Goal: Task Accomplishment & Management: Manage account settings

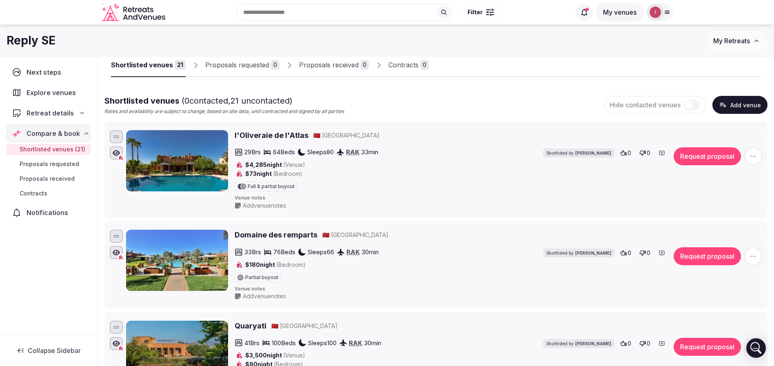
scroll to position [34, 0]
click at [488, 126] on li "l'Oliveraie de l'Atlas 🇲🇦 [GEOGRAPHIC_DATA] 29 Brs 64 Beds Sleeps 80 RAK 33 min…" at bounding box center [435, 170] width 663 height 97
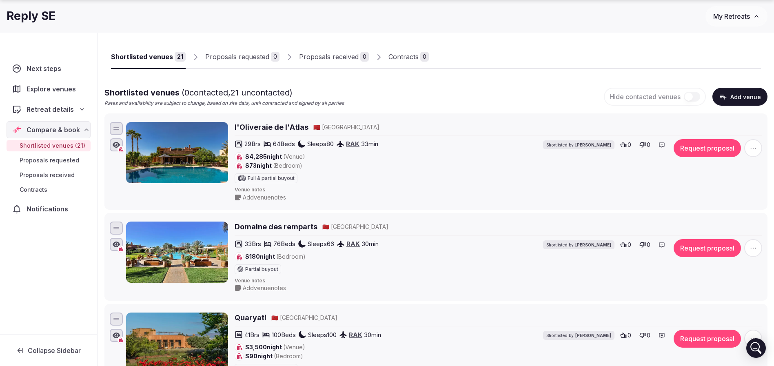
scroll to position [61, 0]
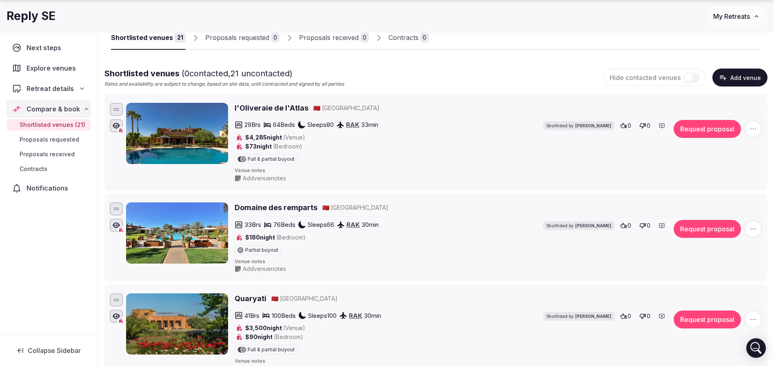
click at [336, 39] on div "Proposals received" at bounding box center [329, 38] width 60 height 10
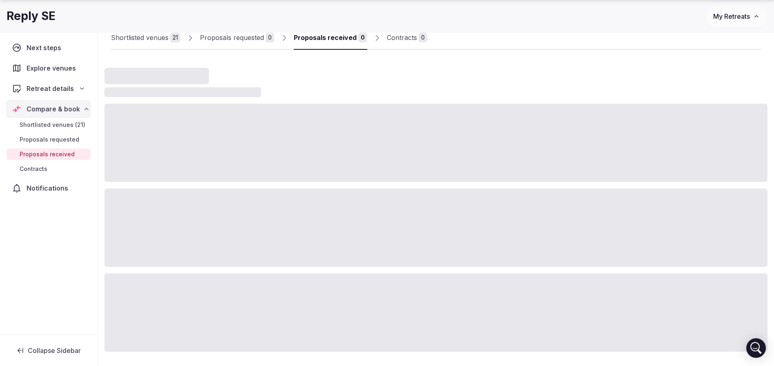
scroll to position [28, 0]
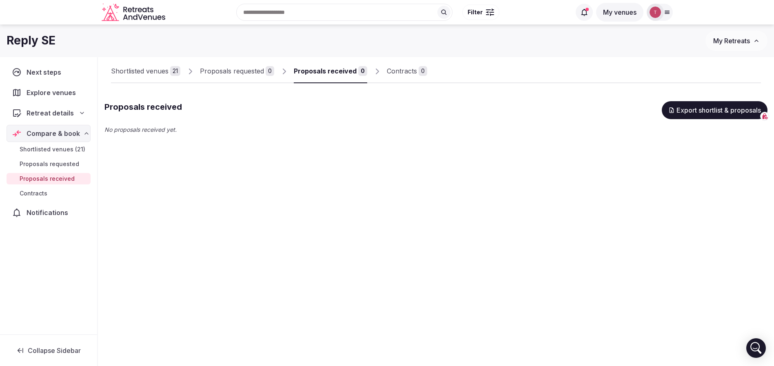
click at [169, 71] on div "Shortlisted venues 21" at bounding box center [145, 71] width 69 height 10
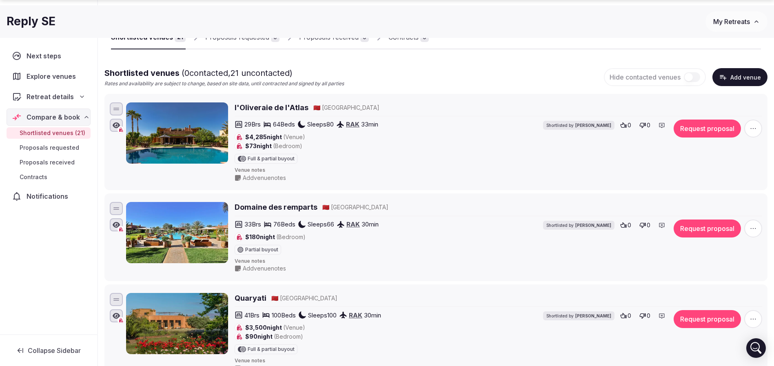
scroll to position [89, 0]
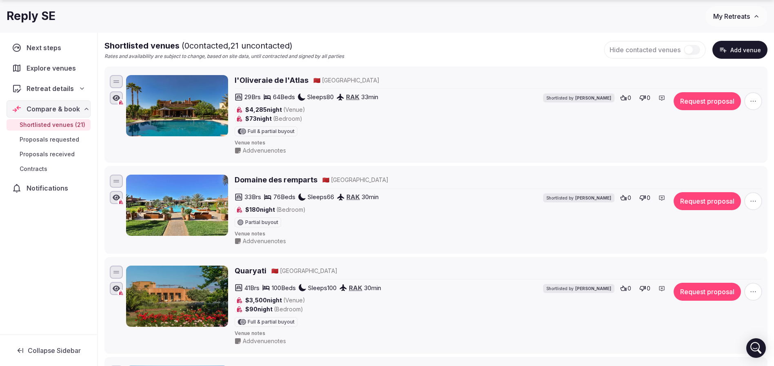
click at [755, 102] on icon "button" at bounding box center [753, 101] width 8 height 8
click at [738, 54] on button "Mark as not a fit" at bounding box center [731, 51] width 68 height 13
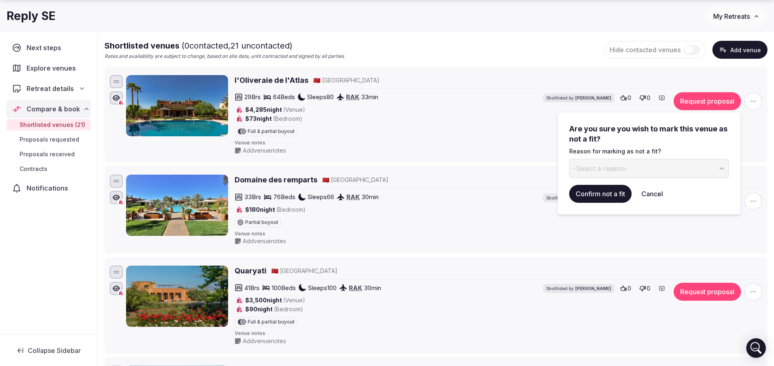
click at [674, 172] on button "-Select a reason-" at bounding box center [649, 169] width 160 height 20
click at [618, 172] on div "Too far from the airport" at bounding box center [610, 169] width 75 height 10
click at [618, 166] on input "**********" at bounding box center [642, 169] width 146 height 20
drag, startPoint x: 640, startPoint y: 168, endPoint x: 408, endPoint y: 162, distance: 231.8
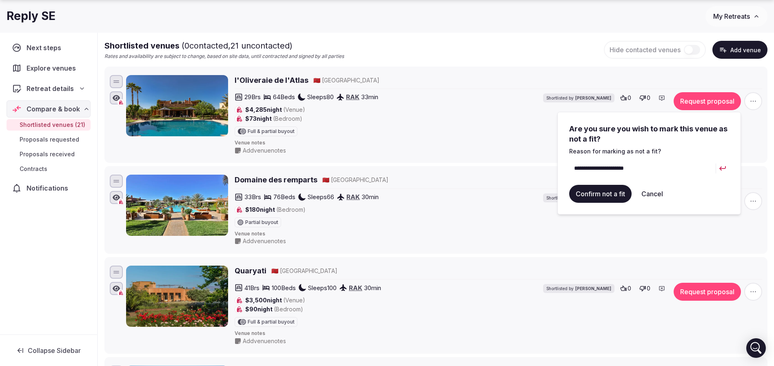
click at [681, 165] on input "**********" at bounding box center [642, 169] width 146 height 20
drag, startPoint x: 674, startPoint y: 166, endPoint x: 583, endPoint y: 168, distance: 90.6
click at [583, 168] on input "**********" at bounding box center [642, 169] width 146 height 20
type input "*"
drag, startPoint x: 622, startPoint y: 165, endPoint x: 506, endPoint y: 166, distance: 115.9
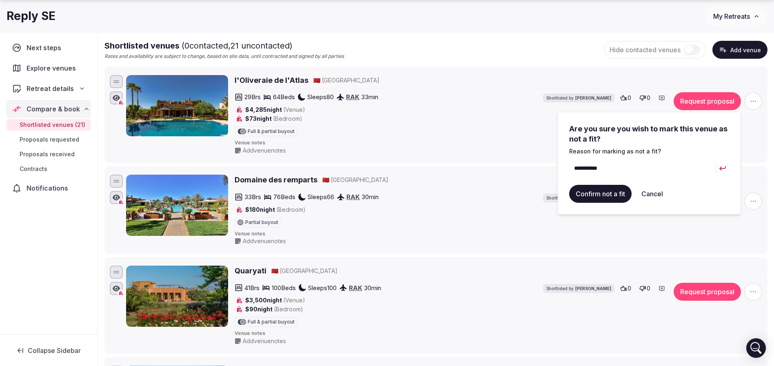
click at [627, 170] on input "**********" at bounding box center [642, 169] width 146 height 20
type input "**********"
click at [755, 135] on div "29 Brs 64 Beds Sleeps 80 RAK 33 min $4,285 night (Venue) $73 night (Bedroom) Fu…" at bounding box center [498, 114] width 527 height 44
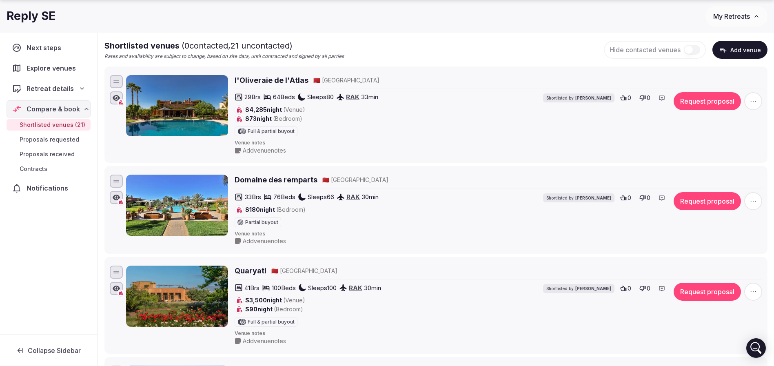
click at [752, 98] on icon "button" at bounding box center [753, 101] width 8 height 8
click at [739, 49] on button "Mark as not a fit" at bounding box center [731, 51] width 68 height 13
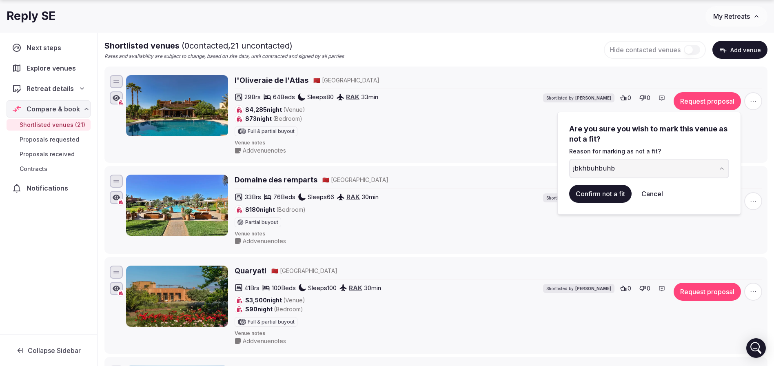
click at [723, 169] on icon "button" at bounding box center [721, 168] width 7 height 7
click at [611, 192] on button "Confirm not a fit" at bounding box center [600, 194] width 62 height 18
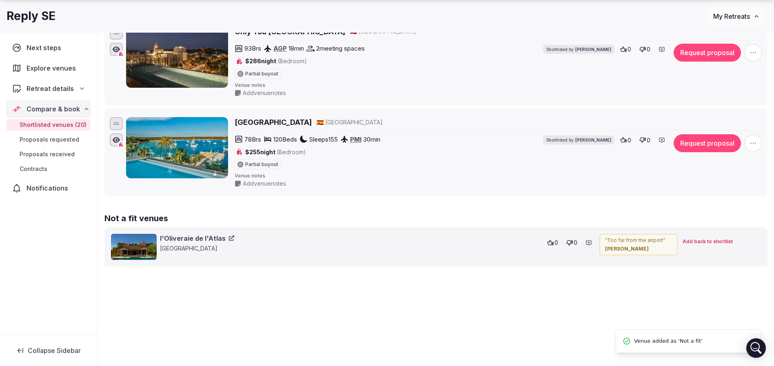
scroll to position [1817, 0]
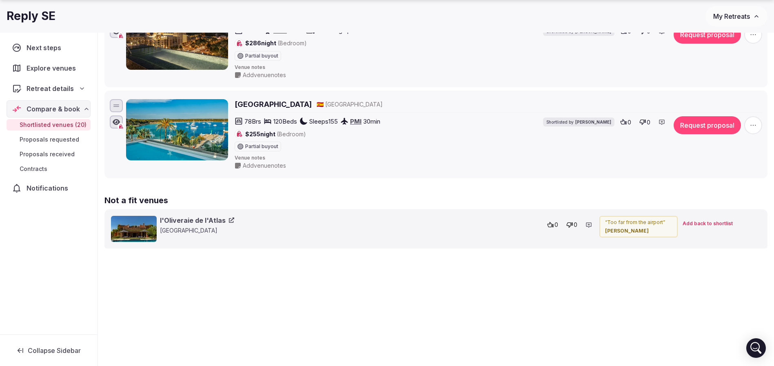
click at [703, 225] on span "Add back to shortlist" at bounding box center [707, 223] width 50 height 7
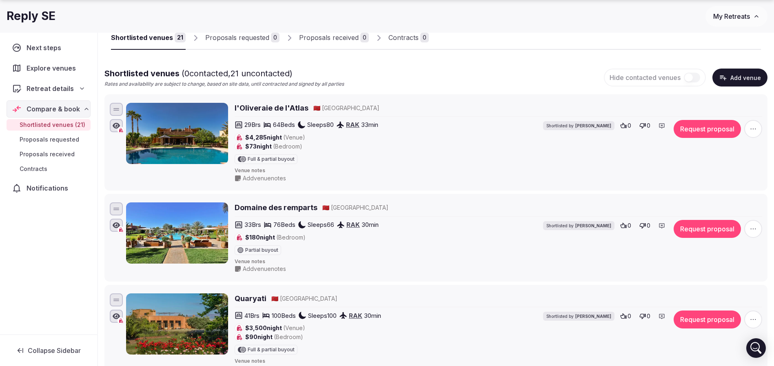
scroll to position [122, 0]
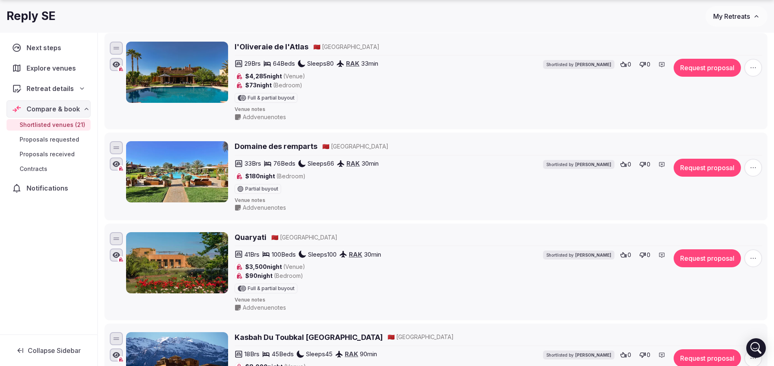
click at [286, 45] on h2 "l'Oliveraie de l'Atlas" at bounding box center [272, 47] width 74 height 10
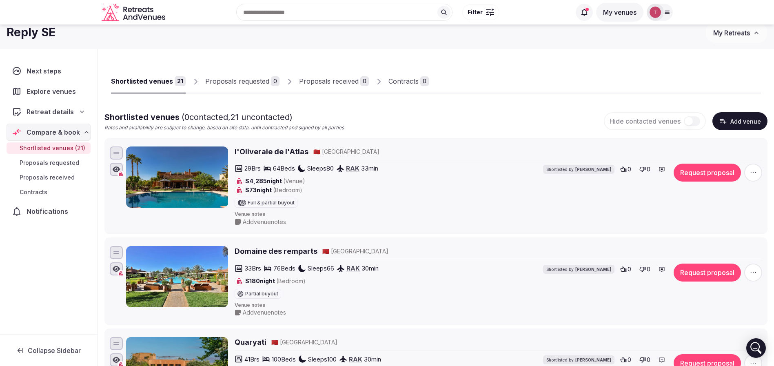
scroll to position [0, 0]
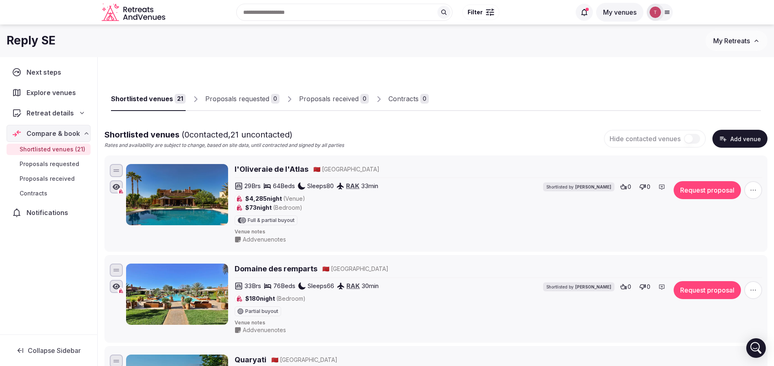
click at [746, 190] on span "button" at bounding box center [753, 190] width 18 height 18
click at [717, 164] on button "Remove Venue" at bounding box center [731, 161] width 68 height 13
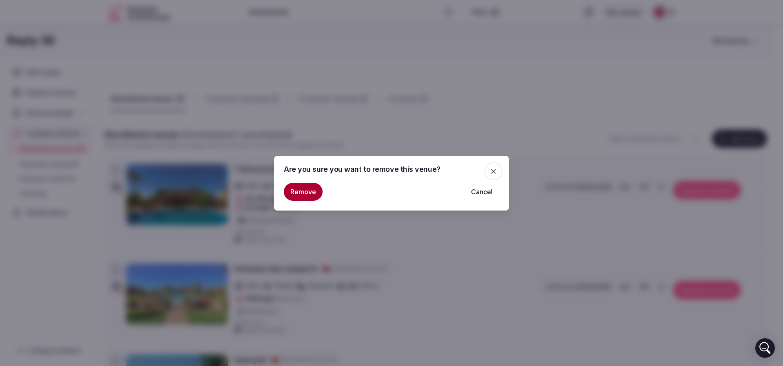
click at [298, 192] on button "Remove" at bounding box center [303, 192] width 39 height 18
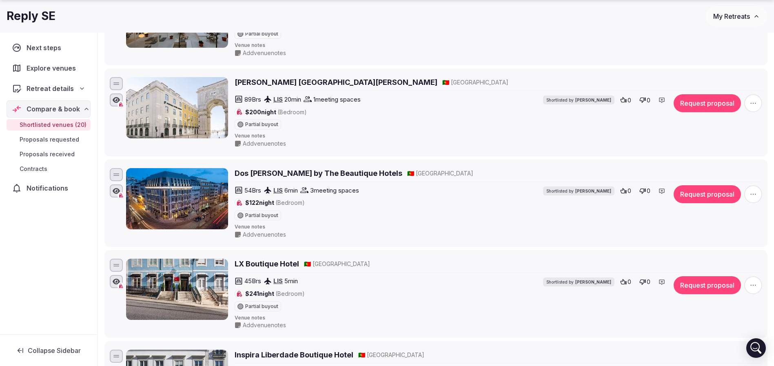
scroll to position [734, 0]
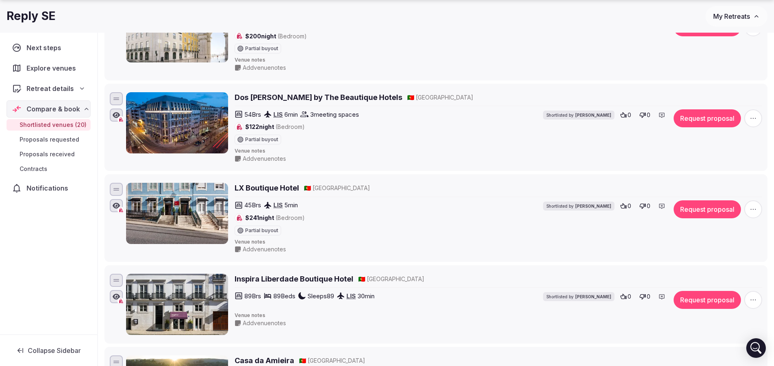
drag, startPoint x: 425, startPoint y: 130, endPoint x: 431, endPoint y: 126, distance: 6.6
click at [425, 129] on div "54 Brs LIS 6 min 3 meeting spaces $122 night (Bedroom) Partial buyout Shortlist…" at bounding box center [425, 126] width 380 height 35
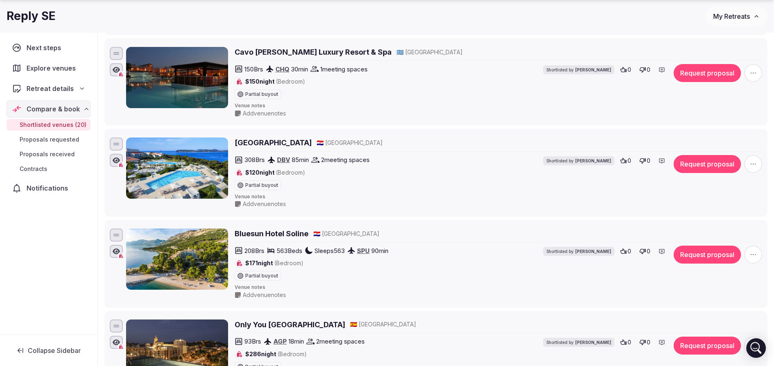
scroll to position [1530, 0]
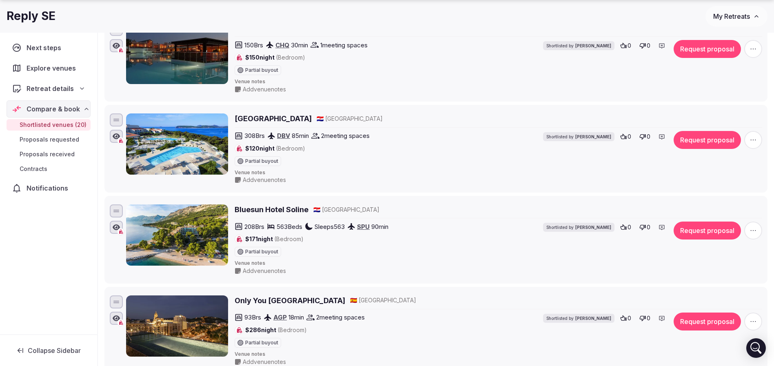
drag, startPoint x: 766, startPoint y: 138, endPoint x: 758, endPoint y: 138, distance: 7.8
click at [766, 138] on li "Valamar Argosy Hotel 🇭🇷 Croatia 308 Brs DBV 85 min 2 meeting spaces $120 night …" at bounding box center [435, 149] width 663 height 88
click at [751, 138] on icon "button" at bounding box center [753, 140] width 8 height 8
click at [726, 108] on button "Remove Venue" at bounding box center [731, 111] width 68 height 13
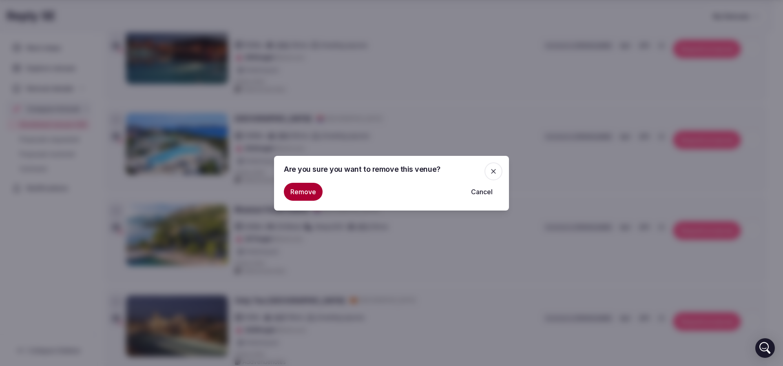
click at [303, 192] on button "Remove" at bounding box center [303, 192] width 39 height 18
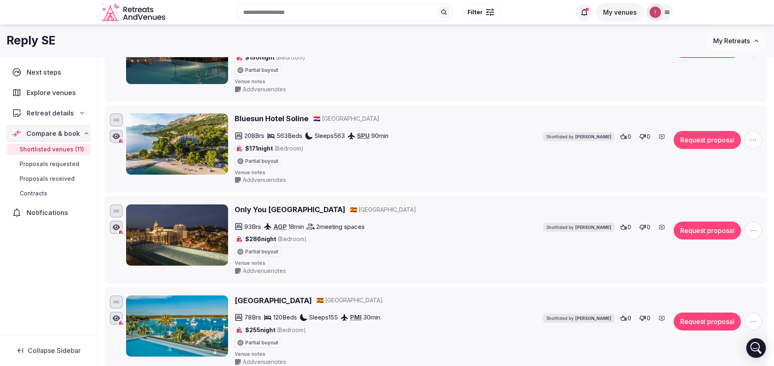
drag, startPoint x: 750, startPoint y: 138, endPoint x: 736, endPoint y: 139, distance: 13.9
click at [751, 138] on icon "button" at bounding box center [753, 140] width 8 height 8
click at [716, 115] on button "Remove Venue" at bounding box center [731, 111] width 68 height 13
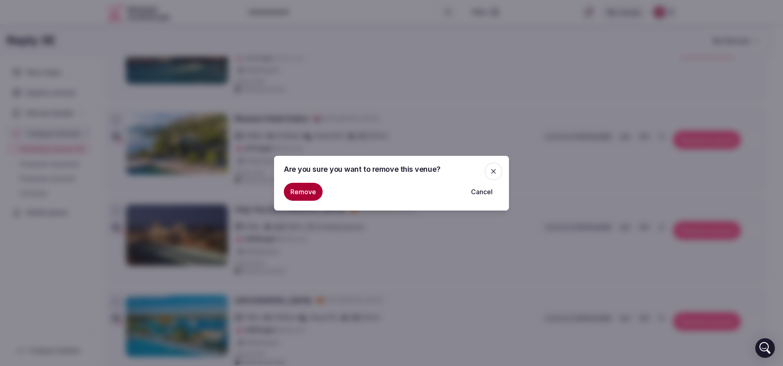
click at [309, 191] on button "Remove" at bounding box center [303, 192] width 39 height 18
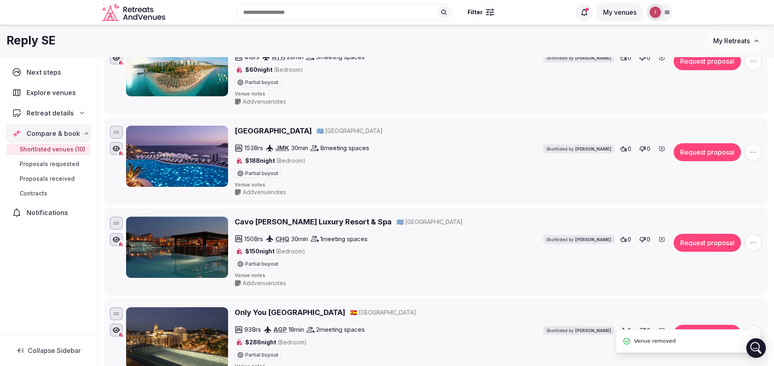
scroll to position [1320, 0]
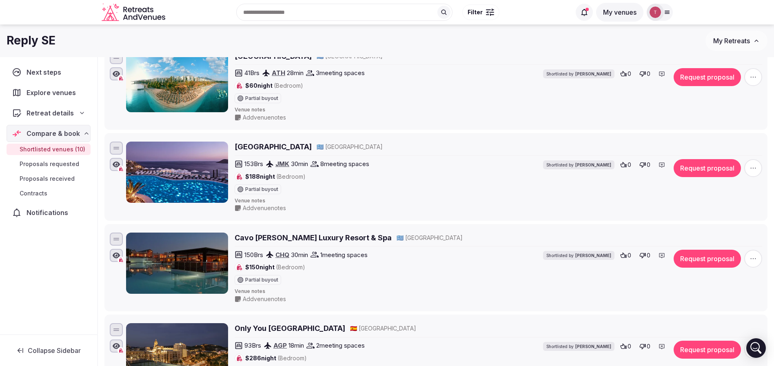
click at [759, 258] on span "button" at bounding box center [753, 259] width 18 height 18
click at [723, 230] on button "Remove Venue" at bounding box center [731, 230] width 68 height 13
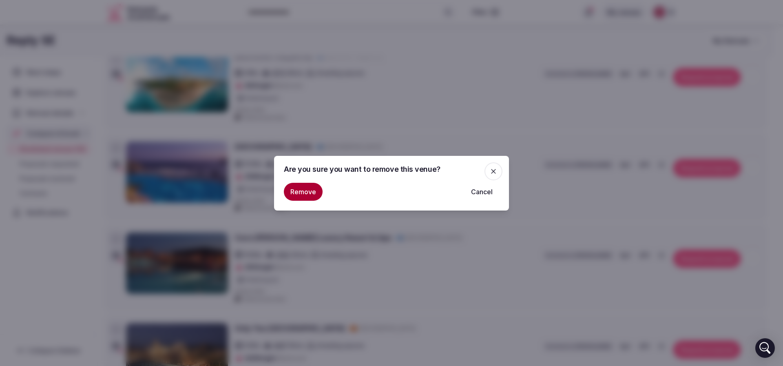
click at [310, 190] on button "Remove" at bounding box center [303, 192] width 39 height 18
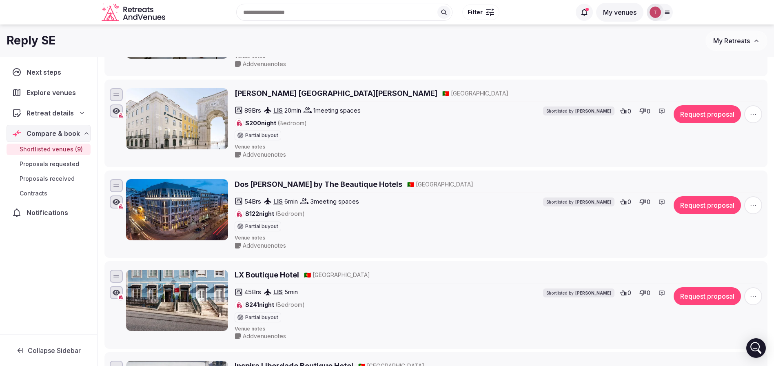
scroll to position [341, 0]
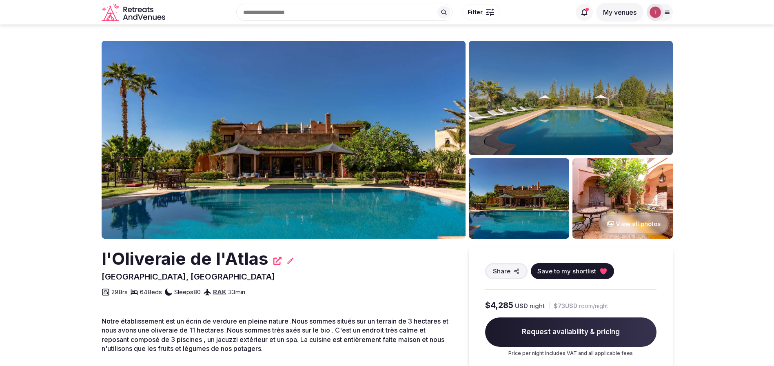
click at [285, 156] on img at bounding box center [284, 140] width 364 height 198
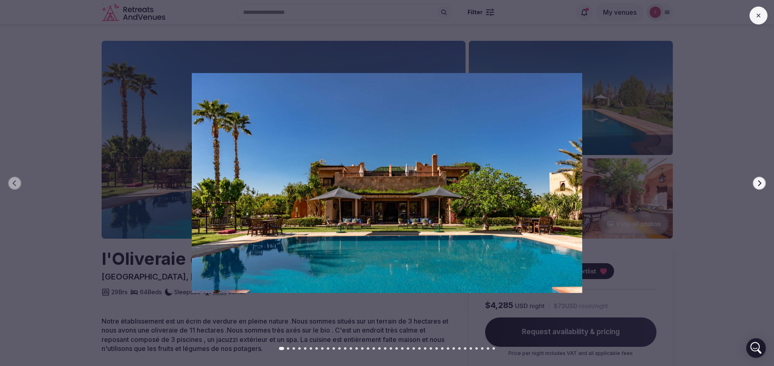
click at [755, 184] on button "Next slide" at bounding box center [759, 183] width 13 height 13
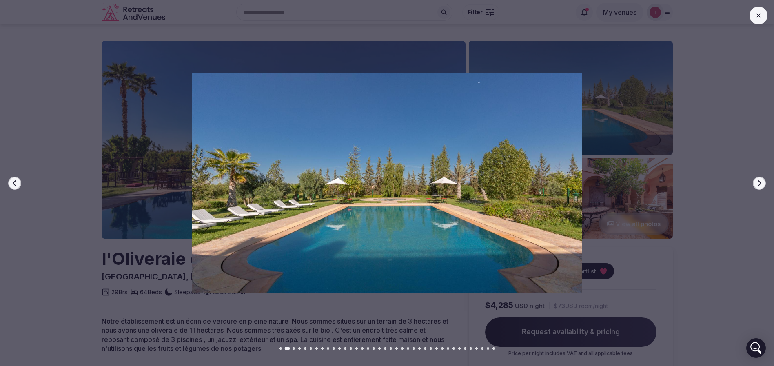
click at [755, 184] on button "Next slide" at bounding box center [759, 183] width 13 height 13
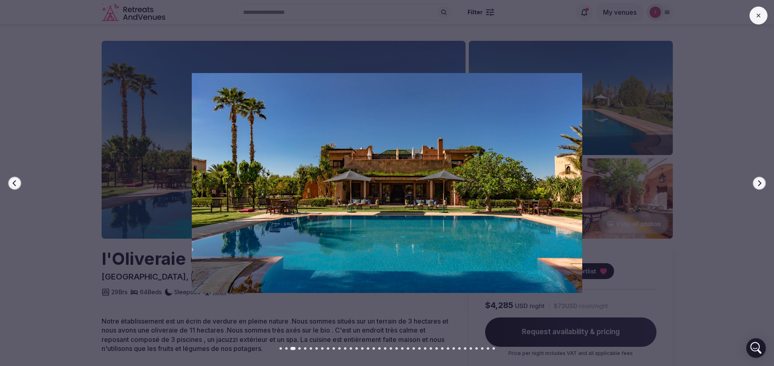
click at [755, 184] on button "Next slide" at bounding box center [759, 183] width 13 height 13
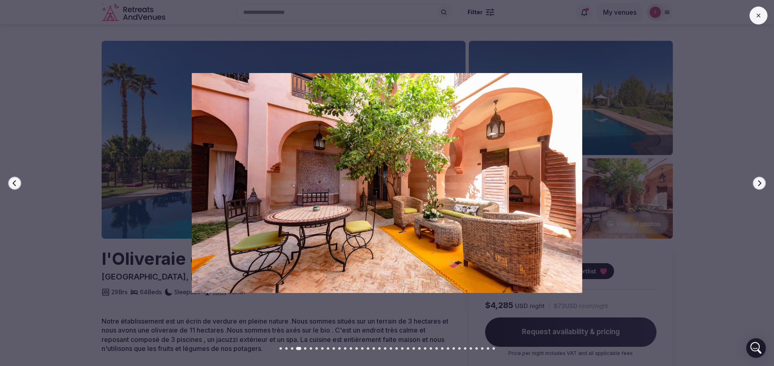
click at [755, 184] on button "Next slide" at bounding box center [759, 183] width 13 height 13
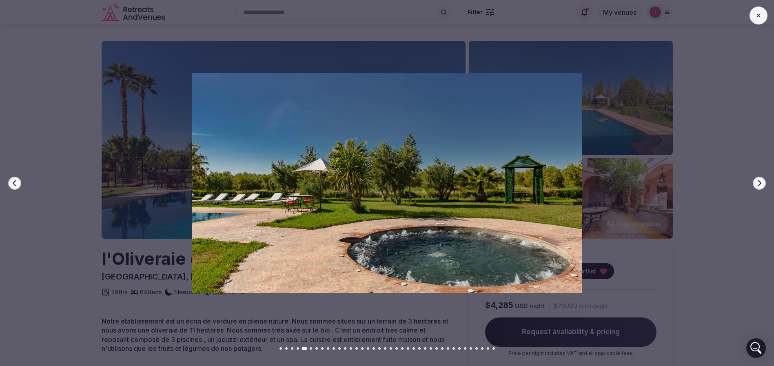
click at [755, 184] on button "Next slide" at bounding box center [759, 183] width 13 height 13
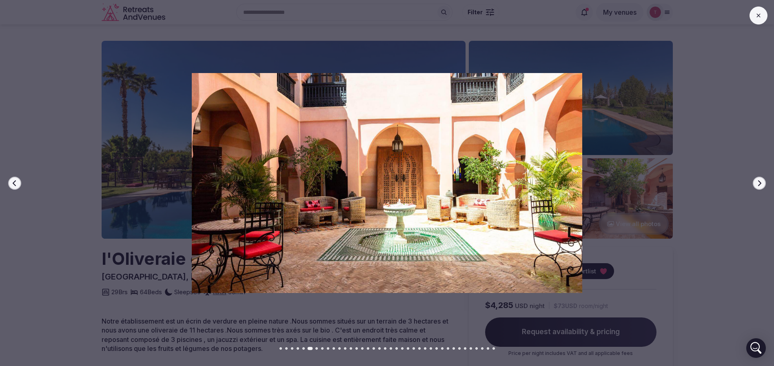
click at [755, 184] on button "Next slide" at bounding box center [759, 183] width 13 height 13
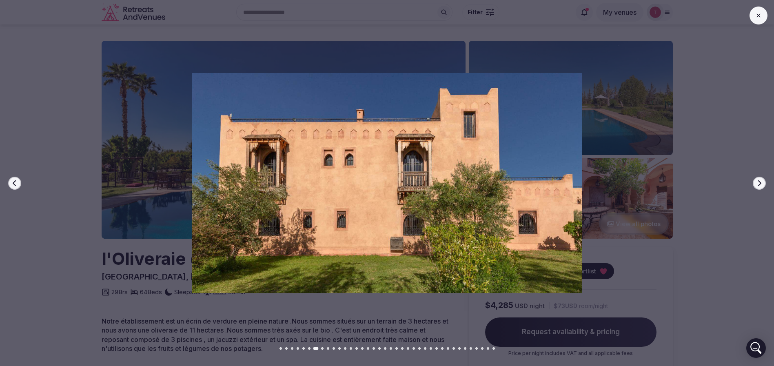
click at [760, 182] on icon "button" at bounding box center [759, 183] width 3 height 6
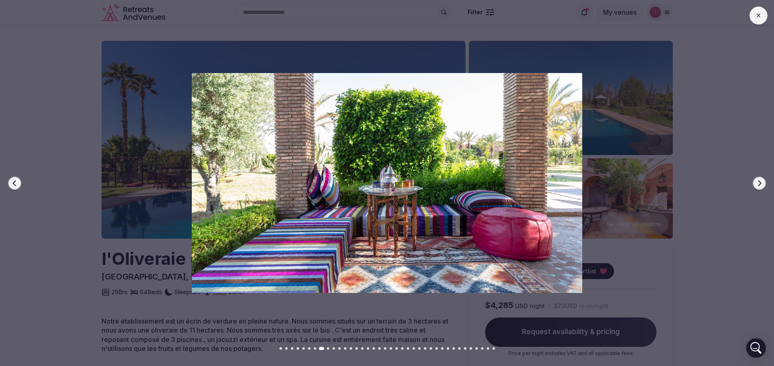
click at [760, 182] on icon "button" at bounding box center [759, 183] width 3 height 6
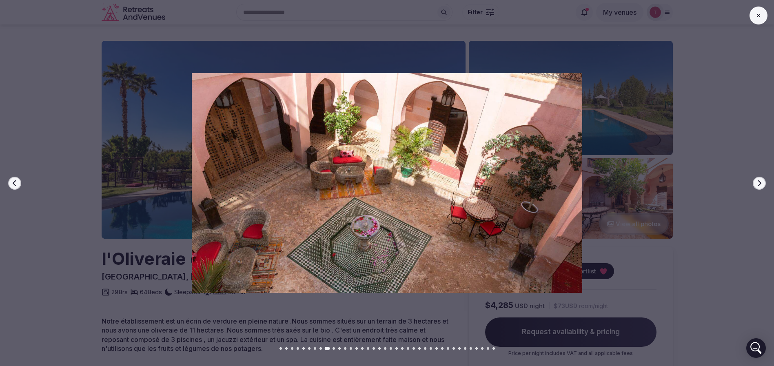
click at [760, 182] on icon "button" at bounding box center [759, 183] width 3 height 6
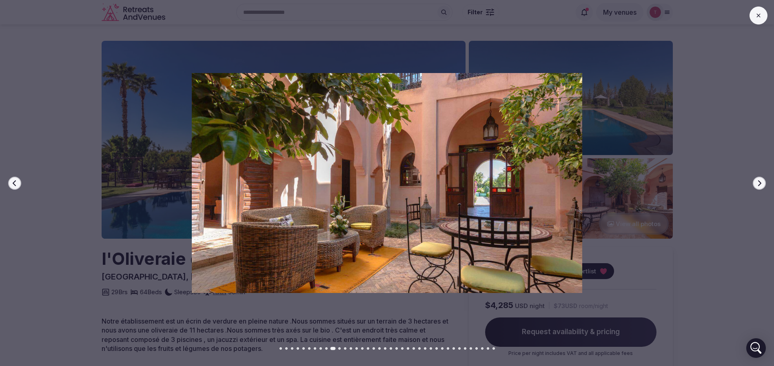
click at [760, 182] on icon "button" at bounding box center [759, 183] width 3 height 6
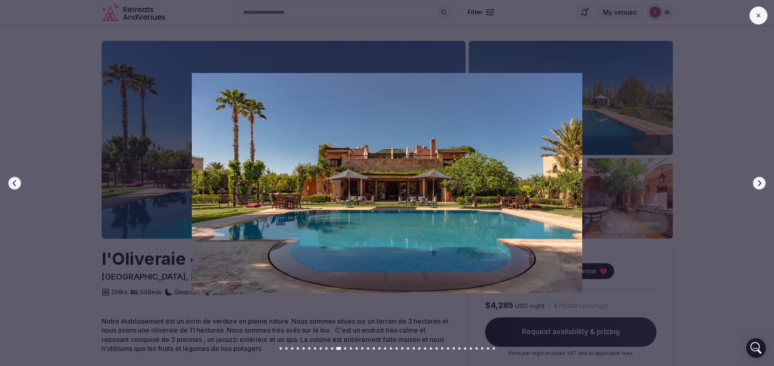
click at [760, 182] on icon "button" at bounding box center [759, 183] width 3 height 6
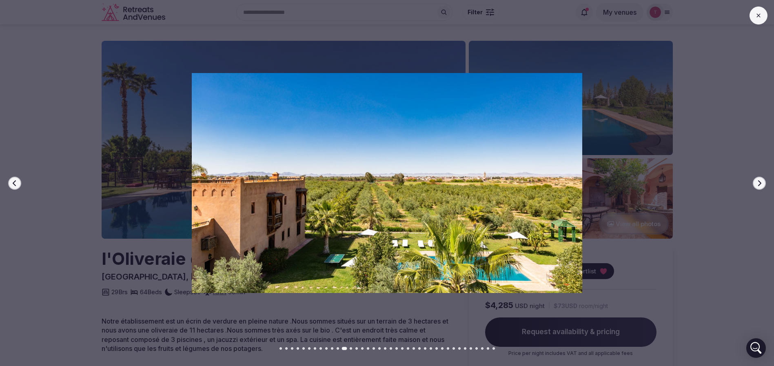
click at [760, 182] on icon "button" at bounding box center [759, 183] width 3 height 6
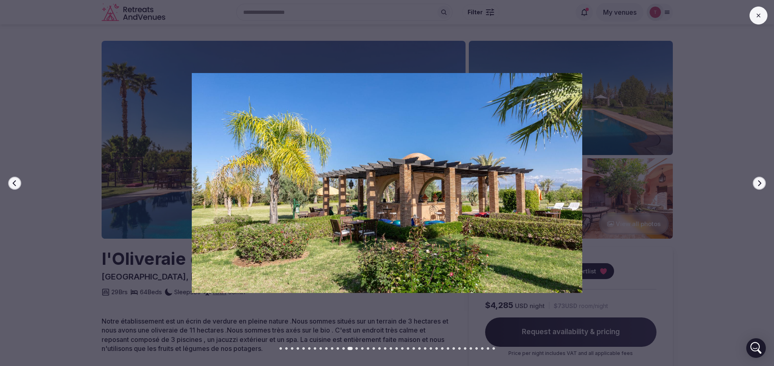
click at [760, 182] on icon "button" at bounding box center [759, 183] width 3 height 6
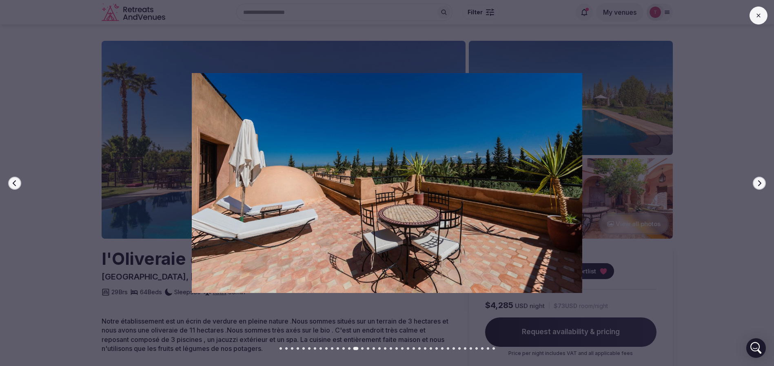
click at [760, 182] on icon "button" at bounding box center [759, 183] width 3 height 6
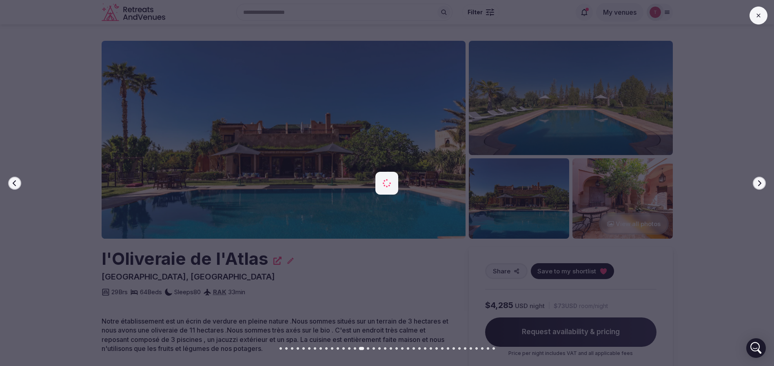
click at [760, 182] on icon "button" at bounding box center [759, 183] width 3 height 6
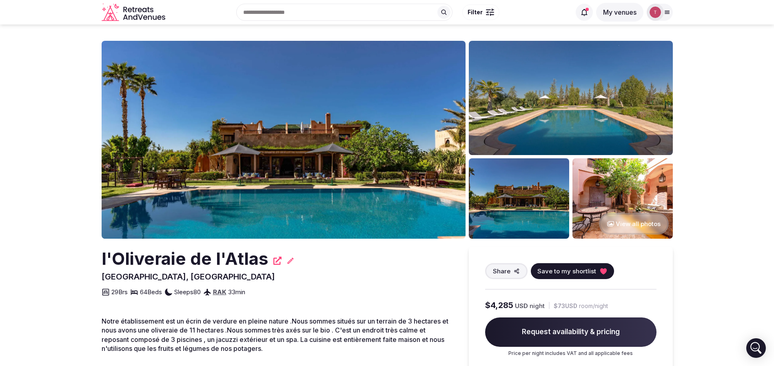
click at [399, 133] on img at bounding box center [284, 140] width 364 height 198
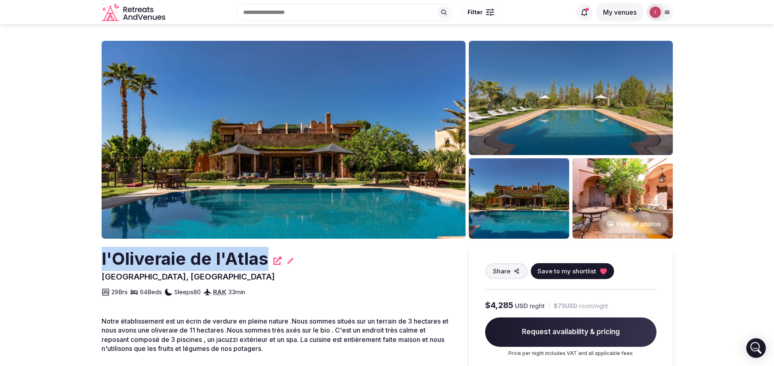
drag, startPoint x: 78, startPoint y: 255, endPoint x: 268, endPoint y: 247, distance: 189.9
drag, startPoint x: 197, startPoint y: 258, endPoint x: 136, endPoint y: 264, distance: 61.1
click at [136, 261] on h2 "l'Oliveraie de l'Atlas" at bounding box center [185, 259] width 167 height 24
click at [607, 272] on button "Save to my shortlist" at bounding box center [572, 271] width 83 height 16
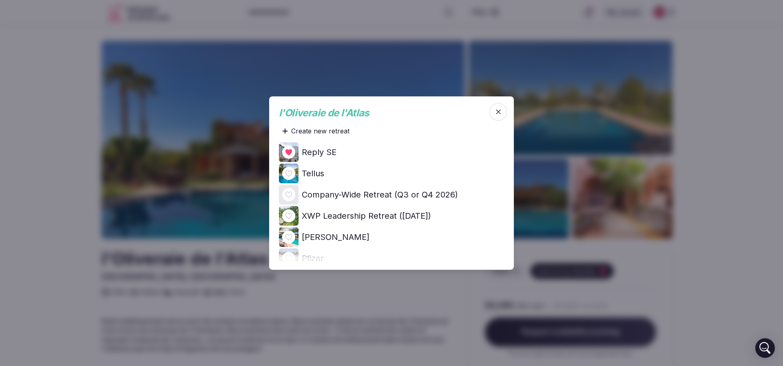
click at [0, 0] on icon at bounding box center [0, 0] width 0 height 0
click at [33, 129] on div at bounding box center [391, 183] width 783 height 366
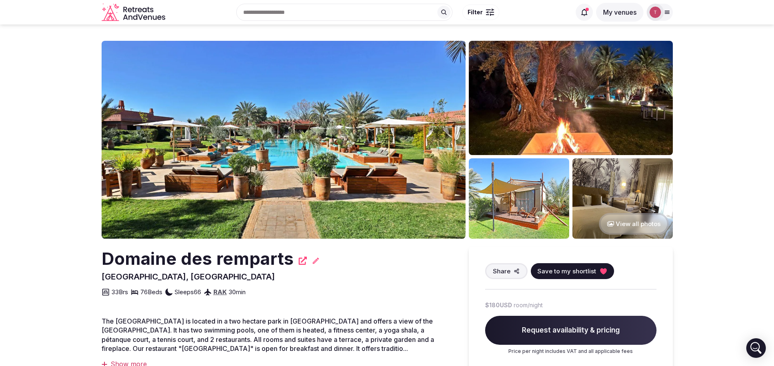
click at [253, 148] on img at bounding box center [284, 140] width 364 height 198
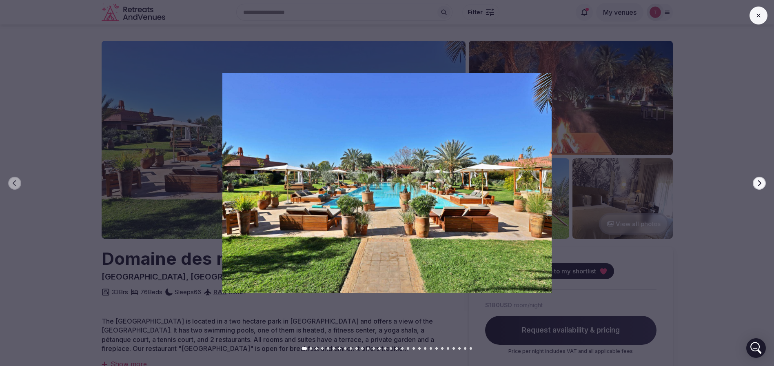
click at [767, 182] on div at bounding box center [383, 182] width 780 height 219
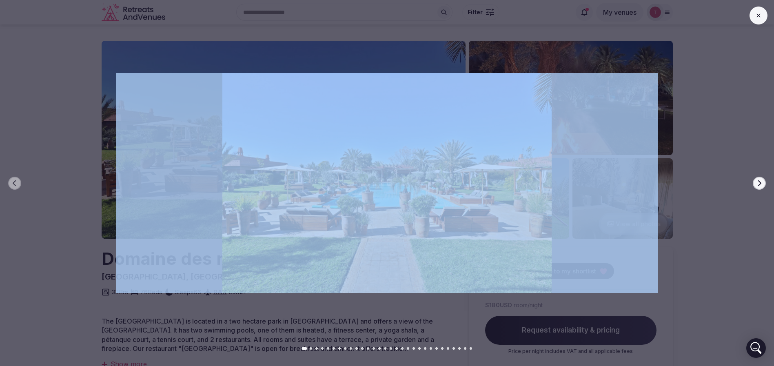
click at [766, 182] on div at bounding box center [383, 182] width 780 height 219
click at [760, 184] on icon "button" at bounding box center [759, 183] width 3 height 6
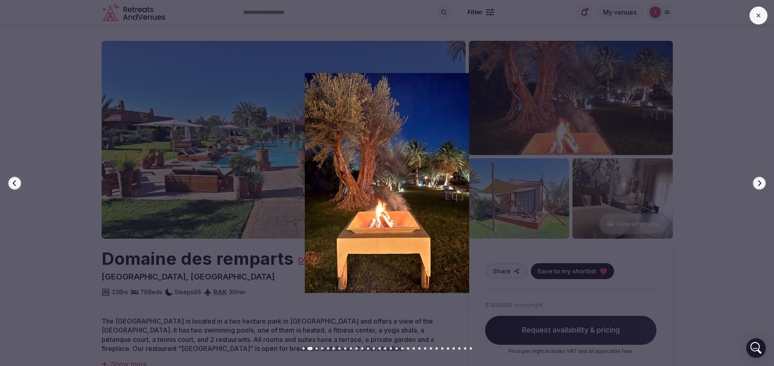
click at [760, 184] on icon "button" at bounding box center [759, 183] width 3 height 6
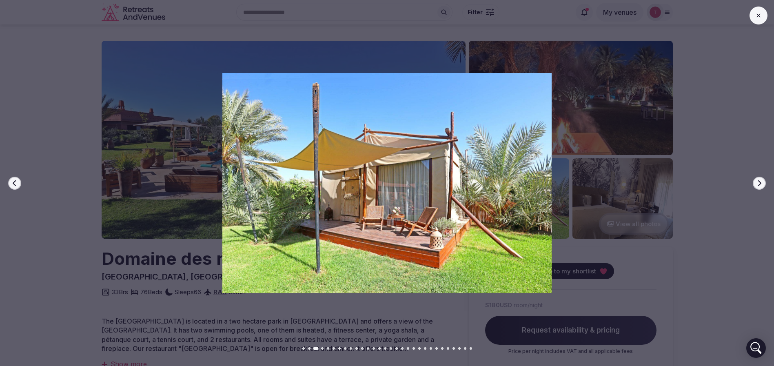
click at [760, 184] on icon "button" at bounding box center [759, 183] width 3 height 6
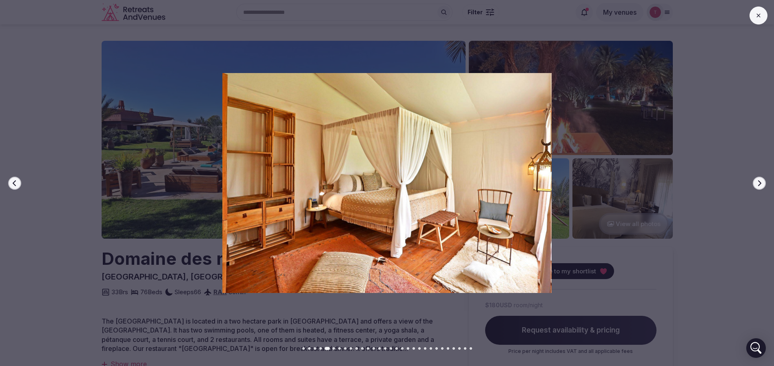
click at [760, 184] on icon "button" at bounding box center [759, 183] width 3 height 6
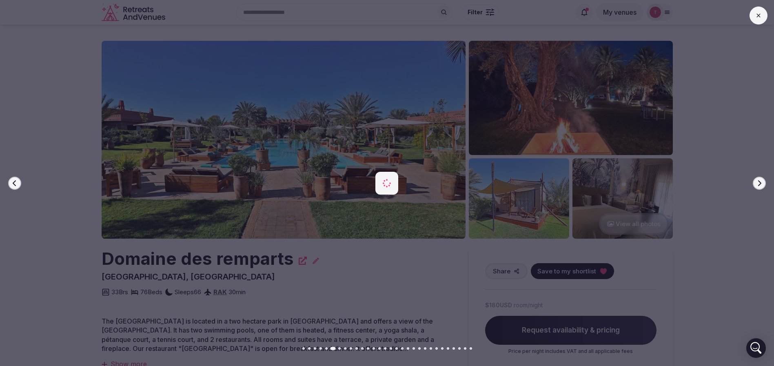
click at [760, 184] on icon "button" at bounding box center [759, 183] width 3 height 6
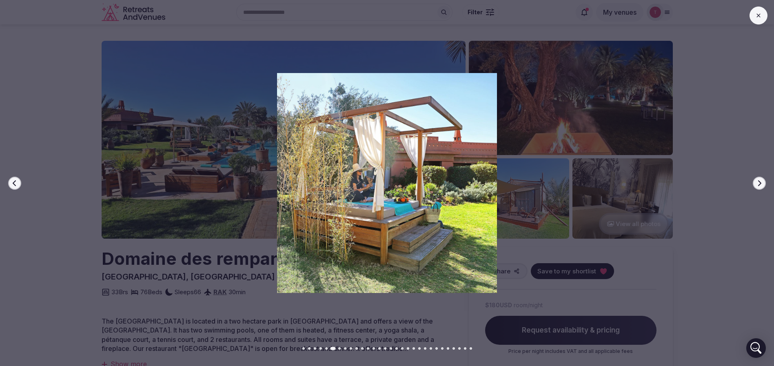
click at [760, 184] on icon "button" at bounding box center [759, 183] width 3 height 6
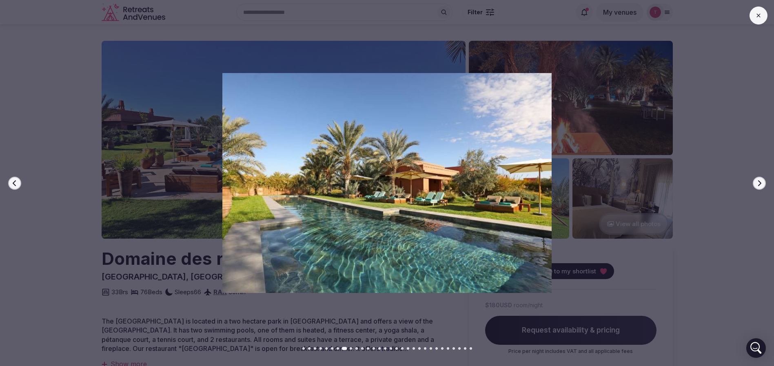
click at [760, 184] on icon "button" at bounding box center [759, 183] width 3 height 6
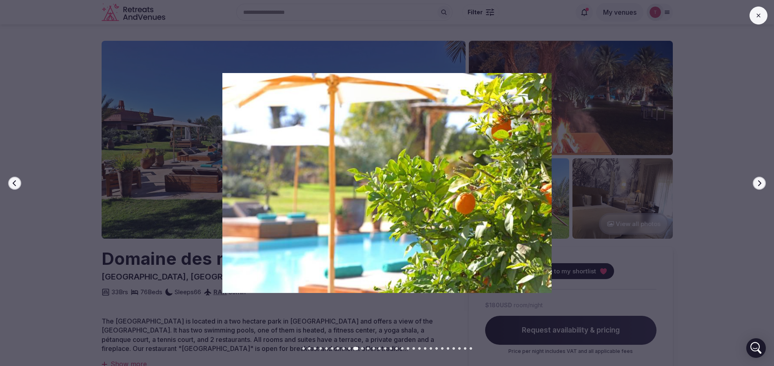
click at [760, 184] on icon "button" at bounding box center [759, 183] width 3 height 6
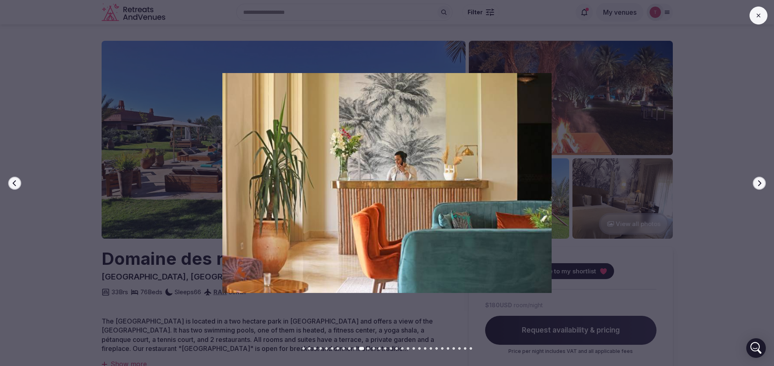
click at [760, 184] on icon "button" at bounding box center [759, 183] width 3 height 6
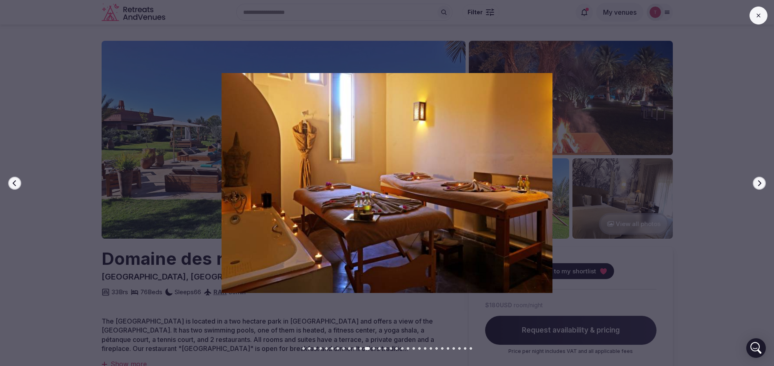
click at [760, 184] on icon "button" at bounding box center [759, 183] width 3 height 6
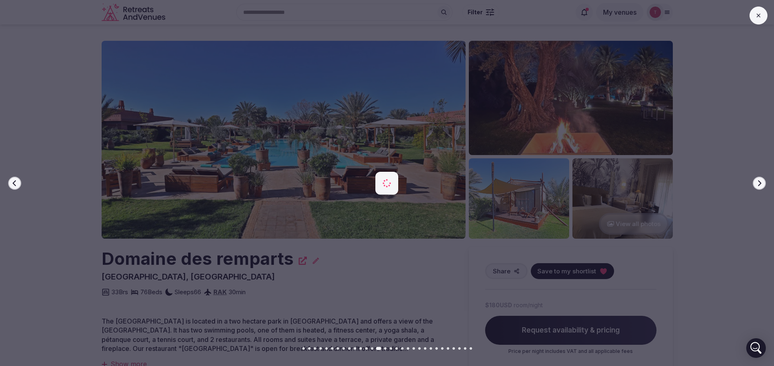
click at [760, 184] on icon "button" at bounding box center [759, 183] width 3 height 6
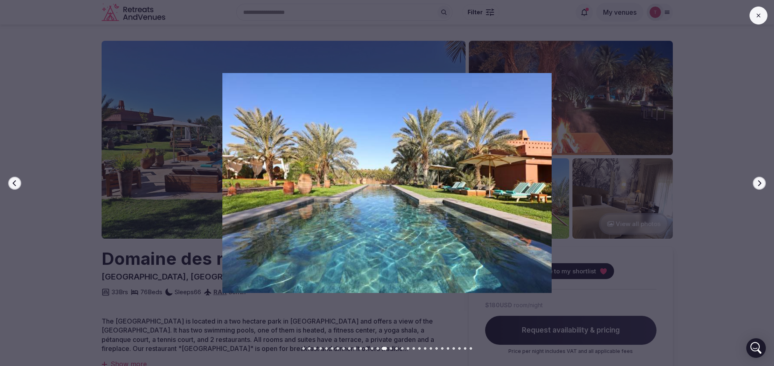
click at [760, 184] on icon "button" at bounding box center [759, 183] width 3 height 6
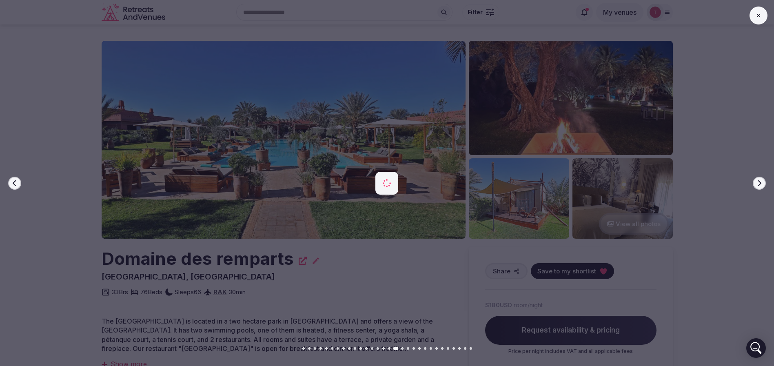
click at [760, 184] on icon "button" at bounding box center [759, 183] width 3 height 6
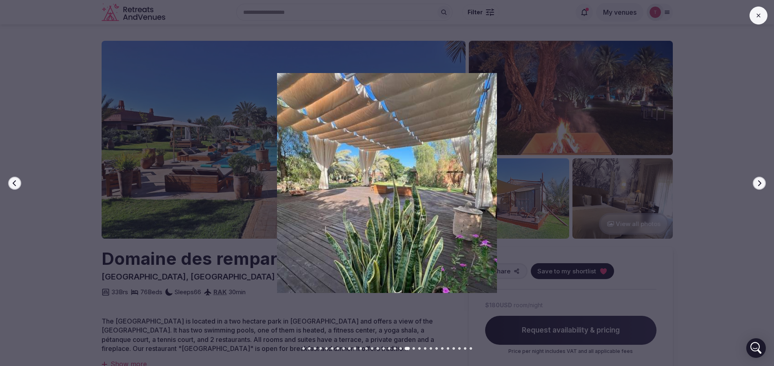
click at [760, 184] on icon "button" at bounding box center [759, 183] width 3 height 6
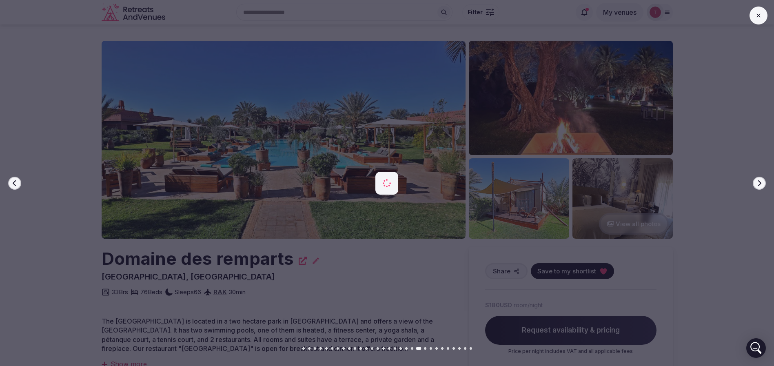
click at [760, 184] on icon "button" at bounding box center [759, 183] width 3 height 6
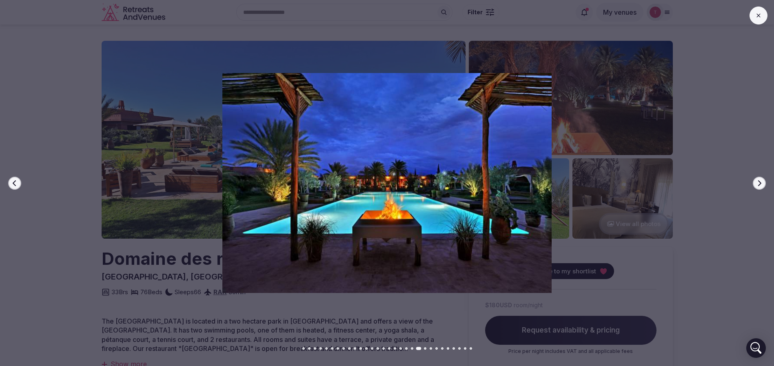
click at [760, 184] on icon "button" at bounding box center [759, 183] width 3 height 6
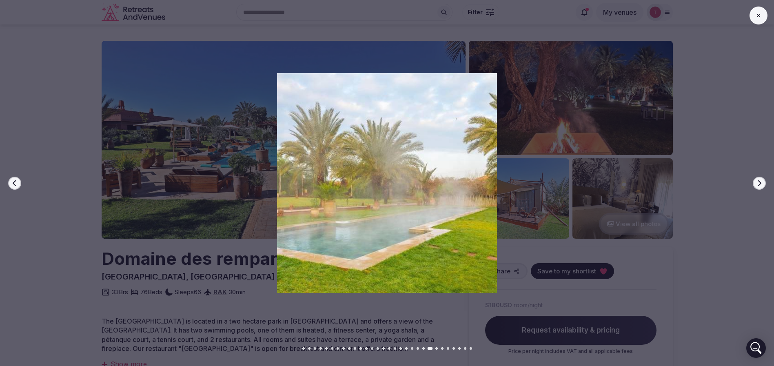
click at [760, 184] on icon "button" at bounding box center [759, 183] width 3 height 6
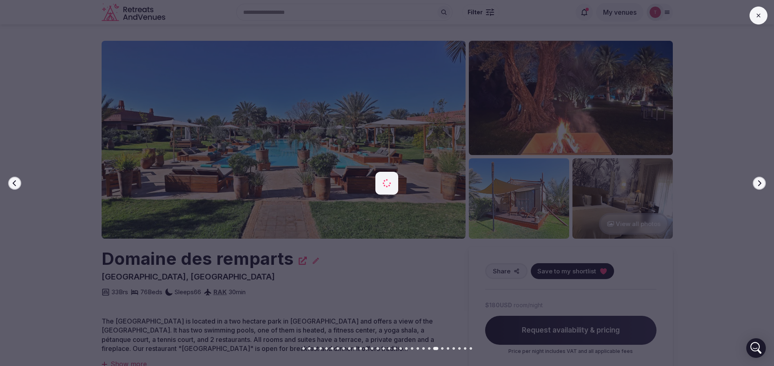
click at [760, 184] on icon "button" at bounding box center [759, 183] width 3 height 6
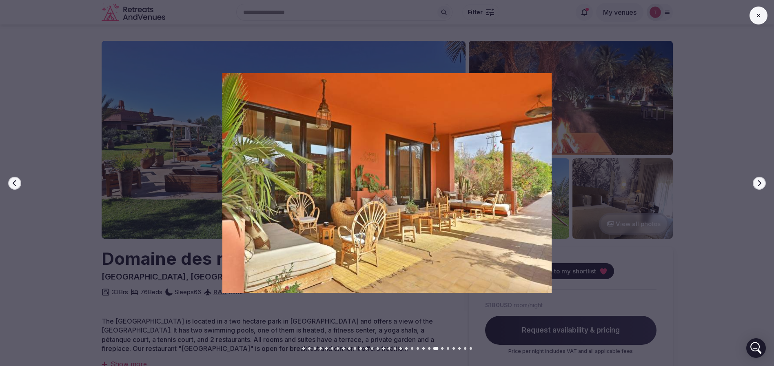
click at [760, 184] on icon "button" at bounding box center [759, 183] width 3 height 6
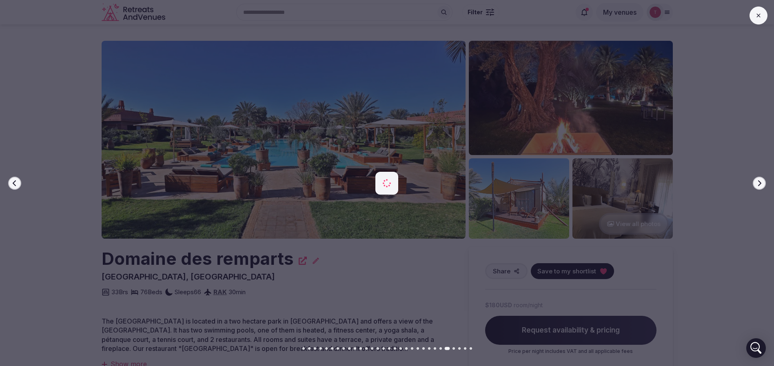
click at [760, 184] on icon "button" at bounding box center [759, 183] width 3 height 6
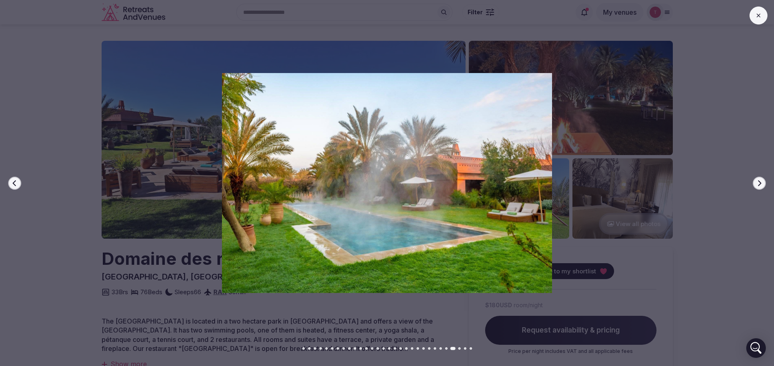
click at [760, 184] on icon "button" at bounding box center [759, 183] width 3 height 6
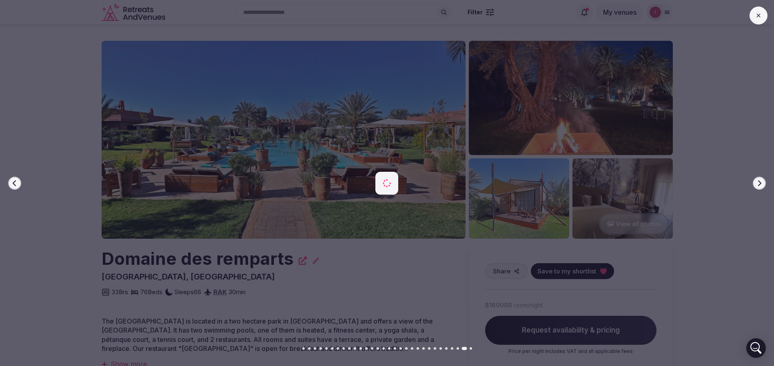
click at [760, 184] on icon "button" at bounding box center [759, 183] width 3 height 6
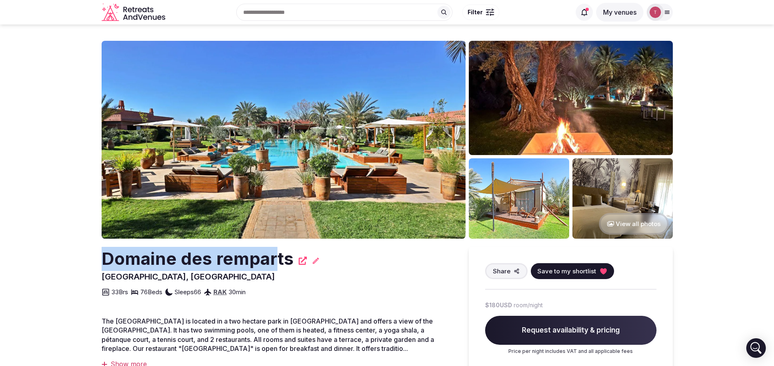
drag, startPoint x: 95, startPoint y: 263, endPoint x: 275, endPoint y: 254, distance: 179.7
click at [275, 254] on h2 "Domaine des remparts" at bounding box center [198, 259] width 192 height 24
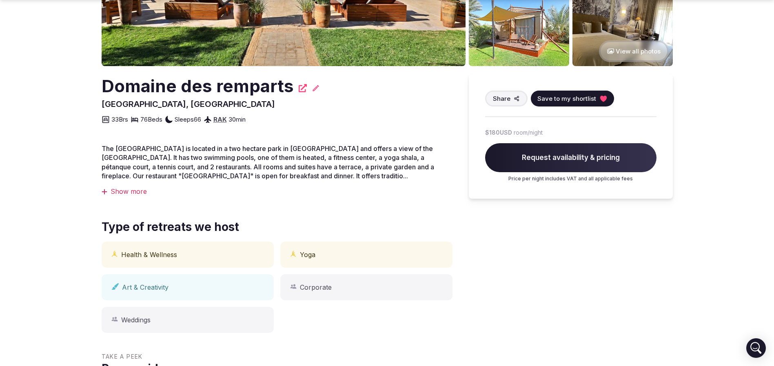
scroll to position [184, 0]
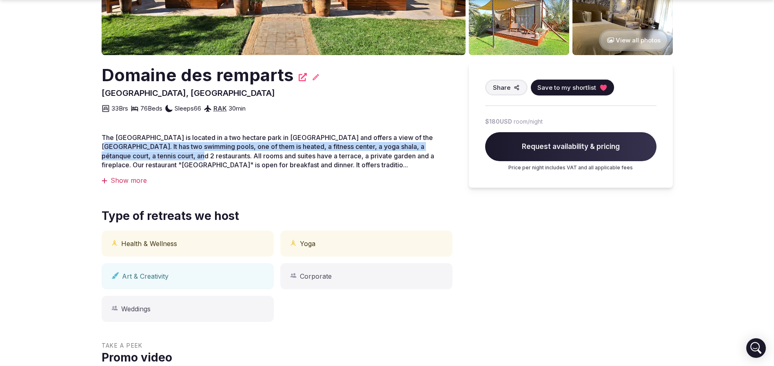
drag, startPoint x: 187, startPoint y: 156, endPoint x: 193, endPoint y: 157, distance: 5.8
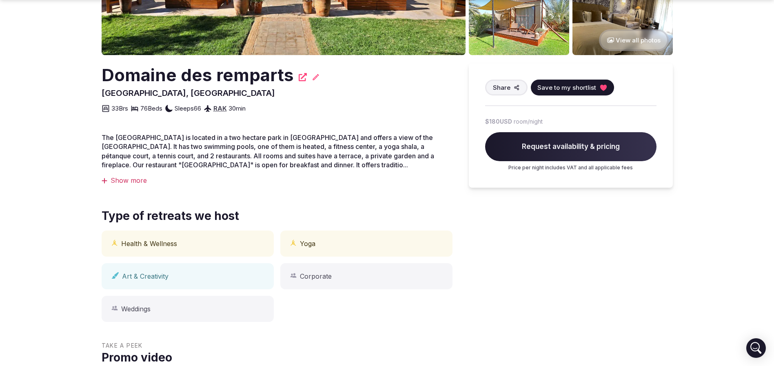
click at [194, 157] on span "The Domaine des Remparts is located in a two hectare park in Marrakech and offe…" at bounding box center [268, 150] width 332 height 35
drag, startPoint x: 89, startPoint y: 71, endPoint x: 204, endPoint y: 78, distance: 116.1
click at [204, 78] on h2 "Domaine des remparts" at bounding box center [198, 75] width 192 height 24
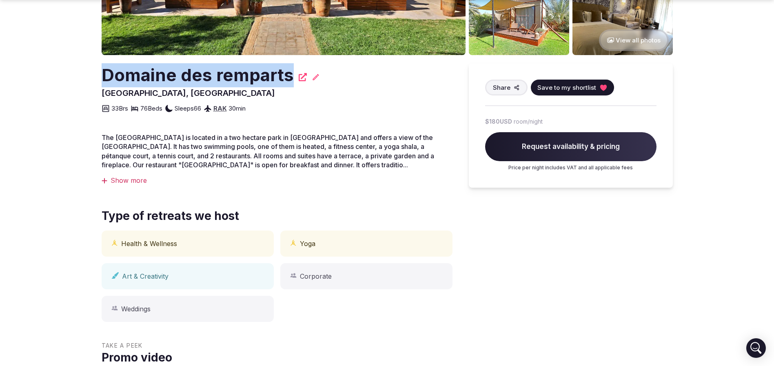
drag, startPoint x: 82, startPoint y: 78, endPoint x: 292, endPoint y: 74, distance: 210.5
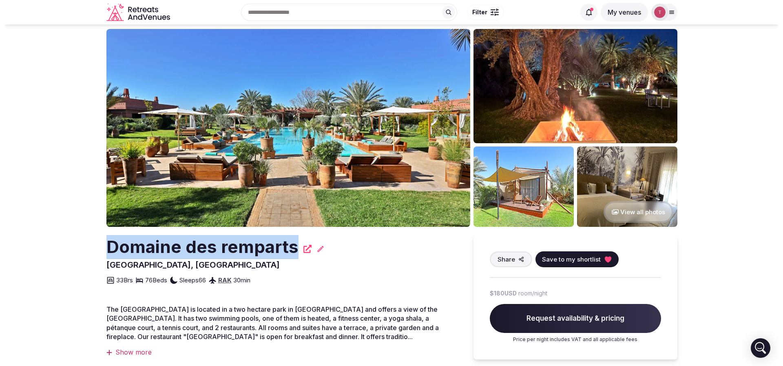
scroll to position [0, 0]
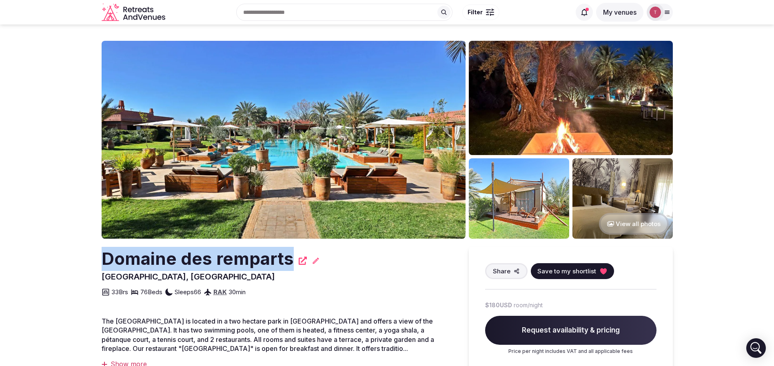
click at [601, 268] on icon at bounding box center [603, 271] width 8 height 8
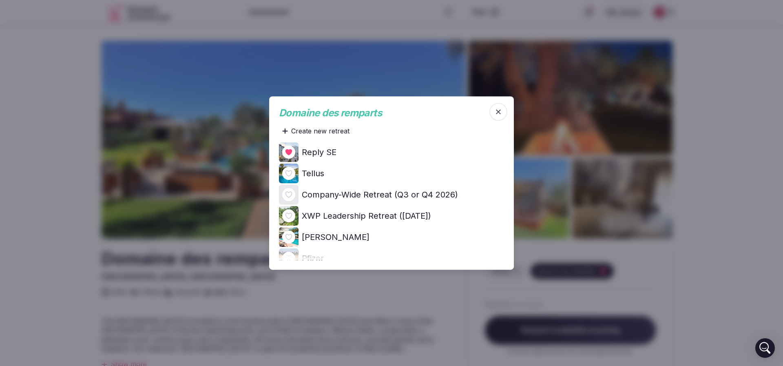
click at [292, 153] on div at bounding box center [288, 152] width 13 height 13
click at [0, 0] on icon at bounding box center [0, 0] width 0 height 0
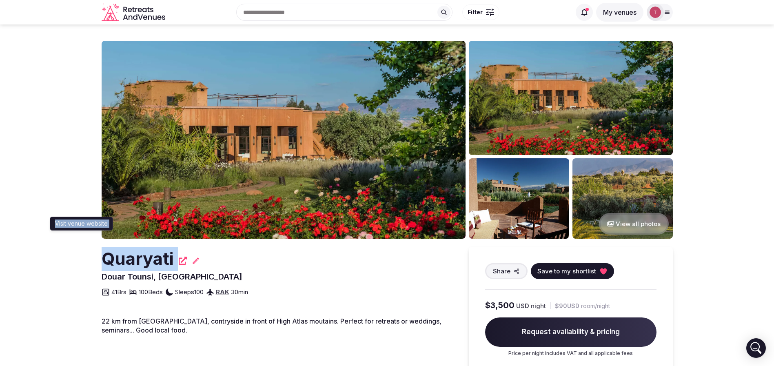
drag, startPoint x: 92, startPoint y: 261, endPoint x: 190, endPoint y: 259, distance: 97.9
click at [170, 257] on h2 "Quaryati" at bounding box center [138, 259] width 72 height 24
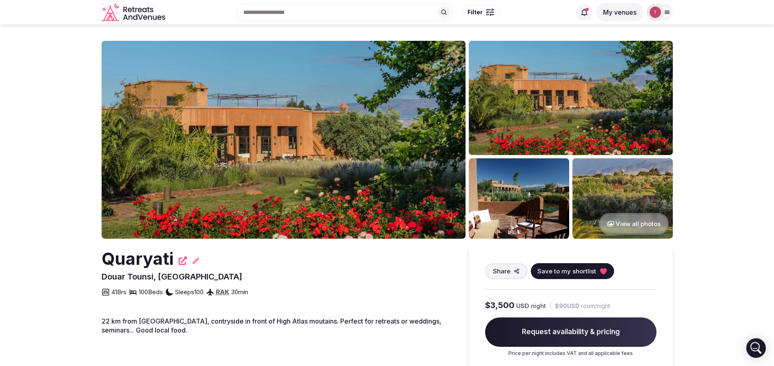
click at [147, 262] on h2 "Quaryati" at bounding box center [138, 259] width 72 height 24
click at [308, 148] on img at bounding box center [284, 140] width 364 height 198
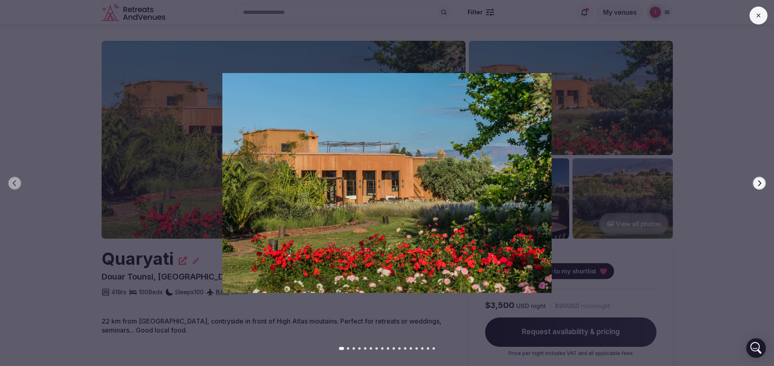
click at [756, 176] on div at bounding box center [383, 182] width 780 height 219
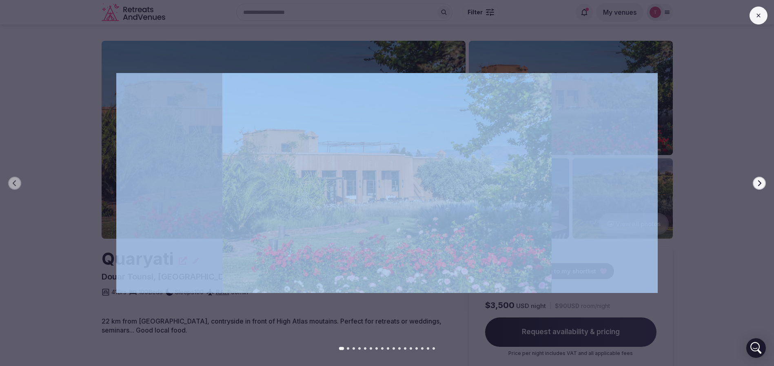
click at [756, 176] on div at bounding box center [383, 182] width 780 height 219
click at [757, 177] on div "Previous slide Next slide" at bounding box center [387, 183] width 774 height 366
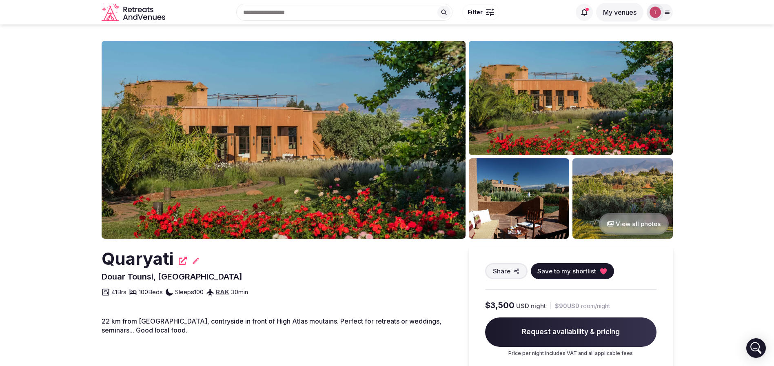
click at [757, 177] on button "Next slide" at bounding box center [759, 183] width 13 height 13
click at [600, 270] on icon at bounding box center [603, 271] width 7 height 6
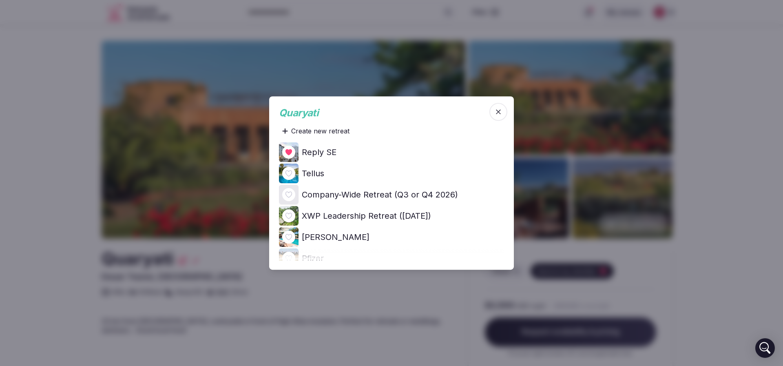
click at [0, 0] on icon at bounding box center [0, 0] width 0 height 0
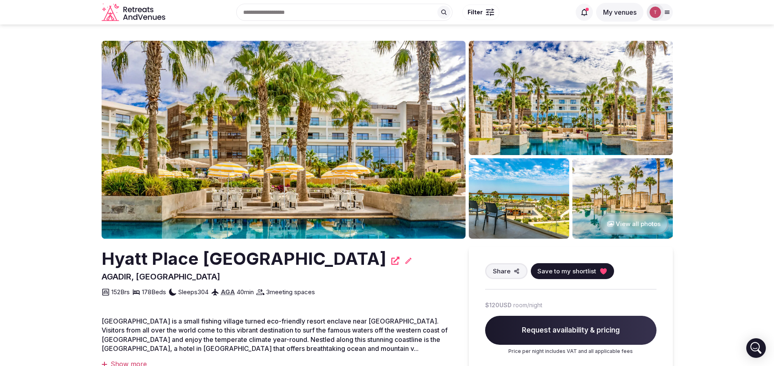
scroll to position [61, 0]
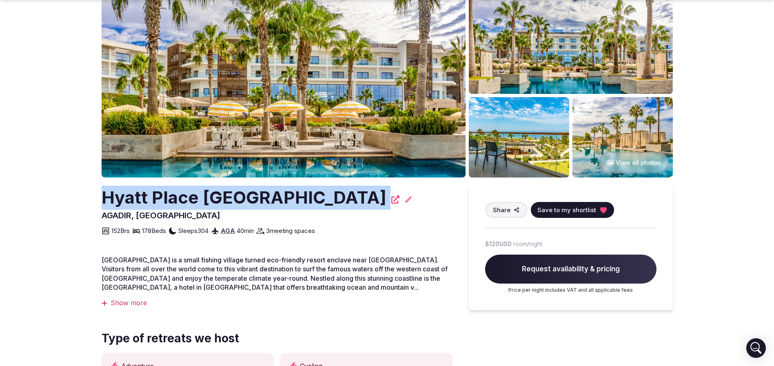
drag, startPoint x: 92, startPoint y: 196, endPoint x: 286, endPoint y: 195, distance: 194.2
click at [602, 208] on icon at bounding box center [603, 210] width 7 height 6
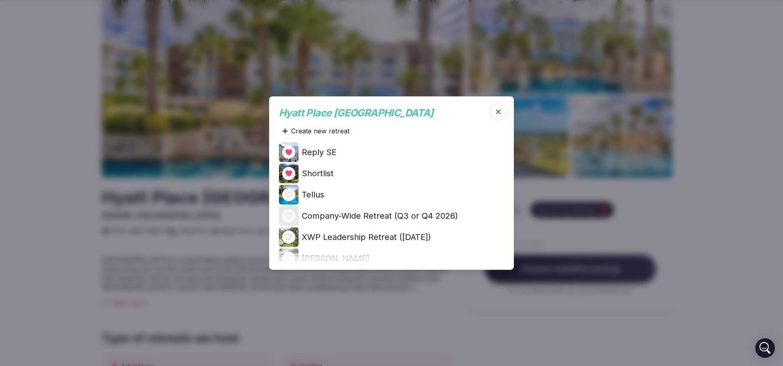
click at [0, 0] on icon at bounding box center [0, 0] width 0 height 0
click at [27, 111] on div at bounding box center [391, 183] width 783 height 366
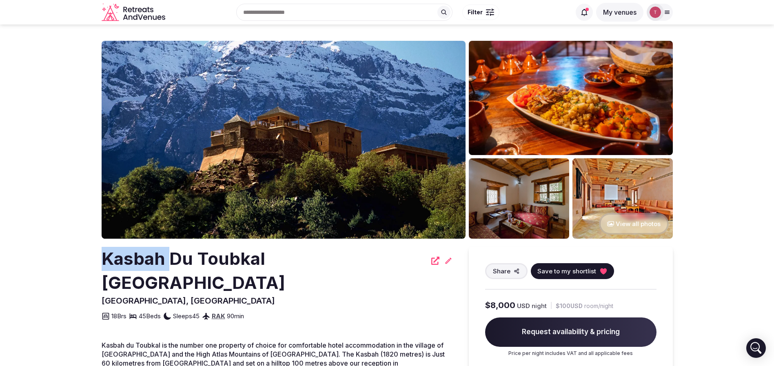
drag, startPoint x: 87, startPoint y: 266, endPoint x: 175, endPoint y: 262, distance: 87.8
click at [181, 266] on h2 "Kasbah Du Toubkal Morocco" at bounding box center [264, 271] width 325 height 48
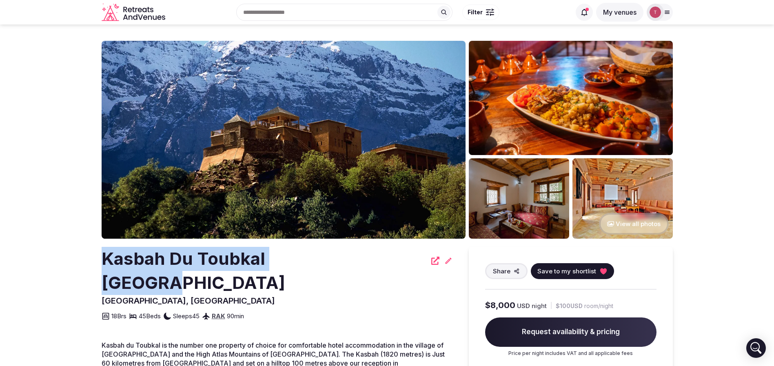
drag, startPoint x: 89, startPoint y: 257, endPoint x: 343, endPoint y: 254, distance: 253.8
click at [320, 139] on img at bounding box center [284, 140] width 364 height 198
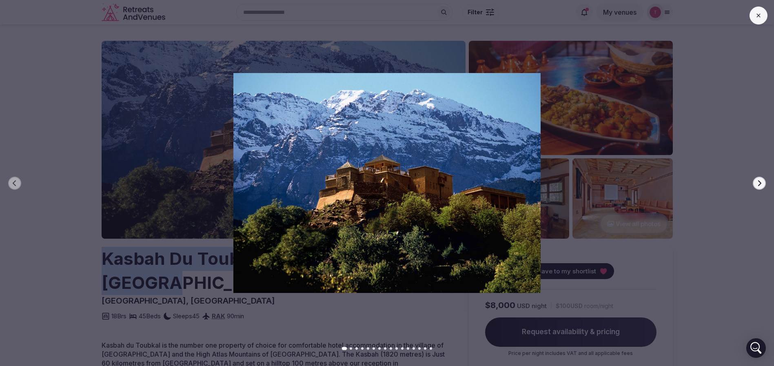
click at [758, 179] on button "Next slide" at bounding box center [759, 183] width 13 height 13
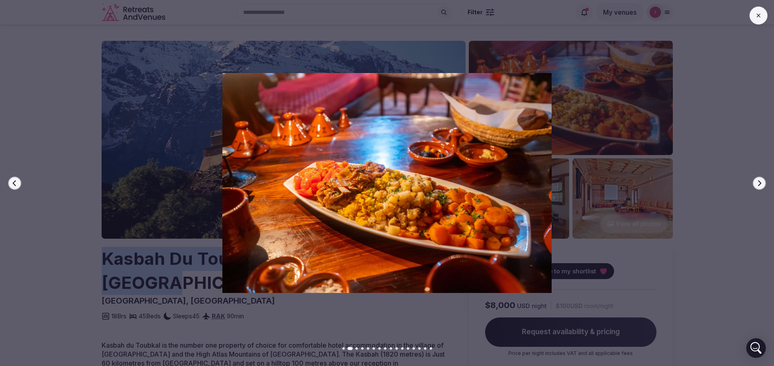
click at [758, 179] on button "Next slide" at bounding box center [759, 183] width 13 height 13
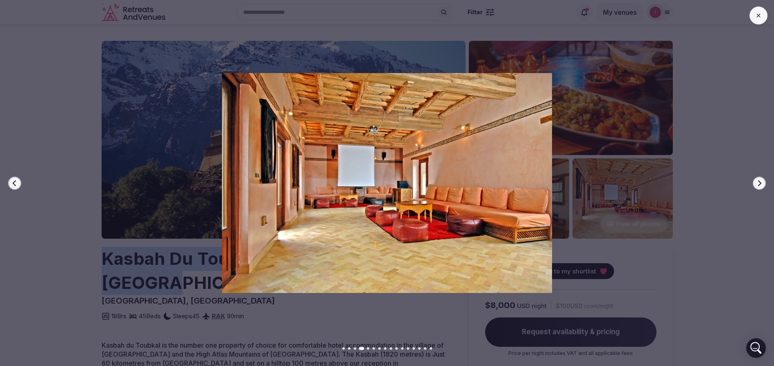
click at [758, 179] on button "Next slide" at bounding box center [759, 183] width 13 height 13
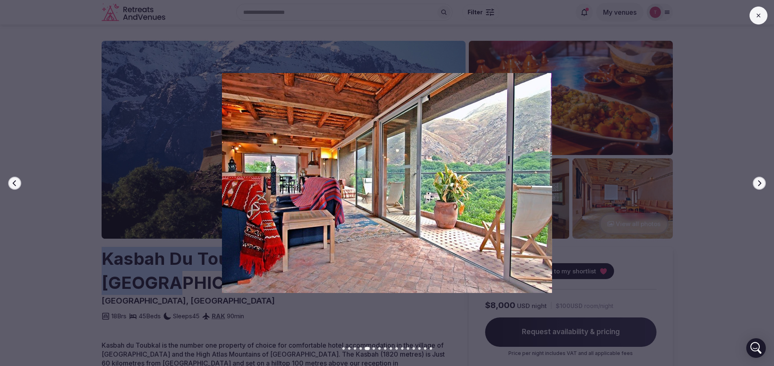
click at [758, 179] on button "Next slide" at bounding box center [759, 183] width 13 height 13
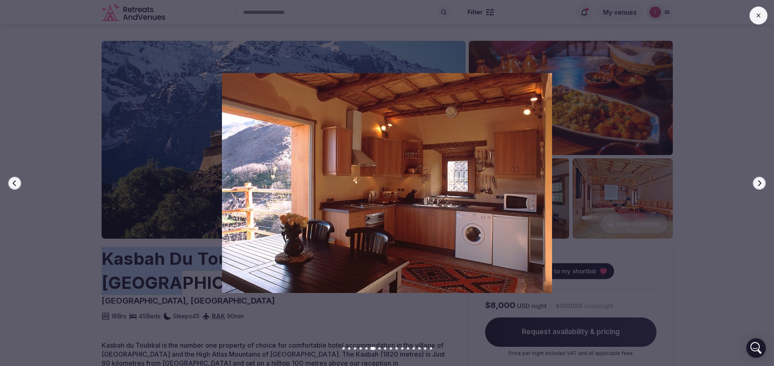
click at [758, 179] on button "Next slide" at bounding box center [759, 183] width 13 height 13
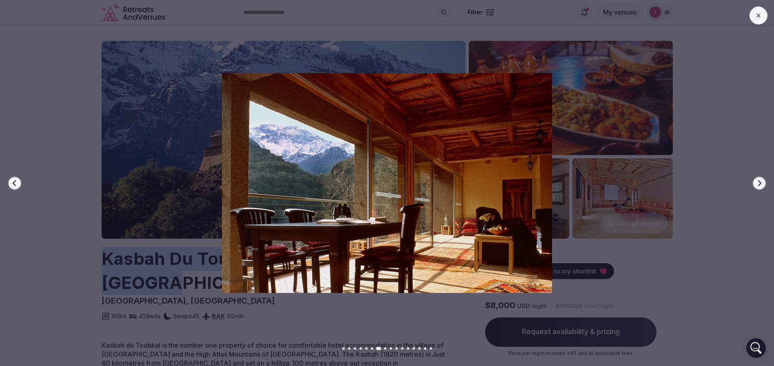
click at [758, 179] on button "Next slide" at bounding box center [759, 183] width 13 height 13
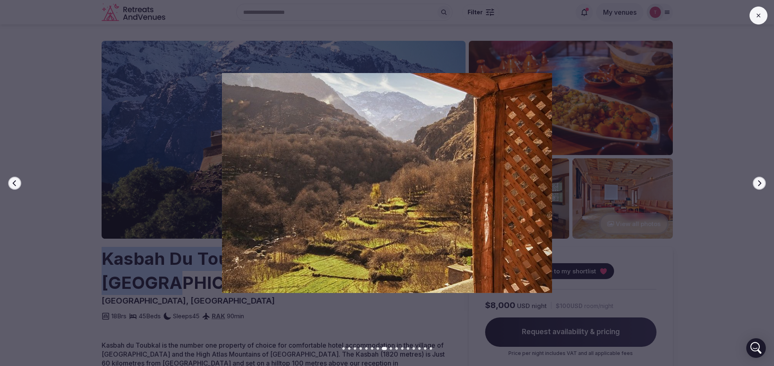
click at [758, 179] on button "Next slide" at bounding box center [759, 183] width 13 height 13
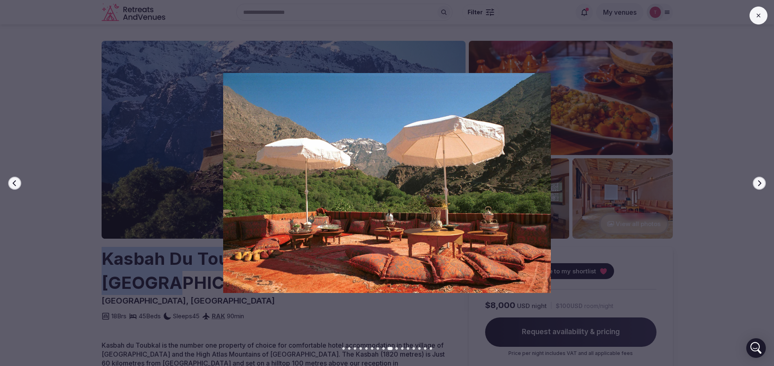
click at [758, 179] on button "Next slide" at bounding box center [759, 183] width 13 height 13
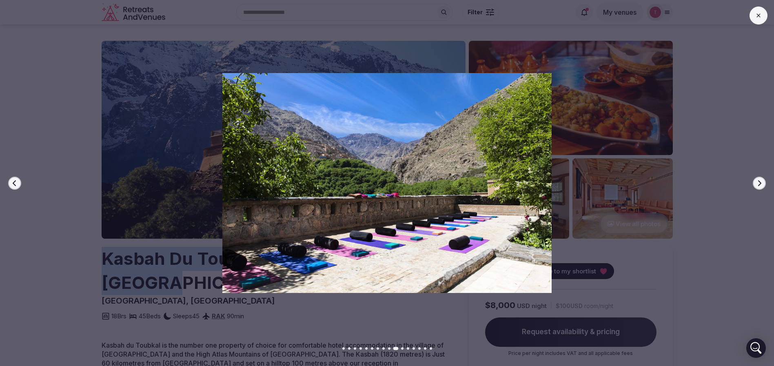
click at [758, 179] on button "Next slide" at bounding box center [759, 183] width 13 height 13
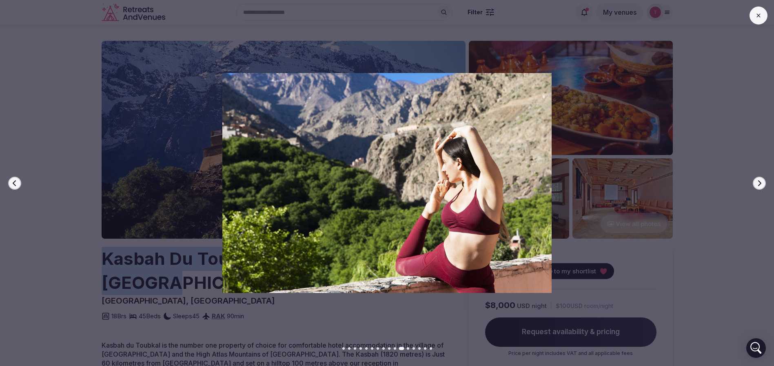
click at [758, 179] on button "Next slide" at bounding box center [759, 183] width 13 height 13
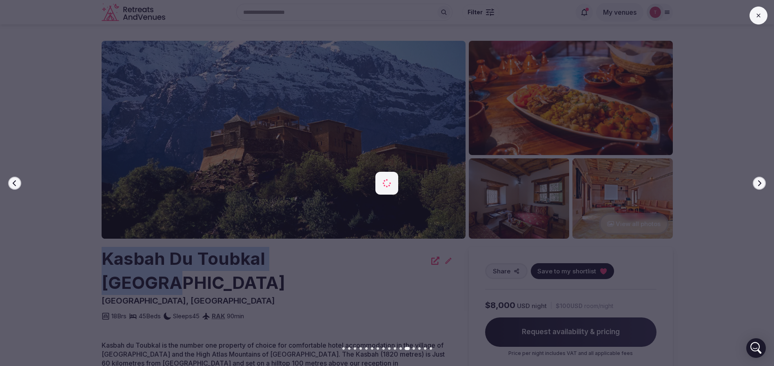
click at [758, 179] on button "Next slide" at bounding box center [759, 183] width 13 height 13
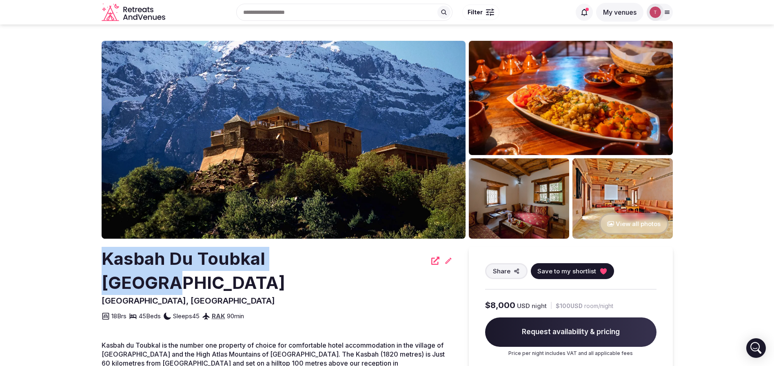
click at [603, 269] on icon at bounding box center [603, 271] width 7 height 6
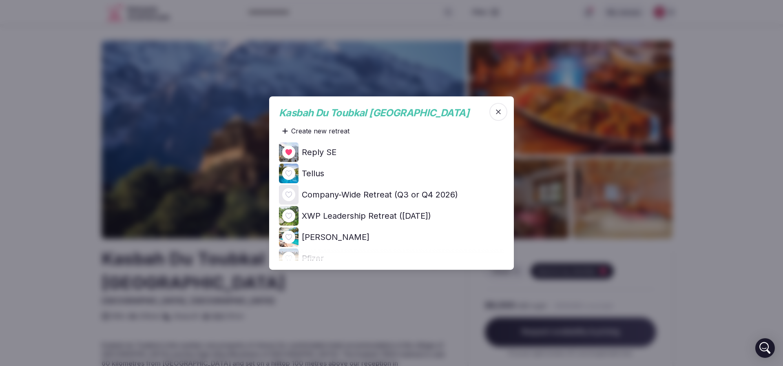
click at [0, 0] on icon at bounding box center [0, 0] width 0 height 0
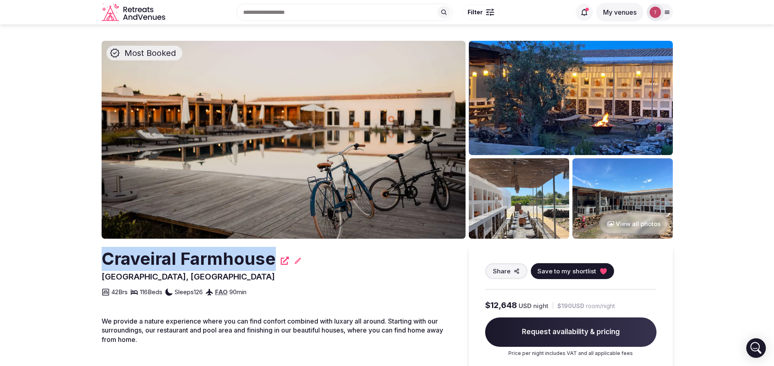
drag, startPoint x: 86, startPoint y: 270, endPoint x: 272, endPoint y: 268, distance: 186.4
click at [603, 272] on icon at bounding box center [603, 271] width 7 height 6
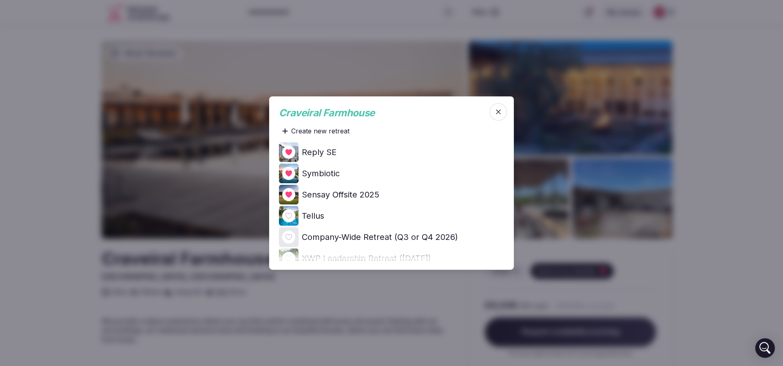
click at [0, 0] on icon at bounding box center [0, 0] width 0 height 0
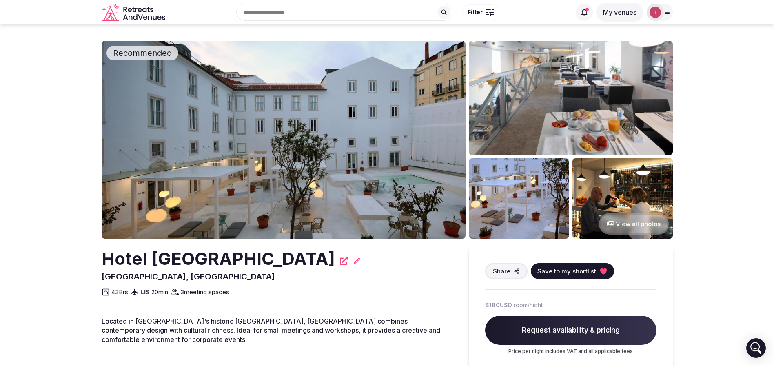
drag, startPoint x: 82, startPoint y: 264, endPoint x: 333, endPoint y: 253, distance: 251.9
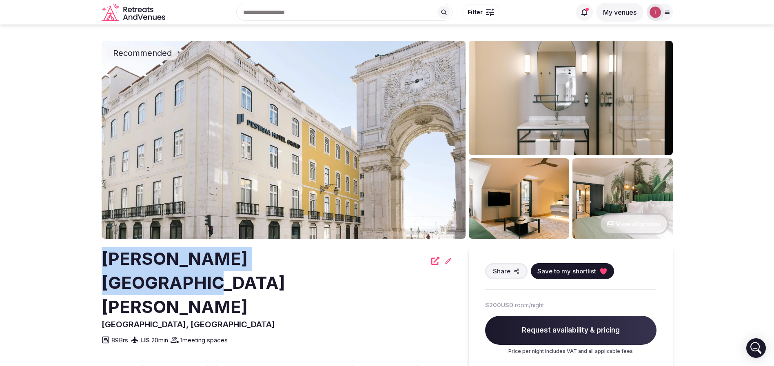
drag, startPoint x: 238, startPoint y: 254, endPoint x: 332, endPoint y: 255, distance: 94.2
click at [318, 151] on img at bounding box center [284, 140] width 364 height 198
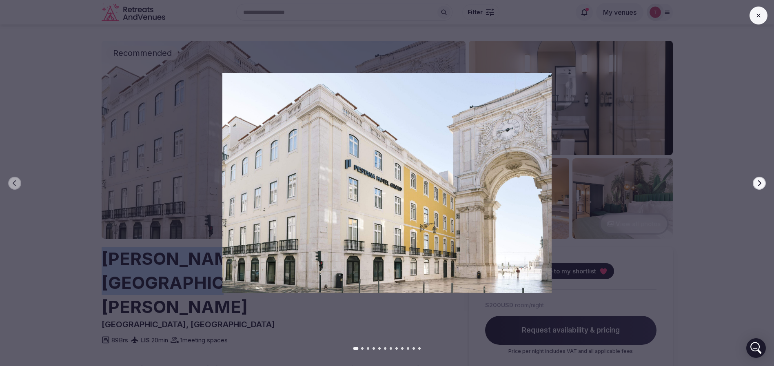
click at [764, 181] on button "Next slide" at bounding box center [759, 183] width 13 height 13
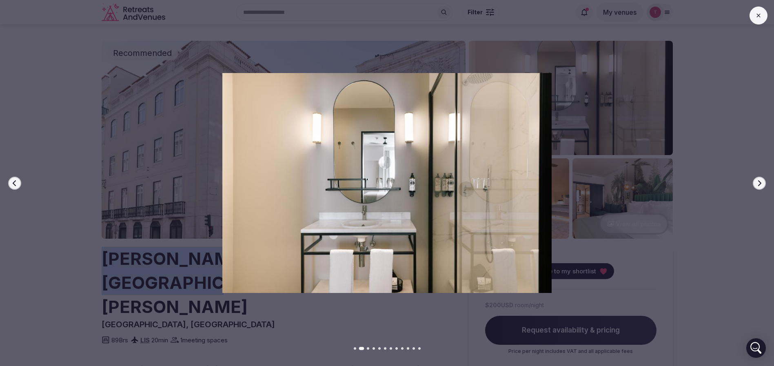
click at [764, 181] on button "Next slide" at bounding box center [759, 183] width 13 height 13
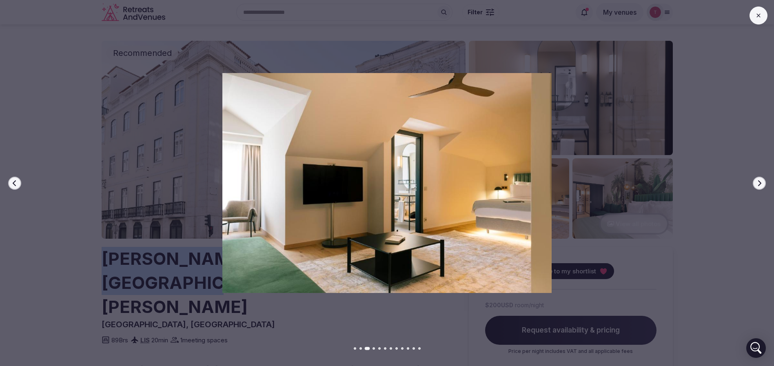
click at [764, 181] on button "Next slide" at bounding box center [759, 183] width 13 height 13
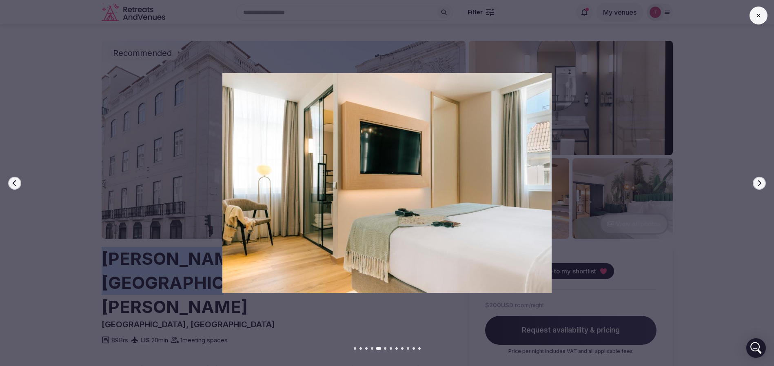
click at [764, 181] on button "Next slide" at bounding box center [759, 183] width 13 height 13
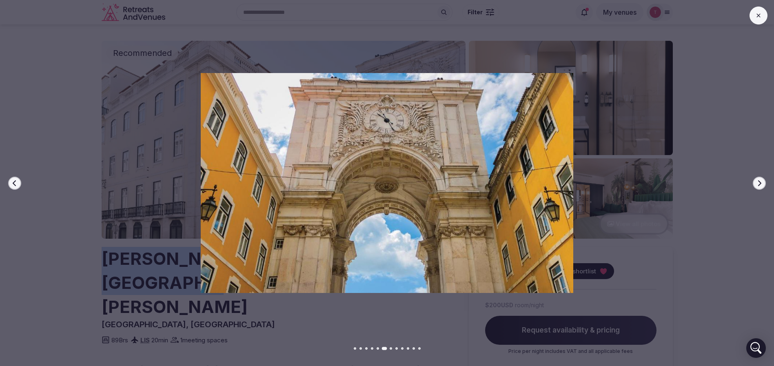
click at [764, 181] on button "Next slide" at bounding box center [759, 183] width 13 height 13
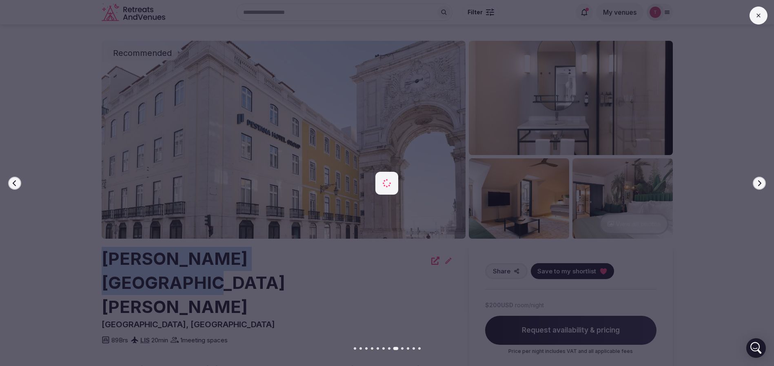
click at [764, 181] on button "Next slide" at bounding box center [759, 183] width 13 height 13
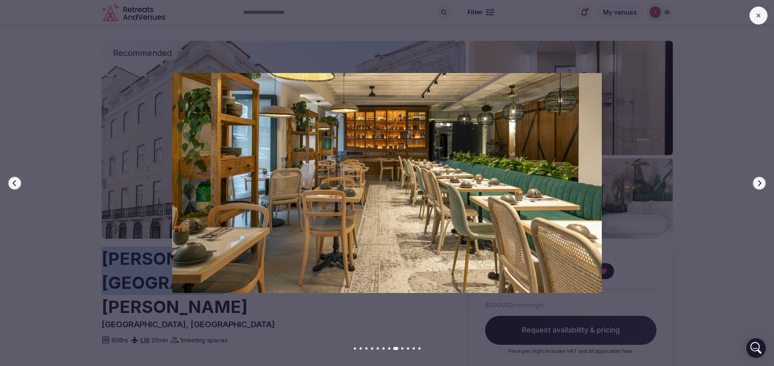
click at [764, 181] on button "Next slide" at bounding box center [759, 183] width 13 height 13
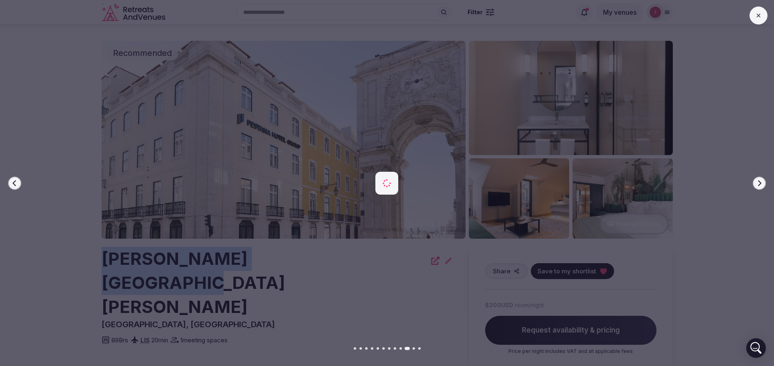
click at [764, 181] on button "Next slide" at bounding box center [759, 183] width 13 height 13
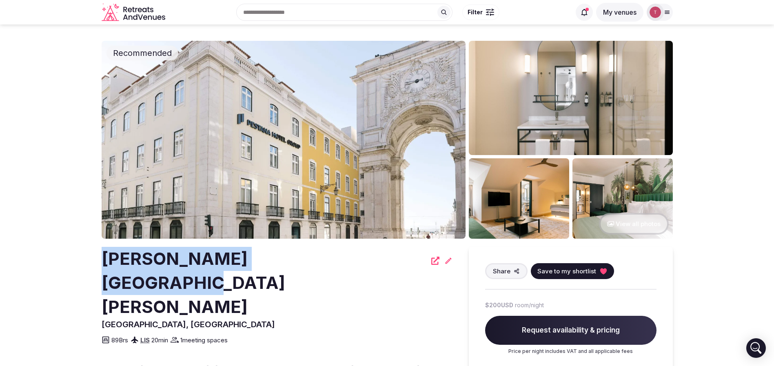
copy h2 "Pestana Rua Augusta Lisbo"
click at [288, 247] on h2 "Pestana Rua Augusta Lisboa" at bounding box center [264, 283] width 325 height 72
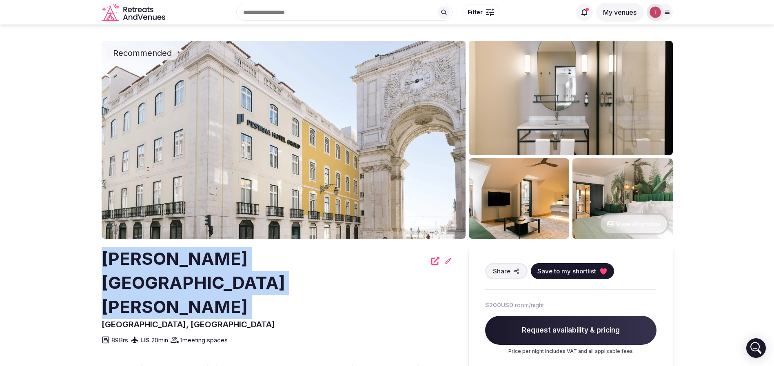
drag, startPoint x: 131, startPoint y: 256, endPoint x: 347, endPoint y: 253, distance: 216.2
click at [602, 270] on icon at bounding box center [603, 271] width 7 height 6
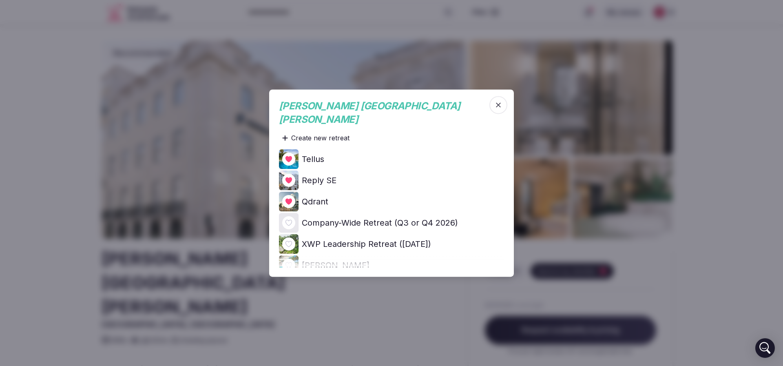
click at [0, 0] on icon at bounding box center [0, 0] width 0 height 0
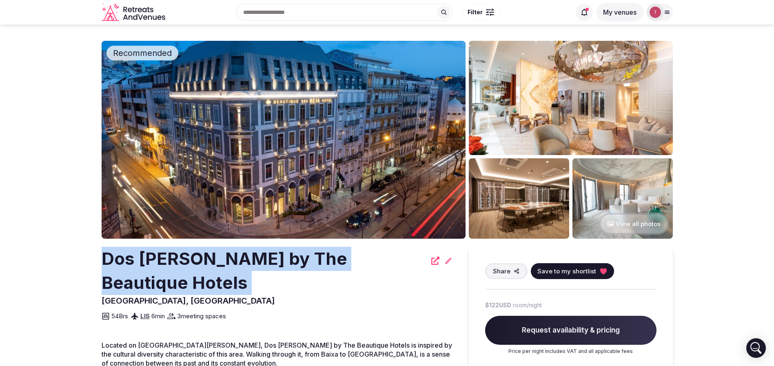
drag, startPoint x: 100, startPoint y: 269, endPoint x: 384, endPoint y: 258, distance: 284.5
click at [332, 138] on img at bounding box center [284, 140] width 364 height 198
copy div "Dos [PERSON_NAME] by The Beautique Hotels"
click at [603, 271] on icon at bounding box center [603, 271] width 7 height 6
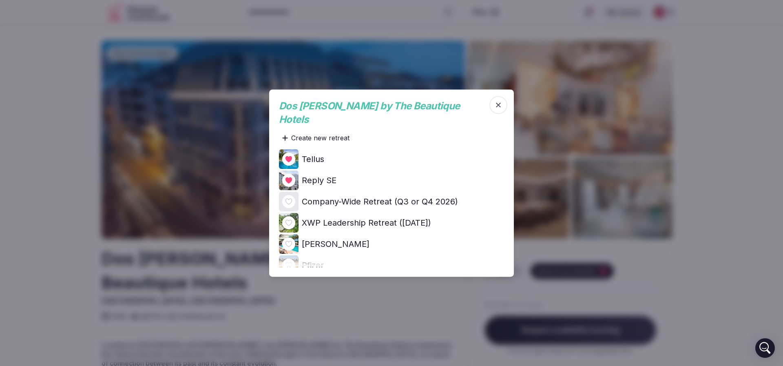
click at [0, 0] on icon at bounding box center [0, 0] width 0 height 0
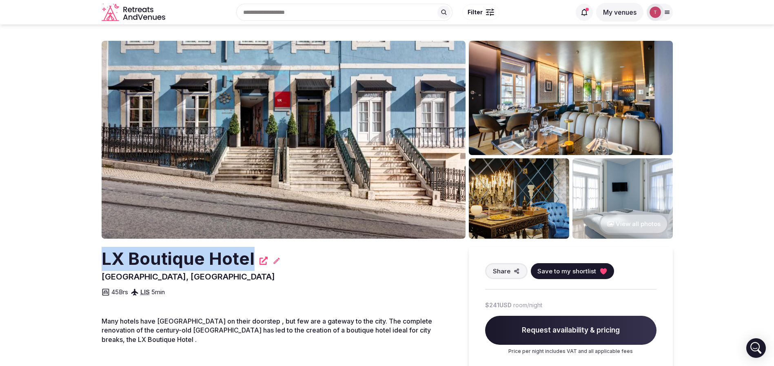
drag, startPoint x: 101, startPoint y: 257, endPoint x: 250, endPoint y: 258, distance: 149.7
click at [250, 258] on section "View all photos LX [GEOGRAPHIC_DATA], [GEOGRAPHIC_DATA] Share Save to my shortl…" at bounding box center [387, 245] width 774 height 443
copy h2 "LX Boutique Hotel"
click at [596, 267] on button "Save to my shortlist" at bounding box center [572, 271] width 83 height 16
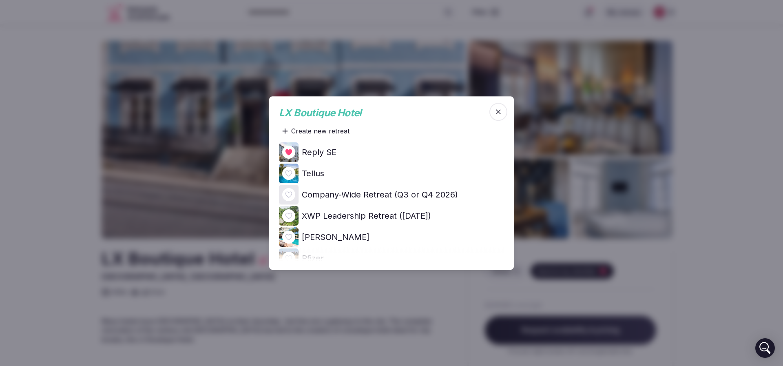
click at [284, 152] on div at bounding box center [288, 152] width 13 height 13
click at [293, 151] on div at bounding box center [288, 152] width 13 height 13
click at [0, 0] on icon at bounding box center [0, 0] width 0 height 0
click at [21, 166] on div at bounding box center [391, 183] width 783 height 366
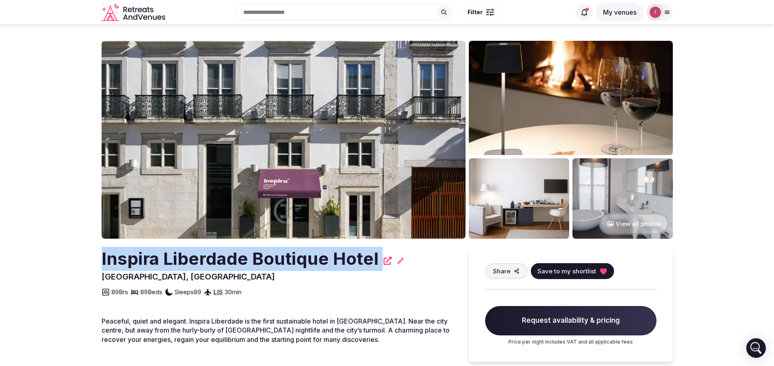
drag, startPoint x: 135, startPoint y: 250, endPoint x: 333, endPoint y: 254, distance: 198.3
copy div "Inspira Liberdade Boutique Hotel"
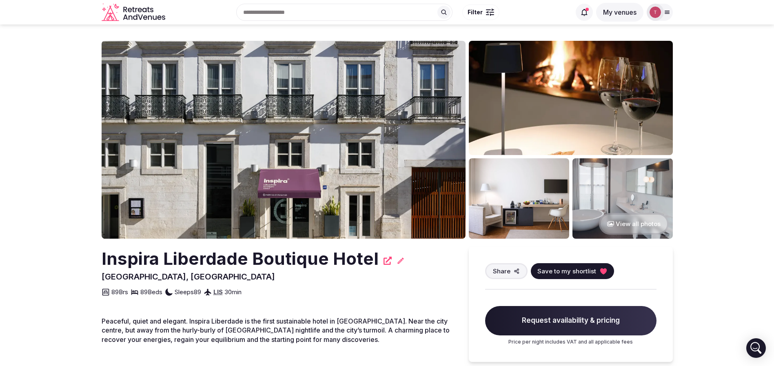
drag, startPoint x: 231, startPoint y: 275, endPoint x: 183, endPoint y: 259, distance: 50.4
click at [183, 259] on h2 "Inspira Liberdade Boutique Hotel" at bounding box center [240, 259] width 277 height 24
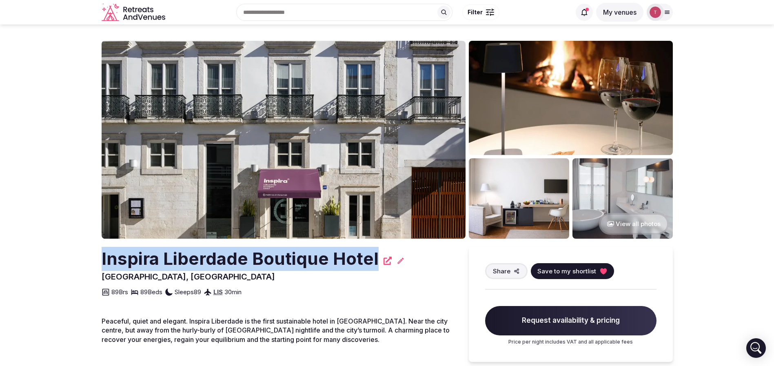
drag, startPoint x: 98, startPoint y: 253, endPoint x: 375, endPoint y: 250, distance: 277.0
click at [602, 267] on icon at bounding box center [603, 271] width 8 height 8
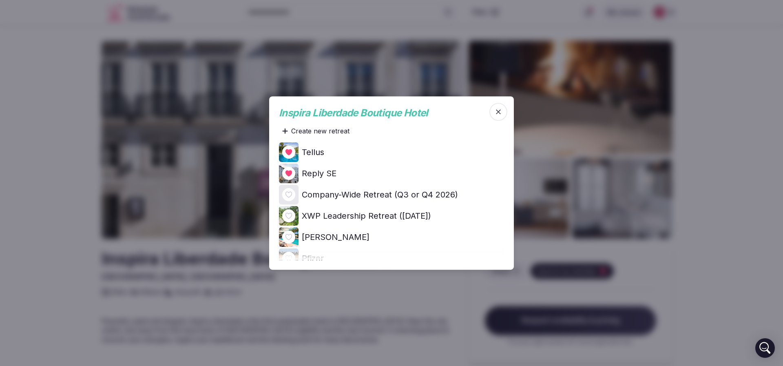
click at [284, 174] on div at bounding box center [288, 173] width 13 height 13
click at [0, 0] on icon at bounding box center [0, 0] width 0 height 0
click at [64, 158] on div at bounding box center [391, 183] width 783 height 366
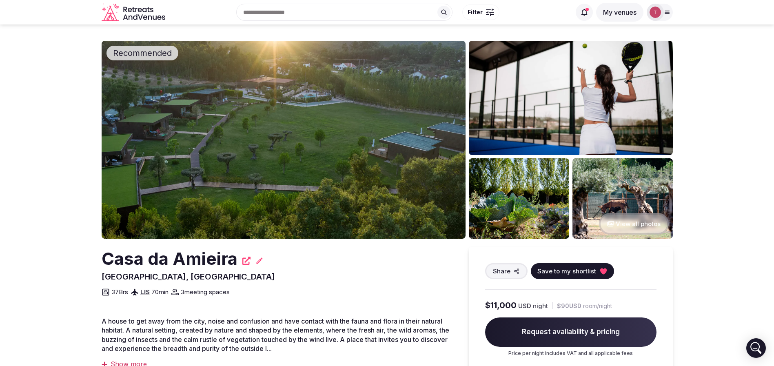
click at [272, 131] on img at bounding box center [284, 140] width 364 height 198
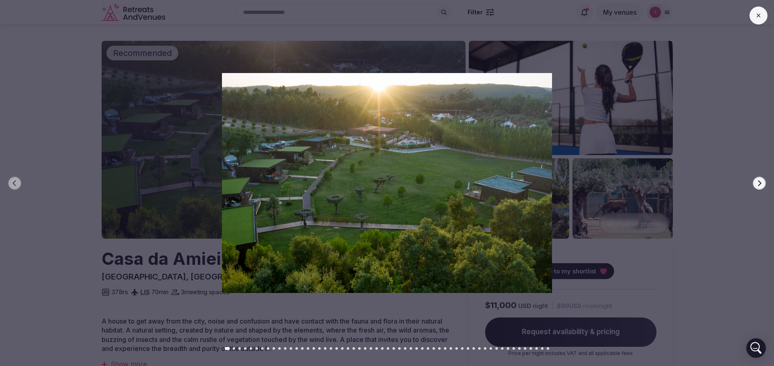
click at [762, 180] on icon "button" at bounding box center [759, 183] width 7 height 7
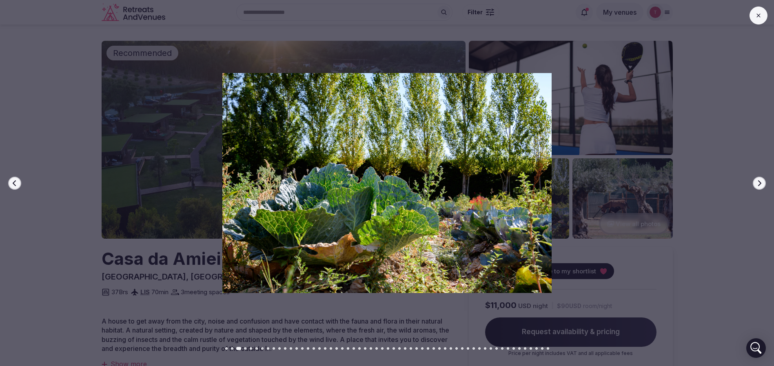
click at [762, 180] on icon "button" at bounding box center [759, 183] width 7 height 7
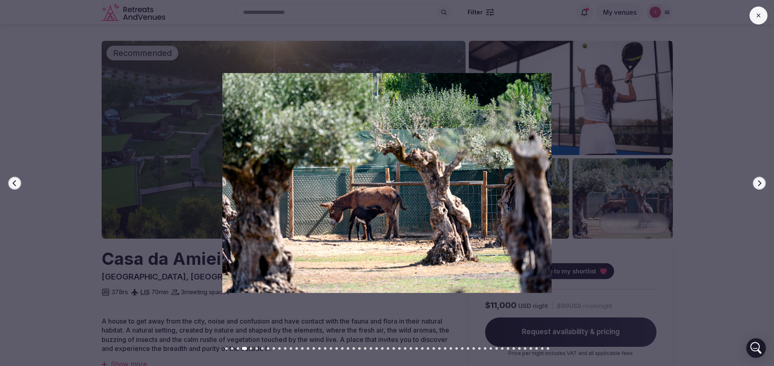
click at [762, 180] on icon "button" at bounding box center [759, 183] width 7 height 7
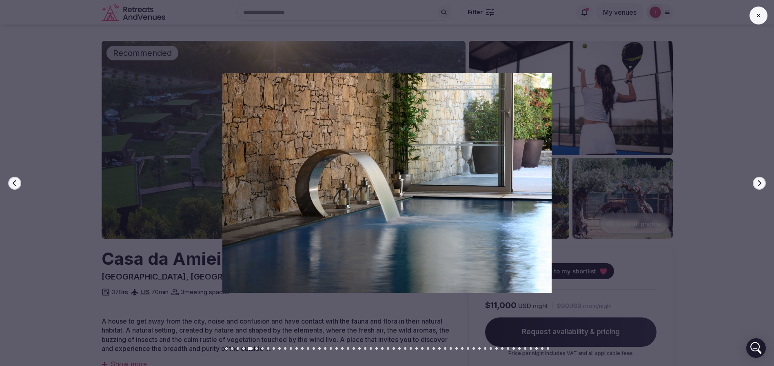
click at [760, 180] on icon "button" at bounding box center [759, 183] width 7 height 7
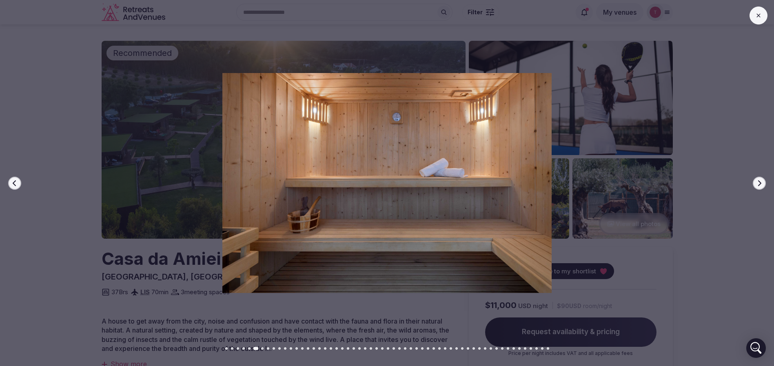
click at [760, 180] on icon "button" at bounding box center [759, 183] width 7 height 7
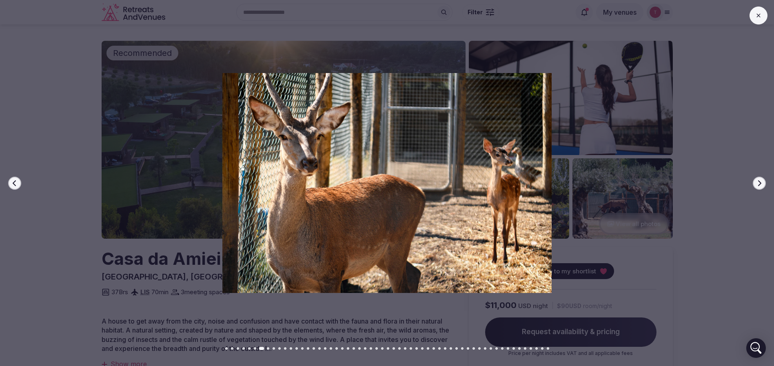
click at [760, 180] on icon "button" at bounding box center [759, 183] width 7 height 7
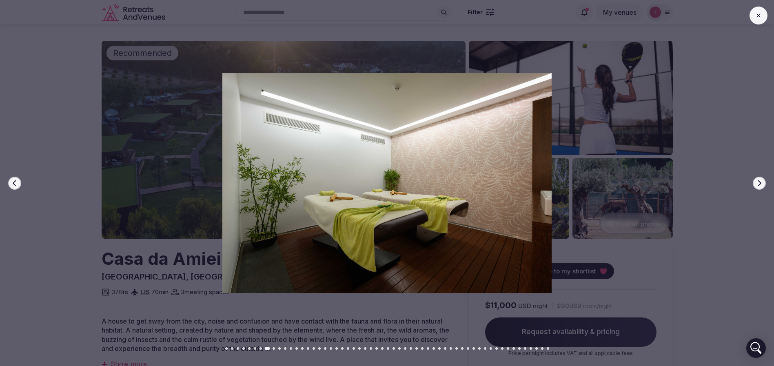
click at [760, 180] on icon "button" at bounding box center [759, 183] width 7 height 7
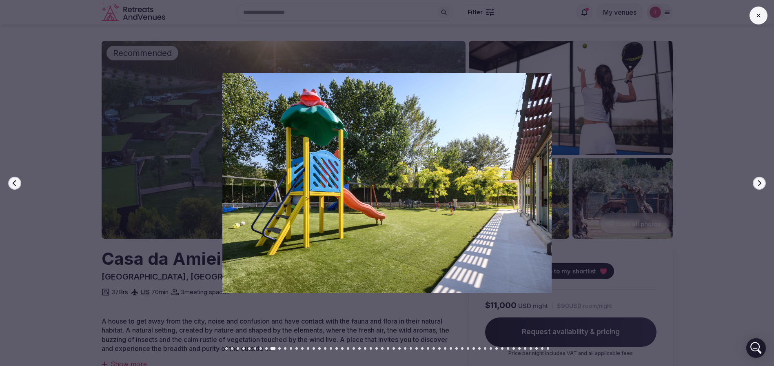
click at [760, 180] on icon "button" at bounding box center [759, 183] width 7 height 7
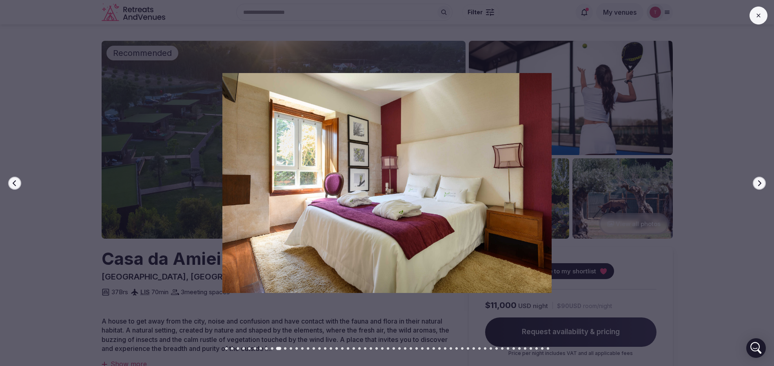
click at [760, 180] on icon "button" at bounding box center [759, 183] width 7 height 7
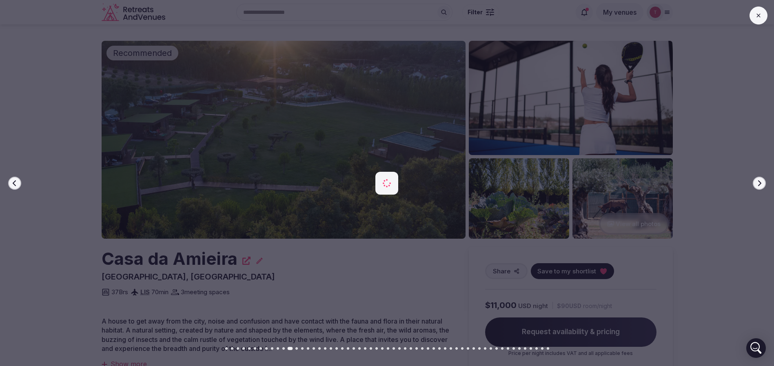
click at [760, 180] on icon "button" at bounding box center [759, 183] width 7 height 7
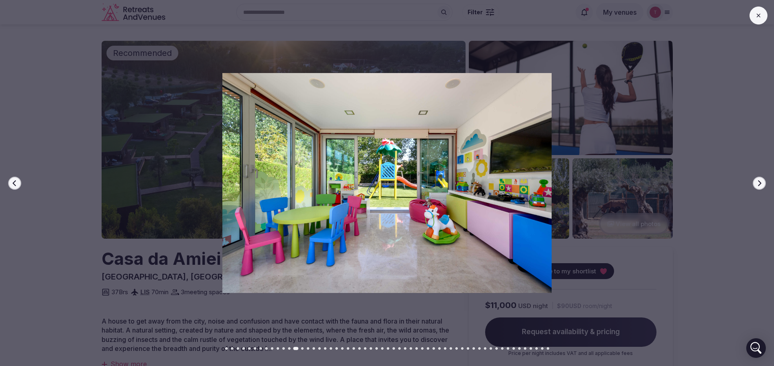
click at [760, 180] on icon "button" at bounding box center [759, 183] width 7 height 7
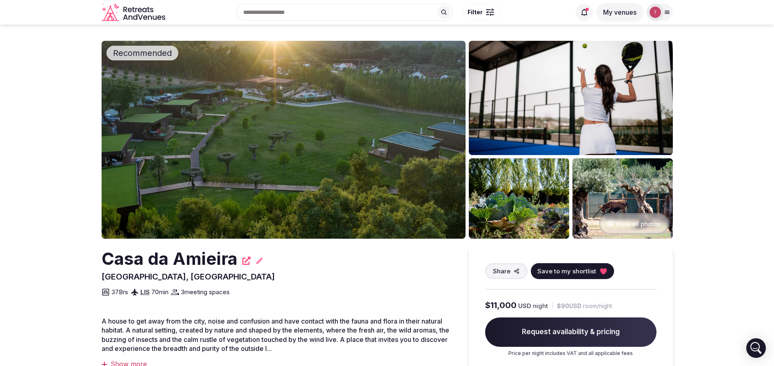
scroll to position [61, 0]
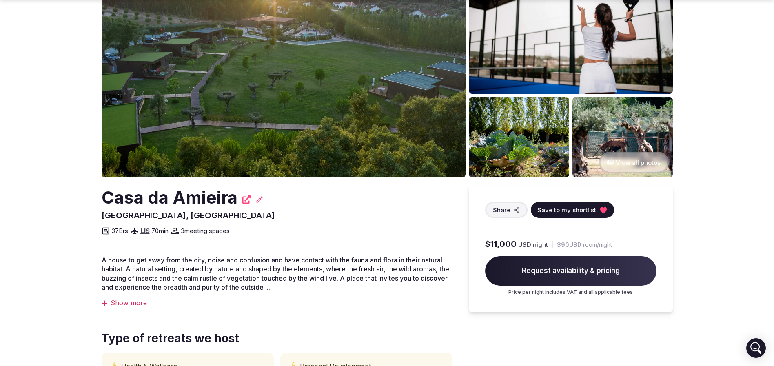
click at [603, 210] on icon at bounding box center [603, 210] width 7 height 6
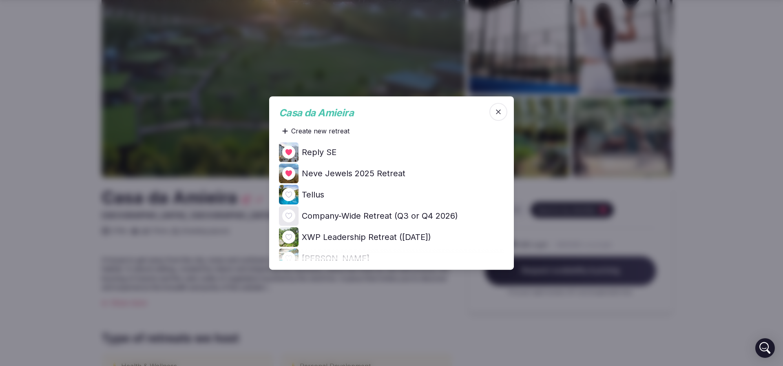
click at [0, 0] on icon at bounding box center [0, 0] width 0 height 0
drag, startPoint x: 94, startPoint y: 131, endPoint x: 113, endPoint y: 78, distance: 56.1
click at [94, 131] on div at bounding box center [391, 183] width 783 height 366
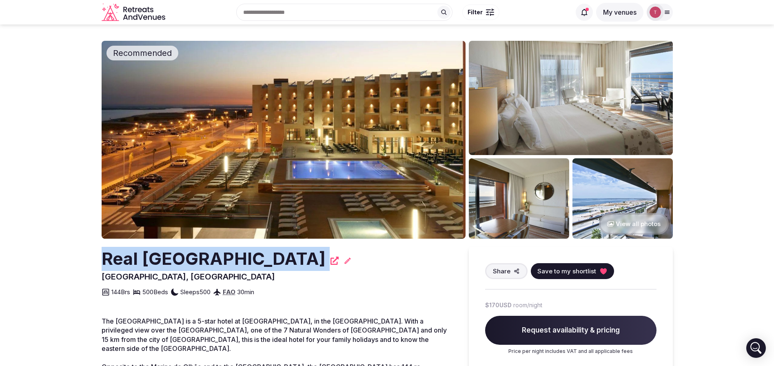
drag, startPoint x: 71, startPoint y: 274, endPoint x: 76, endPoint y: 264, distance: 10.8
copy div "Real [GEOGRAPHIC_DATA]"
click at [276, 163] on img at bounding box center [284, 140] width 364 height 198
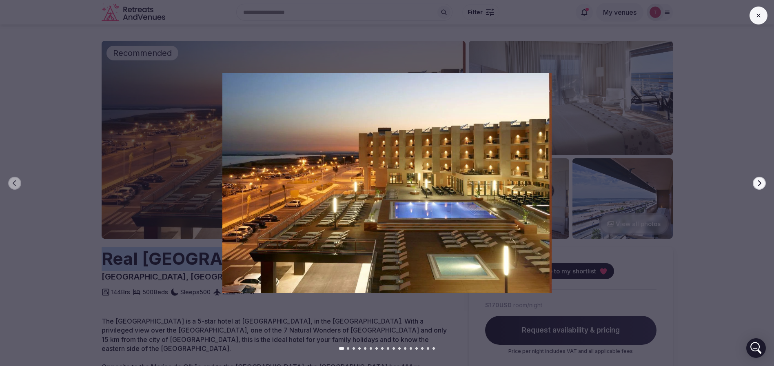
click at [761, 183] on icon "button" at bounding box center [759, 183] width 3 height 6
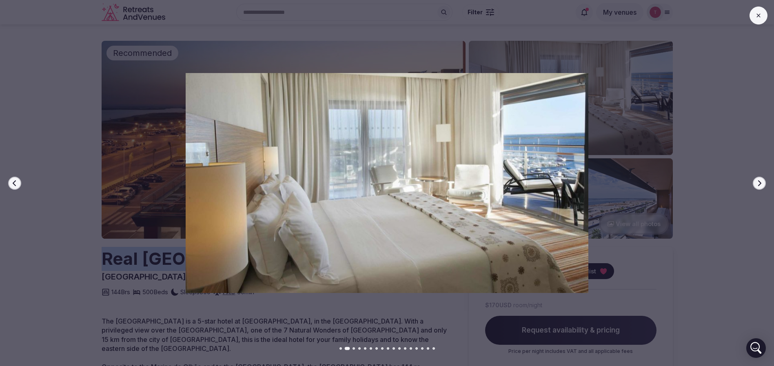
click at [761, 183] on icon "button" at bounding box center [759, 183] width 3 height 6
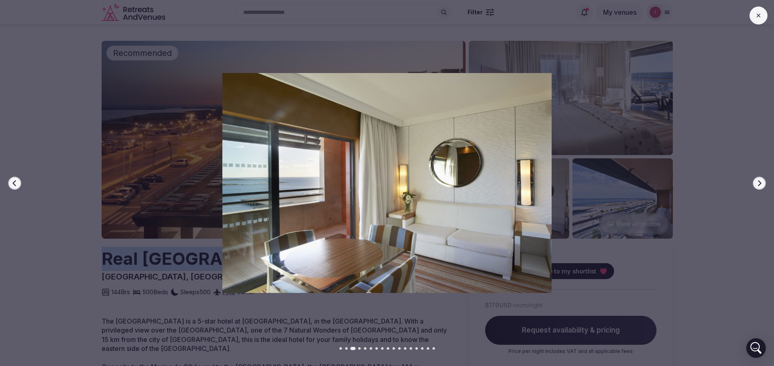
click at [761, 183] on icon "button" at bounding box center [759, 183] width 3 height 6
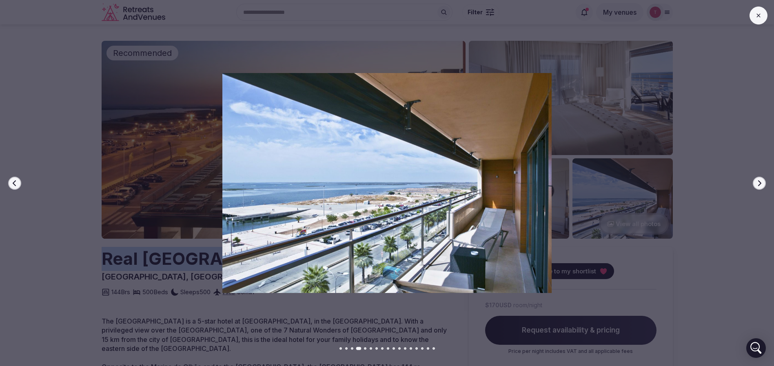
click at [761, 183] on icon "button" at bounding box center [759, 183] width 3 height 6
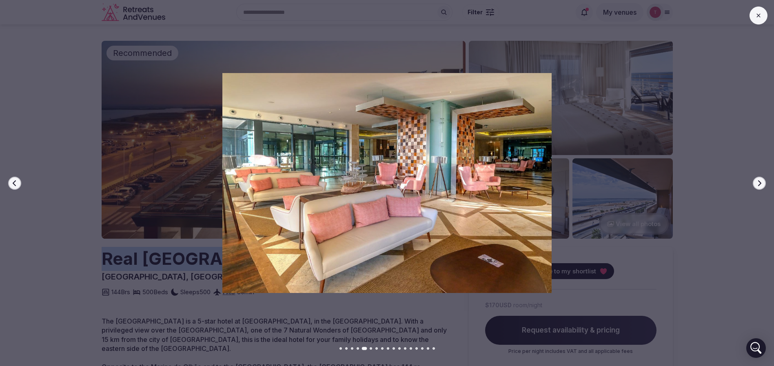
click at [761, 183] on icon "button" at bounding box center [759, 183] width 3 height 6
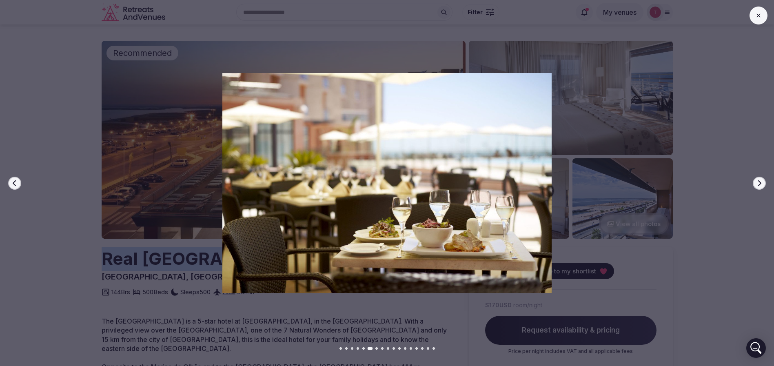
click at [761, 183] on icon "button" at bounding box center [759, 183] width 3 height 6
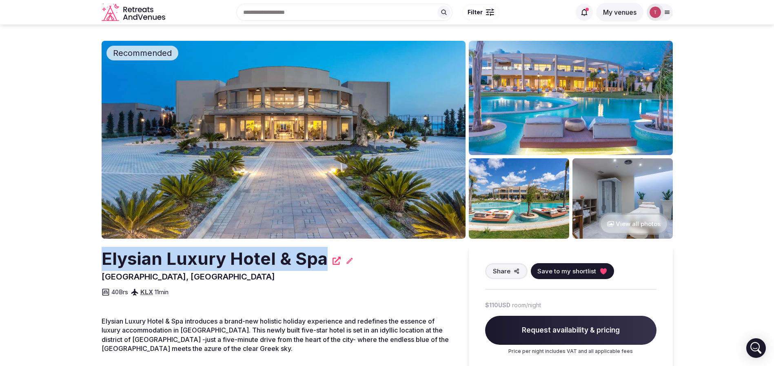
drag, startPoint x: 234, startPoint y: 259, endPoint x: 333, endPoint y: 259, distance: 99.1
copy h2 "Elysian Luxury Hotel & Spa"
click at [602, 270] on icon at bounding box center [603, 271] width 7 height 6
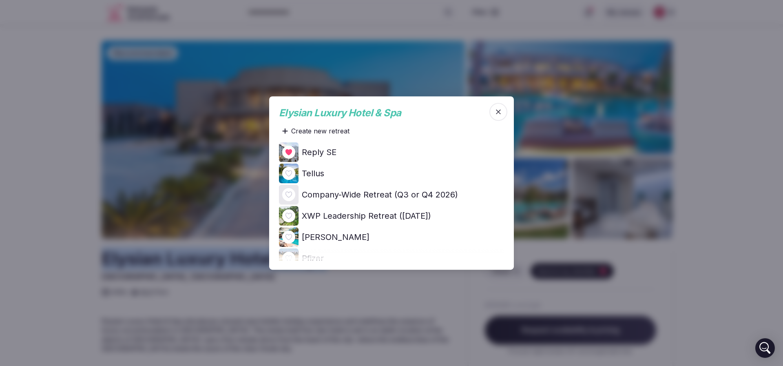
click at [297, 152] on img at bounding box center [289, 152] width 20 height 20
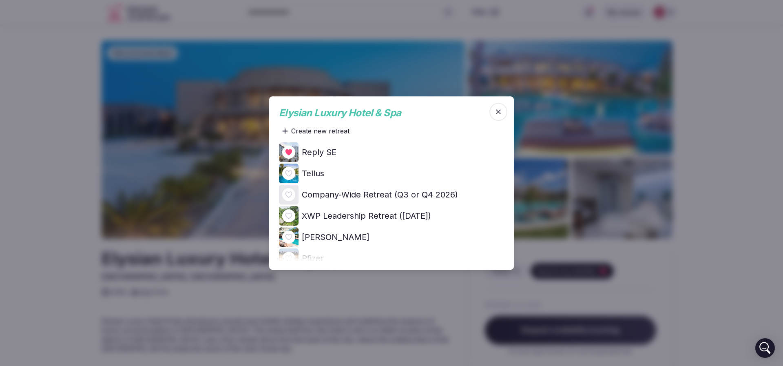
click at [0, 0] on icon at bounding box center [0, 0] width 0 height 0
click at [51, 135] on div at bounding box center [391, 183] width 783 height 366
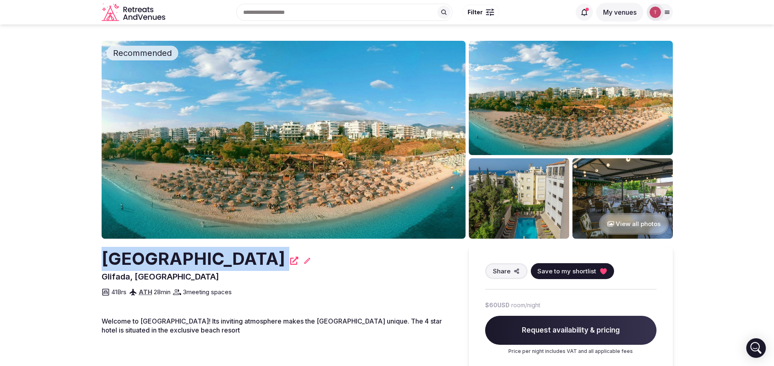
drag, startPoint x: 85, startPoint y: 261, endPoint x: 277, endPoint y: 261, distance: 191.3
copy div "[GEOGRAPHIC_DATA]"
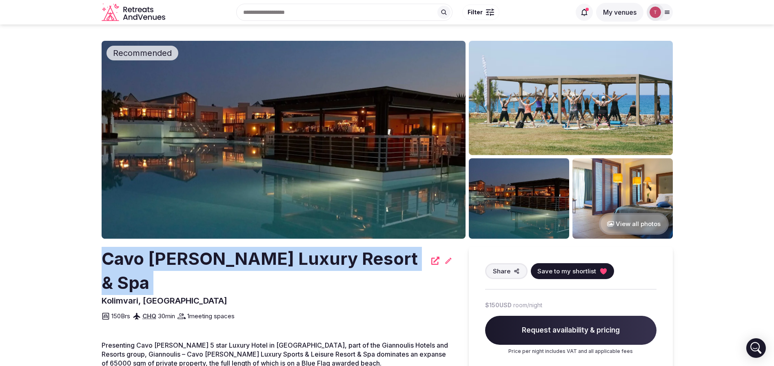
drag, startPoint x: 91, startPoint y: 275, endPoint x: 66, endPoint y: 269, distance: 25.1
copy div "Cavo Spada Luxury Resort & Spa"
click at [607, 271] on button "Save to my shortlist" at bounding box center [572, 271] width 83 height 16
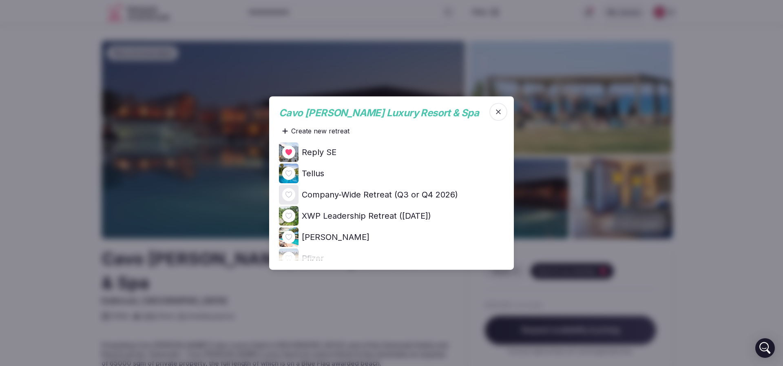
click at [288, 146] on div at bounding box center [288, 152] width 13 height 13
click at [0, 0] on icon at bounding box center [0, 0] width 0 height 0
click at [32, 128] on div at bounding box center [391, 183] width 783 height 366
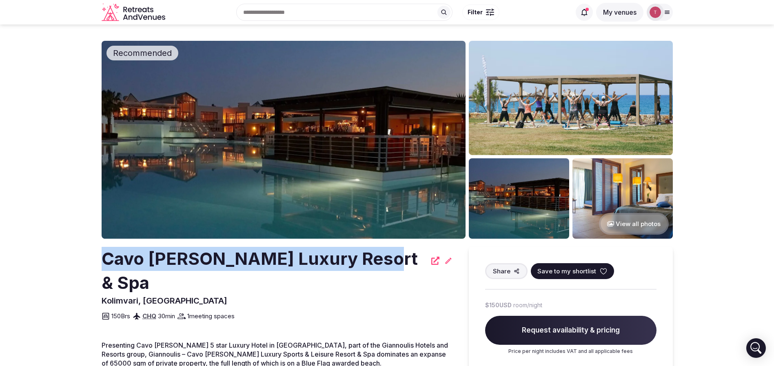
drag, startPoint x: 71, startPoint y: 261, endPoint x: 375, endPoint y: 263, distance: 304.7
copy h2 "Cavo Spada Luxury Resort & Spa"
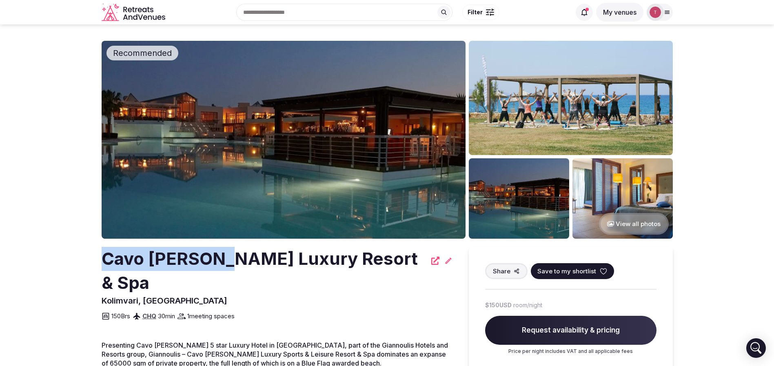
drag, startPoint x: 80, startPoint y: 253, endPoint x: 227, endPoint y: 257, distance: 146.9
click at [227, 257] on h2 "Cavo Spada Luxury Resort & Spa" at bounding box center [264, 271] width 325 height 48
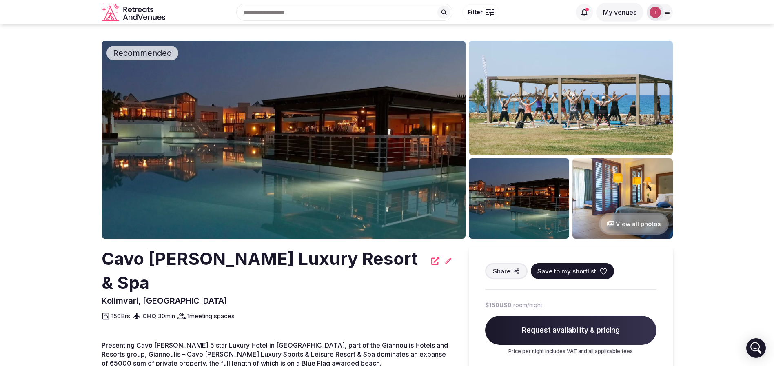
click at [667, 271] on div "Share Save to my shortlist $150 USD room/night Request availability & pricing P…" at bounding box center [571, 309] width 204 height 124
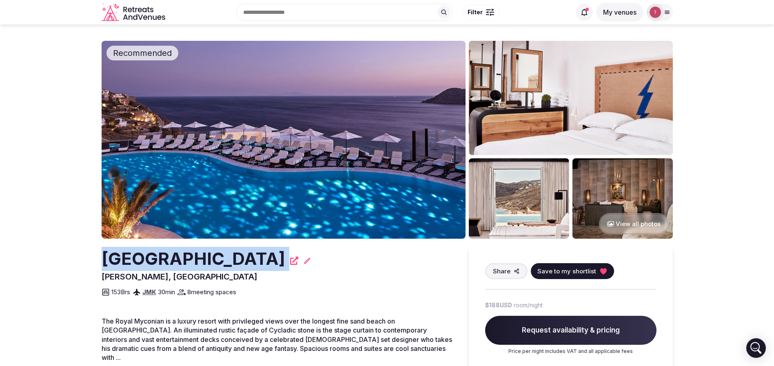
drag, startPoint x: 82, startPoint y: 264, endPoint x: 296, endPoint y: 262, distance: 214.6
copy div "Royal Myconian Resort"
click at [608, 276] on button "Save to my shortlist" at bounding box center [572, 271] width 83 height 16
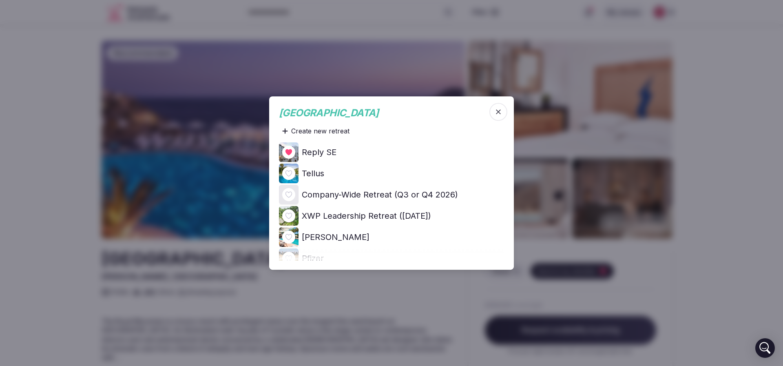
click at [0, 0] on icon at bounding box center [0, 0] width 0 height 0
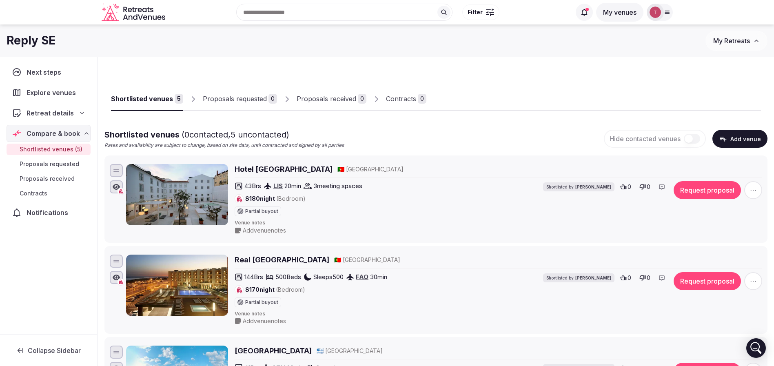
click at [491, 86] on div "Shortlisted venues 5 Proposals requested 0 Proposals received 0 Contracts 0" at bounding box center [436, 92] width 650 height 38
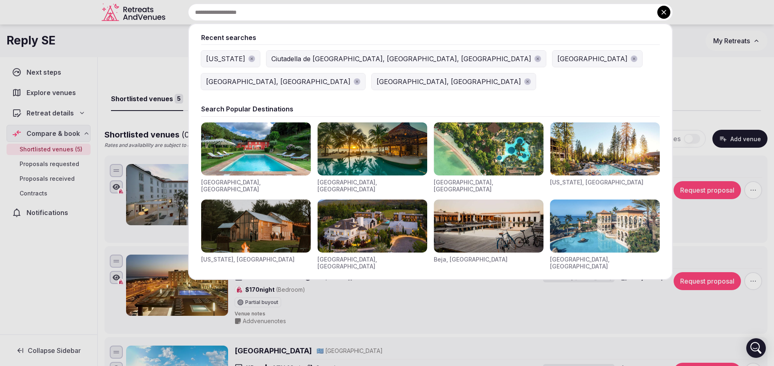
click at [294, 12] on div "Recent searches Florida Ciutadella de Menorca, Balearic Islands, Spain Morocco …" at bounding box center [420, 12] width 504 height 17
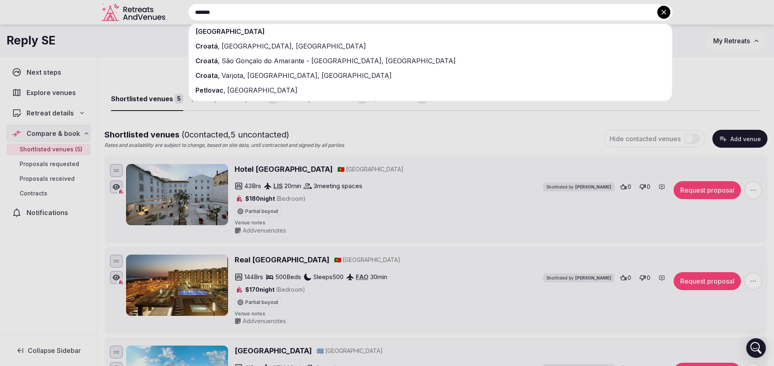
type input "*******"
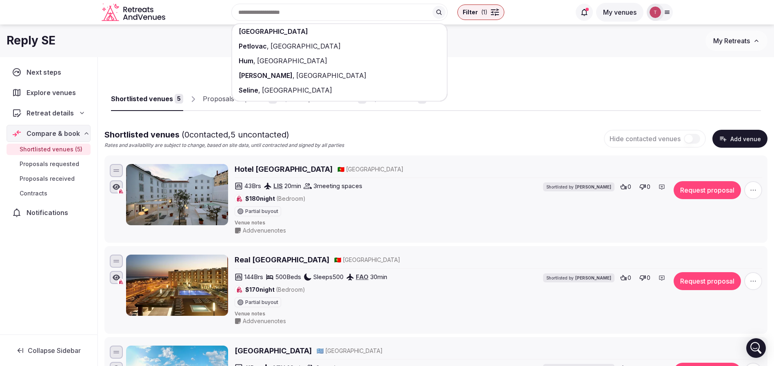
click at [298, 30] on div "[GEOGRAPHIC_DATA]" at bounding box center [339, 31] width 215 height 15
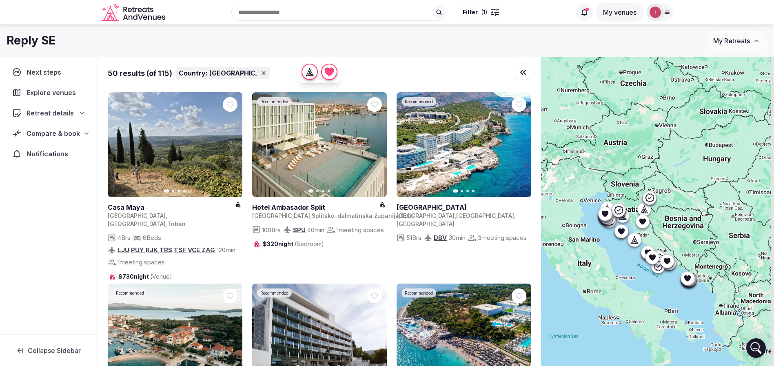
click at [486, 16] on button "Filter ( 1 )" at bounding box center [480, 12] width 47 height 16
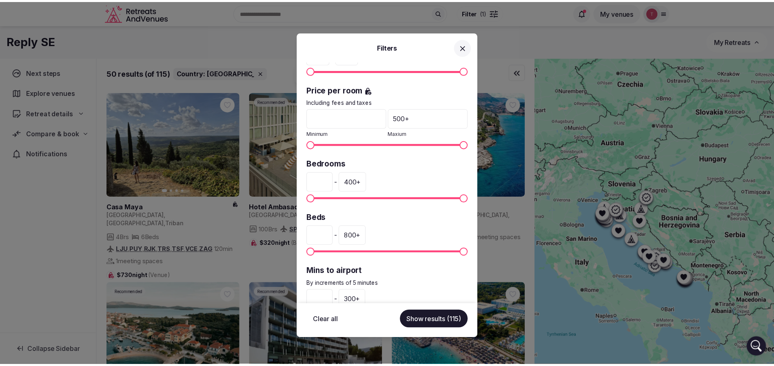
scroll to position [184, 0]
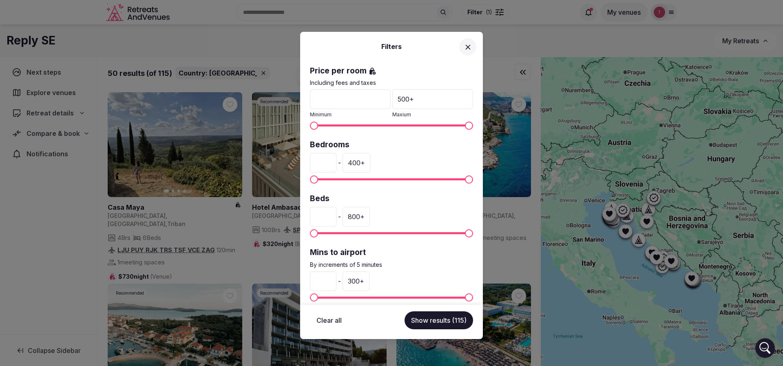
click at [370, 163] on div "400 +" at bounding box center [357, 163] width 28 height 20
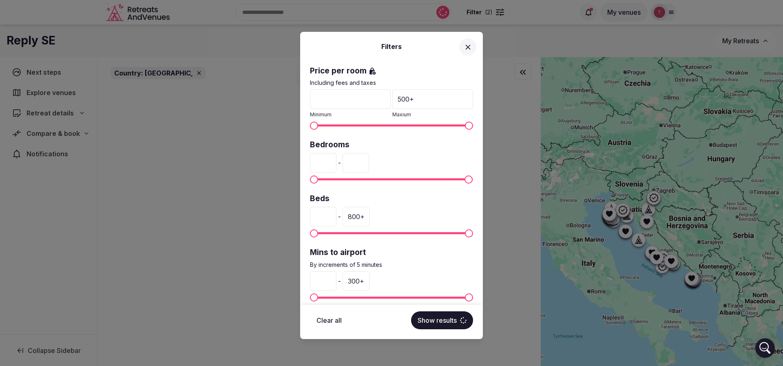
drag, startPoint x: 379, startPoint y: 162, endPoint x: 346, endPoint y: 162, distance: 33.9
click at [346, 162] on div "* - ***" at bounding box center [391, 163] width 163 height 20
type input "***"
click at [442, 319] on button "Show results" at bounding box center [442, 320] width 62 height 18
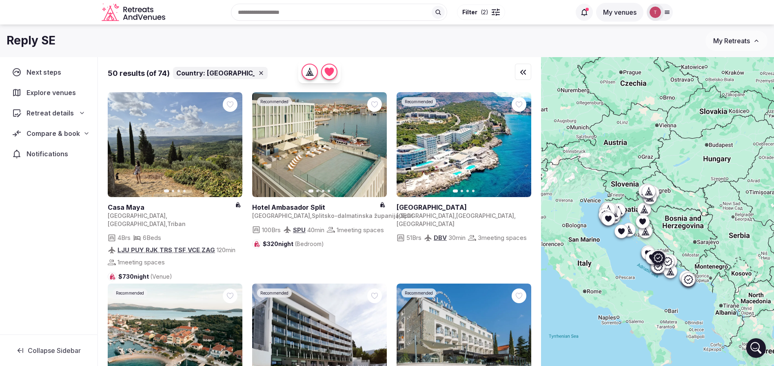
click at [371, 148] on button "Next slide" at bounding box center [375, 144] width 13 height 13
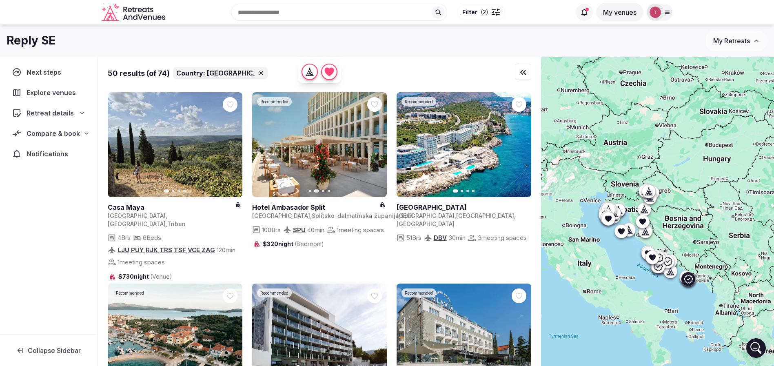
click at [519, 146] on icon "button" at bounding box center [519, 145] width 3 height 6
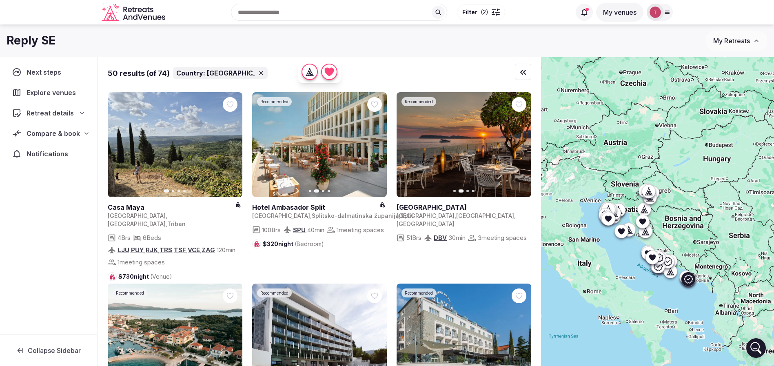
click at [0, 0] on icon at bounding box center [0, 0] width 0 height 0
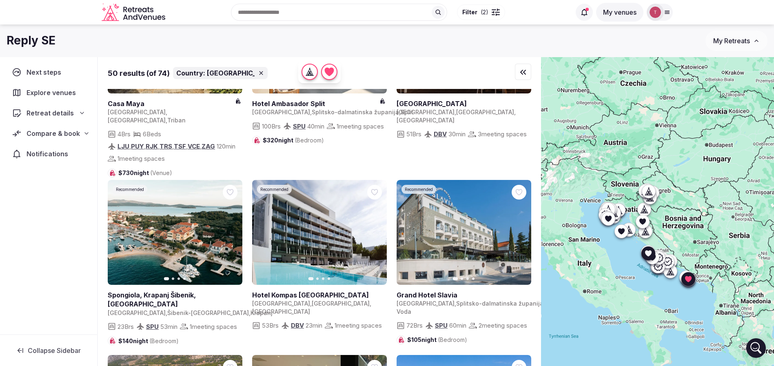
scroll to position [122, 0]
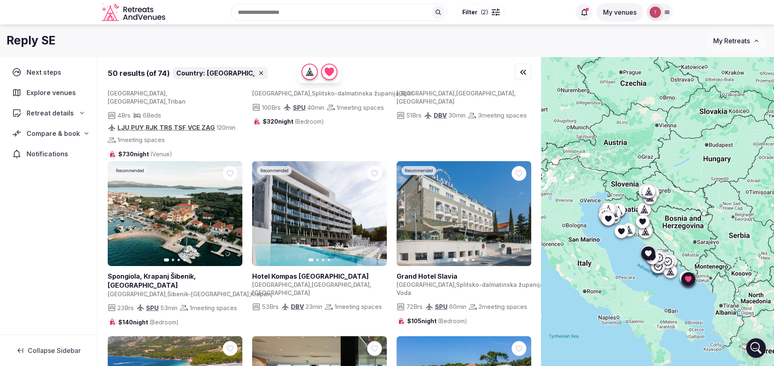
click at [233, 216] on icon "button" at bounding box center [231, 213] width 7 height 7
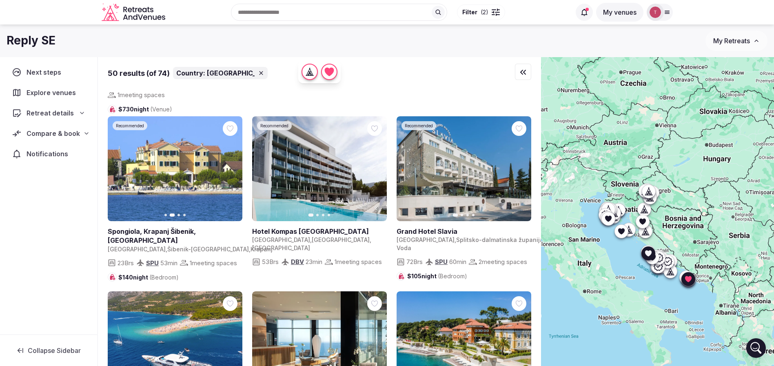
scroll to position [184, 0]
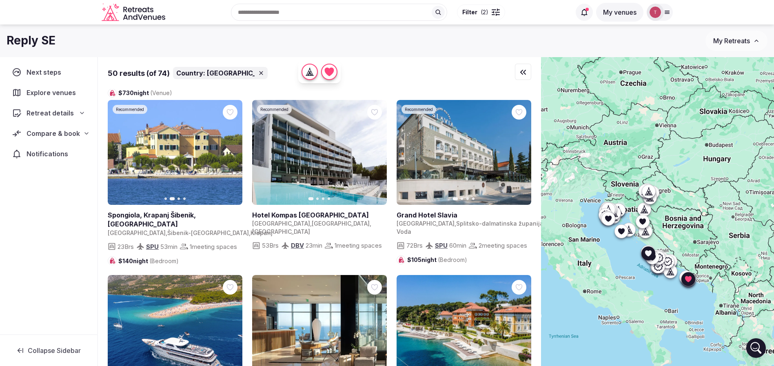
click at [235, 153] on button "Next slide" at bounding box center [230, 152] width 13 height 13
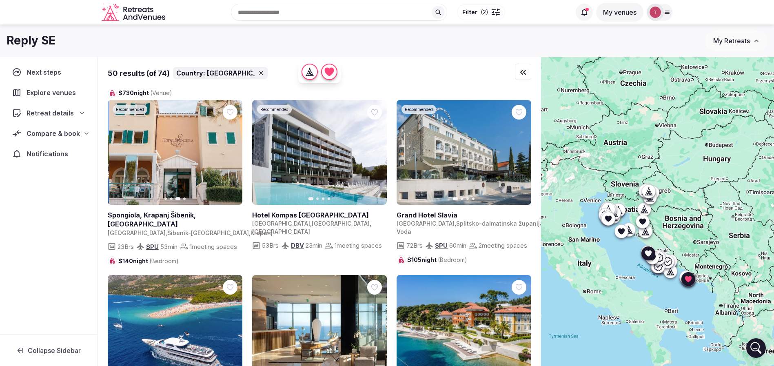
click at [235, 152] on button "Next slide" at bounding box center [230, 152] width 13 height 13
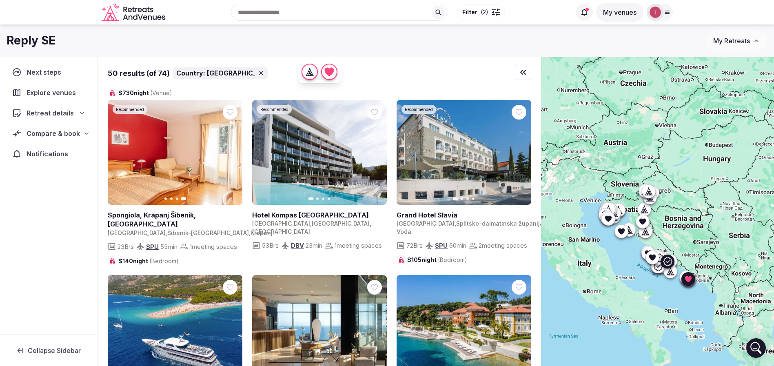
click at [522, 154] on icon "button" at bounding box center [519, 152] width 7 height 7
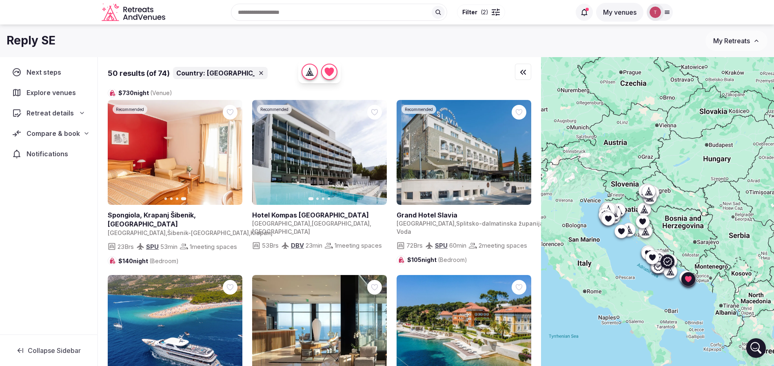
click at [518, 152] on icon "button" at bounding box center [519, 152] width 7 height 7
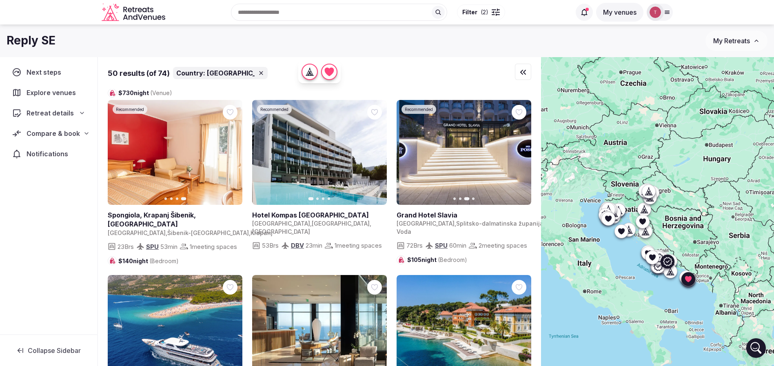
click at [518, 152] on icon "button" at bounding box center [519, 152] width 7 height 7
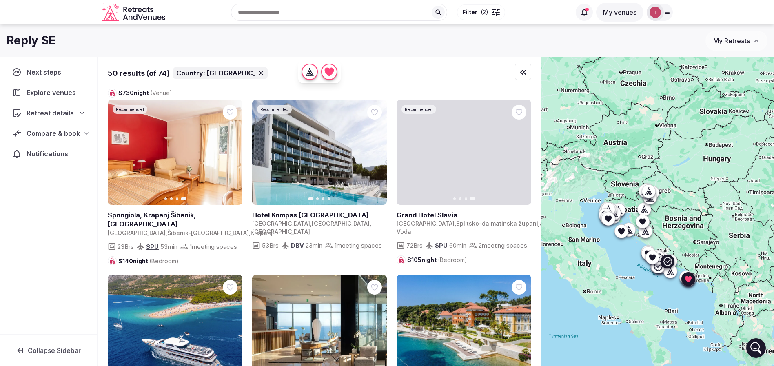
drag, startPoint x: 519, startPoint y: 108, endPoint x: 487, endPoint y: 122, distance: 34.7
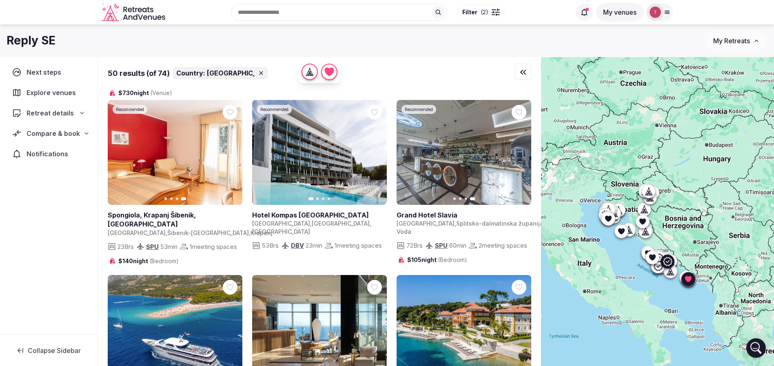
click at [0, 0] on icon at bounding box center [0, 0] width 0 height 0
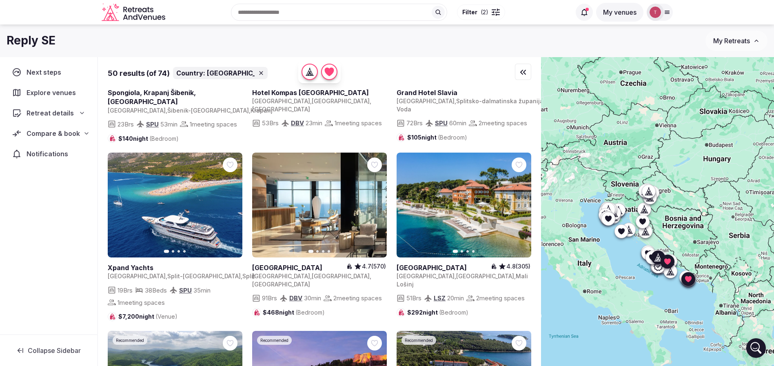
click at [231, 208] on icon "button" at bounding box center [231, 205] width 7 height 7
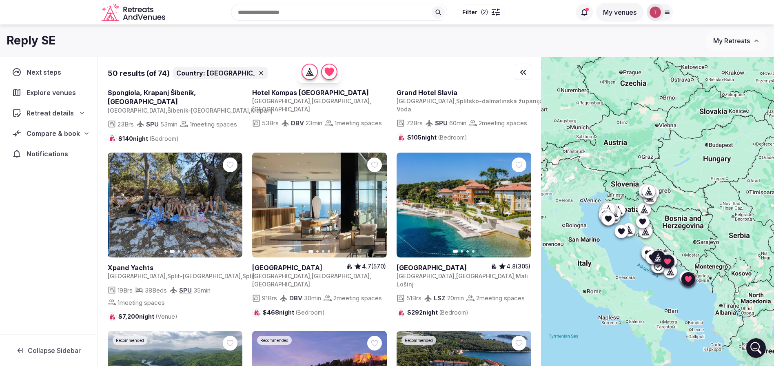
click at [230, 212] on button "Next slide" at bounding box center [230, 205] width 13 height 13
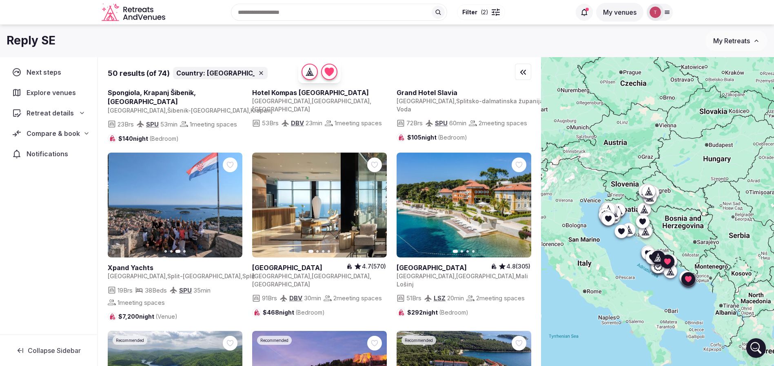
click at [230, 212] on button "Next slide" at bounding box center [230, 205] width 13 height 13
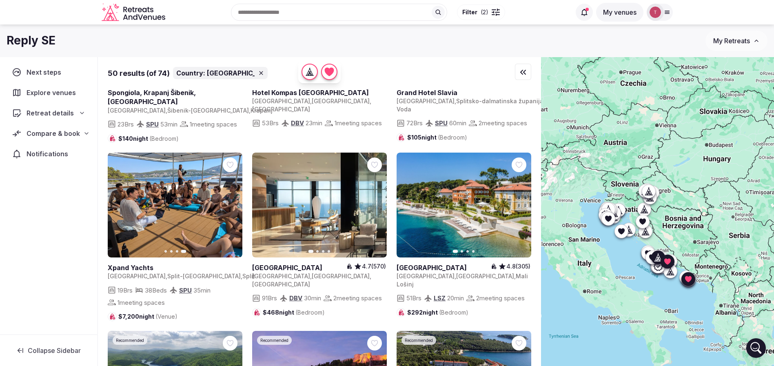
click at [0, 0] on icon at bounding box center [0, 0] width 0 height 0
click at [518, 208] on icon "button" at bounding box center [519, 205] width 7 height 7
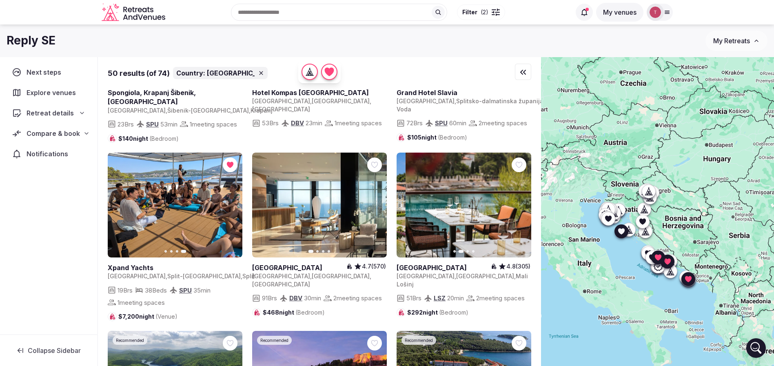
click at [518, 208] on icon "button" at bounding box center [519, 205] width 7 height 7
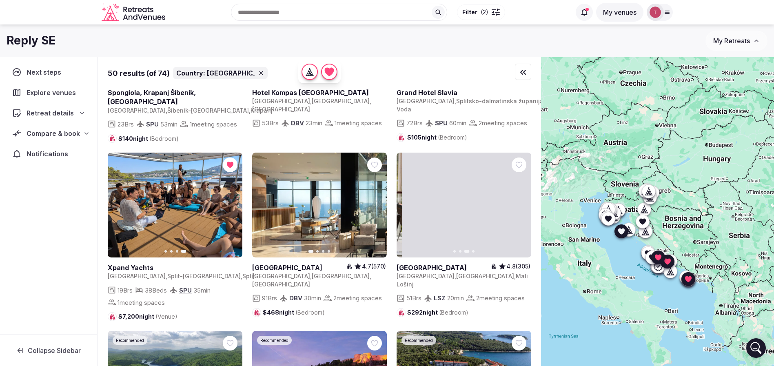
click at [518, 208] on icon "button" at bounding box center [519, 205] width 7 height 7
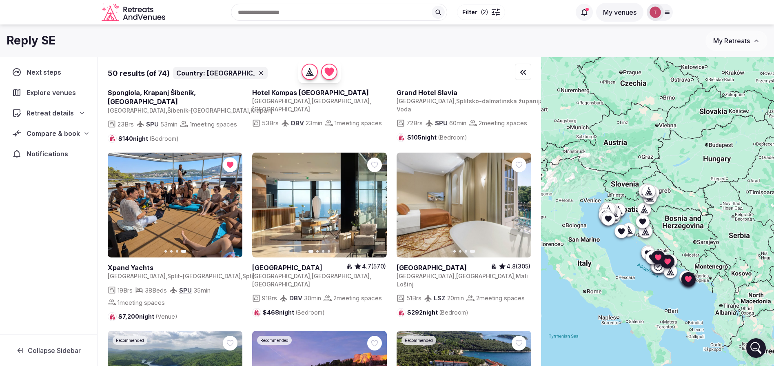
click at [375, 208] on icon "button" at bounding box center [375, 205] width 7 height 7
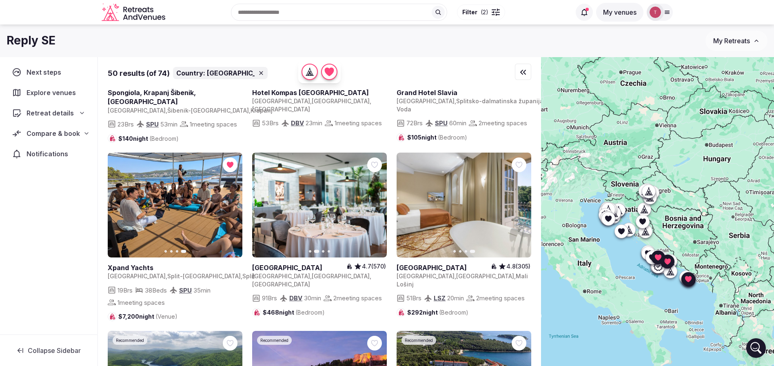
click at [375, 208] on icon "button" at bounding box center [375, 205] width 7 height 7
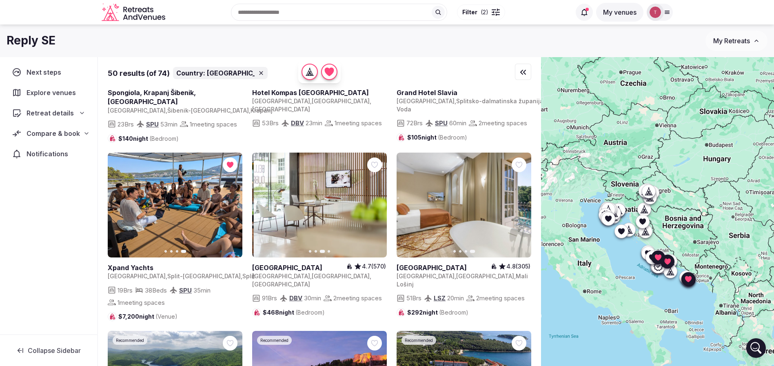
click at [375, 208] on icon "button" at bounding box center [375, 205] width 7 height 7
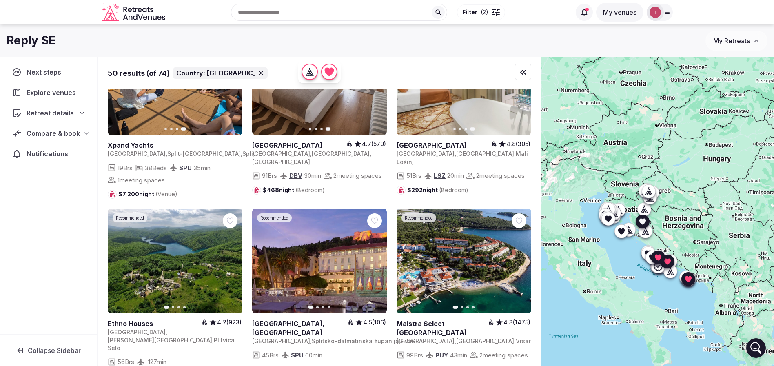
scroll to position [551, 0]
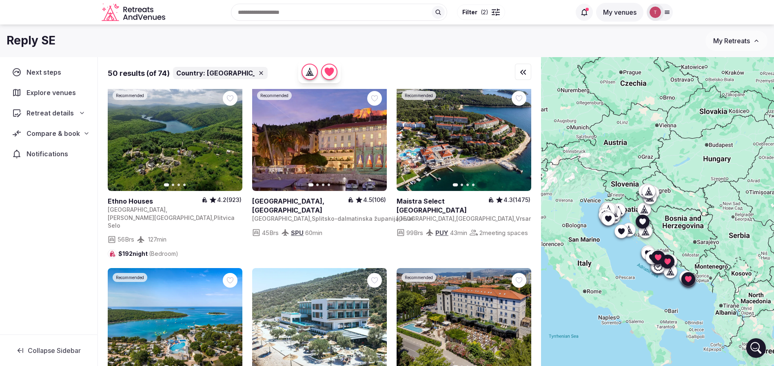
click at [234, 145] on button "Next slide" at bounding box center [230, 138] width 13 height 13
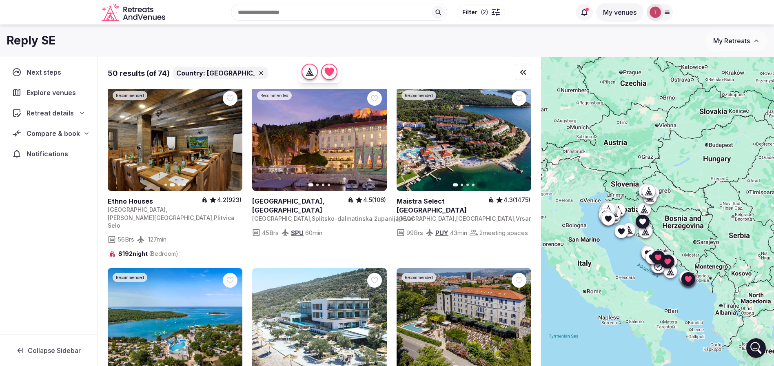
click at [233, 142] on icon "button" at bounding box center [231, 138] width 7 height 7
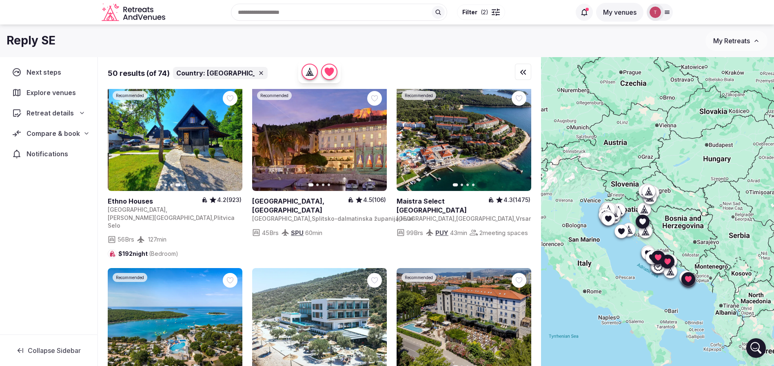
click at [233, 142] on icon "button" at bounding box center [231, 138] width 7 height 7
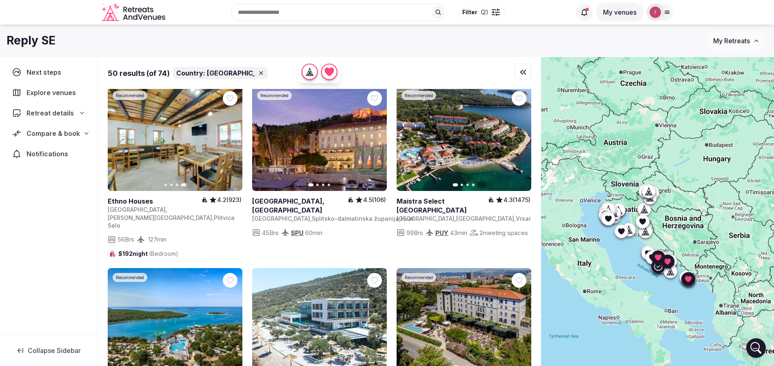
click at [374, 142] on icon "button" at bounding box center [375, 138] width 7 height 7
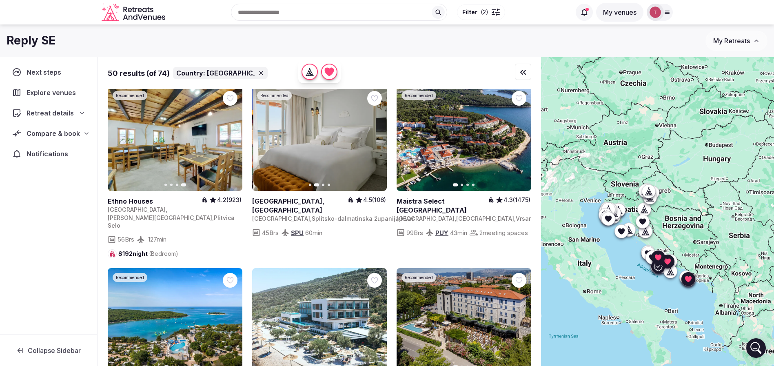
click at [374, 142] on icon "button" at bounding box center [375, 138] width 7 height 7
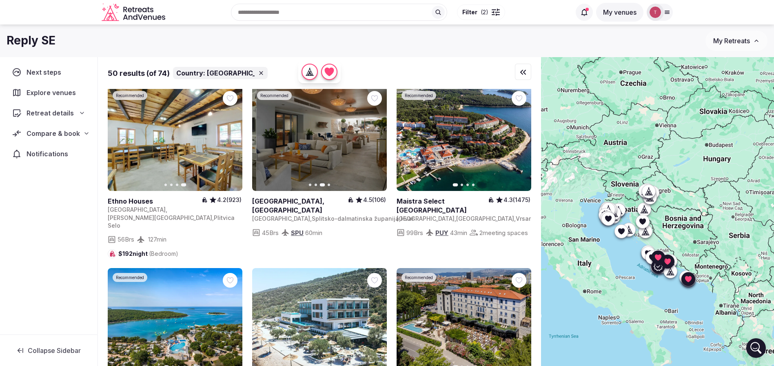
click at [374, 142] on icon "button" at bounding box center [375, 138] width 7 height 7
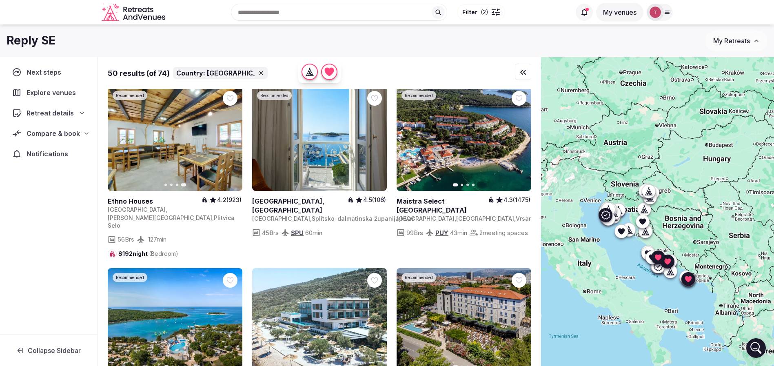
click at [518, 142] on icon "button" at bounding box center [519, 138] width 7 height 7
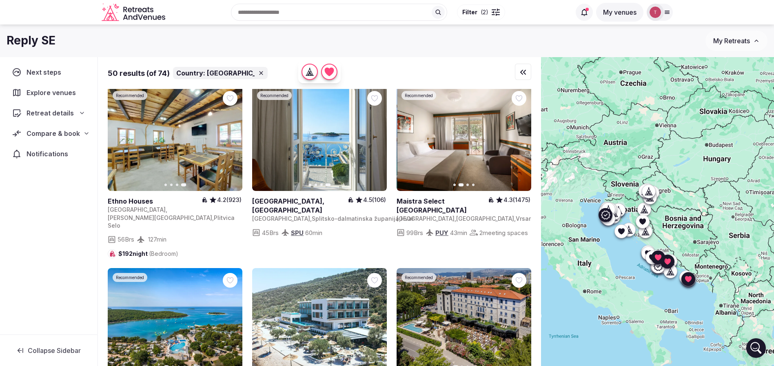
click at [518, 142] on icon "button" at bounding box center [519, 138] width 7 height 7
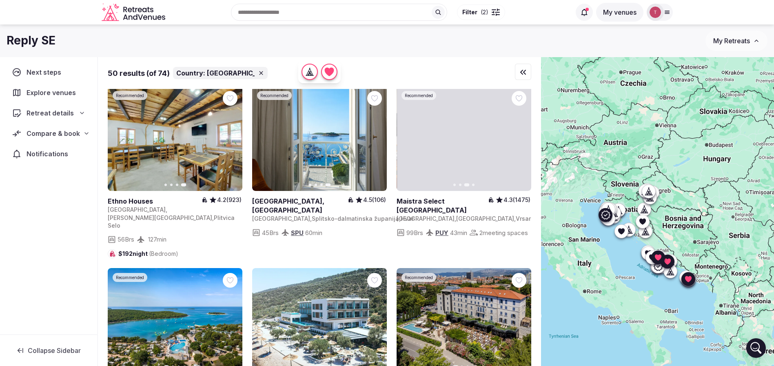
click at [518, 142] on icon "button" at bounding box center [519, 138] width 7 height 7
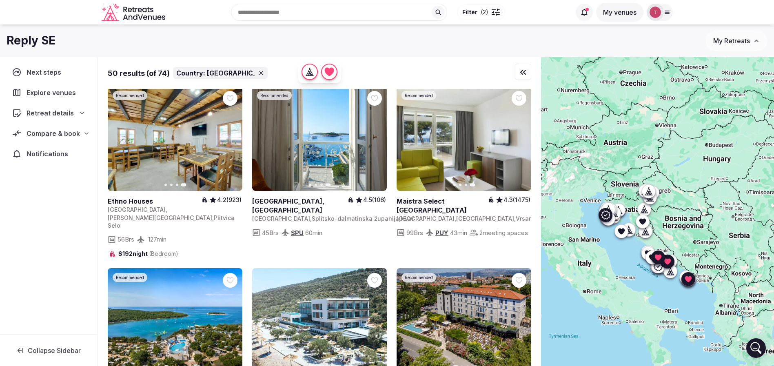
click at [408, 142] on icon "button" at bounding box center [408, 138] width 7 height 7
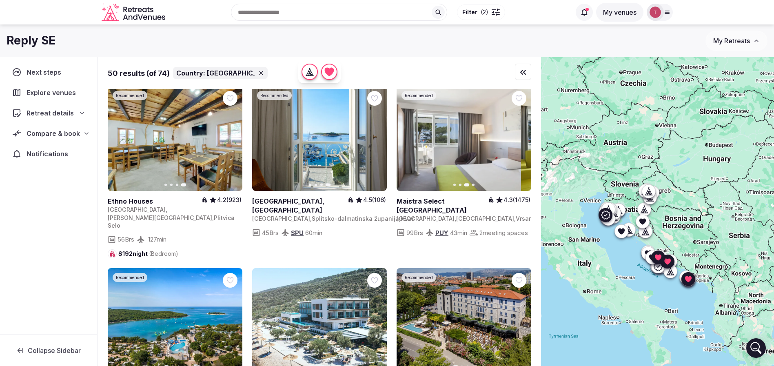
click at [408, 142] on icon "button" at bounding box center [408, 138] width 7 height 7
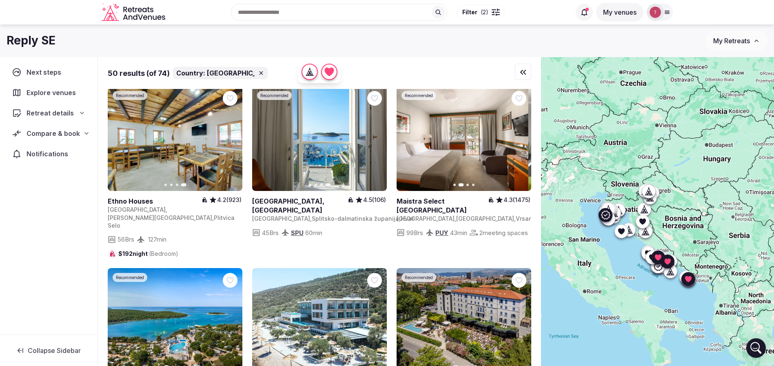
click at [408, 142] on icon "button" at bounding box center [408, 138] width 7 height 7
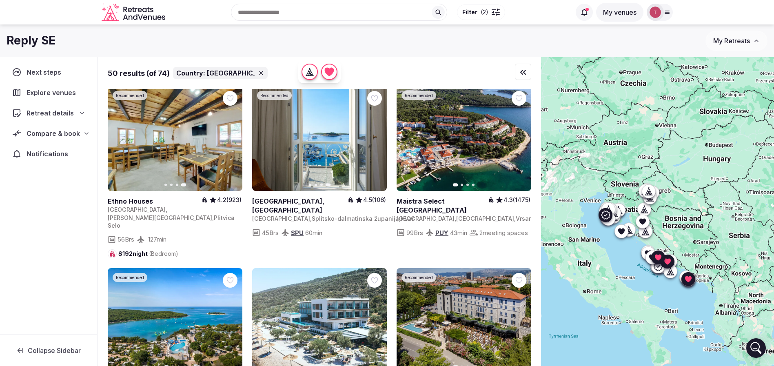
click at [0, 0] on icon at bounding box center [0, 0] width 0 height 0
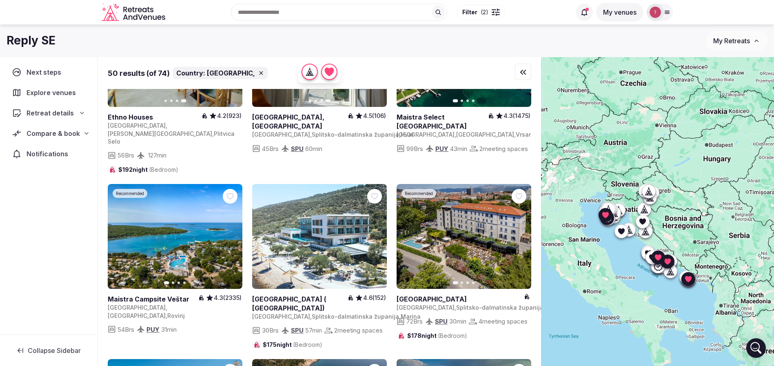
scroll to position [673, 0]
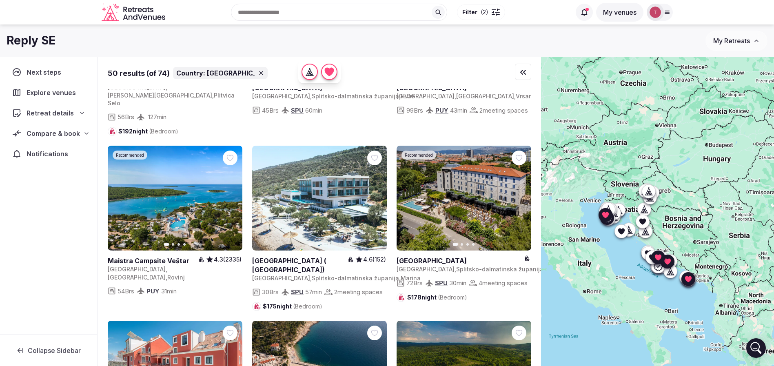
click at [232, 201] on icon "button" at bounding box center [231, 198] width 3 height 6
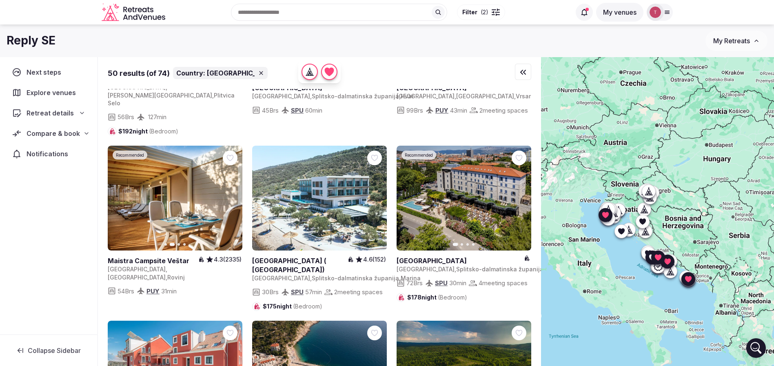
click at [367, 200] on link at bounding box center [319, 198] width 135 height 105
click at [518, 201] on icon "button" at bounding box center [519, 198] width 7 height 7
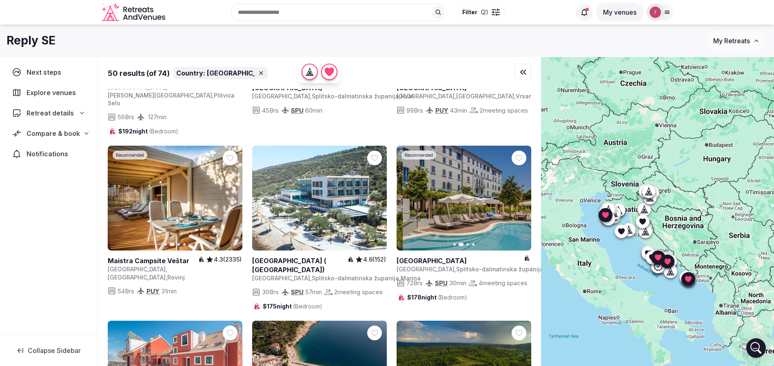
click at [518, 201] on icon "button" at bounding box center [519, 198] width 7 height 7
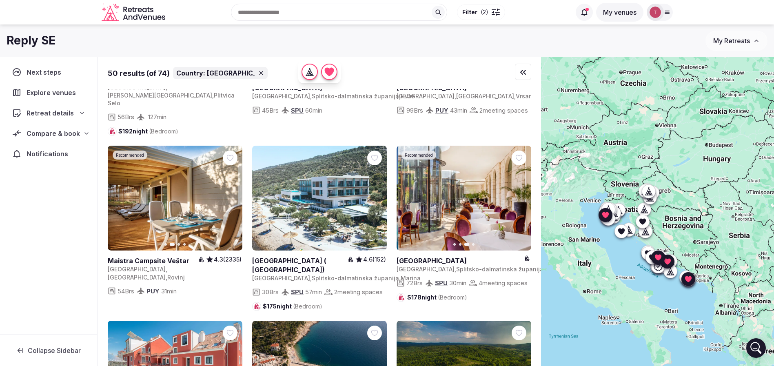
click at [518, 201] on icon "button" at bounding box center [519, 198] width 7 height 7
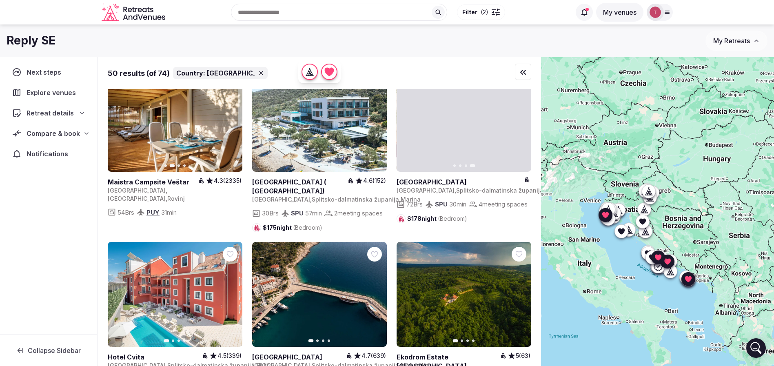
scroll to position [857, 0]
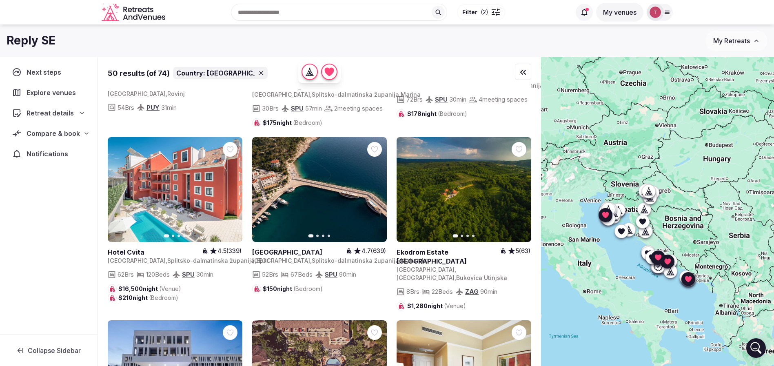
click at [232, 193] on icon "button" at bounding box center [231, 189] width 7 height 7
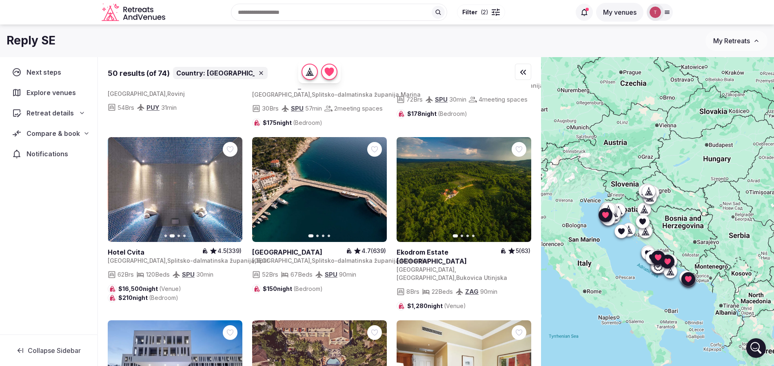
click at [232, 193] on icon "button" at bounding box center [231, 189] width 7 height 7
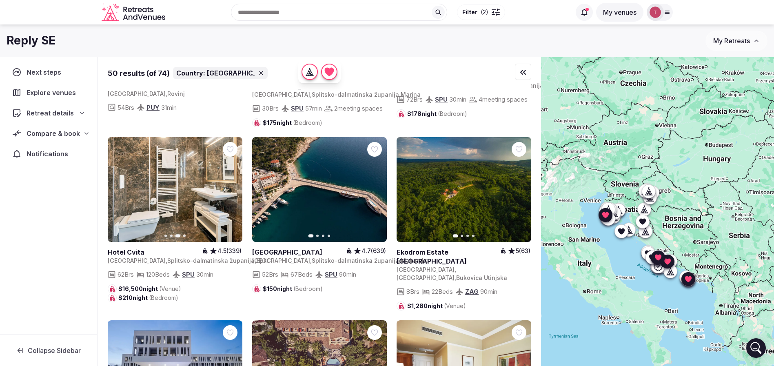
click at [232, 193] on icon "button" at bounding box center [231, 189] width 7 height 7
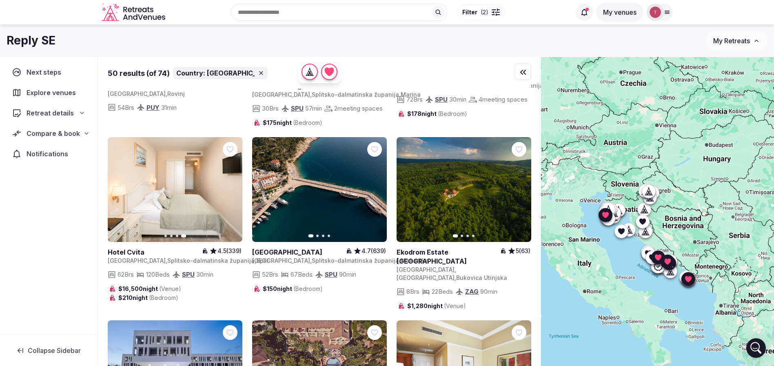
click at [376, 192] on icon "button" at bounding box center [375, 189] width 3 height 6
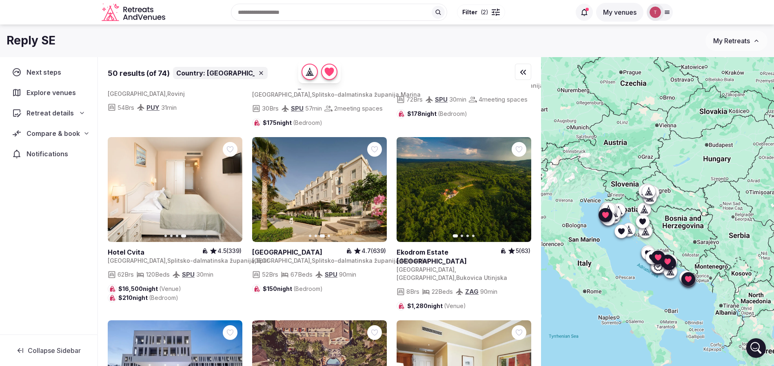
click at [0, 0] on icon at bounding box center [0, 0] width 0 height 0
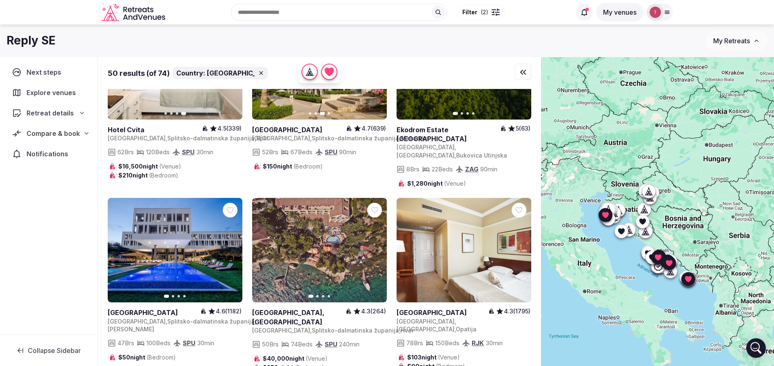
scroll to position [1040, 0]
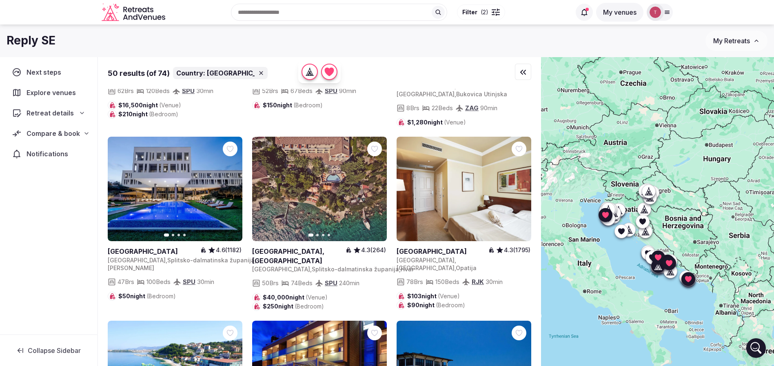
click at [375, 192] on icon "button" at bounding box center [375, 189] width 3 height 6
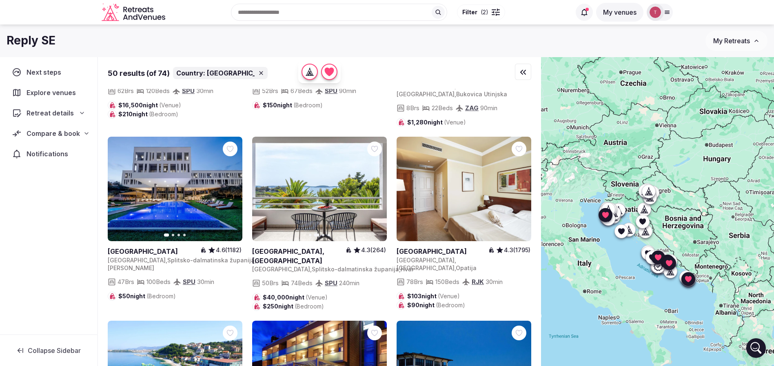
click at [376, 192] on icon "button" at bounding box center [375, 189] width 7 height 7
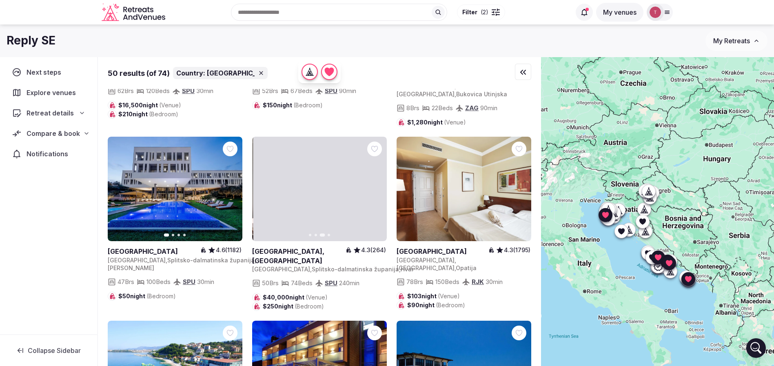
click at [375, 192] on icon "button" at bounding box center [375, 189] width 3 height 6
click at [0, 0] on icon at bounding box center [0, 0] width 0 height 0
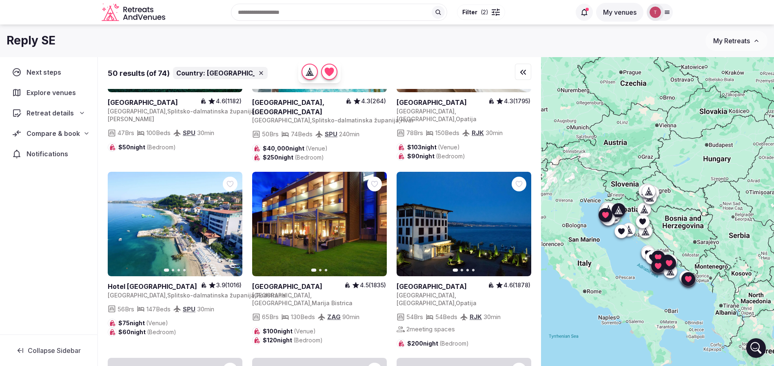
scroll to position [1224, 0]
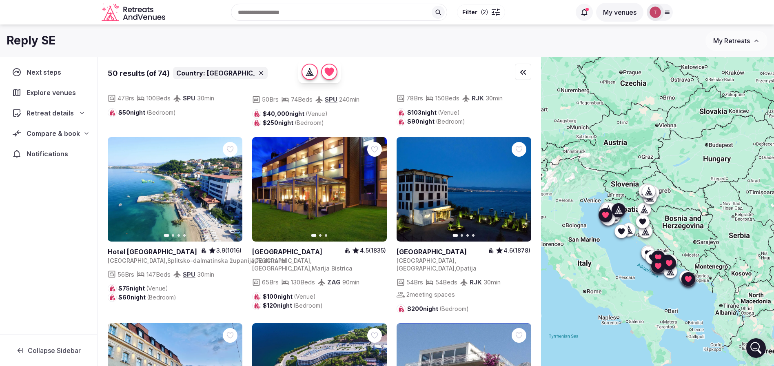
click at [524, 189] on button "Next slide" at bounding box center [519, 189] width 13 height 13
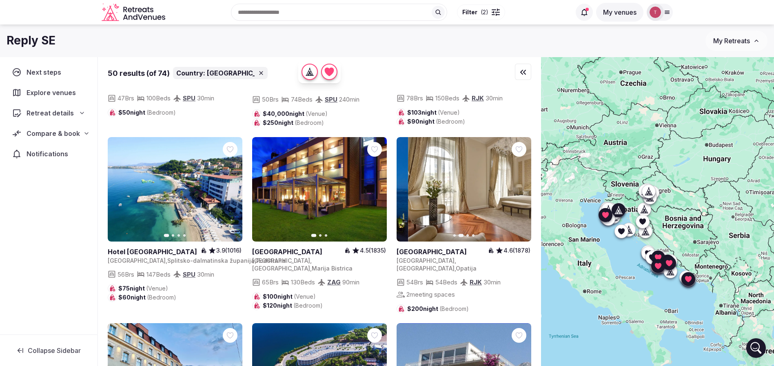
click at [523, 190] on button "Next slide" at bounding box center [519, 189] width 13 height 13
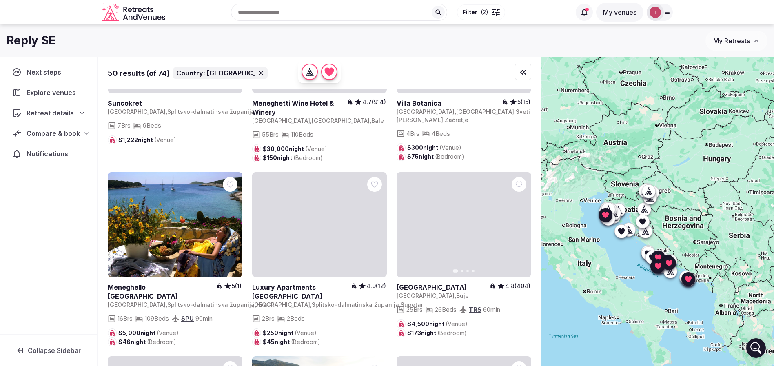
scroll to position [1958, 0]
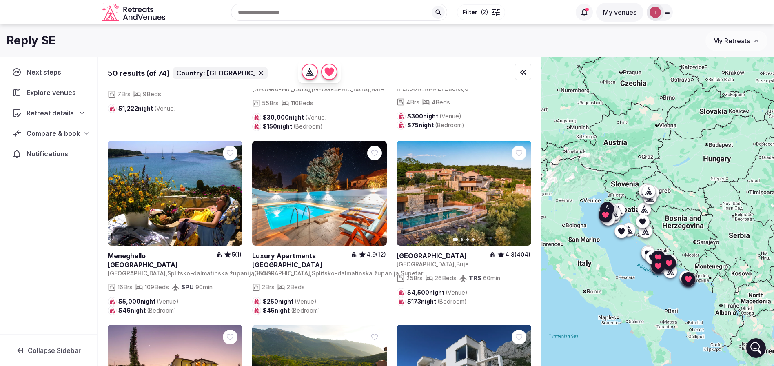
click at [520, 190] on icon "button" at bounding box center [519, 193] width 7 height 7
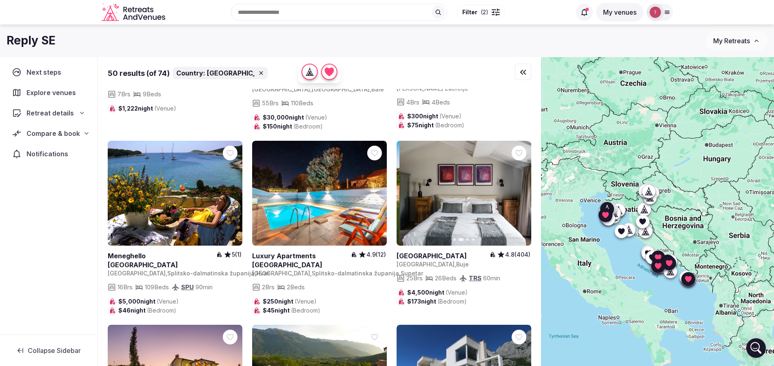
click at [520, 190] on icon "button" at bounding box center [519, 193] width 7 height 7
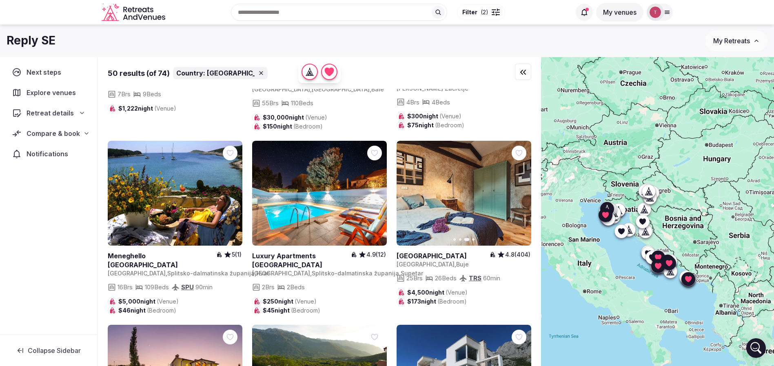
click at [518, 190] on icon "button" at bounding box center [519, 193] width 7 height 7
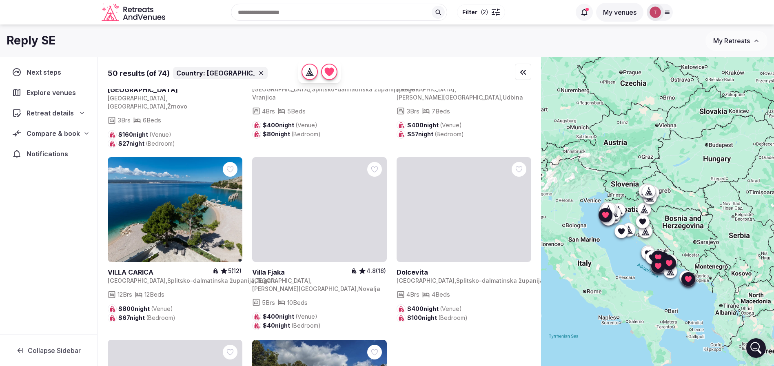
scroll to position [2818, 0]
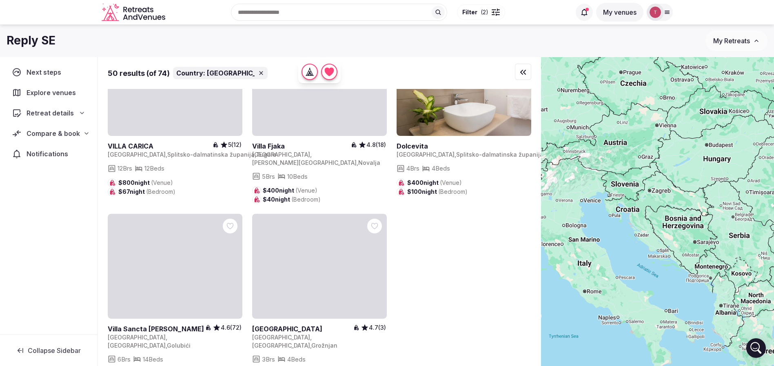
scroll to position [2451, 0]
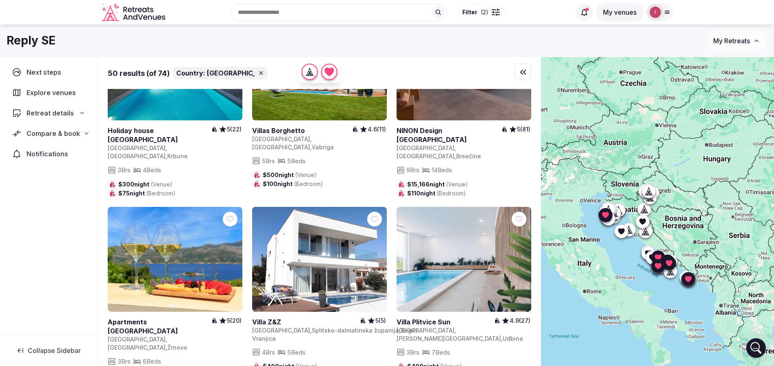
click at [260, 12] on div "Recent searches Croatia Florida Ciutadella de Menorca, Balearic Islands, Spain …" at bounding box center [369, 12] width 402 height 35
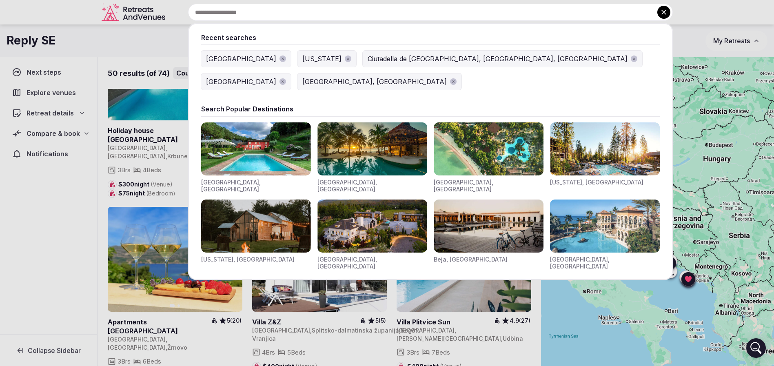
click at [260, 12] on input "text" at bounding box center [430, 12] width 485 height 17
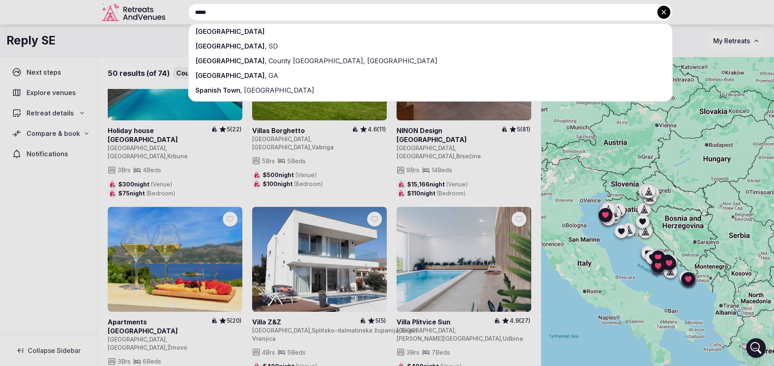
type input "*****"
click at [228, 29] on div "[GEOGRAPHIC_DATA]" at bounding box center [430, 31] width 483 height 15
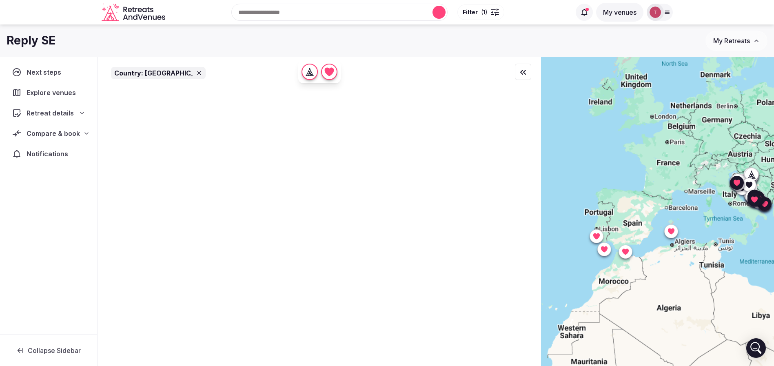
scroll to position [0, 0]
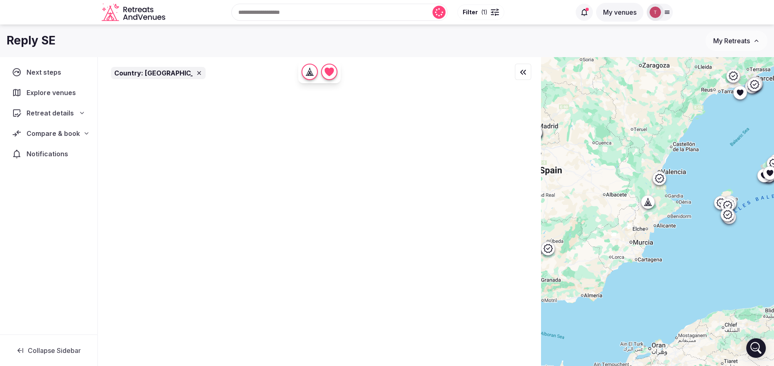
drag, startPoint x: 674, startPoint y: 204, endPoint x: 669, endPoint y: 310, distance: 105.8
click at [669, 310] on div at bounding box center [657, 225] width 233 height 337
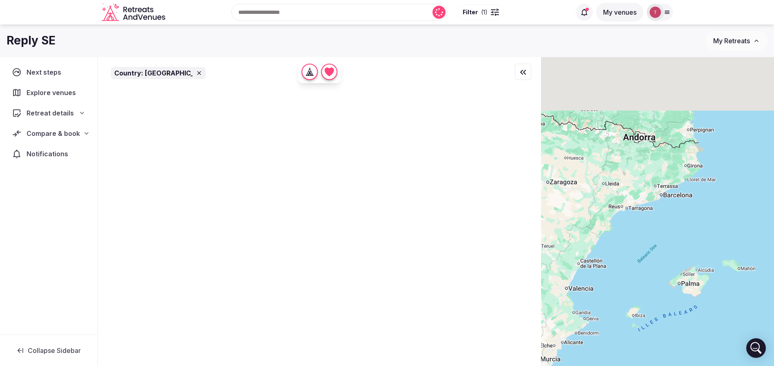
drag, startPoint x: 760, startPoint y: 166, endPoint x: 693, endPoint y: 264, distance: 118.2
click at [693, 264] on div at bounding box center [657, 225] width 233 height 337
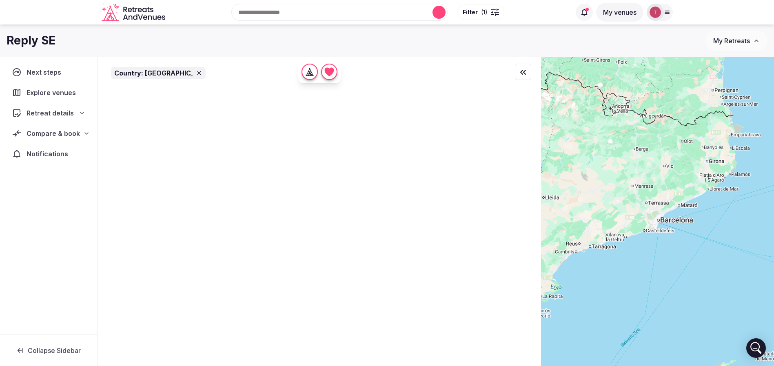
drag, startPoint x: 696, startPoint y: 182, endPoint x: 706, endPoint y: 233, distance: 51.1
click at [703, 236] on div at bounding box center [657, 225] width 233 height 337
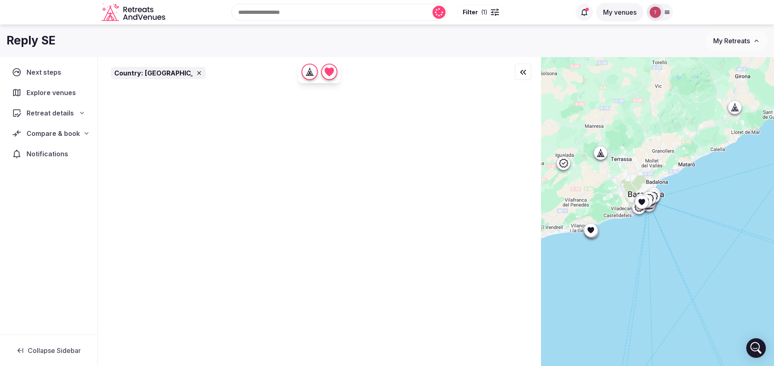
drag, startPoint x: 704, startPoint y: 261, endPoint x: 727, endPoint y: 231, distance: 37.5
click at [727, 231] on div at bounding box center [657, 225] width 233 height 337
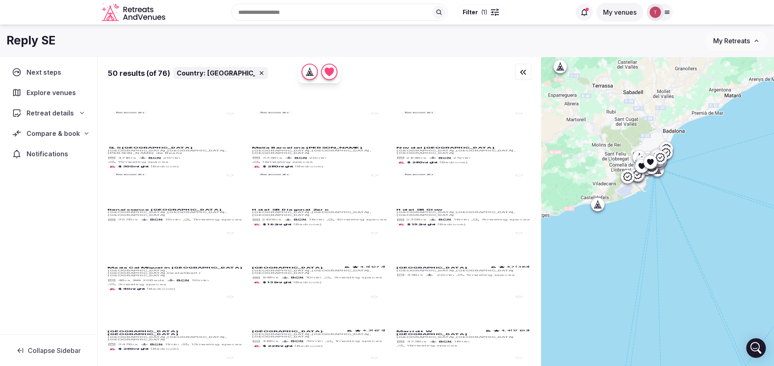
drag, startPoint x: 680, startPoint y: 194, endPoint x: 671, endPoint y: 221, distance: 28.6
click at [671, 221] on div at bounding box center [657, 225] width 233 height 337
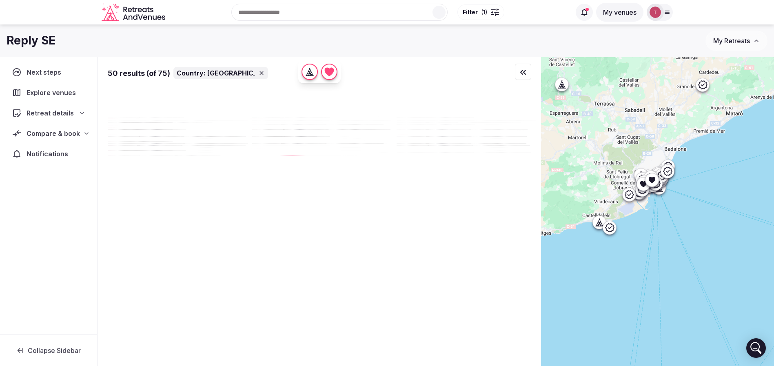
drag, startPoint x: 642, startPoint y: 229, endPoint x: 654, endPoint y: 218, distance: 16.5
click at [654, 218] on div at bounding box center [657, 225] width 233 height 337
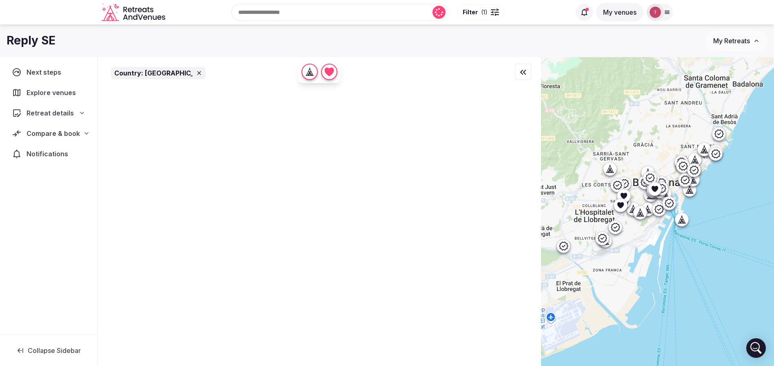
drag, startPoint x: 669, startPoint y: 191, endPoint x: 695, endPoint y: 241, distance: 56.4
click at [695, 241] on div at bounding box center [657, 225] width 233 height 337
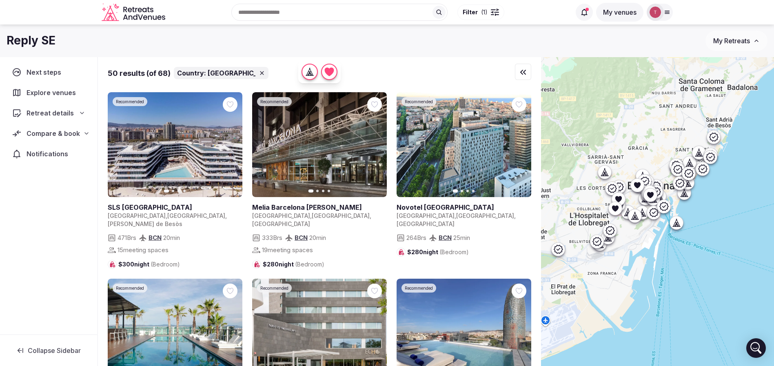
click at [491, 15] on div at bounding box center [492, 14] width 3 height 1
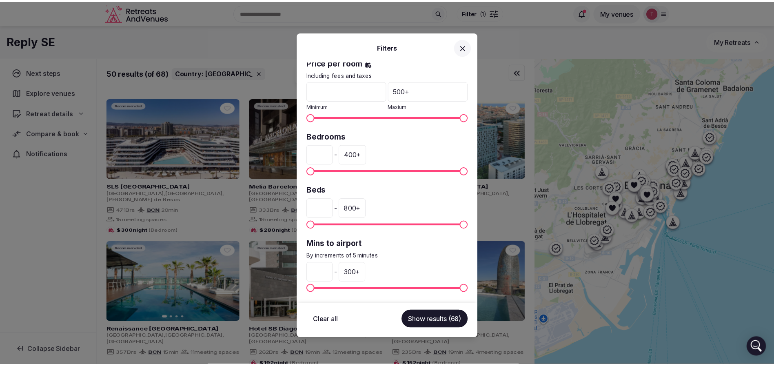
scroll to position [194, 0]
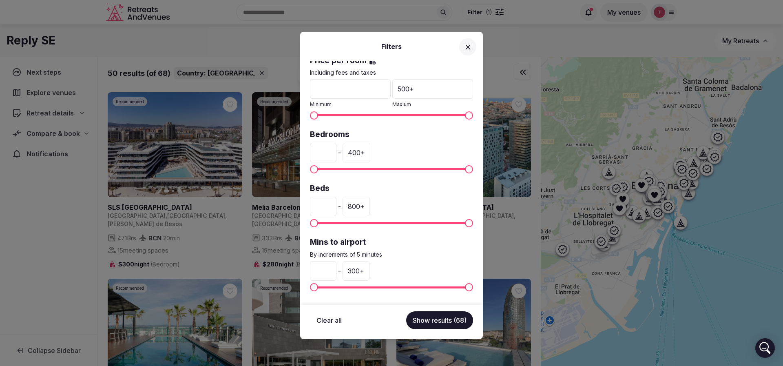
click at [369, 151] on div "400 +" at bounding box center [357, 153] width 28 height 20
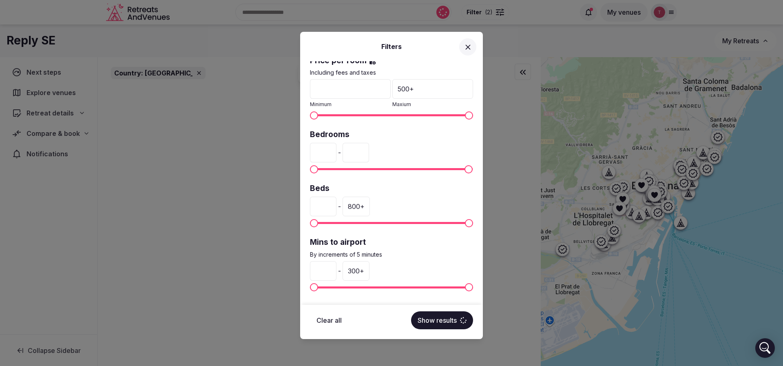
drag, startPoint x: 378, startPoint y: 152, endPoint x: 324, endPoint y: 147, distance: 54.1
click at [324, 147] on div "* - ***" at bounding box center [391, 153] width 163 height 20
type input "***"
click at [440, 320] on button "Show results" at bounding box center [442, 320] width 62 height 18
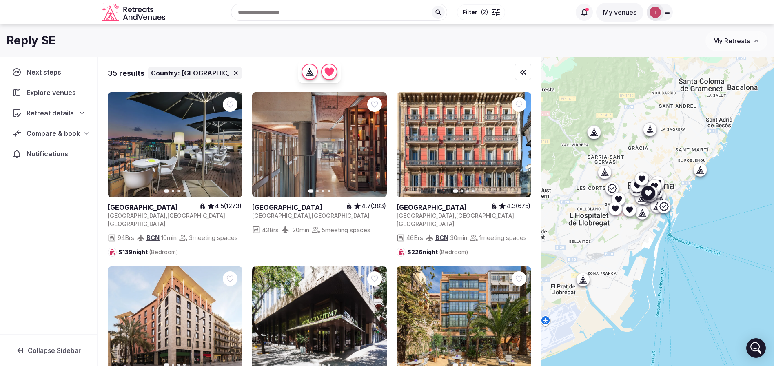
click at [232, 145] on icon "button" at bounding box center [231, 145] width 3 height 6
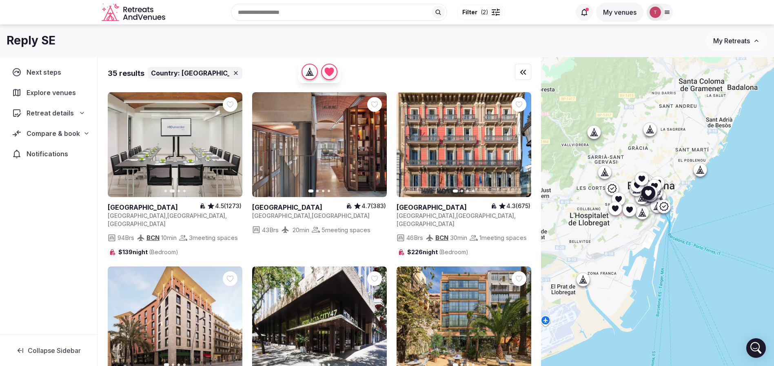
click at [227, 147] on button "Next slide" at bounding box center [230, 144] width 13 height 13
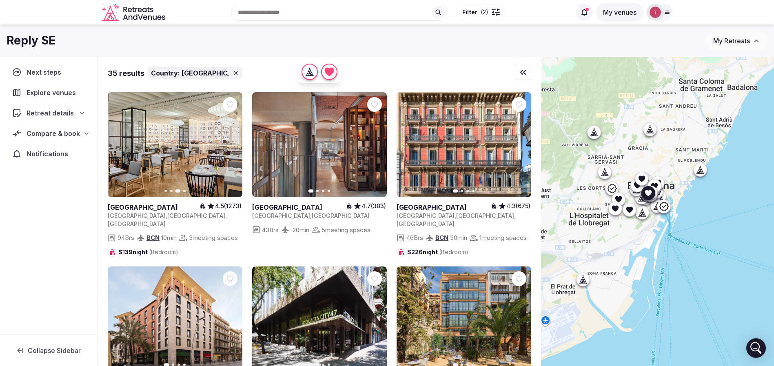
click at [231, 147] on icon "button" at bounding box center [231, 145] width 7 height 7
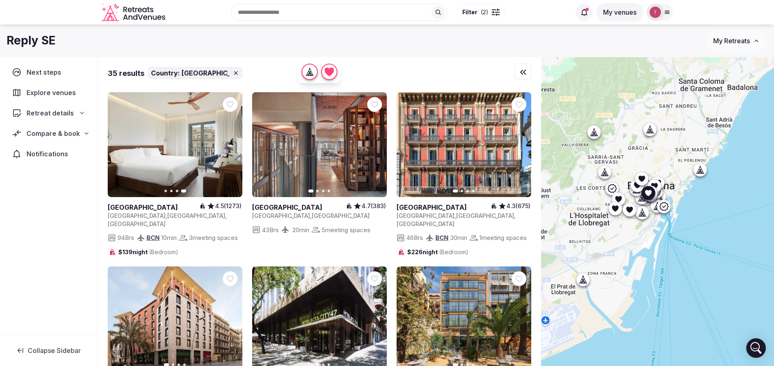
click at [0, 0] on icon at bounding box center [0, 0] width 0 height 0
click at [377, 144] on icon "button" at bounding box center [375, 145] width 3 height 6
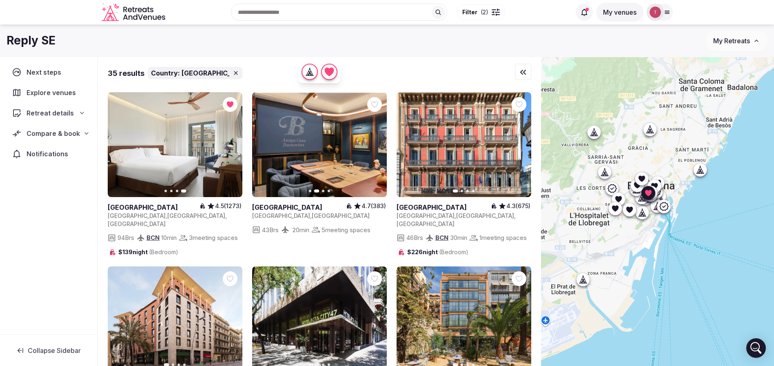
click at [375, 147] on icon "button" at bounding box center [375, 145] width 7 height 7
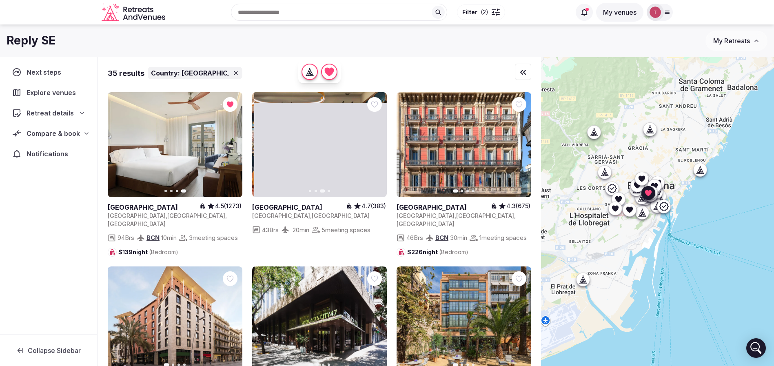
click at [375, 147] on icon "button" at bounding box center [375, 145] width 7 height 7
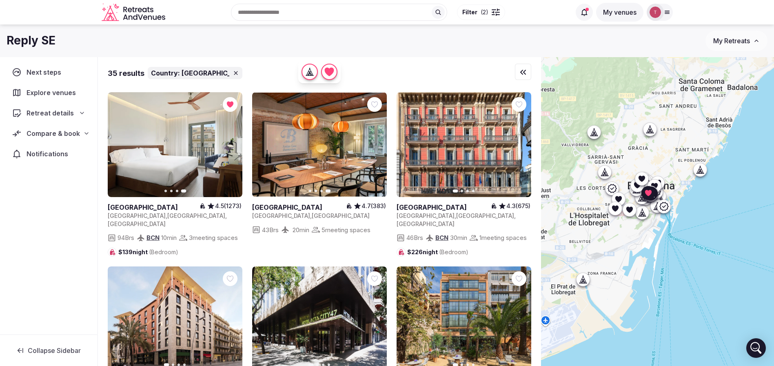
click at [517, 143] on icon "button" at bounding box center [519, 145] width 7 height 7
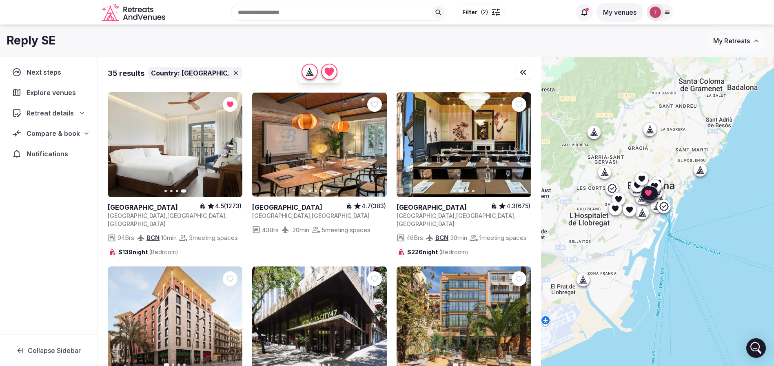
click at [518, 145] on icon "button" at bounding box center [519, 145] width 7 height 7
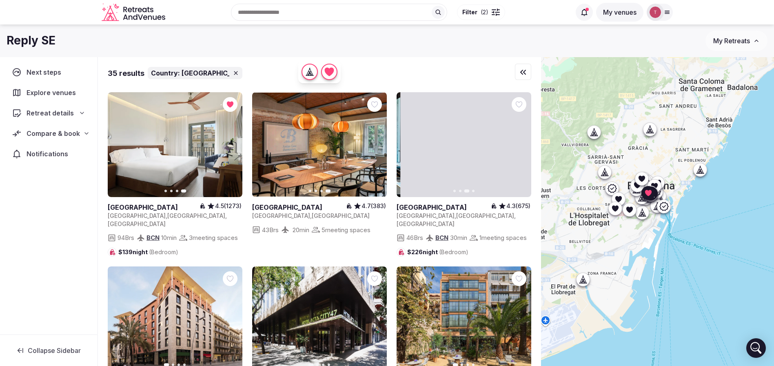
click at [518, 145] on icon "button" at bounding box center [519, 145] width 7 height 7
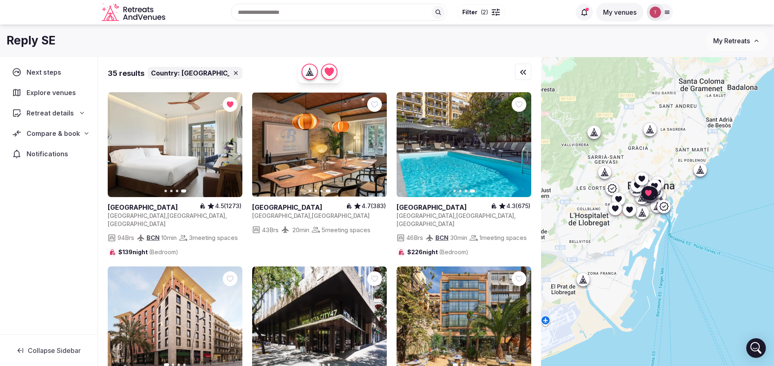
drag, startPoint x: 520, startPoint y: 106, endPoint x: 503, endPoint y: 111, distance: 18.3
click at [0, 0] on icon at bounding box center [0, 0] width 0 height 0
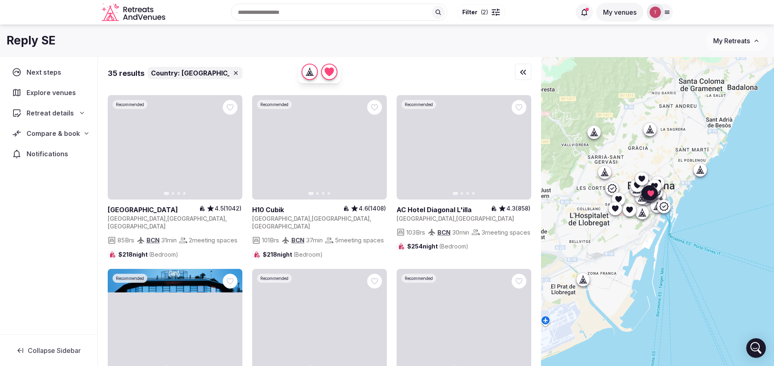
scroll to position [734, 0]
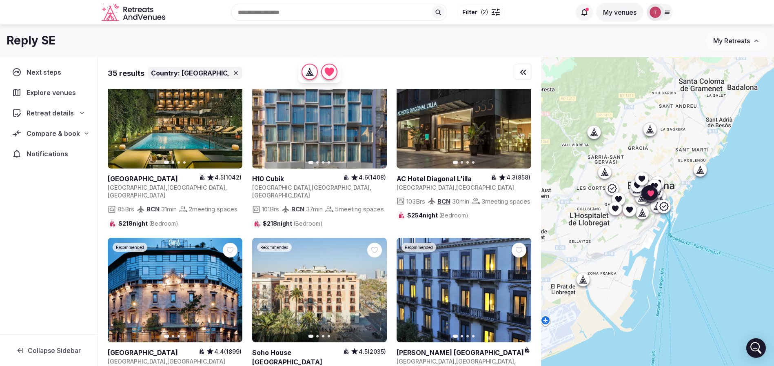
click at [230, 119] on icon "button" at bounding box center [231, 116] width 3 height 6
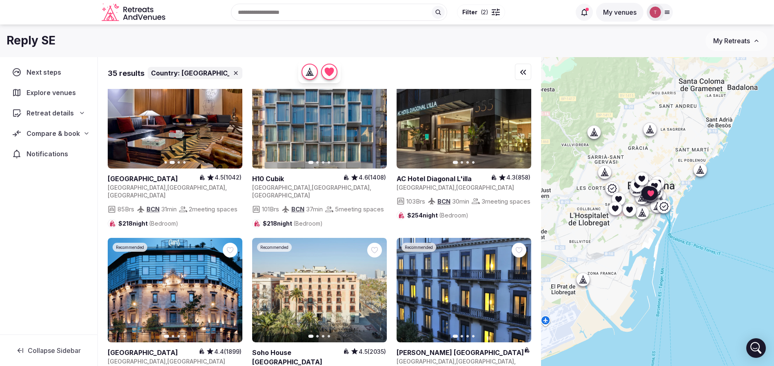
click at [0, 0] on icon at bounding box center [0, 0] width 0 height 0
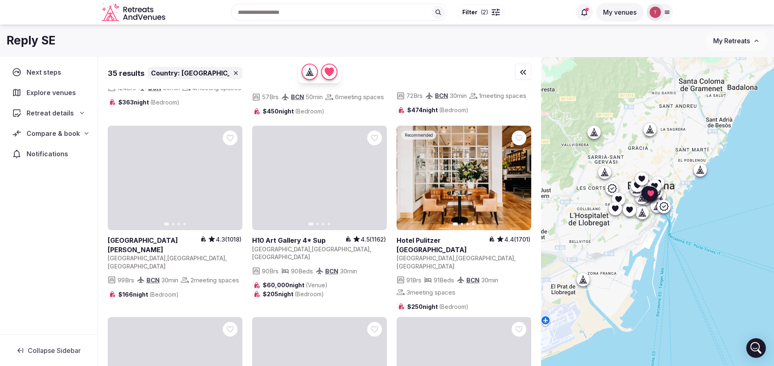
scroll to position [1040, 0]
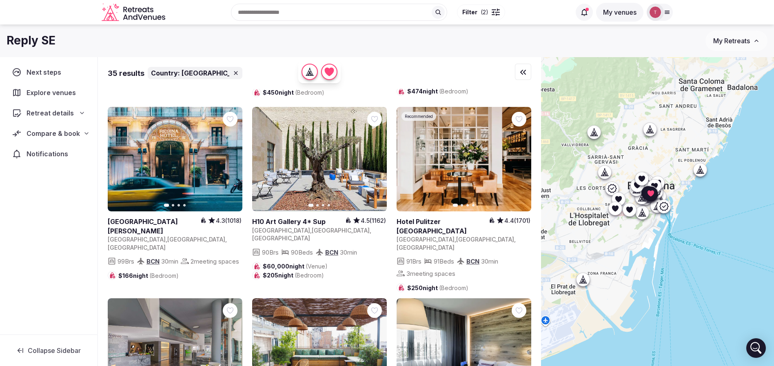
click at [523, 162] on icon "button" at bounding box center [519, 159] width 7 height 7
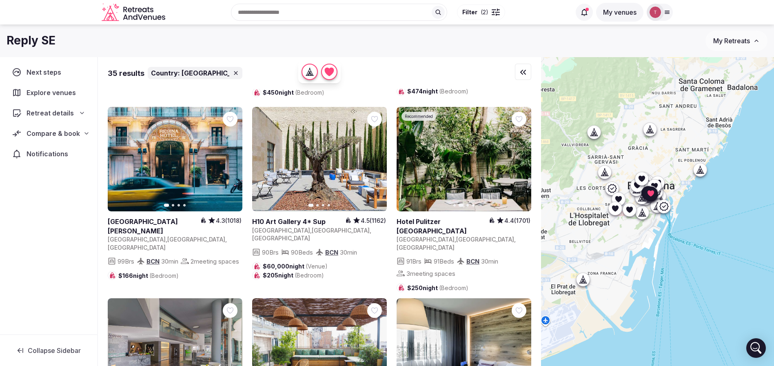
click at [523, 162] on icon "button" at bounding box center [519, 159] width 7 height 7
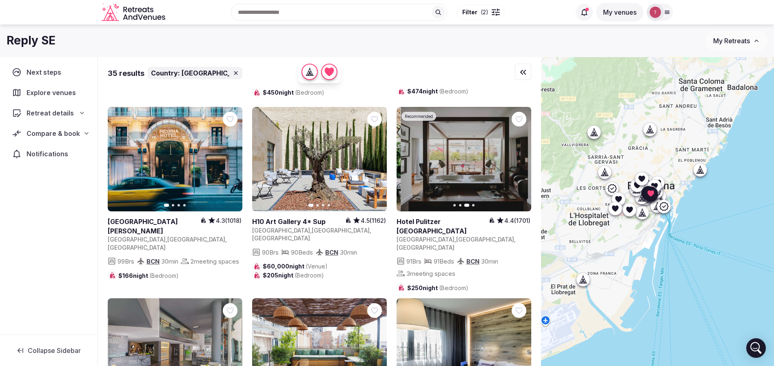
click at [523, 162] on icon "button" at bounding box center [519, 159] width 7 height 7
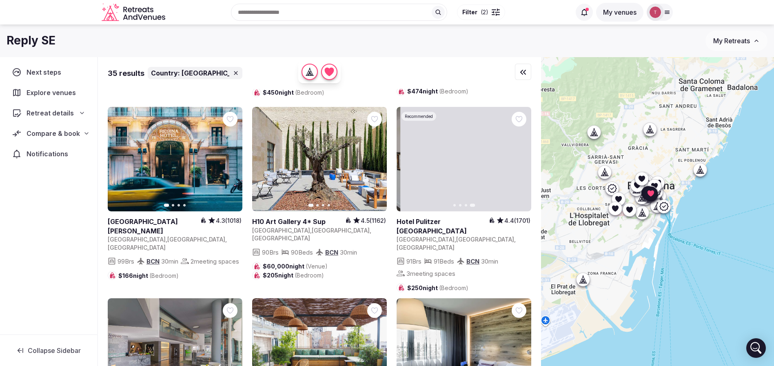
click at [0, 0] on icon at bounding box center [0, 0] width 0 height 0
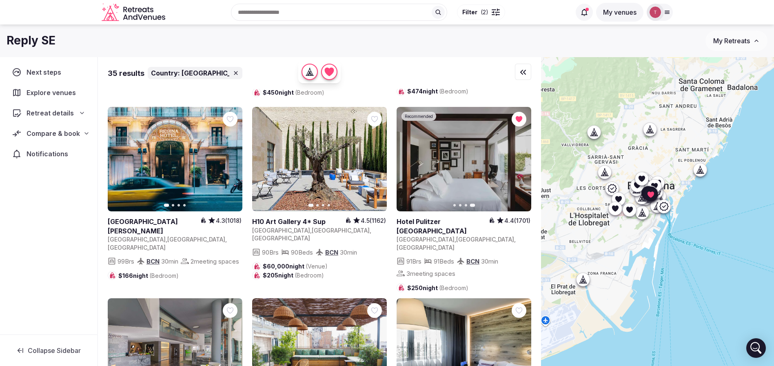
click at [514, 126] on div at bounding box center [519, 119] width 15 height 15
click at [0, 0] on icon at bounding box center [0, 0] width 0 height 0
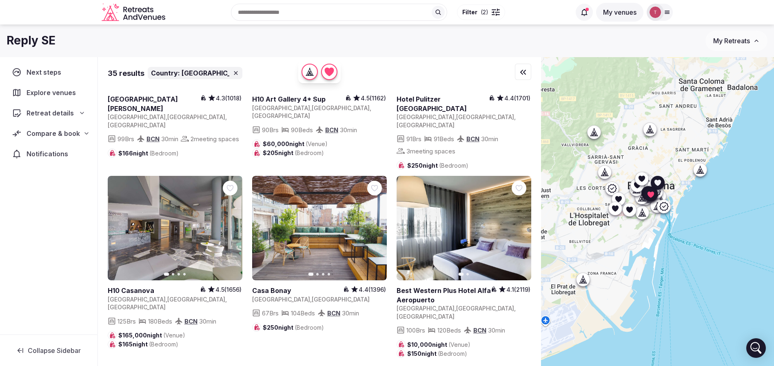
scroll to position [1224, 0]
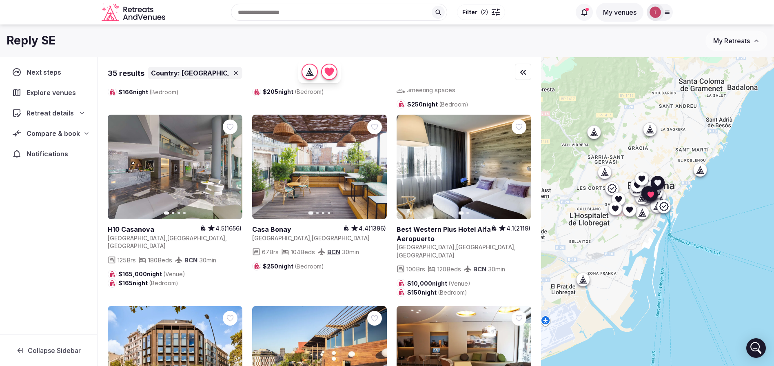
click at [376, 170] on icon "button" at bounding box center [375, 167] width 3 height 6
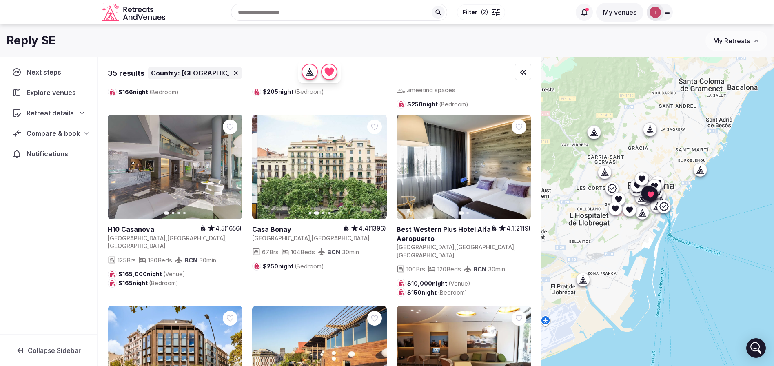
click at [376, 170] on icon "button" at bounding box center [375, 167] width 7 height 7
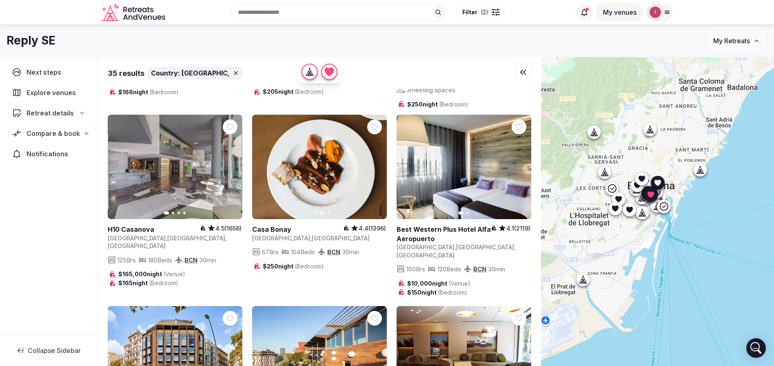
click at [0, 0] on icon at bounding box center [0, 0] width 0 height 0
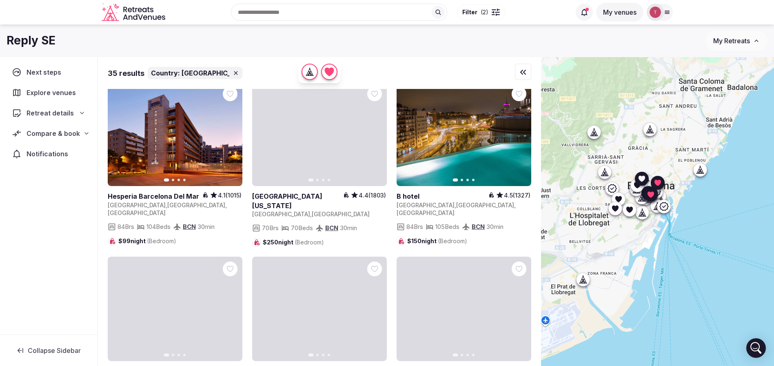
scroll to position [1652, 0]
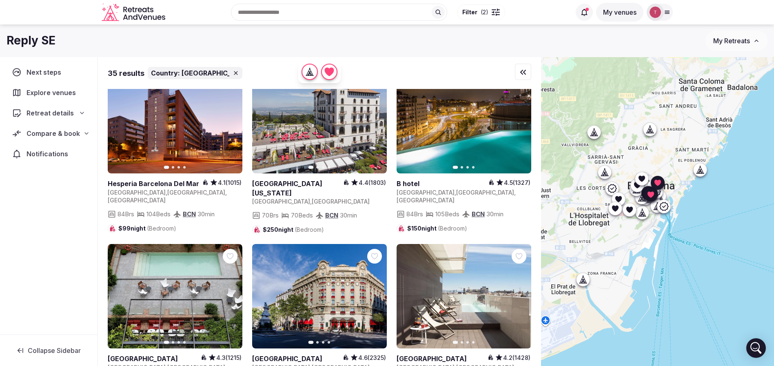
click at [300, 17] on div "Recent searches Spain Croatia Florida Ciutadella de Menorca, Balearic Islands, …" at bounding box center [369, 12] width 402 height 35
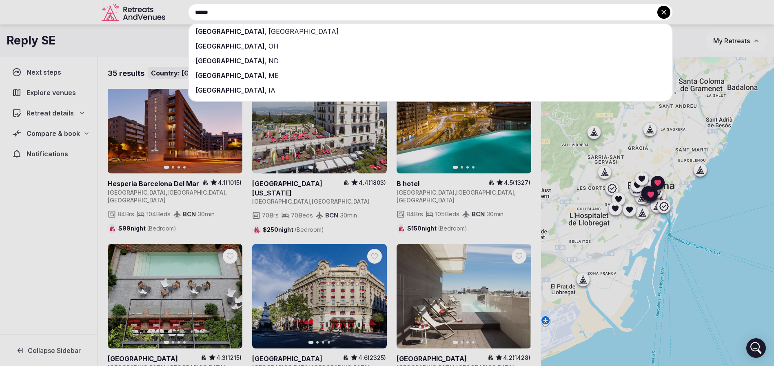
type input "******"
click at [264, 29] on div "Lisbon , Portugal" at bounding box center [430, 31] width 483 height 15
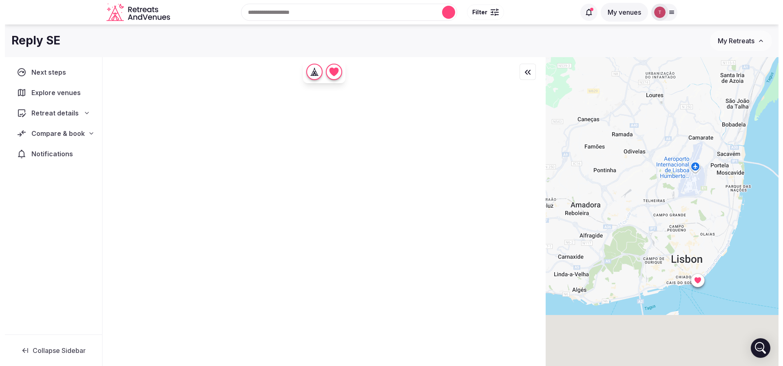
scroll to position [0, 0]
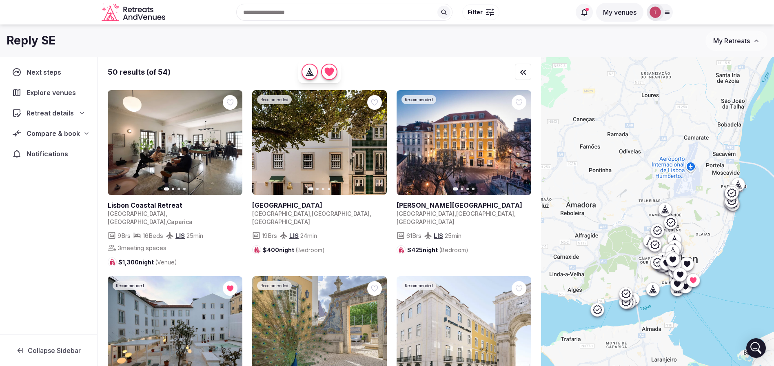
click at [472, 16] on span "Filter" at bounding box center [474, 12] width 15 height 8
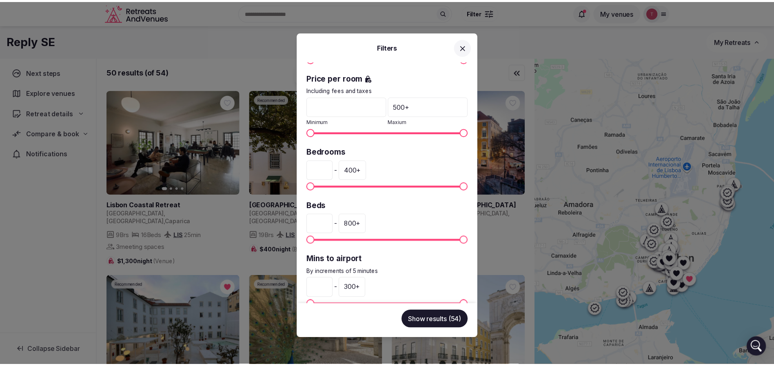
scroll to position [172, 0]
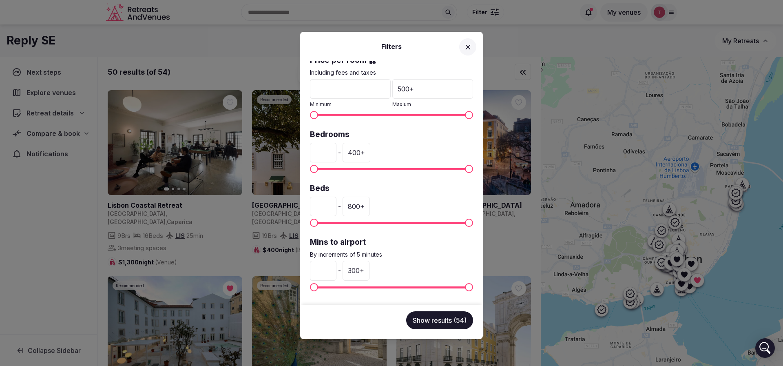
click at [503, 59] on div "Filters Venue name Status All Published Draft Rating Any Indoor meeting spaces …" at bounding box center [391, 183] width 783 height 366
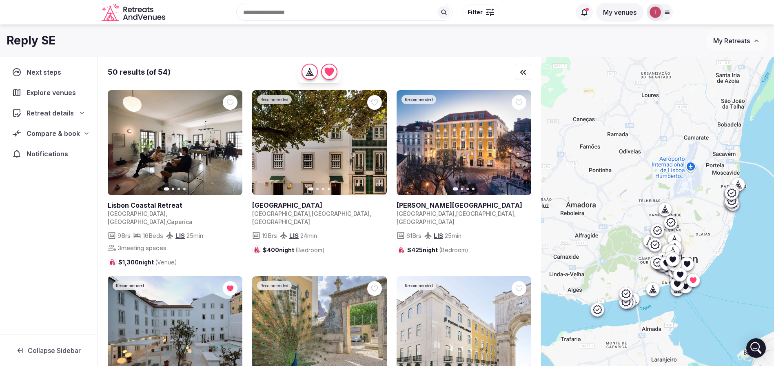
click at [232, 143] on icon "button" at bounding box center [231, 143] width 3 height 6
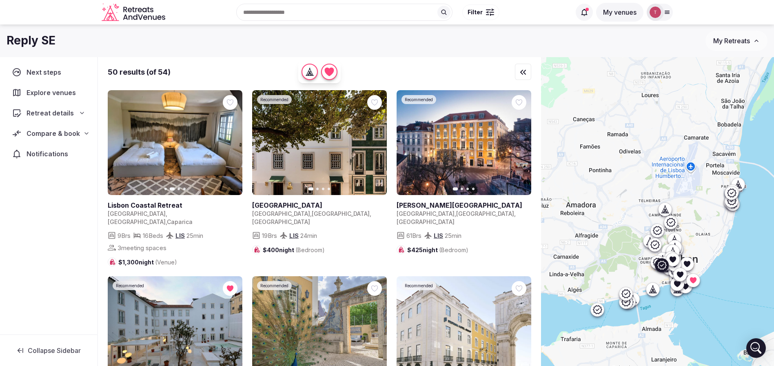
click at [374, 142] on icon "button" at bounding box center [375, 143] width 7 height 7
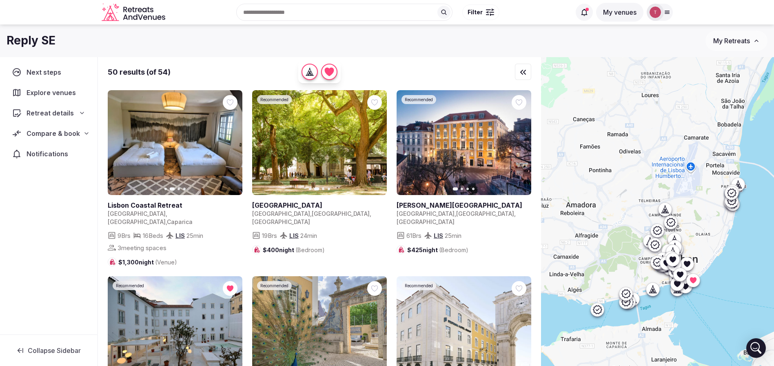
click at [233, 144] on icon "button" at bounding box center [231, 143] width 7 height 7
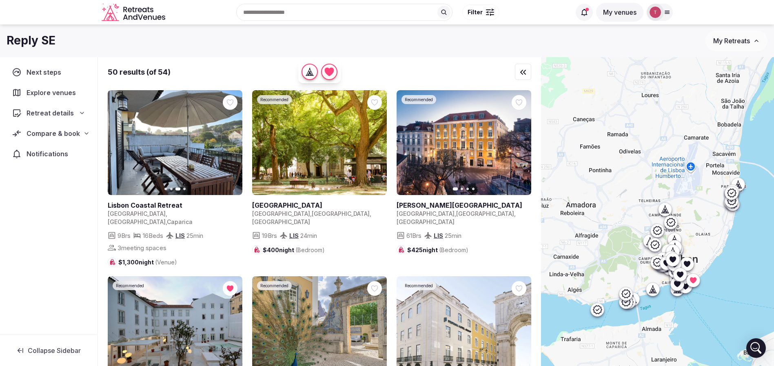
click at [233, 144] on icon "button" at bounding box center [231, 143] width 7 height 7
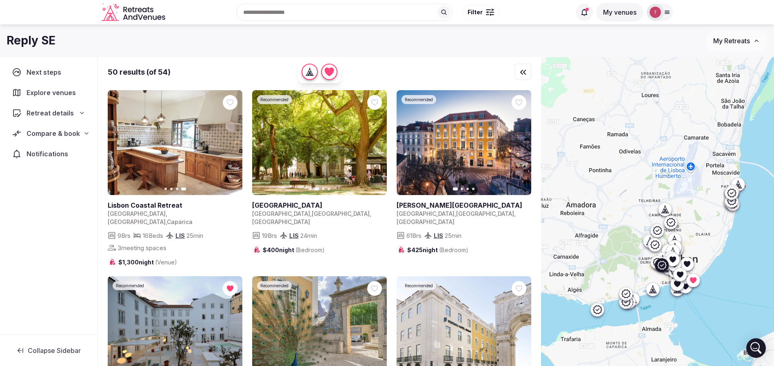
click at [376, 141] on icon "button" at bounding box center [375, 143] width 3 height 6
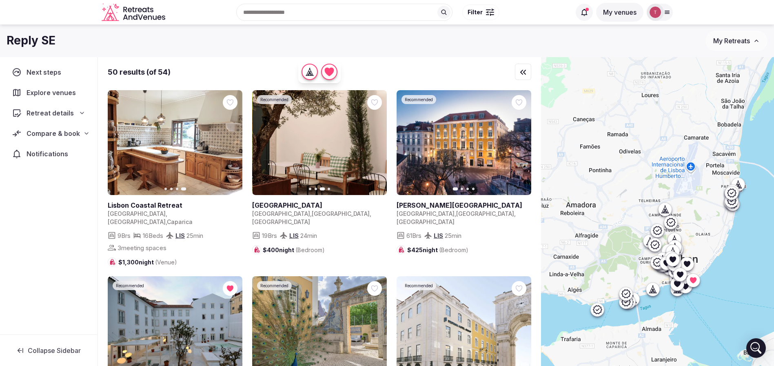
scroll to position [122, 0]
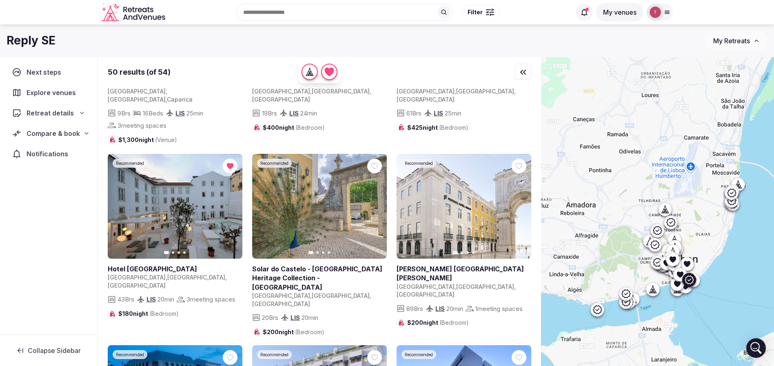
click at [375, 203] on icon "button" at bounding box center [375, 206] width 7 height 7
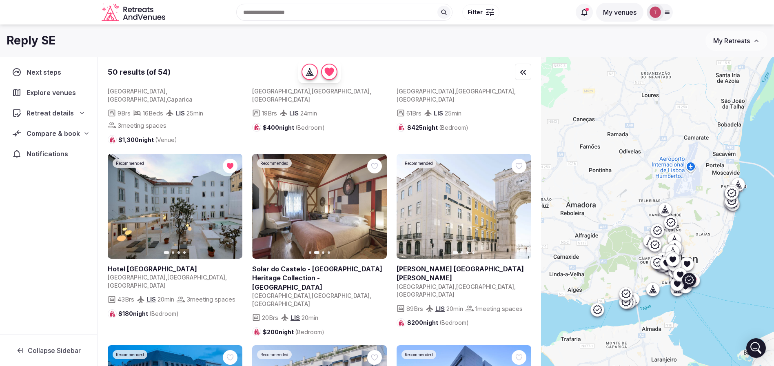
click at [375, 203] on icon "button" at bounding box center [375, 206] width 7 height 7
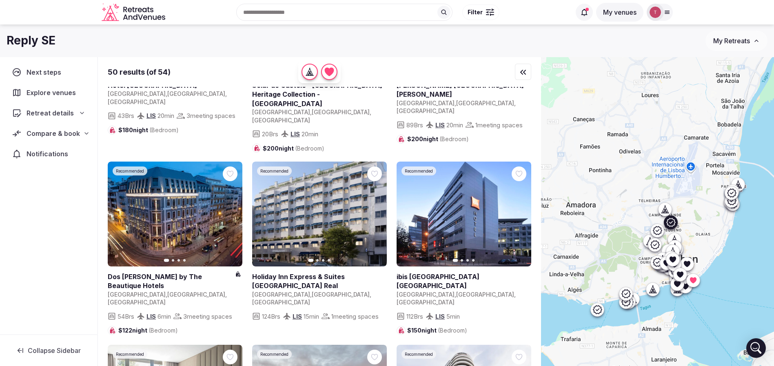
scroll to position [490, 0]
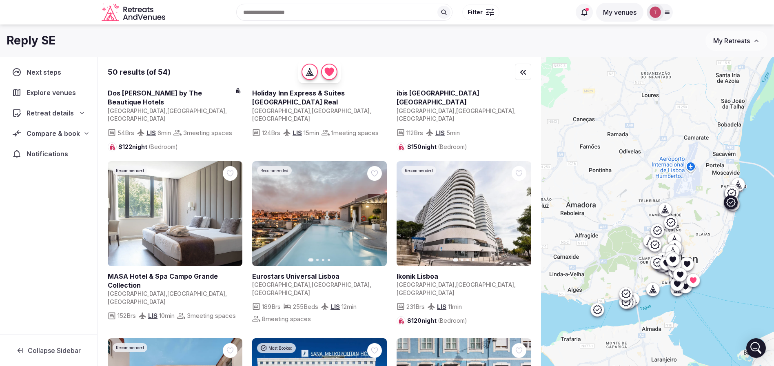
click at [374, 210] on icon "button" at bounding box center [375, 213] width 7 height 7
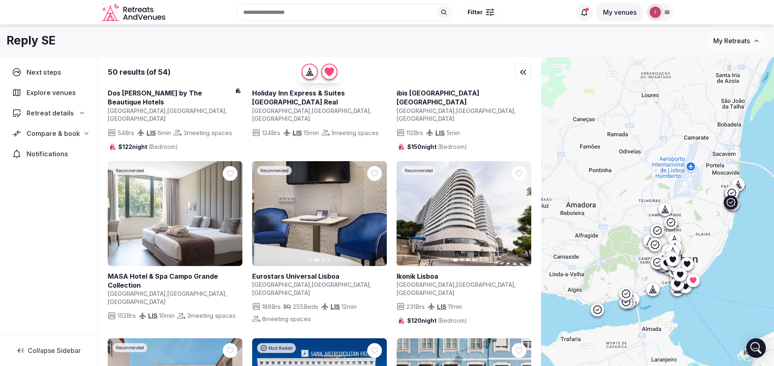
click at [374, 210] on icon "button" at bounding box center [375, 213] width 7 height 7
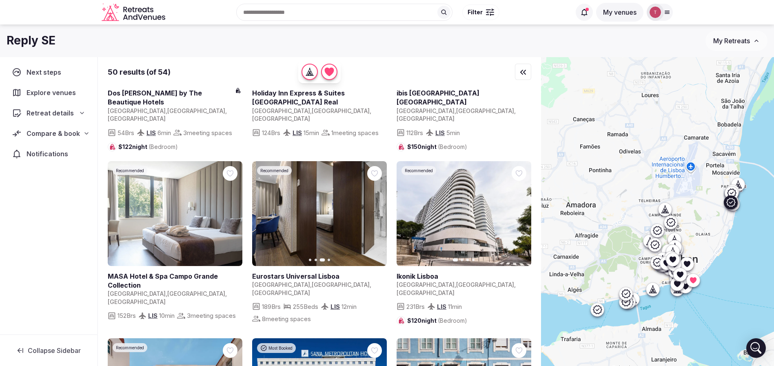
click at [374, 210] on icon "button" at bounding box center [375, 213] width 7 height 7
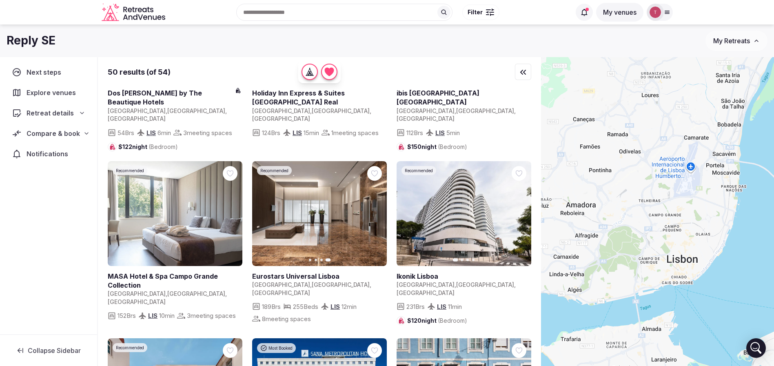
scroll to position [673, 0]
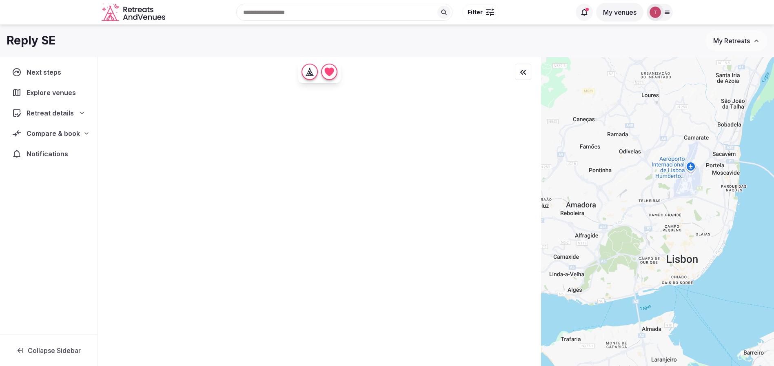
click at [78, 112] on div "Retreat details" at bounding box center [48, 113] width 73 height 10
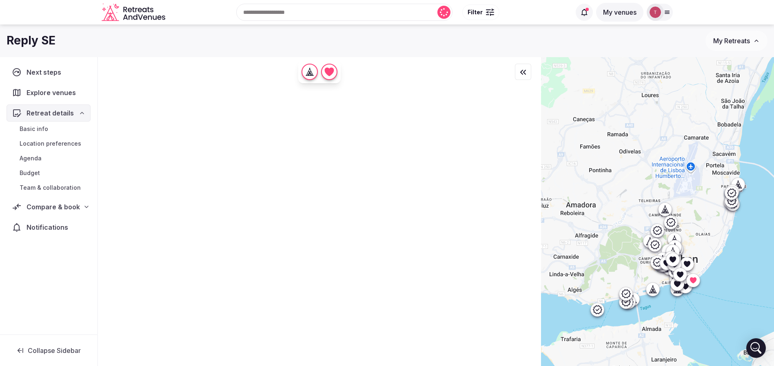
click at [62, 206] on span "Compare & book" at bounding box center [53, 207] width 53 height 10
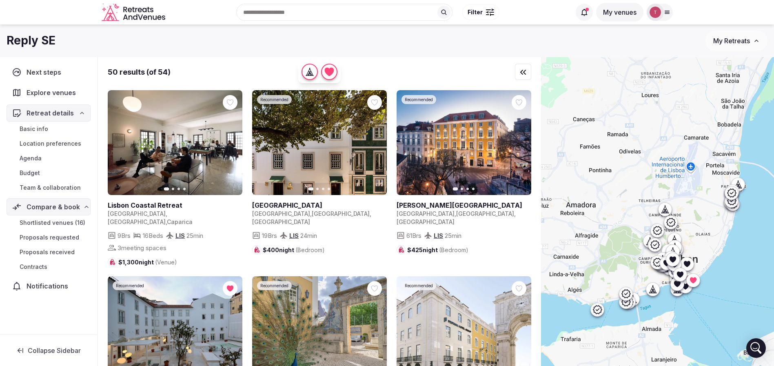
click at [56, 219] on span "Shortlisted venues (16)" at bounding box center [53, 223] width 66 height 8
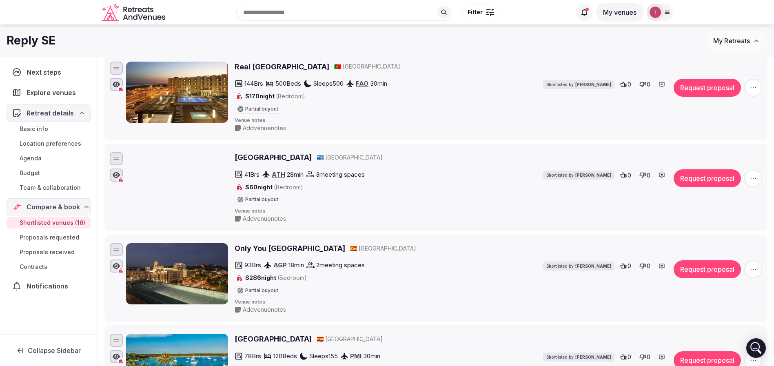
scroll to position [1163, 0]
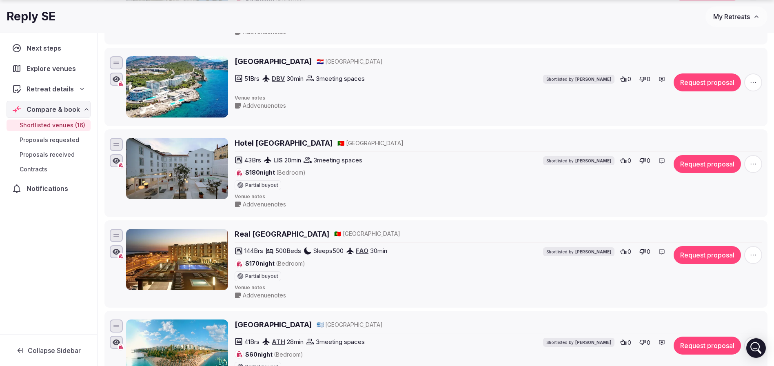
scroll to position [1041, 0]
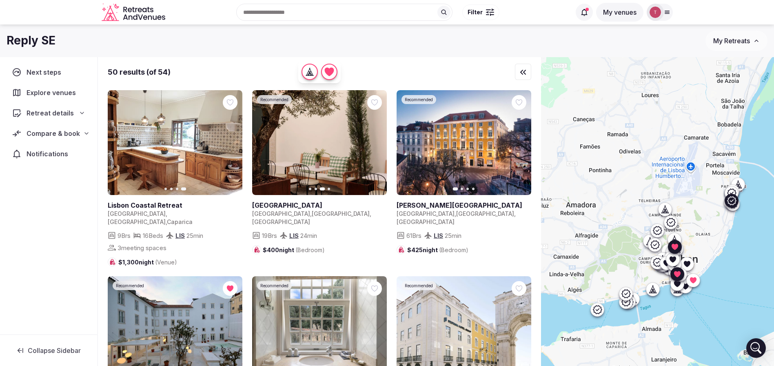
scroll to position [1224, 0]
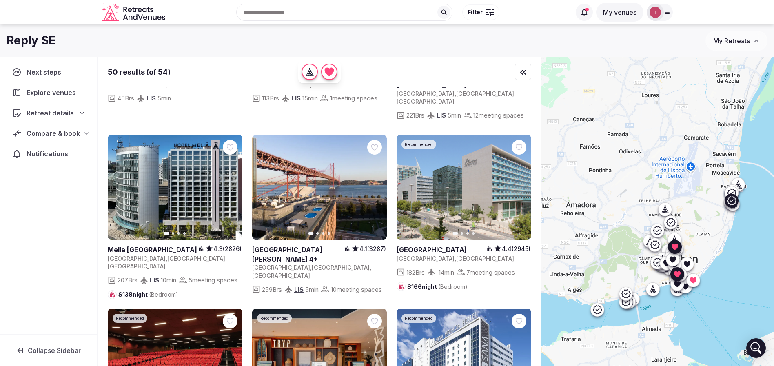
click at [525, 181] on button "Next slide" at bounding box center [519, 187] width 13 height 13
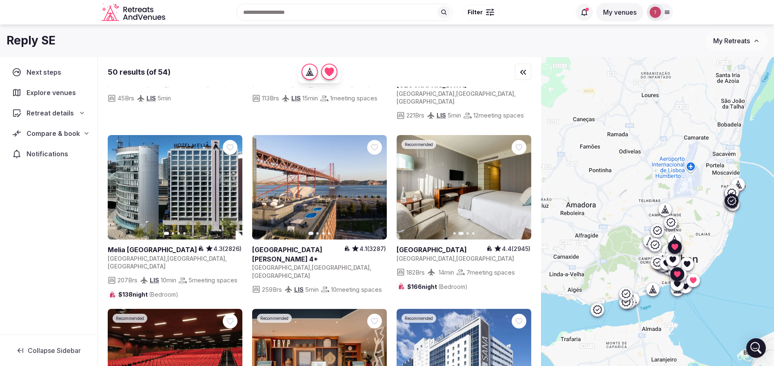
click at [523, 181] on button "Next slide" at bounding box center [519, 187] width 13 height 13
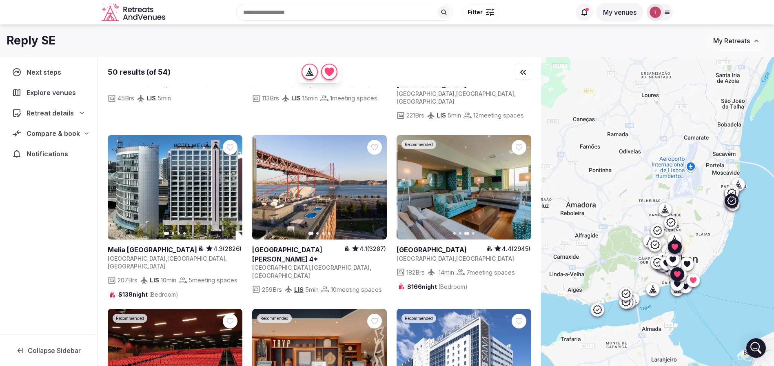
click at [521, 184] on icon "button" at bounding box center [519, 187] width 7 height 7
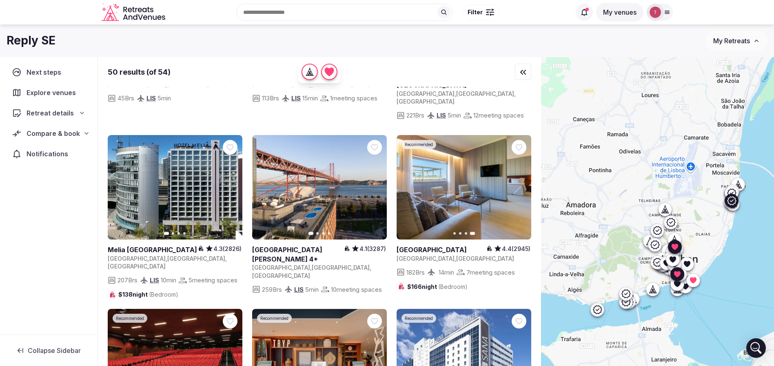
click at [517, 140] on div at bounding box center [519, 147] width 15 height 15
click at [0, 0] on icon at bounding box center [0, 0] width 0 height 0
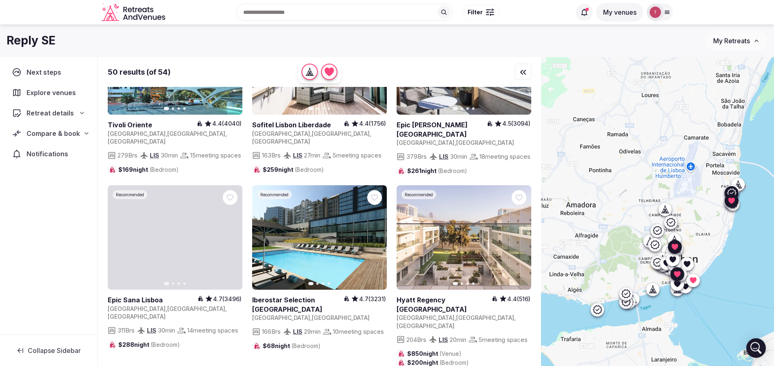
scroll to position [1713, 0]
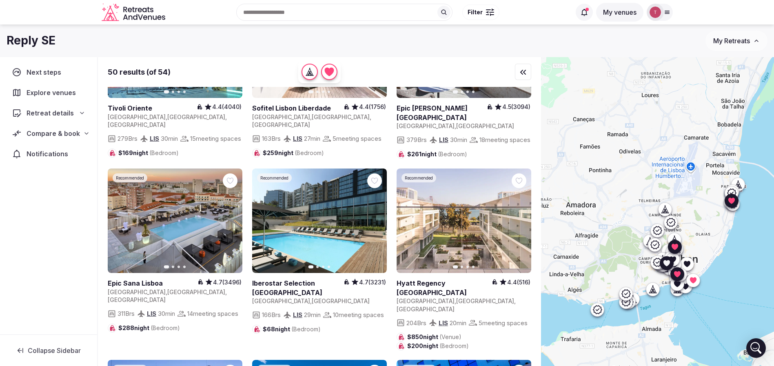
click at [373, 217] on icon "button" at bounding box center [375, 220] width 7 height 7
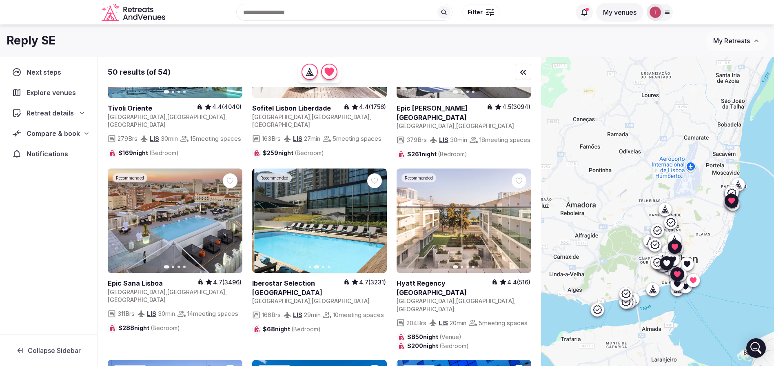
click at [373, 217] on icon "button" at bounding box center [375, 220] width 7 height 7
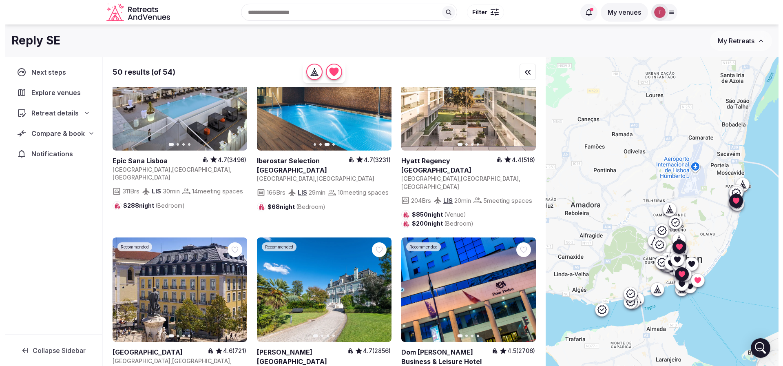
scroll to position [1775, 0]
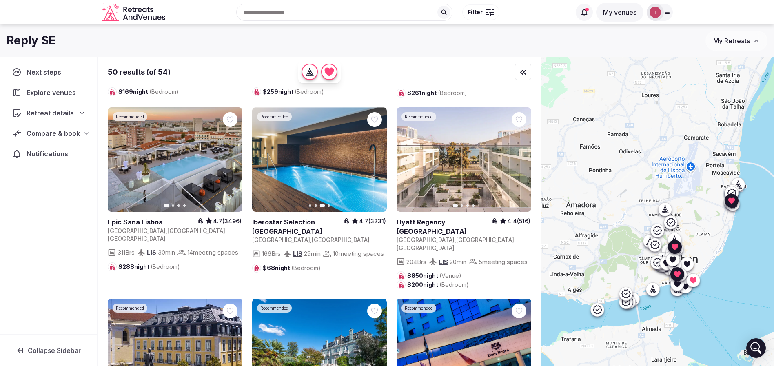
click at [471, 11] on span "Filter" at bounding box center [474, 12] width 15 height 8
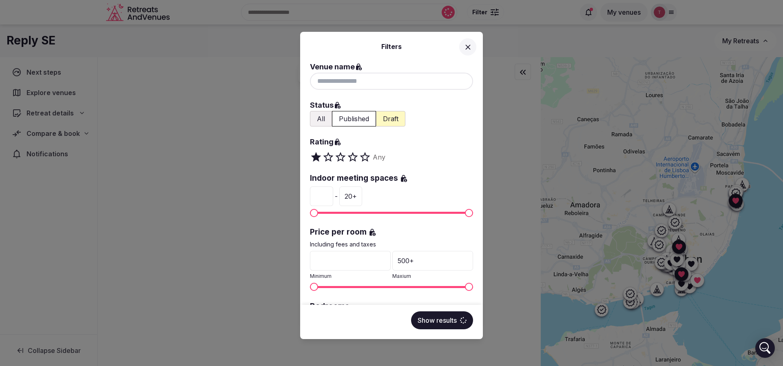
scroll to position [122, 0]
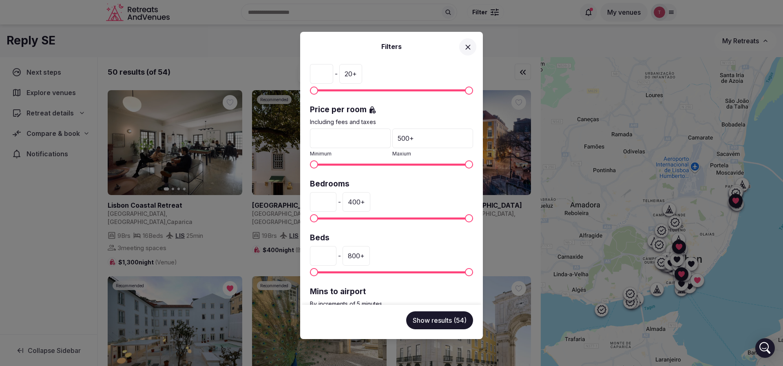
click at [422, 139] on div "500 +" at bounding box center [432, 138] width 81 height 20
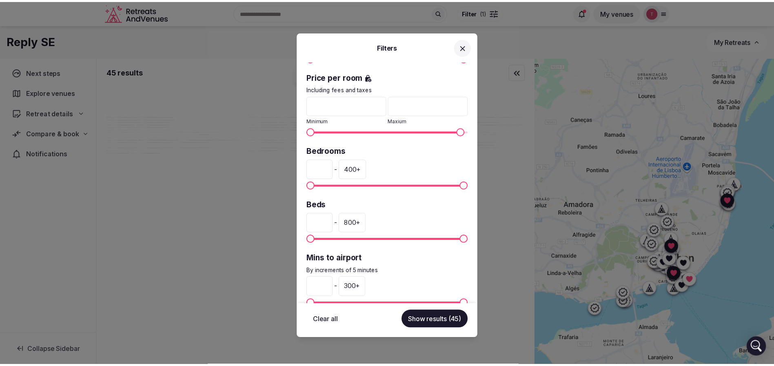
scroll to position [172, 0]
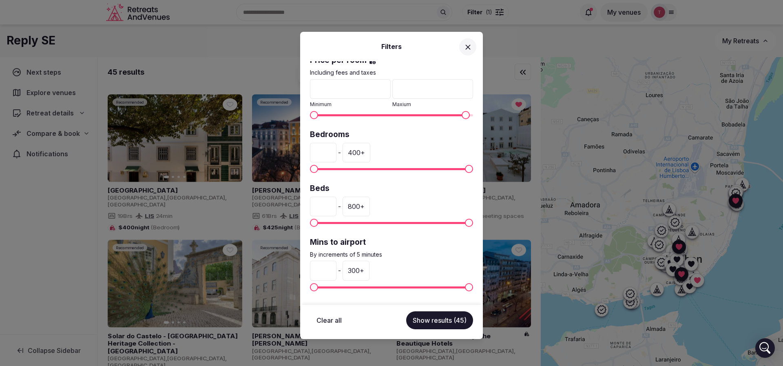
click at [370, 152] on div "400 +" at bounding box center [357, 153] width 28 height 20
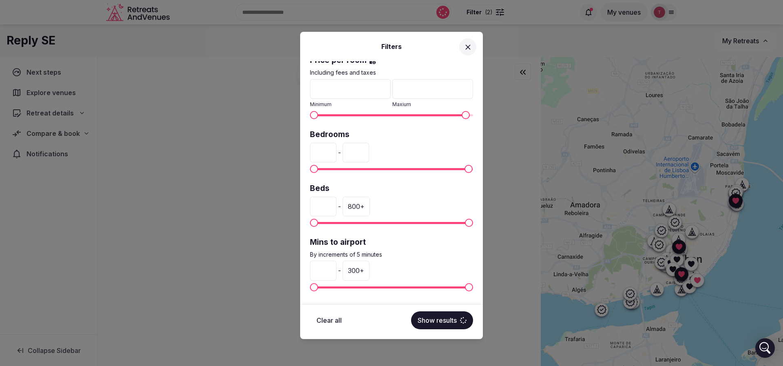
drag, startPoint x: 382, startPoint y: 153, endPoint x: 312, endPoint y: 151, distance: 70.2
click at [312, 151] on div "* - ***" at bounding box center [391, 153] width 163 height 20
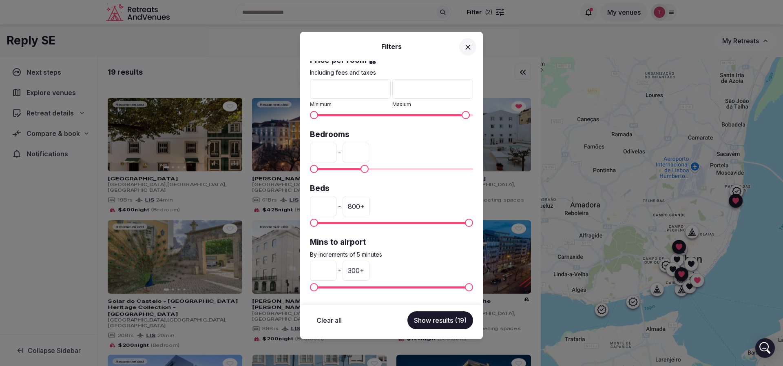
type input "***"
click at [443, 320] on button "Show results (19)" at bounding box center [441, 320] width 66 height 18
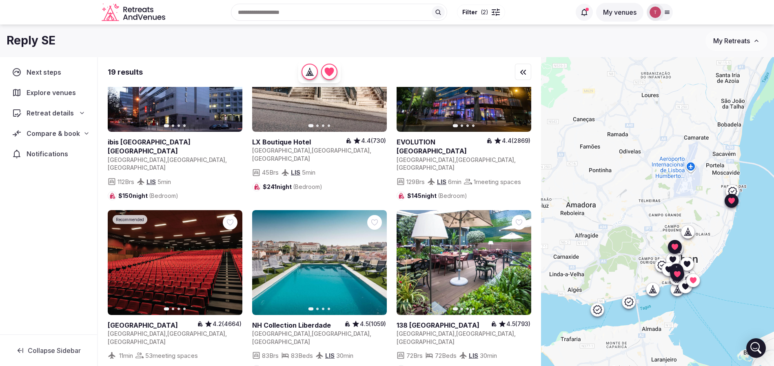
scroll to position [612, 0]
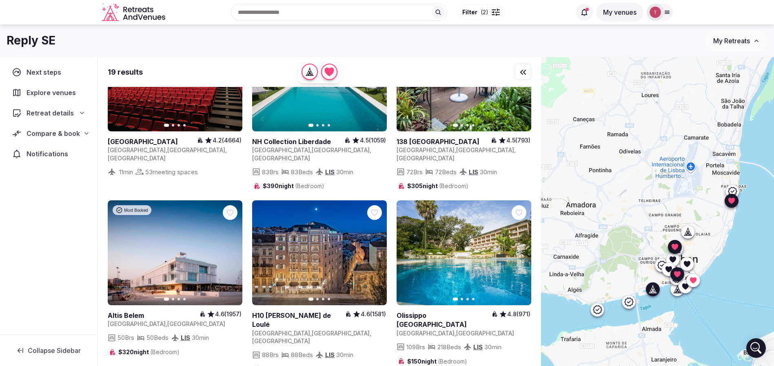
click at [519, 250] on icon "button" at bounding box center [519, 253] width 7 height 7
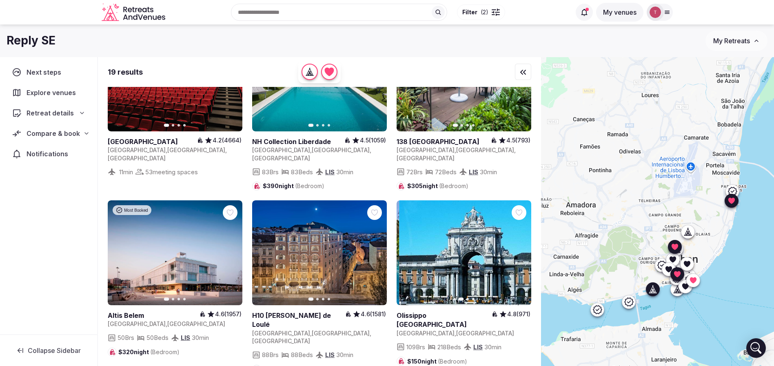
click at [519, 250] on icon "button" at bounding box center [519, 253] width 7 height 7
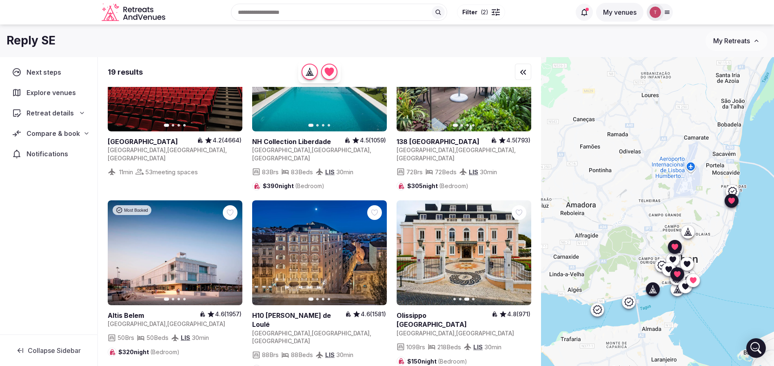
click at [519, 250] on icon "button" at bounding box center [519, 253] width 7 height 7
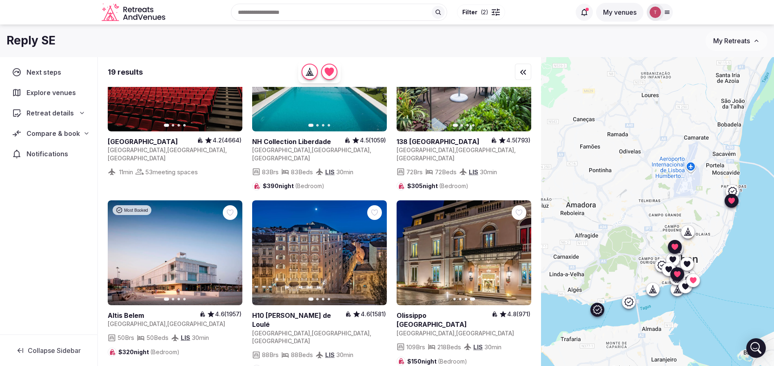
click at [235, 246] on button "Next slide" at bounding box center [230, 252] width 13 height 13
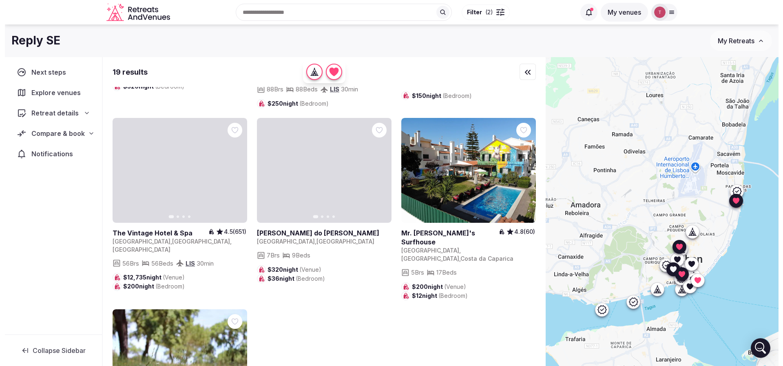
scroll to position [917, 0]
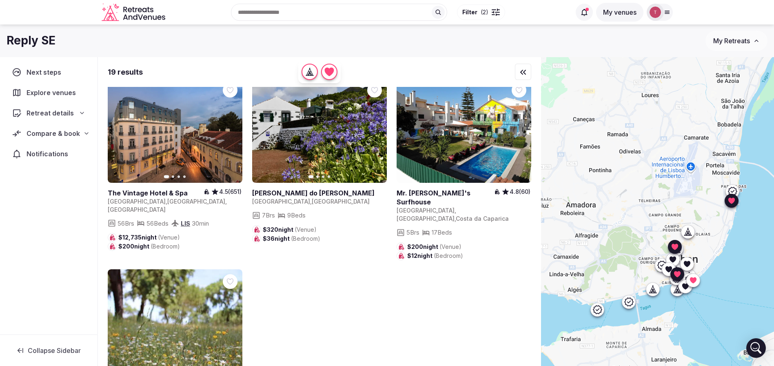
click at [486, 11] on span "( 2 )" at bounding box center [485, 12] width 8 height 8
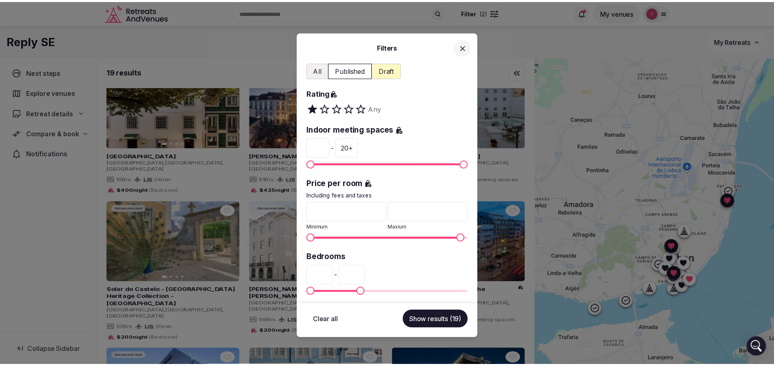
scroll to position [122, 0]
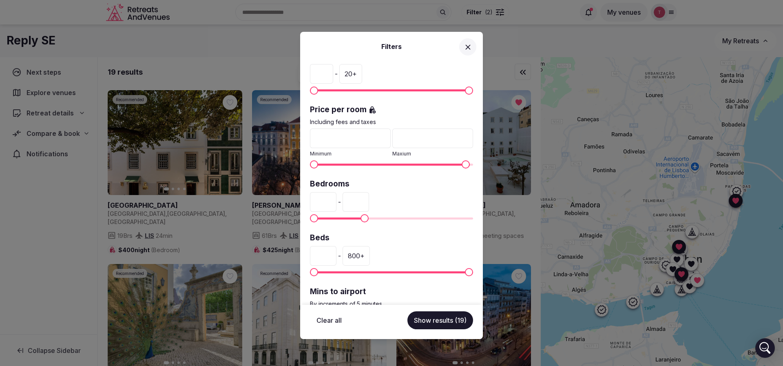
drag, startPoint x: 420, startPoint y: 140, endPoint x: 377, endPoint y: 139, distance: 42.8
click at [377, 139] on div "* Minimum *** Maxium" at bounding box center [391, 142] width 163 height 29
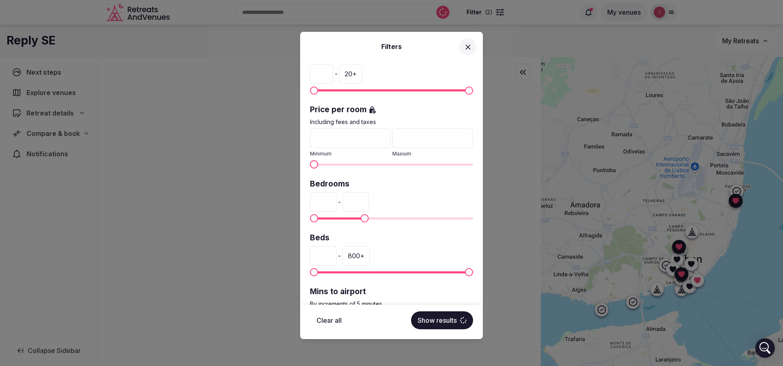
type input "*"
click at [437, 114] on label "Price per room" at bounding box center [391, 109] width 163 height 11
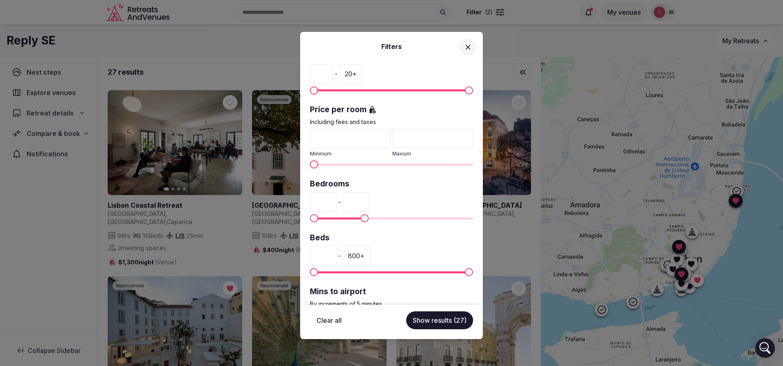
drag, startPoint x: 383, startPoint y: 202, endPoint x: 323, endPoint y: 201, distance: 60.8
click at [323, 201] on div "* - ***" at bounding box center [391, 202] width 163 height 20
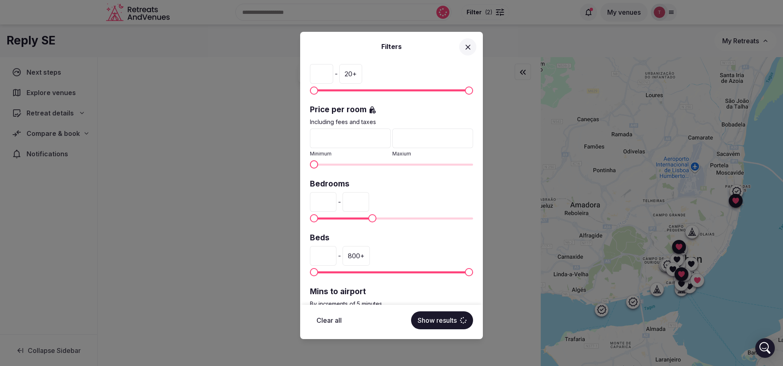
type input "***"
click at [452, 198] on div "* - ***" at bounding box center [391, 202] width 163 height 20
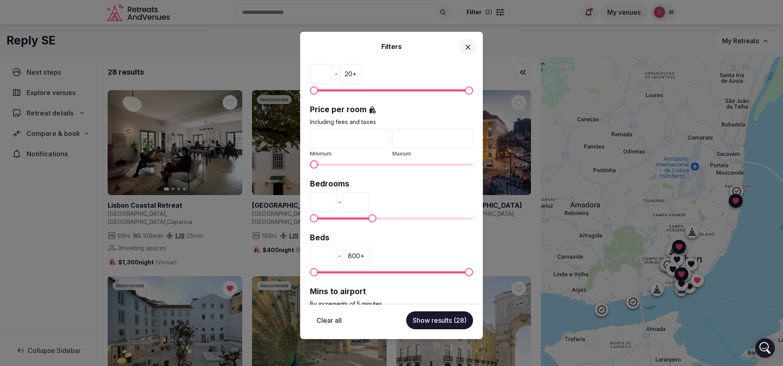
click at [438, 319] on button "Show results (28)" at bounding box center [439, 320] width 67 height 18
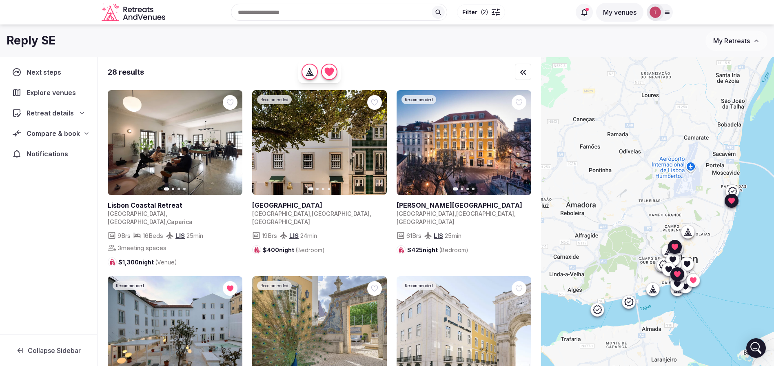
click at [230, 141] on icon "button" at bounding box center [231, 143] width 7 height 7
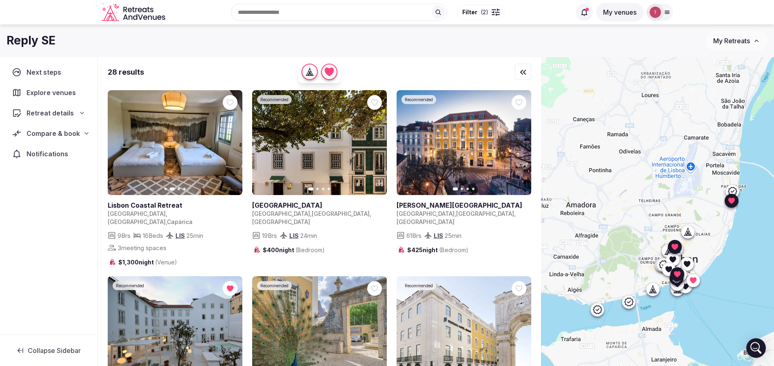
click at [521, 144] on icon "button" at bounding box center [519, 143] width 3 height 6
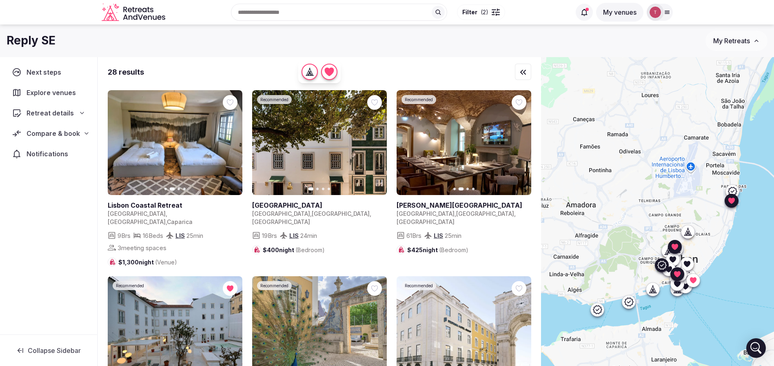
click at [379, 142] on button "Next slide" at bounding box center [375, 142] width 13 height 13
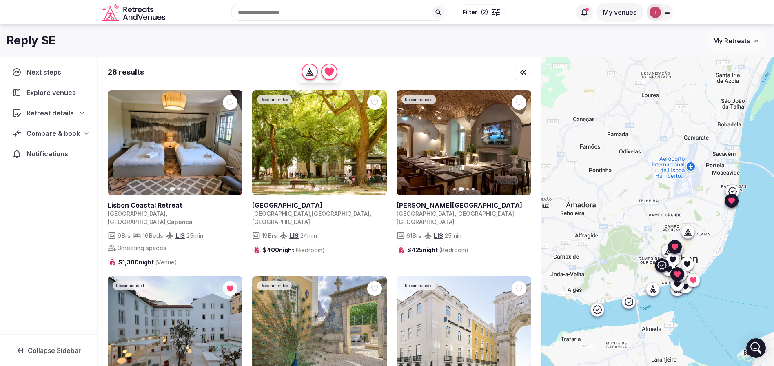
click at [373, 143] on icon "button" at bounding box center [375, 143] width 7 height 7
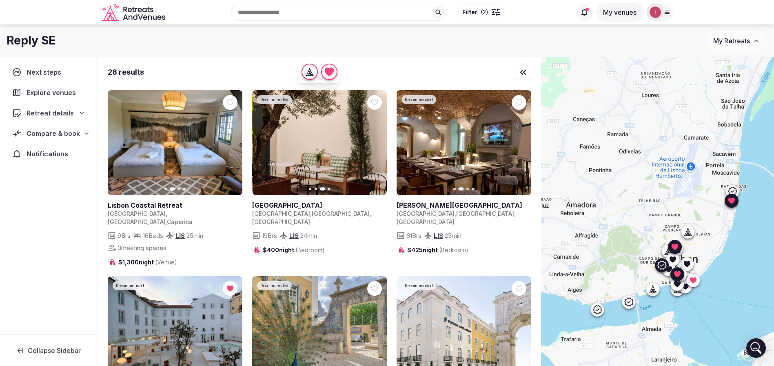
click at [373, 143] on icon "button" at bounding box center [375, 143] width 7 height 7
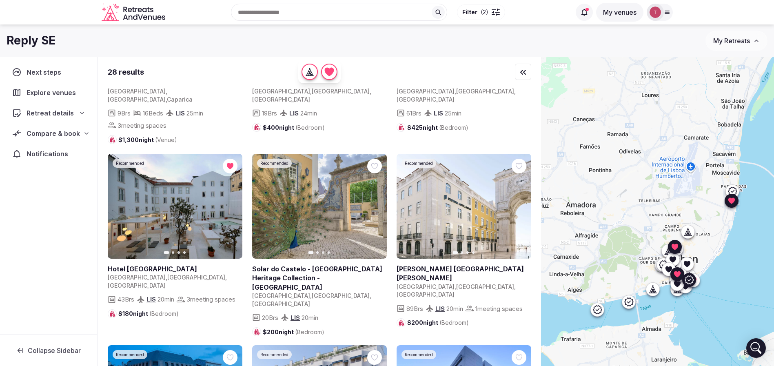
click at [372, 203] on button "Next slide" at bounding box center [375, 206] width 13 height 13
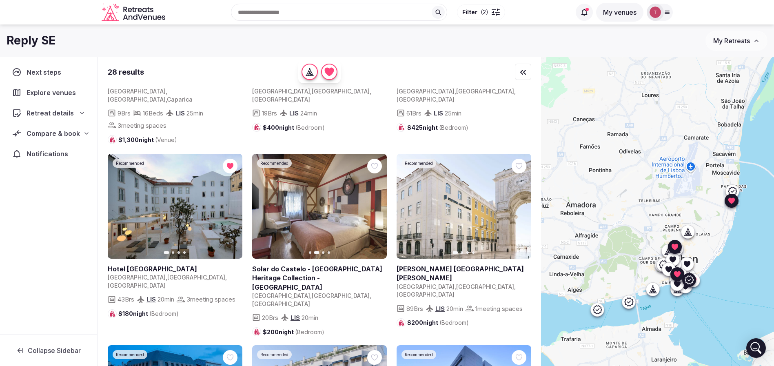
click at [379, 200] on button "Next slide" at bounding box center [375, 206] width 13 height 13
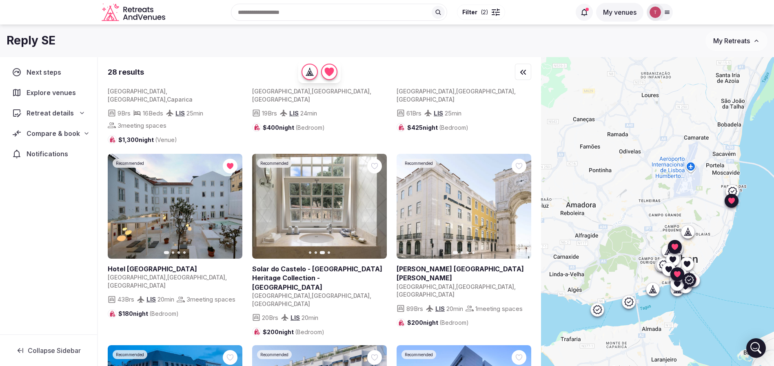
click at [378, 200] on button "Next slide" at bounding box center [375, 206] width 13 height 13
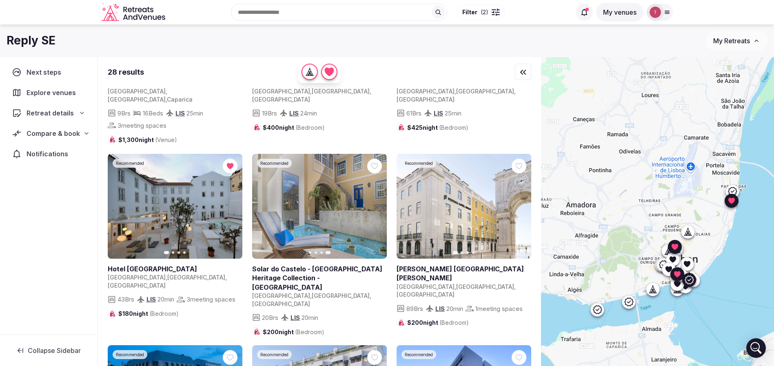
click at [0, 0] on icon at bounding box center [0, 0] width 0 height 0
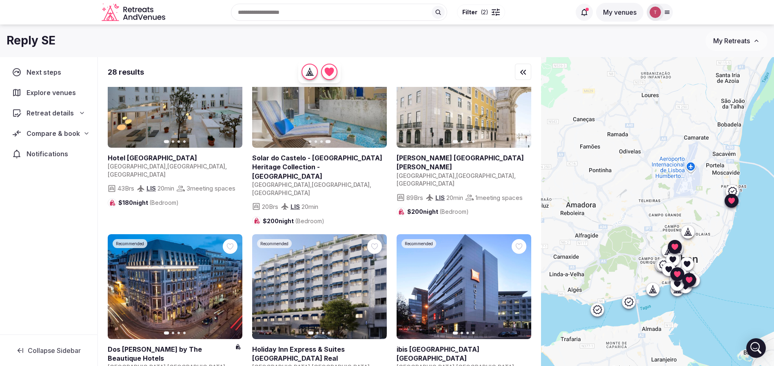
scroll to position [245, 0]
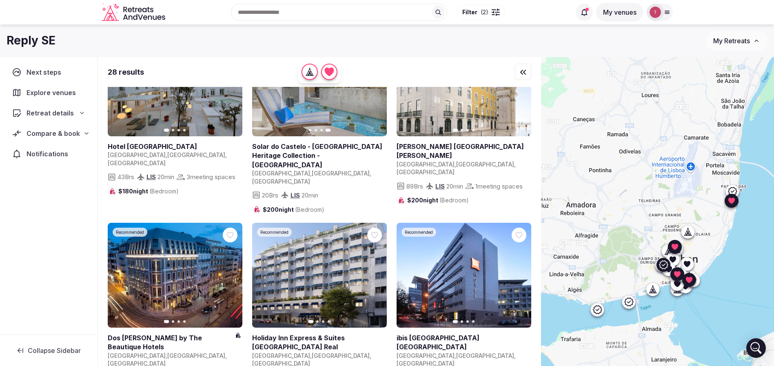
click at [376, 273] on icon "button" at bounding box center [375, 276] width 3 height 6
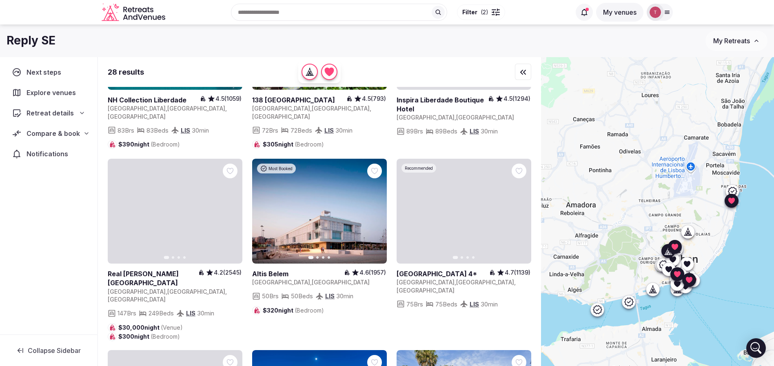
scroll to position [1040, 0]
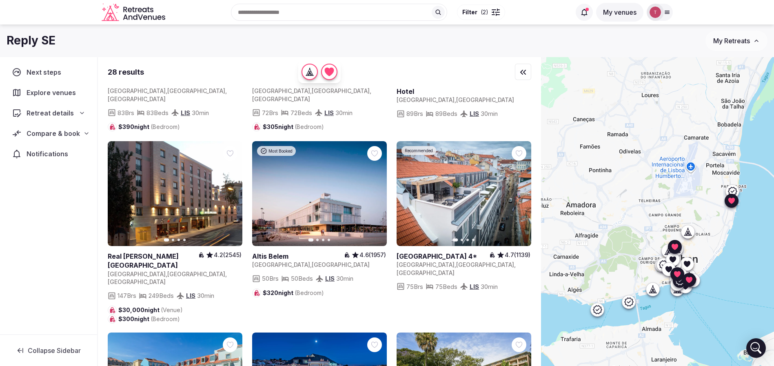
click at [521, 190] on icon "button" at bounding box center [519, 193] width 7 height 7
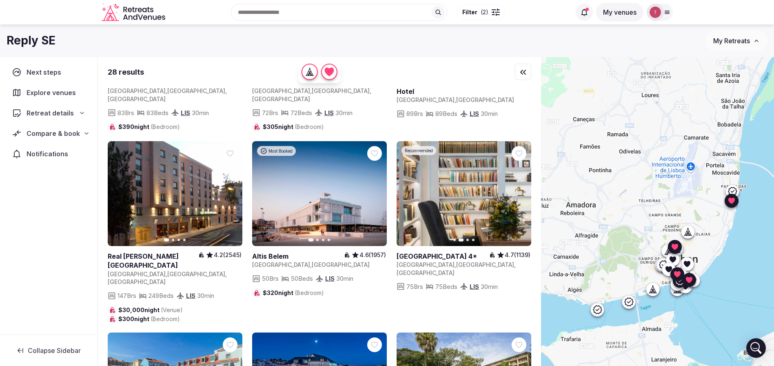
click at [521, 190] on icon "button" at bounding box center [519, 193] width 7 height 7
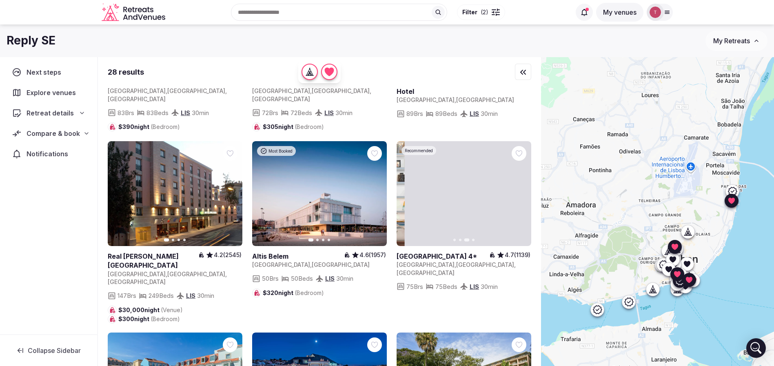
click at [521, 190] on icon "button" at bounding box center [519, 193] width 7 height 7
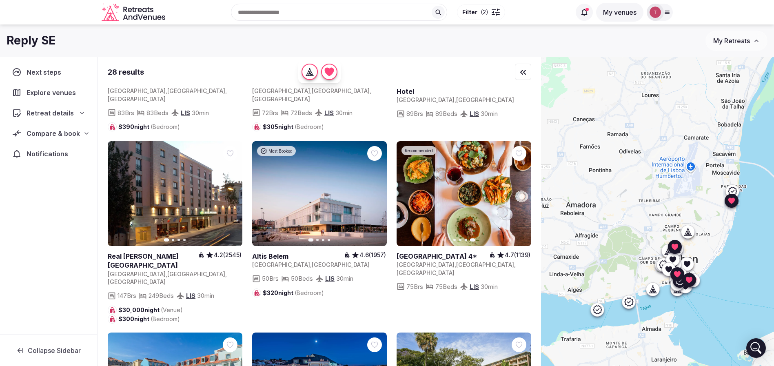
click at [0, 0] on icon at bounding box center [0, 0] width 0 height 0
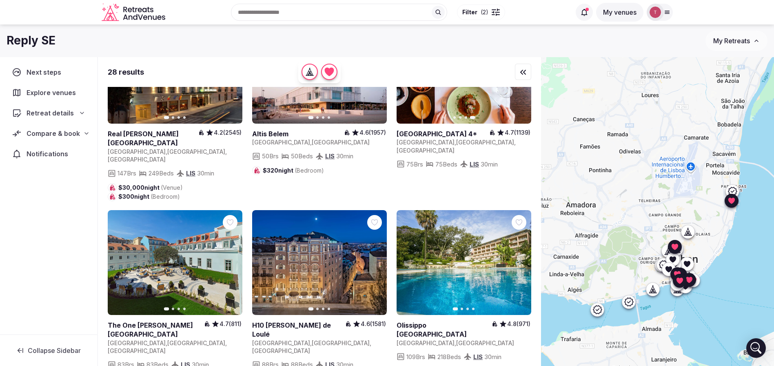
click at [232, 259] on icon "button" at bounding box center [231, 262] width 3 height 6
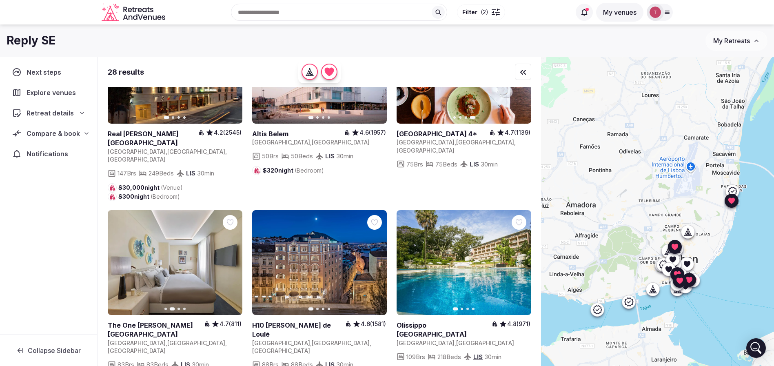
click at [230, 259] on icon "button" at bounding box center [231, 262] width 7 height 7
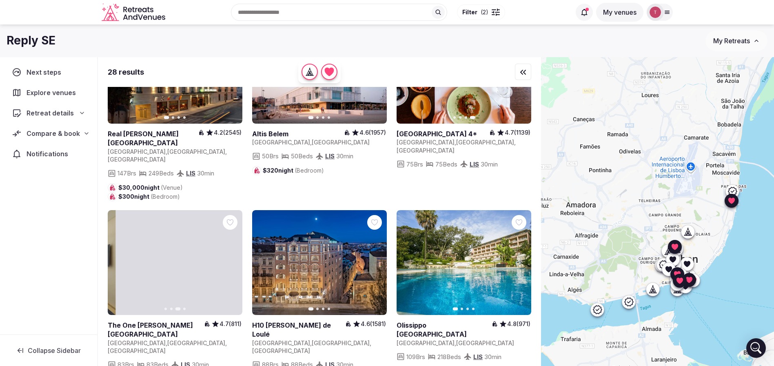
click at [230, 259] on icon "button" at bounding box center [231, 262] width 7 height 7
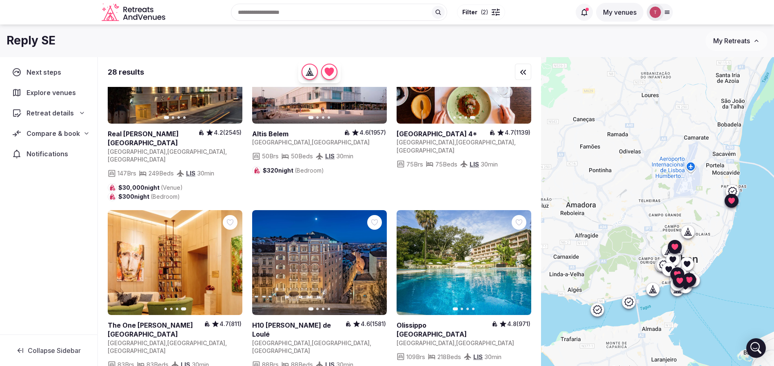
click at [0, 0] on icon at bounding box center [0, 0] width 0 height 0
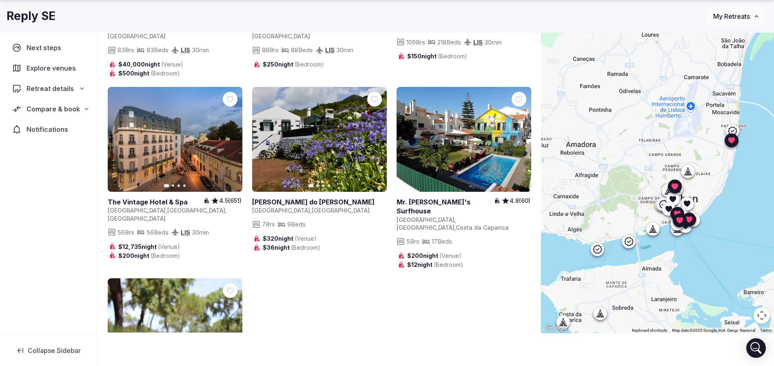
scroll to position [1458, 0]
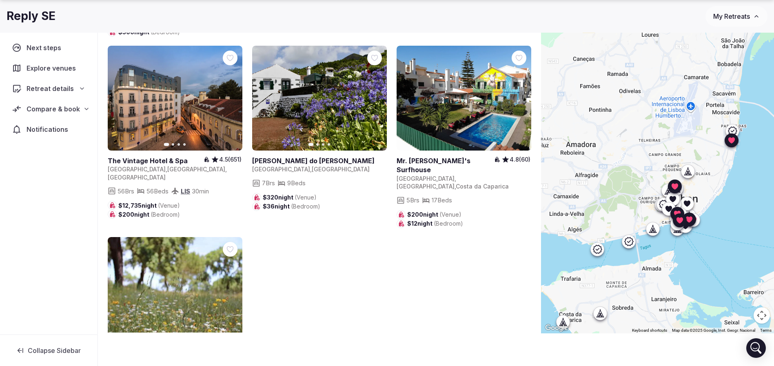
drag, startPoint x: 269, startPoint y: 148, endPoint x: 270, endPoint y: 115, distance: 33.5
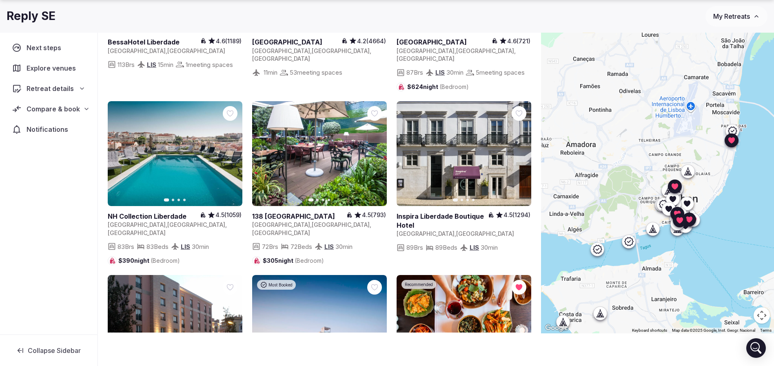
click at [80, 113] on div "Compare & book" at bounding box center [48, 109] width 73 height 10
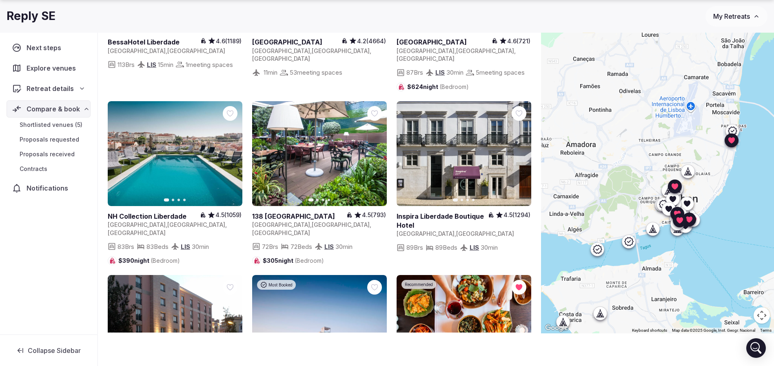
click at [71, 124] on span "Shortlisted venues (5)" at bounding box center [51, 125] width 63 height 8
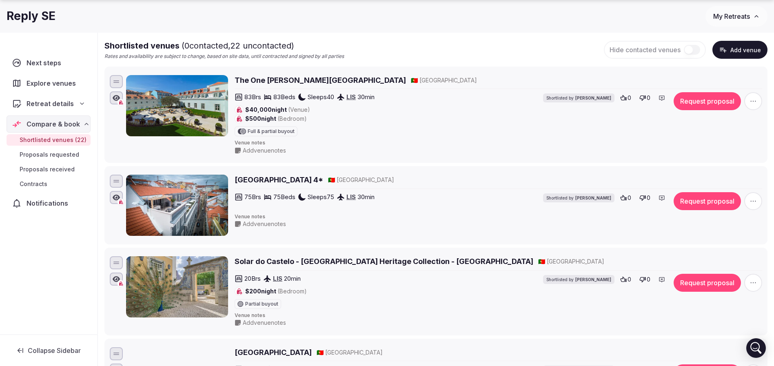
scroll to position [122, 0]
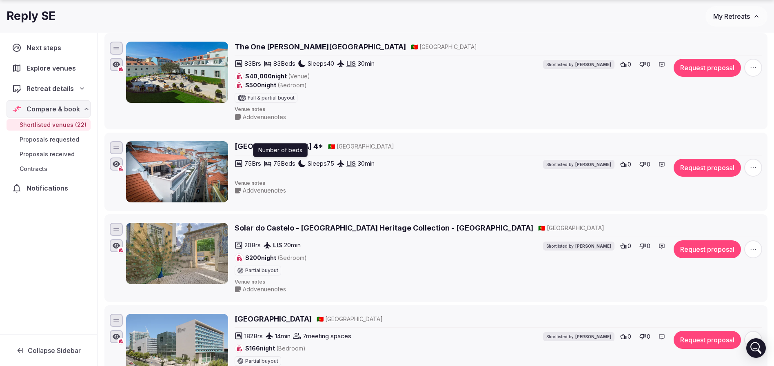
drag, startPoint x: 296, startPoint y: 149, endPoint x: 240, endPoint y: 144, distance: 55.7
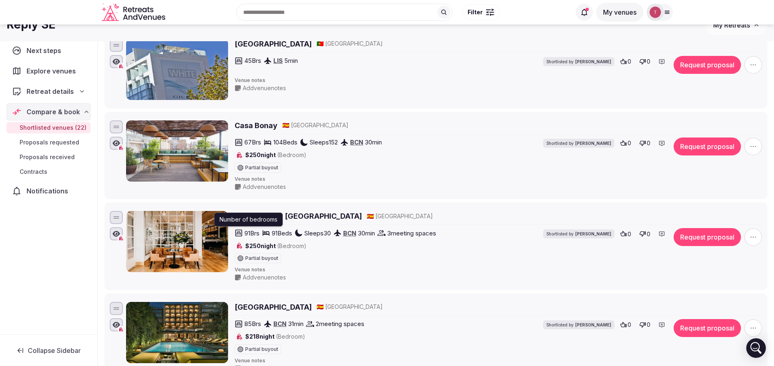
scroll to position [551, 0]
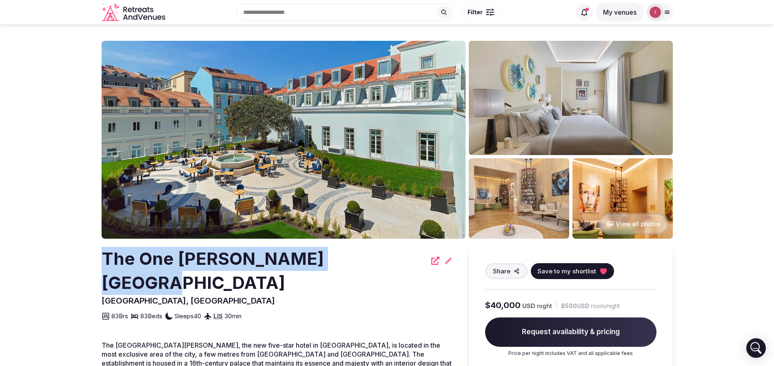
drag, startPoint x: 86, startPoint y: 265, endPoint x: 355, endPoint y: 252, distance: 269.6
copy h2 "The One [PERSON_NAME][GEOGRAPHIC_DATA]"
click at [600, 270] on icon at bounding box center [603, 271] width 7 height 6
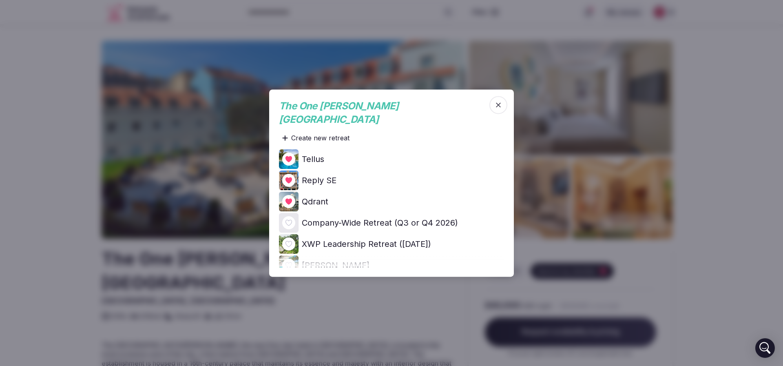
click at [0, 0] on icon at bounding box center [0, 0] width 0 height 0
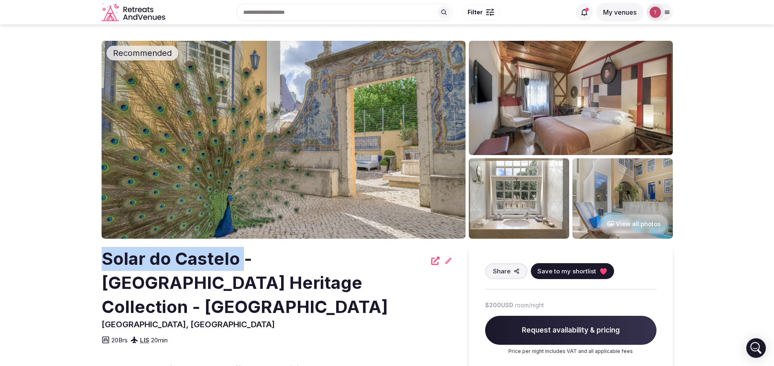
drag, startPoint x: 87, startPoint y: 260, endPoint x: 244, endPoint y: 259, distance: 157.1
click at [232, 270] on h2 "Solar do Castelo - [GEOGRAPHIC_DATA] Heritage Collection - [GEOGRAPHIC_DATA]" at bounding box center [264, 283] width 325 height 72
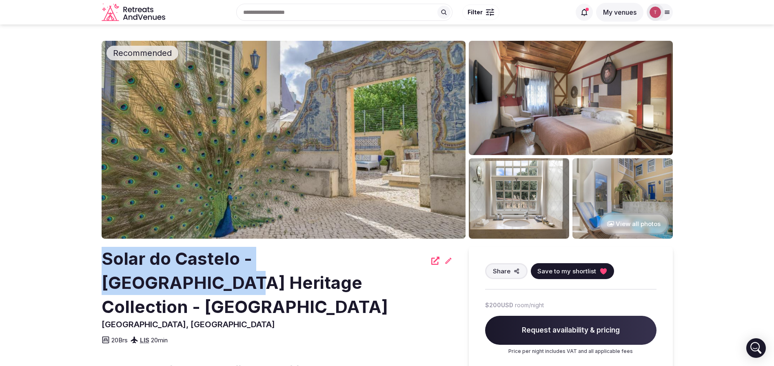
drag, startPoint x: 96, startPoint y: 258, endPoint x: 384, endPoint y: 258, distance: 288.4
copy h2 "Solar do Castelo - [GEOGRAPHIC_DATA] Heritage"
click at [602, 273] on icon at bounding box center [603, 271] width 7 height 6
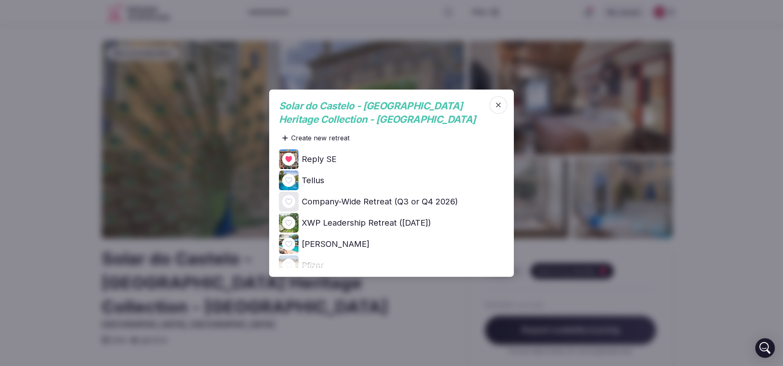
click at [0, 0] on icon at bounding box center [0, 0] width 0 height 0
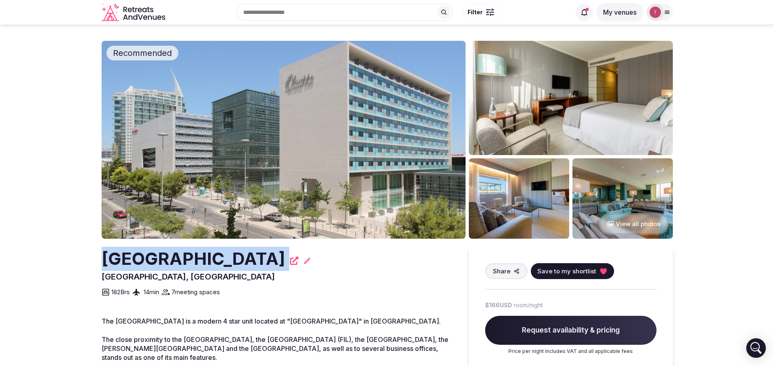
drag, startPoint x: 102, startPoint y: 259, endPoint x: 300, endPoint y: 256, distance: 198.3
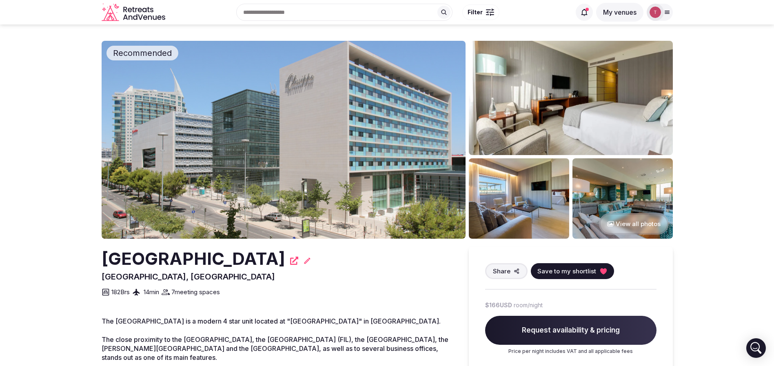
drag, startPoint x: 249, startPoint y: 256, endPoint x: 29, endPoint y: 191, distance: 229.5
click at [316, 111] on img at bounding box center [284, 140] width 364 height 198
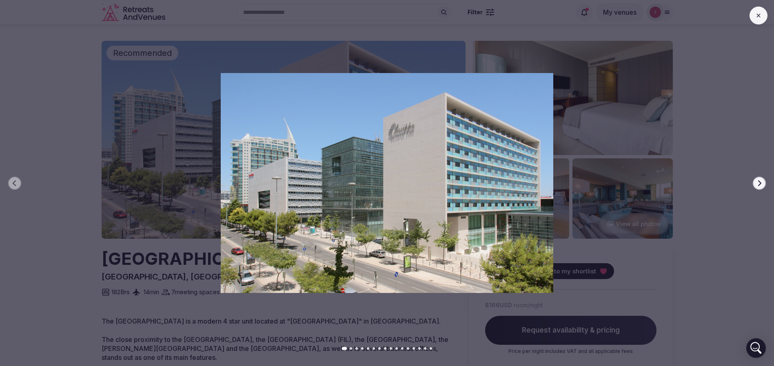
click at [765, 184] on button "Next slide" at bounding box center [759, 183] width 13 height 13
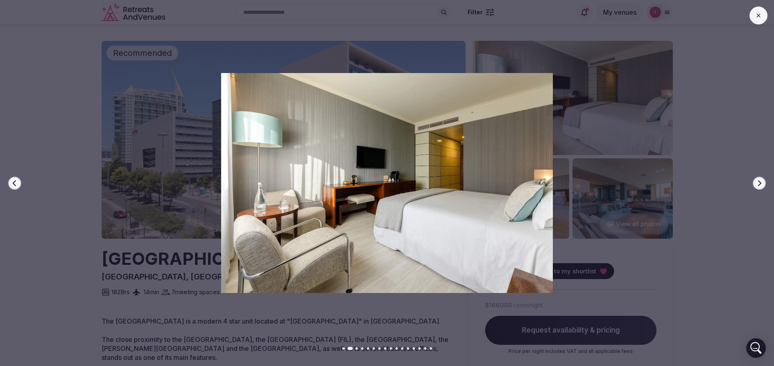
click at [762, 180] on button "Next slide" at bounding box center [759, 183] width 13 height 13
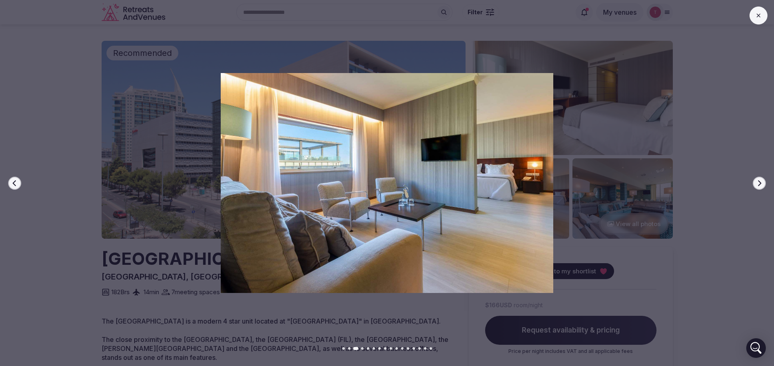
click at [762, 180] on button "Next slide" at bounding box center [759, 183] width 13 height 13
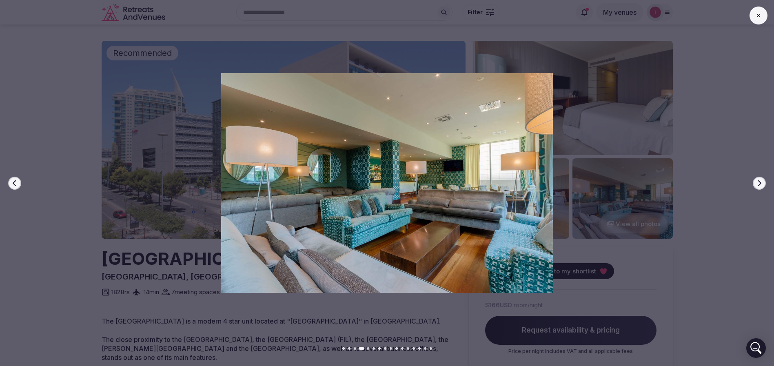
click at [762, 180] on button "Next slide" at bounding box center [759, 183] width 13 height 13
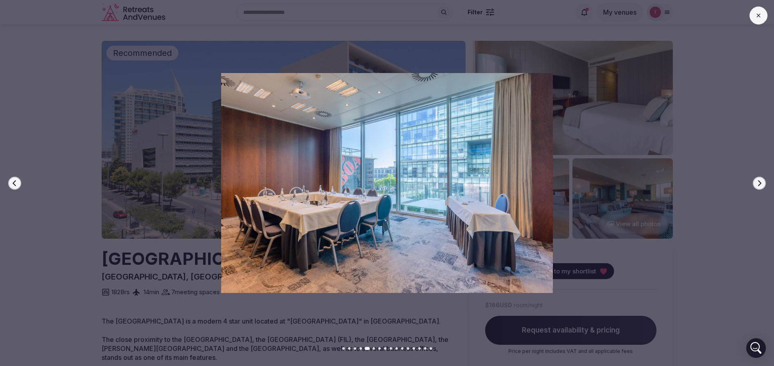
click at [762, 180] on button "Next slide" at bounding box center [759, 183] width 13 height 13
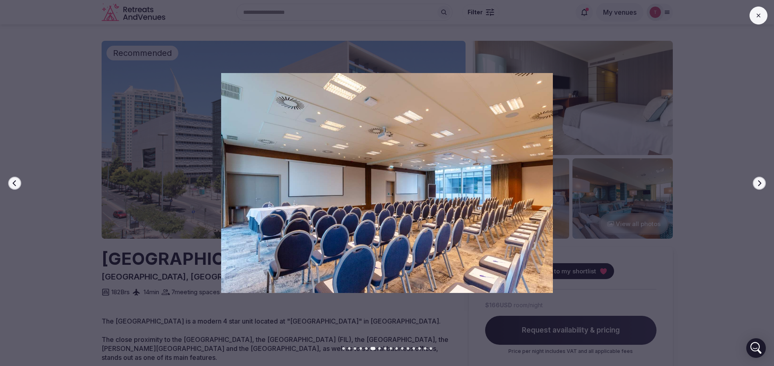
click at [762, 180] on button "Next slide" at bounding box center [759, 183] width 13 height 13
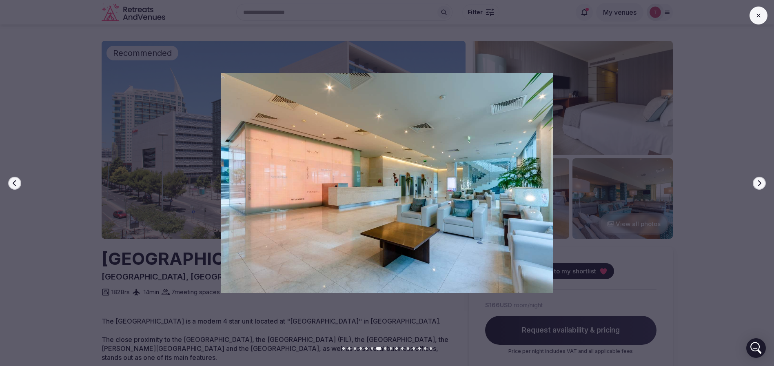
click at [762, 180] on button "Next slide" at bounding box center [759, 183] width 13 height 13
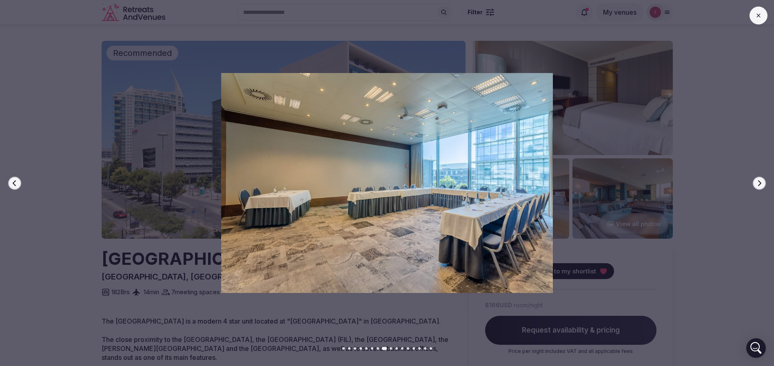
click at [762, 180] on button "Next slide" at bounding box center [759, 183] width 13 height 13
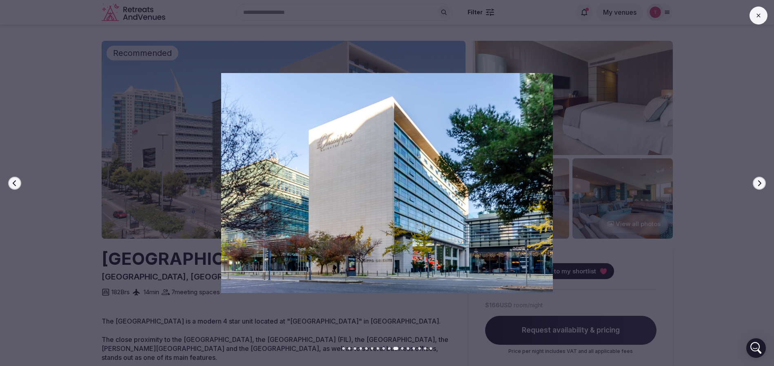
click at [762, 180] on button "Next slide" at bounding box center [759, 183] width 13 height 13
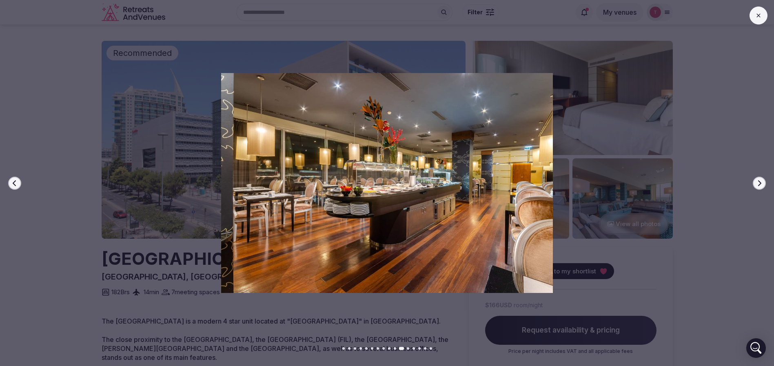
click at [762, 180] on button "Next slide" at bounding box center [759, 183] width 13 height 13
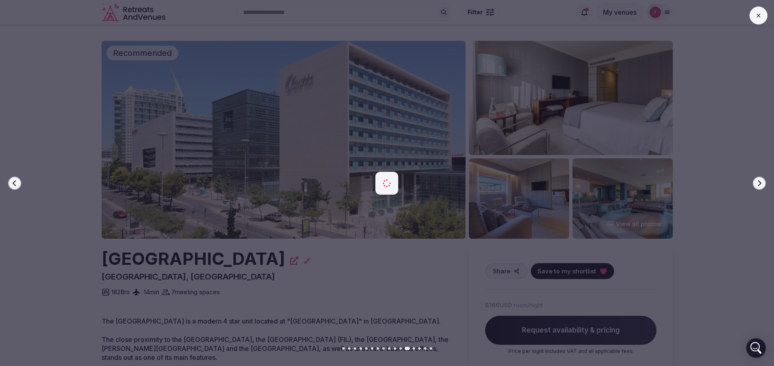
click at [762, 180] on button "Next slide" at bounding box center [759, 183] width 13 height 13
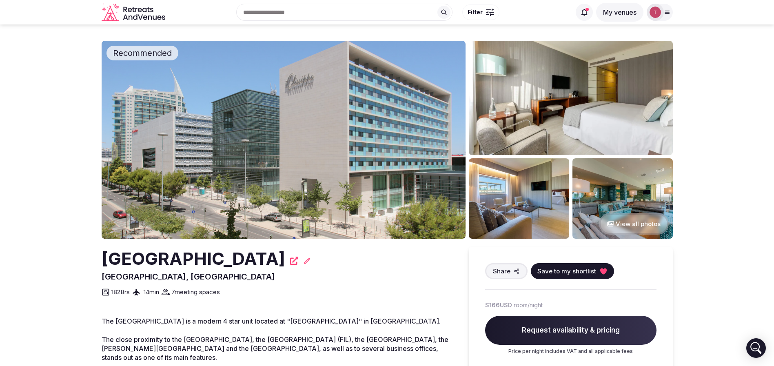
click at [599, 267] on icon at bounding box center [603, 271] width 8 height 8
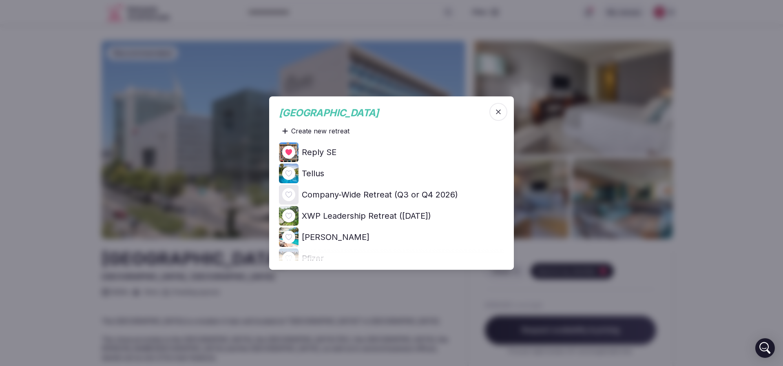
click at [0, 0] on icon at bounding box center [0, 0] width 0 height 0
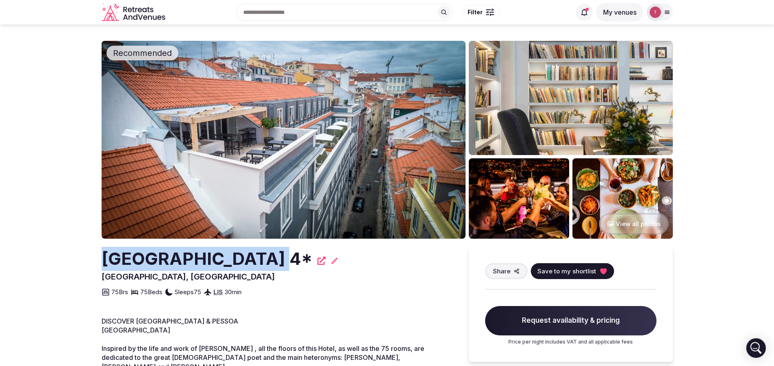
drag, startPoint x: 172, startPoint y: 259, endPoint x: 266, endPoint y: 263, distance: 94.7
click at [266, 263] on h2 "[GEOGRAPHIC_DATA] 4*" at bounding box center [207, 259] width 211 height 24
drag, startPoint x: 273, startPoint y: 261, endPoint x: 88, endPoint y: 261, distance: 184.8
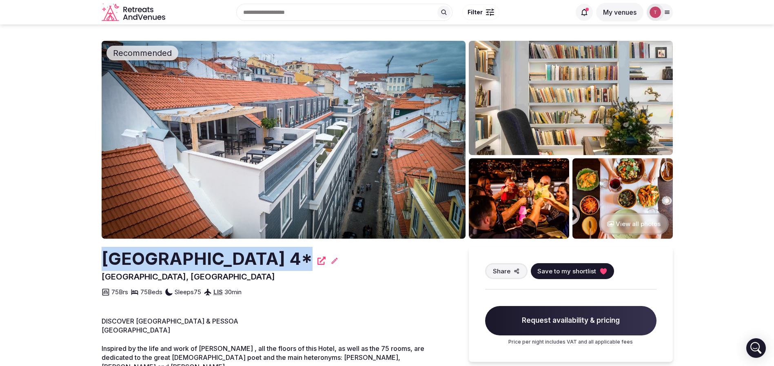
copy h2 "[GEOGRAPHIC_DATA]"
click at [601, 272] on icon at bounding box center [603, 271] width 7 height 6
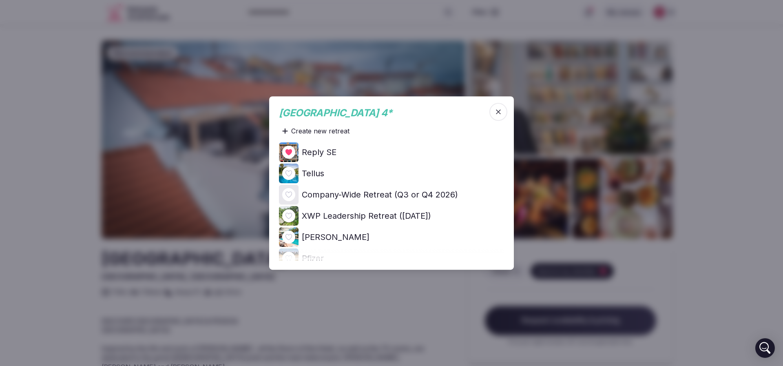
click at [293, 151] on div at bounding box center [288, 152] width 13 height 13
click at [0, 0] on icon at bounding box center [0, 0] width 0 height 0
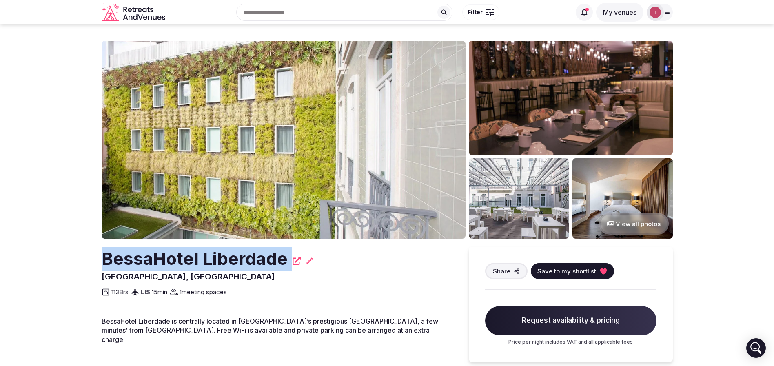
drag, startPoint x: 92, startPoint y: 257, endPoint x: 289, endPoint y: 255, distance: 197.5
click at [289, 255] on section "View all photos BessaHotel Liberdade [GEOGRAPHIC_DATA], [GEOGRAPHIC_DATA] Share…" at bounding box center [387, 286] width 774 height 524
copy div "BessaHotel Liberdade"
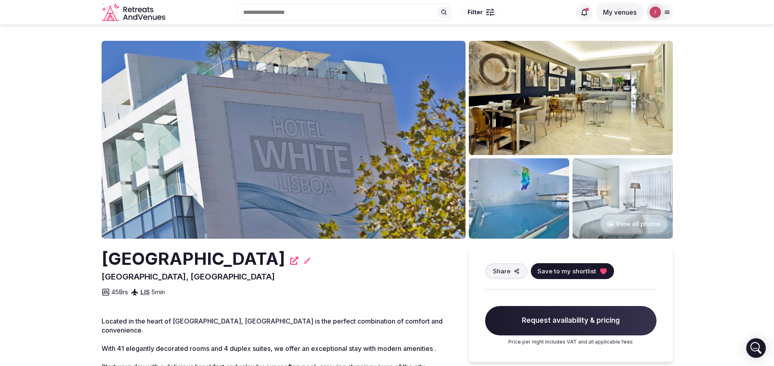
drag, startPoint x: 80, startPoint y: 264, endPoint x: 256, endPoint y: 261, distance: 176.3
click at [256, 261] on section "View all photos [GEOGRAPHIC_DATA], [GEOGRAPHIC_DATA] Share Save to my shortlist…" at bounding box center [387, 289] width 774 height 531
copy h2 "[GEOGRAPHIC_DATA]"
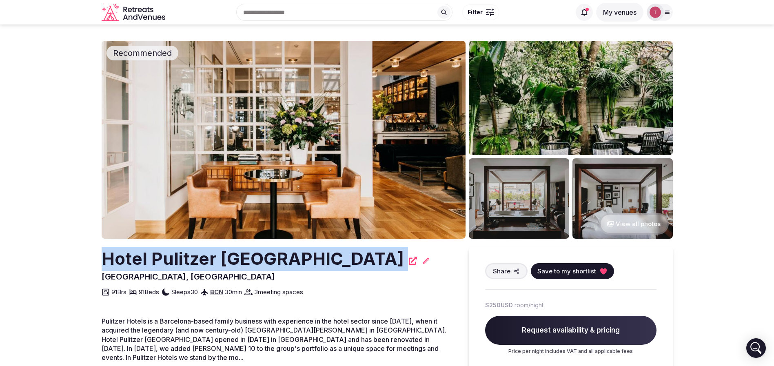
drag, startPoint x: 88, startPoint y: 266, endPoint x: 53, endPoint y: 261, distance: 35.0
copy div "Hotel Pulitzer Barcelona"
click at [600, 270] on icon at bounding box center [603, 271] width 7 height 6
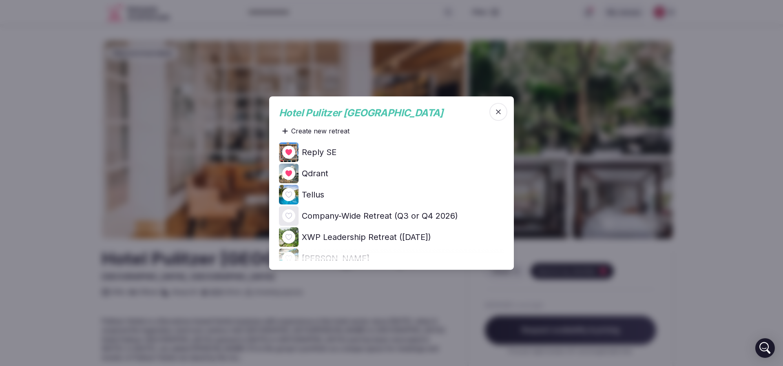
click at [0, 0] on icon at bounding box center [0, 0] width 0 height 0
click at [42, 115] on div at bounding box center [391, 183] width 783 height 366
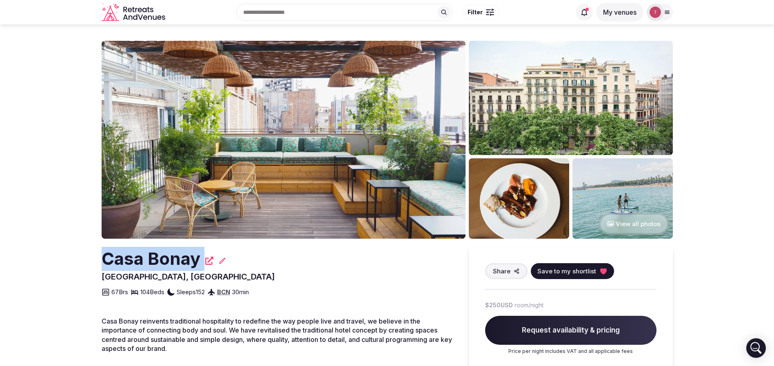
drag, startPoint x: 76, startPoint y: 273, endPoint x: 94, endPoint y: 264, distance: 20.6
copy div "Casa Bonay Visit venue website Visit venue website"
click at [607, 273] on button "Save to my shortlist" at bounding box center [572, 271] width 83 height 16
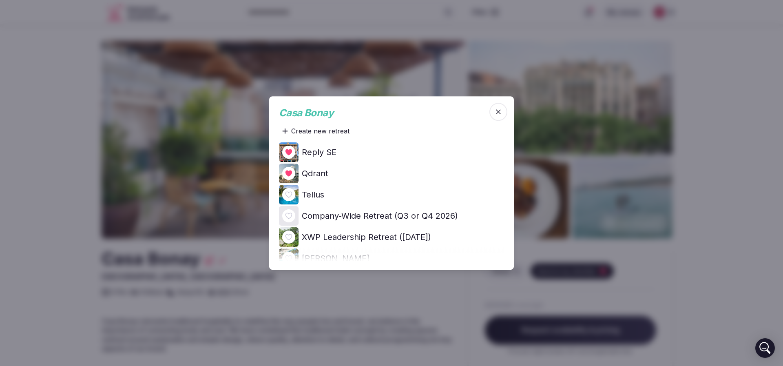
click at [0, 0] on icon at bounding box center [0, 0] width 0 height 0
click at [0, 126] on div at bounding box center [391, 183] width 783 height 366
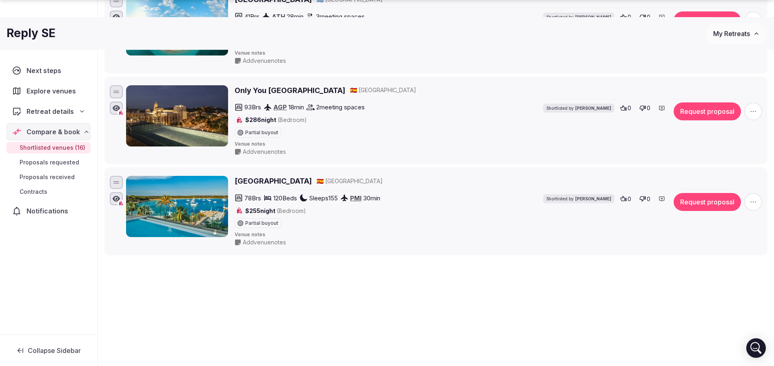
scroll to position [1329, 0]
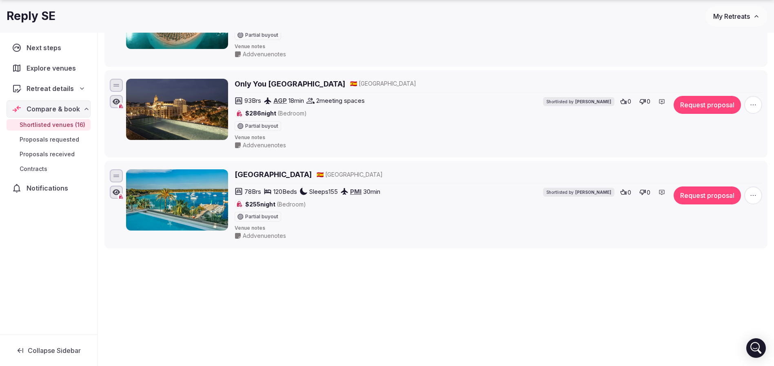
click at [447, 143] on div "Add venue notes" at bounding box center [418, 145] width 366 height 8
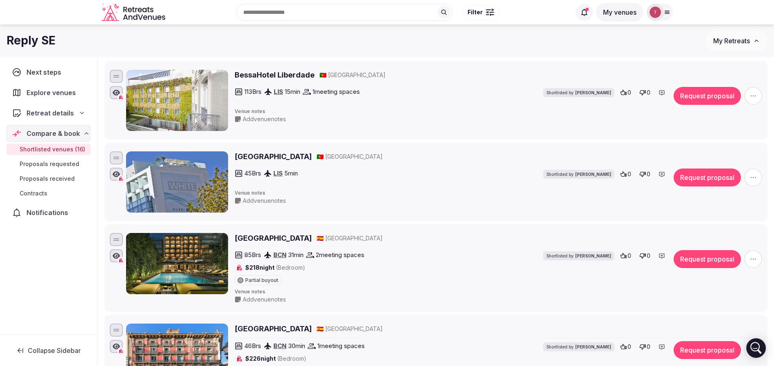
scroll to position [0, 0]
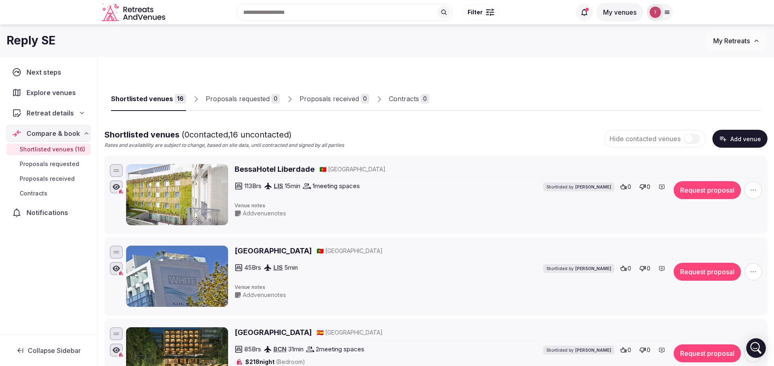
click at [75, 113] on div "Retreat details" at bounding box center [48, 113] width 73 height 10
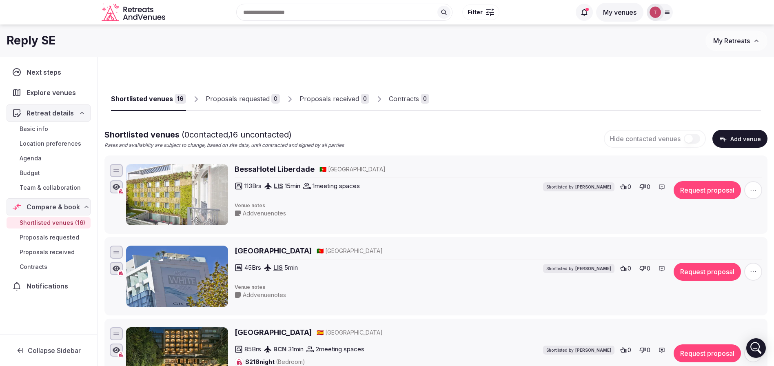
click at [71, 142] on span "Location preferences" at bounding box center [51, 144] width 62 height 8
click at [56, 189] on span "Team & collaboration" at bounding box center [50, 188] width 61 height 8
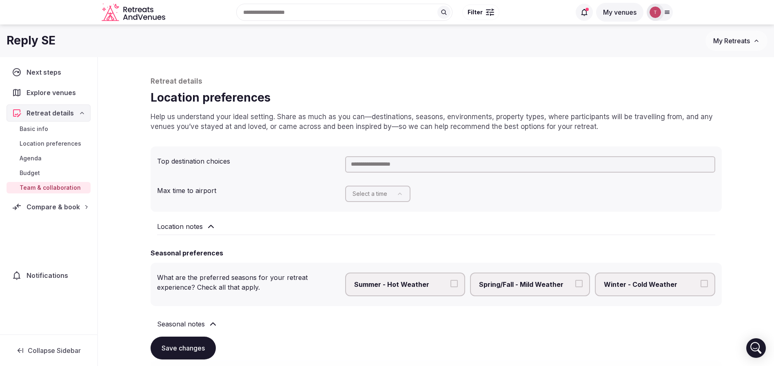
click at [60, 184] on span "Team & collaboration" at bounding box center [50, 188] width 61 height 8
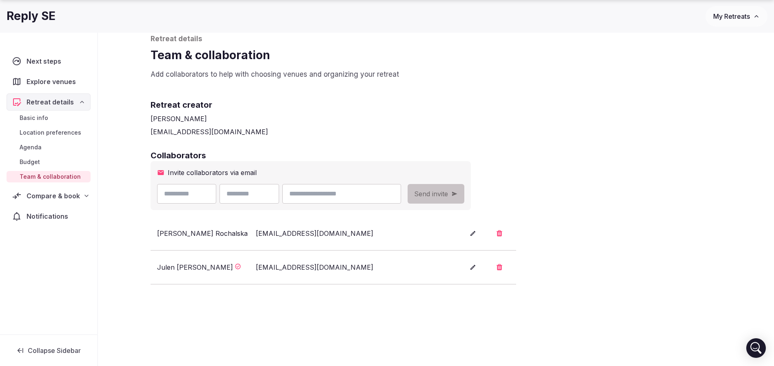
scroll to position [61, 0]
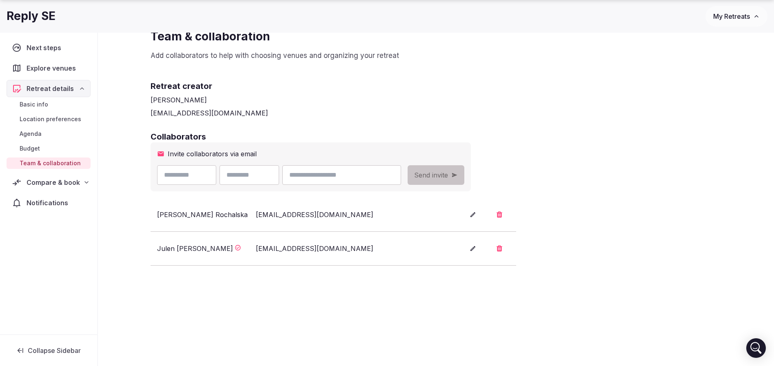
drag, startPoint x: 381, startPoint y: 173, endPoint x: 429, endPoint y: 159, distance: 49.7
click at [381, 173] on input "email" at bounding box center [341, 175] width 118 height 20
paste input "**********"
type input "**********"
click at [533, 105] on div "Retreat creator [PERSON_NAME] [PERSON_NAME][EMAIL_ADDRESS][DOMAIN_NAME]" at bounding box center [436, 92] width 571 height 51
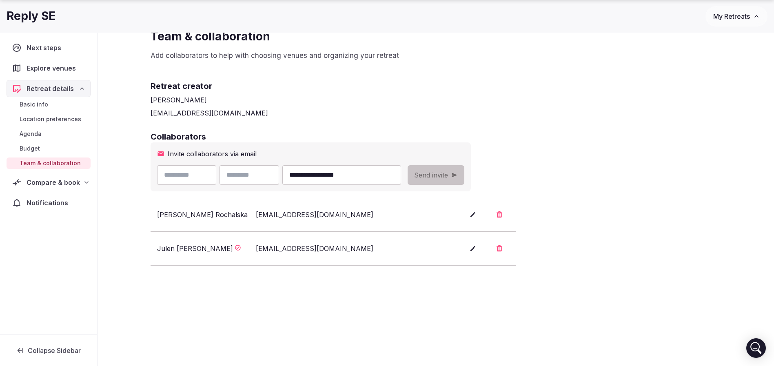
click at [338, 175] on input "**********" at bounding box center [341, 175] width 118 height 20
click at [266, 178] on input "text" at bounding box center [249, 175] width 60 height 20
paste input "*****"
click at [248, 175] on input "*****" at bounding box center [249, 175] width 60 height 20
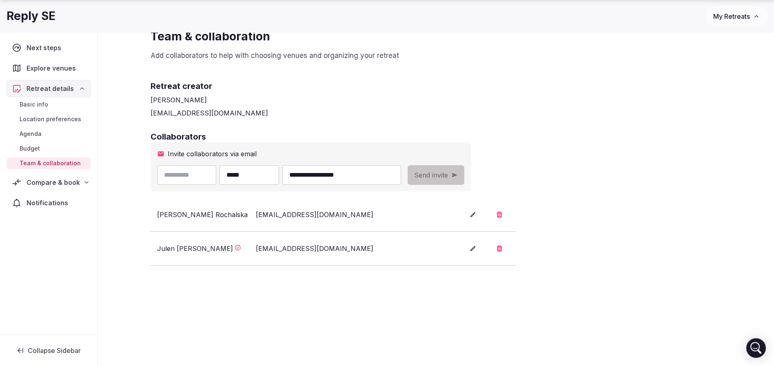
type input "*****"
click at [318, 136] on h2 "Collaborators" at bounding box center [436, 136] width 571 height 11
click at [206, 175] on input "text" at bounding box center [187, 175] width 60 height 20
paste input "*********"
type input "*********"
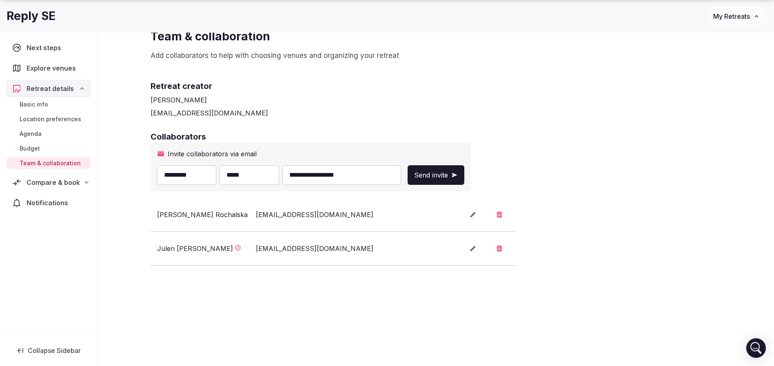
click at [448, 174] on span "Send invite" at bounding box center [431, 175] width 34 height 10
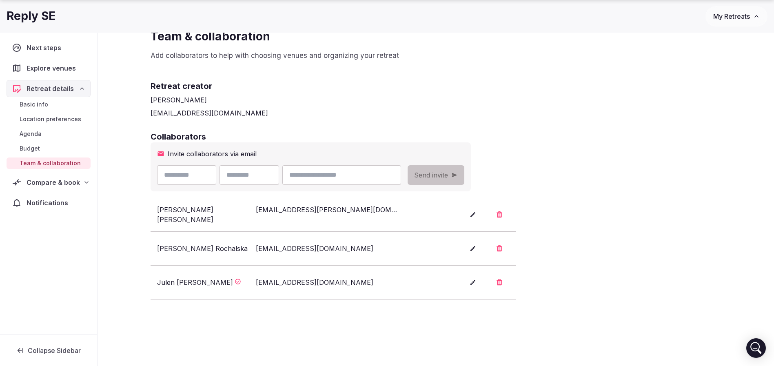
click at [379, 175] on input "email" at bounding box center [341, 175] width 118 height 20
paste input "**********"
type input "**********"
click at [192, 174] on input "text" at bounding box center [187, 175] width 60 height 20
paste input "*******"
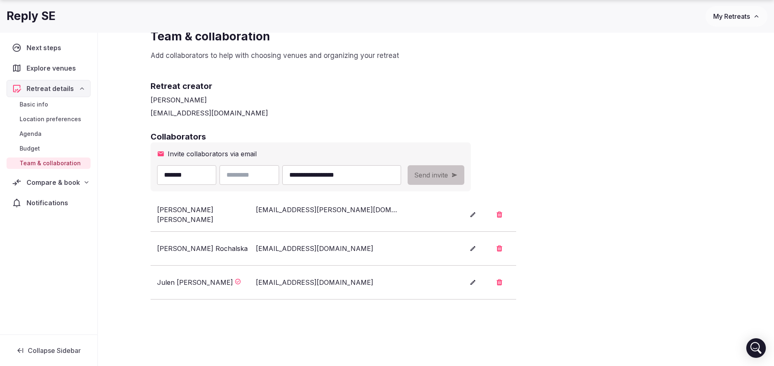
type input "*******"
click at [258, 177] on input "text" at bounding box center [249, 175] width 60 height 20
type input "*******"
click at [599, 120] on div "**********" at bounding box center [435, 203] width 587 height 414
click at [448, 173] on span "Send invite" at bounding box center [431, 175] width 34 height 10
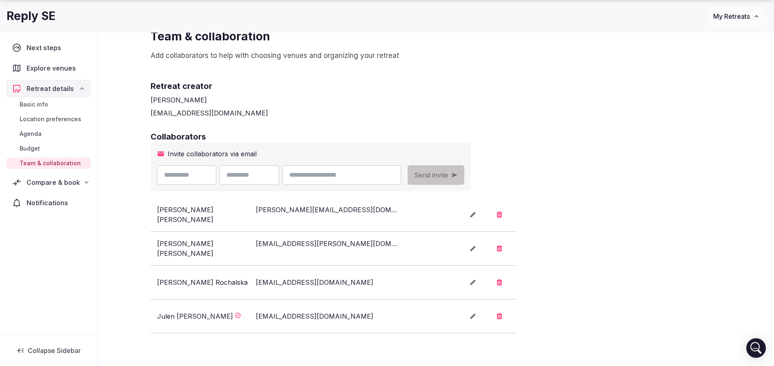
drag, startPoint x: 192, startPoint y: 172, endPoint x: 208, endPoint y: 172, distance: 16.3
click at [193, 172] on input "text" at bounding box center [187, 175] width 60 height 20
paste input "******"
type input "******"
click at [345, 141] on h2 "Collaborators" at bounding box center [436, 136] width 571 height 11
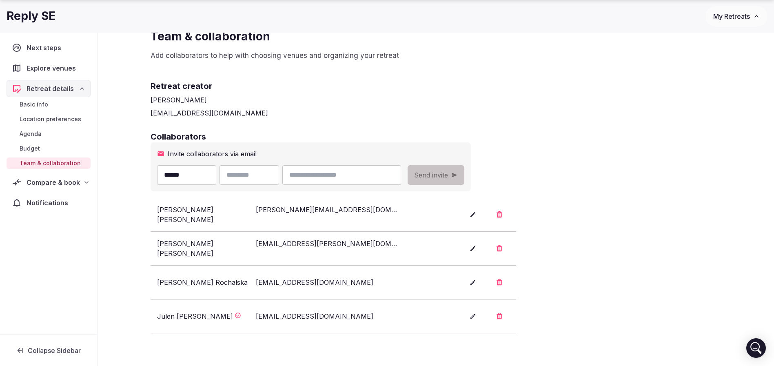
click at [357, 182] on input "email" at bounding box center [341, 175] width 118 height 20
paste input "**********"
click at [346, 175] on input "**********" at bounding box center [341, 175] width 118 height 20
type input "**********"
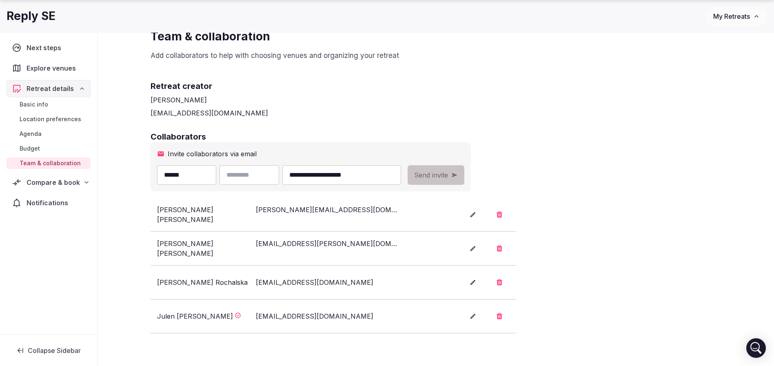
click at [263, 173] on input "text" at bounding box center [249, 175] width 60 height 20
paste input "*********"
click at [247, 173] on input "*********" at bounding box center [249, 175] width 60 height 20
type input "*********"
click at [455, 125] on div "**********" at bounding box center [435, 220] width 587 height 448
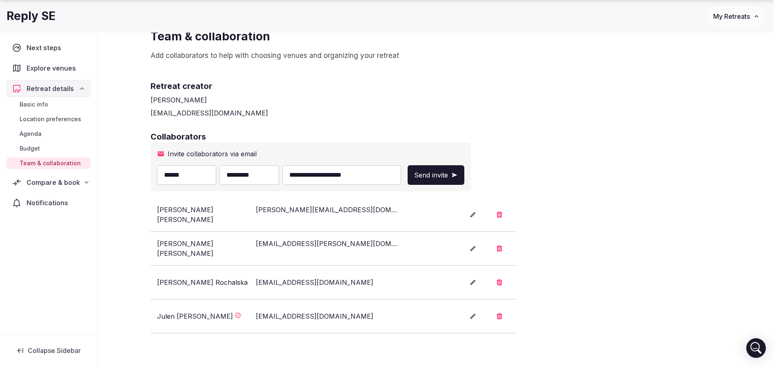
click at [448, 178] on span "Send invite" at bounding box center [431, 175] width 34 height 10
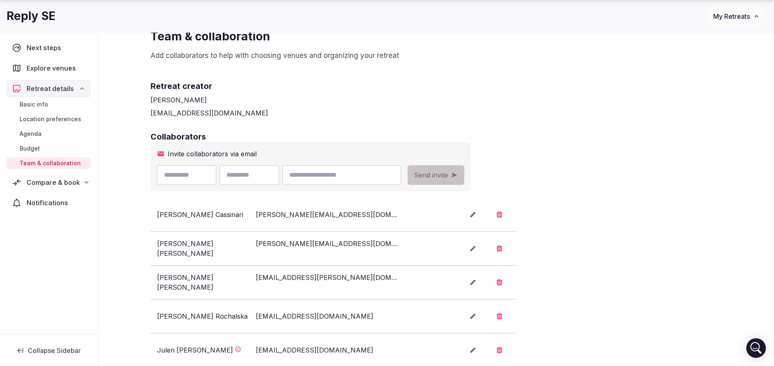
drag, startPoint x: 385, startPoint y: 171, endPoint x: 403, endPoint y: 172, distance: 18.0
click at [385, 171] on input "email" at bounding box center [341, 175] width 118 height 20
paste input "**********"
type input "**********"
click at [590, 117] on div "thiago@retreatsandvenues.com" at bounding box center [436, 113] width 571 height 10
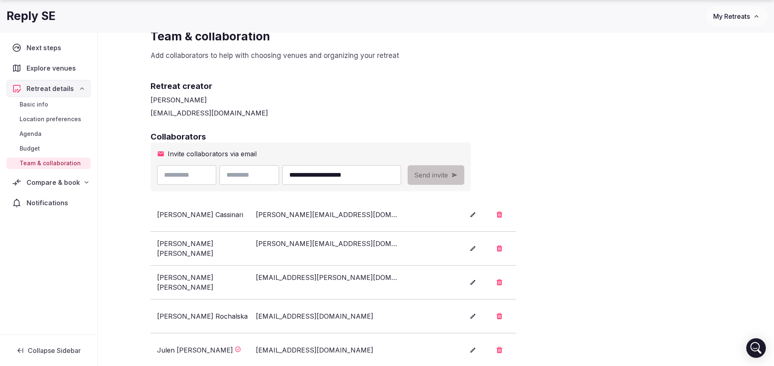
click at [198, 175] on input "text" at bounding box center [187, 175] width 60 height 20
click at [199, 175] on input "text" at bounding box center [187, 175] width 60 height 20
paste input "********"
type input "********"
click at [346, 177] on input "**********" at bounding box center [341, 175] width 118 height 20
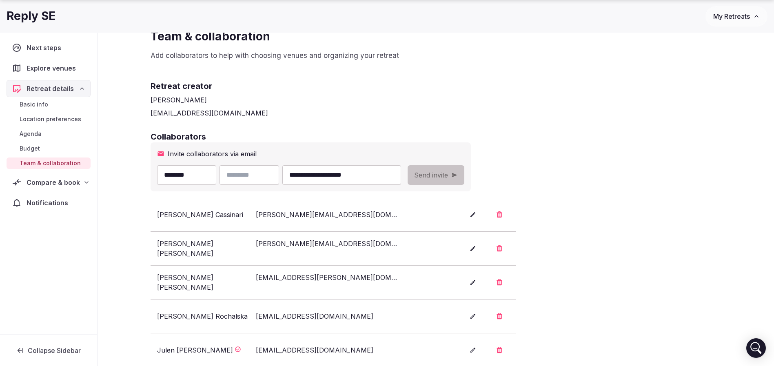
click at [346, 176] on input "**********" at bounding box center [341, 175] width 118 height 20
click at [266, 175] on input "text" at bounding box center [249, 175] width 60 height 20
paste input "*********"
click at [246, 175] on input "*********" at bounding box center [249, 175] width 60 height 20
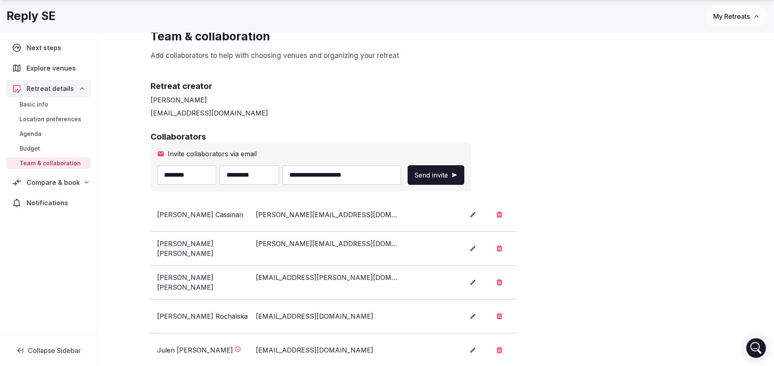
type input "*********"
click at [560, 144] on div "**********" at bounding box center [436, 249] width 571 height 236
click at [448, 171] on span "Send invite" at bounding box center [431, 175] width 34 height 10
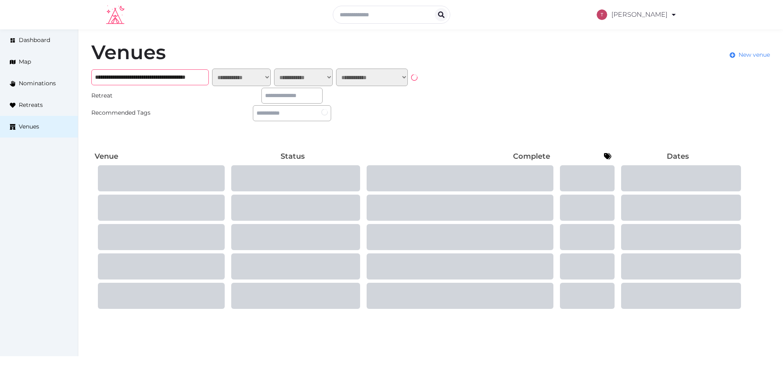
click at [175, 78] on input "**********" at bounding box center [149, 77] width 117 height 16
click at [174, 78] on input "**********" at bounding box center [149, 77] width 117 height 16
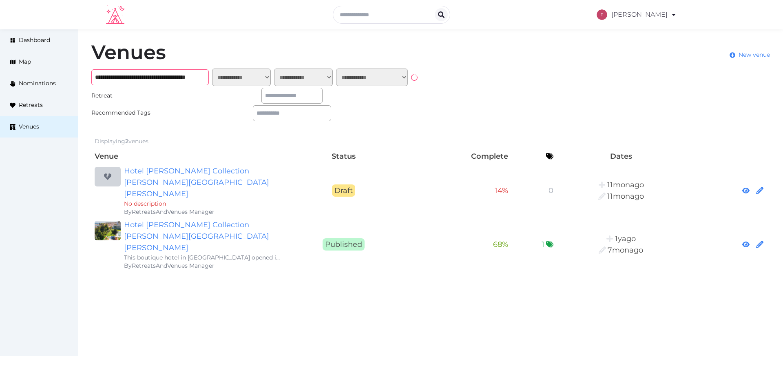
click at [173, 78] on input "**********" at bounding box center [149, 77] width 117 height 16
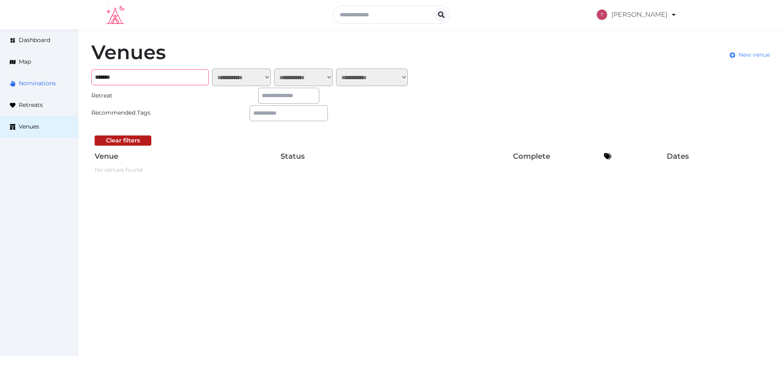
drag, startPoint x: 148, startPoint y: 81, endPoint x: 23, endPoint y: 82, distance: 124.4
click at [23, 81] on div "**********" at bounding box center [391, 109] width 783 height 160
drag, startPoint x: 124, startPoint y: 76, endPoint x: 8, endPoint y: 70, distance: 116.0
click at [8, 70] on div "**********" at bounding box center [391, 109] width 783 height 160
paste input "**"
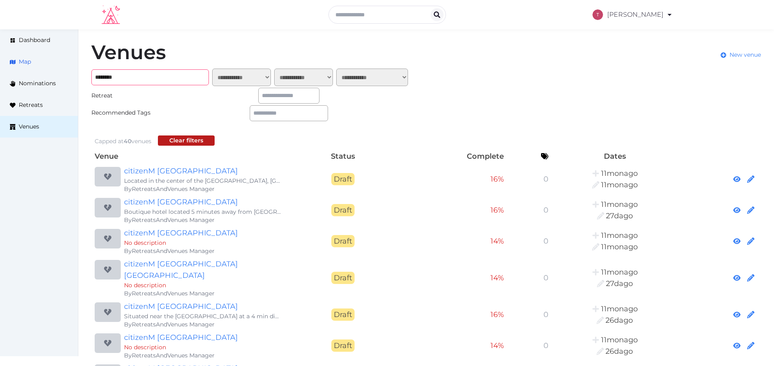
drag, startPoint x: 140, startPoint y: 72, endPoint x: 55, endPoint y: 65, distance: 85.5
type input "****"
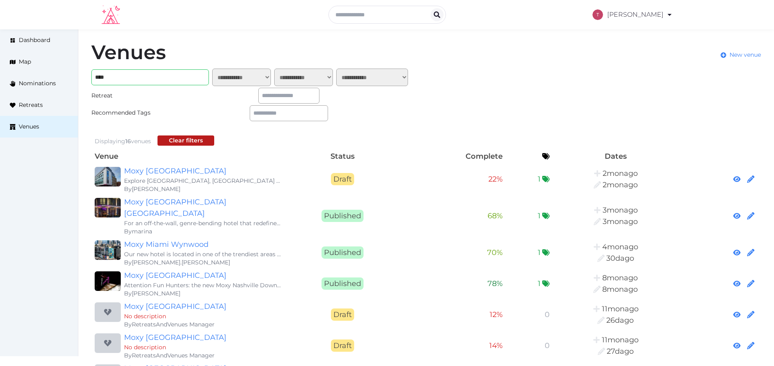
click at [481, 120] on div "**********" at bounding box center [426, 362] width 696 height 666
drag, startPoint x: 145, startPoint y: 75, endPoint x: 0, endPoint y: 64, distance: 145.7
click at [0, 64] on div "**********" at bounding box center [387, 362] width 774 height 666
click at [552, 79] on div "**********" at bounding box center [426, 362] width 696 height 666
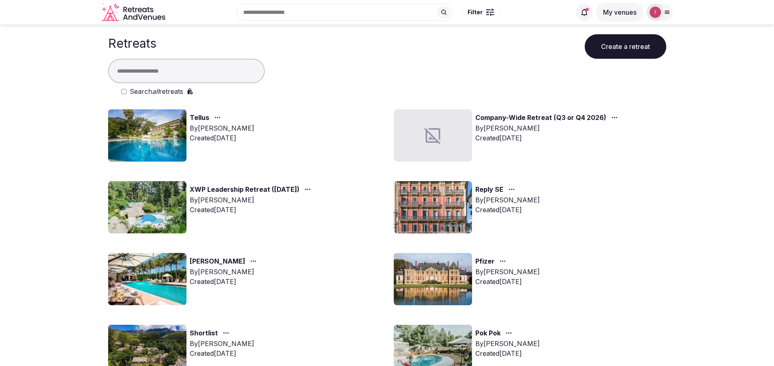
click at [656, 8] on img at bounding box center [654, 12] width 11 height 11
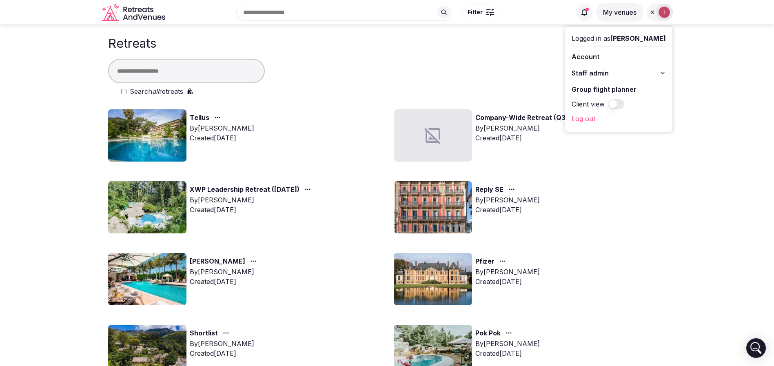
click at [645, 88] on link "Group flight planner" at bounding box center [619, 89] width 94 height 13
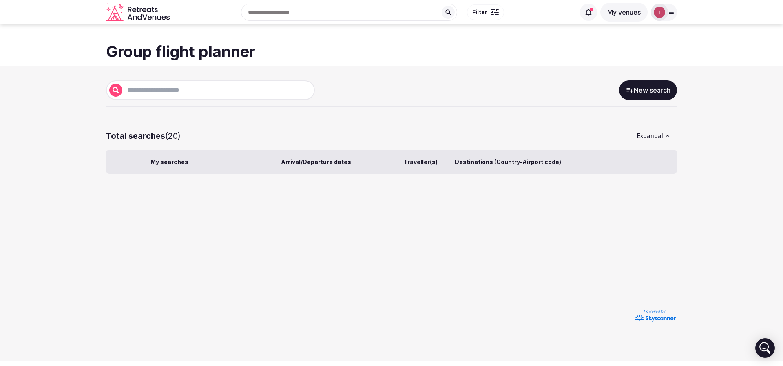
click at [648, 89] on link "New search" at bounding box center [648, 90] width 58 height 20
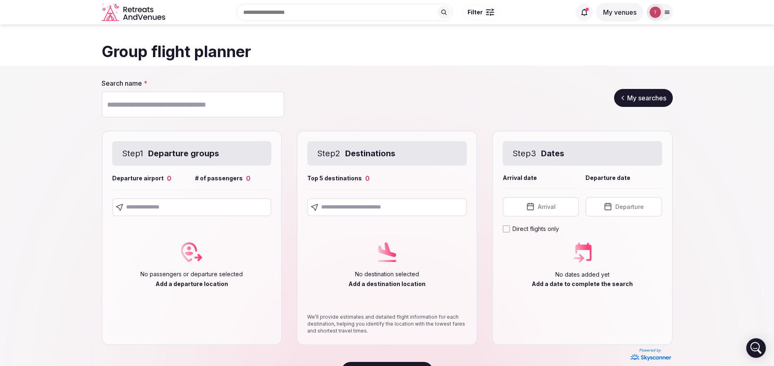
click at [190, 103] on input "Search name *" at bounding box center [193, 104] width 183 height 26
click at [341, 79] on div "Search name * ** My searches" at bounding box center [387, 98] width 571 height 38
drag, startPoint x: 132, startPoint y: 104, endPoint x: 11, endPoint y: 98, distance: 120.5
click at [11, 98] on section "Search name * ** My searches Step 1 Departure groups Departure airport 0 # of p…" at bounding box center [387, 229] width 774 height 327
paste input "******"
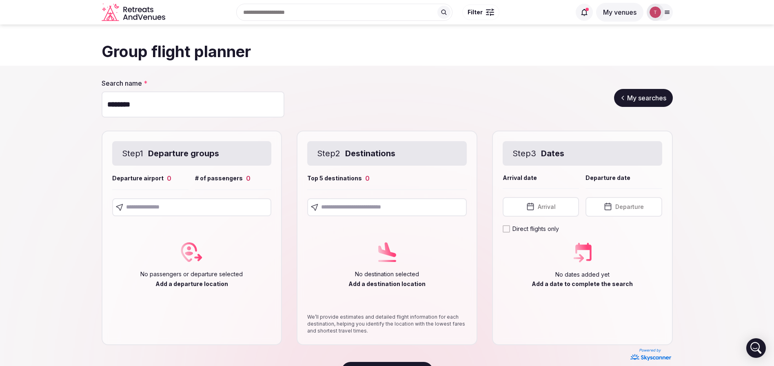
type input "********"
click at [324, 85] on div "Search name * ******** My searches" at bounding box center [387, 98] width 571 height 38
click at [189, 207] on input "text" at bounding box center [192, 207] width 160 height 18
type input "*"
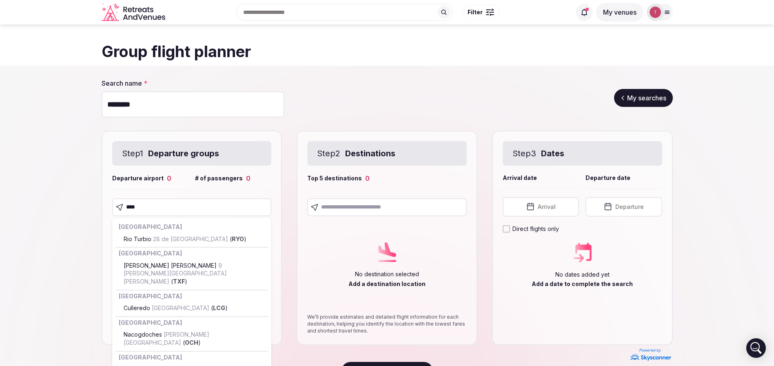
type input "*****"
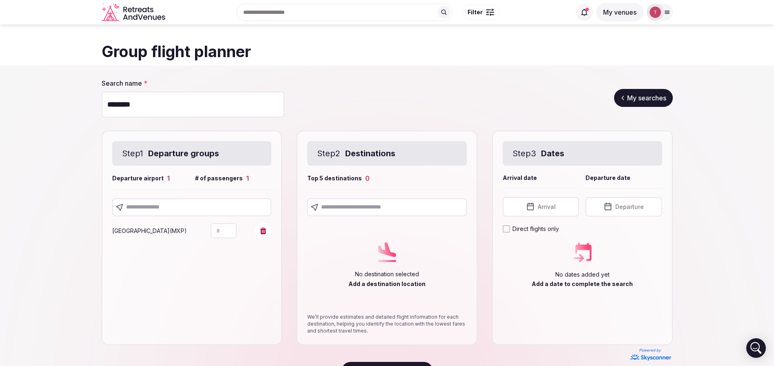
click at [217, 213] on input "text" at bounding box center [192, 207] width 160 height 18
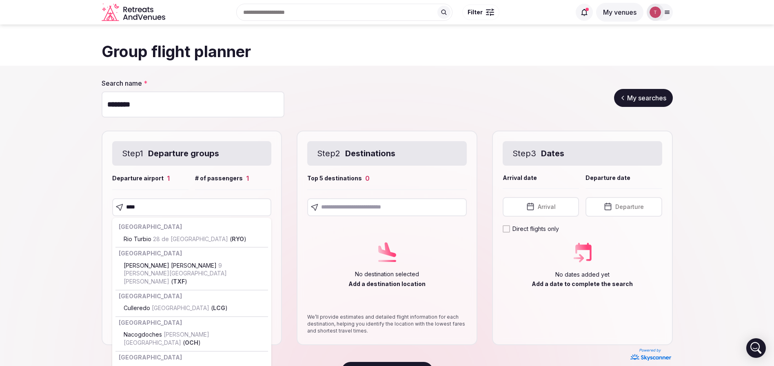
type input "*****"
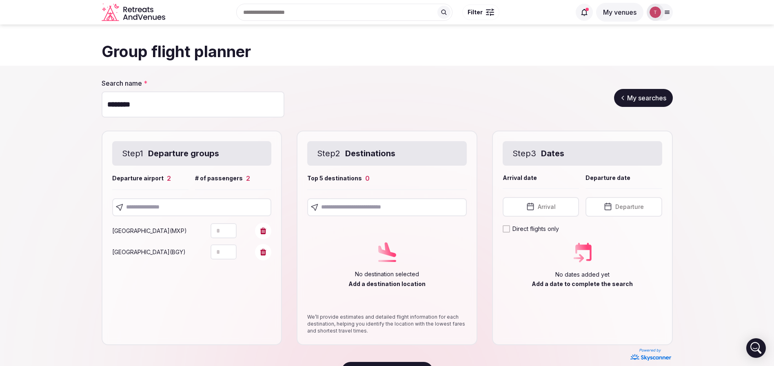
click at [222, 210] on input "text" at bounding box center [192, 207] width 160 height 18
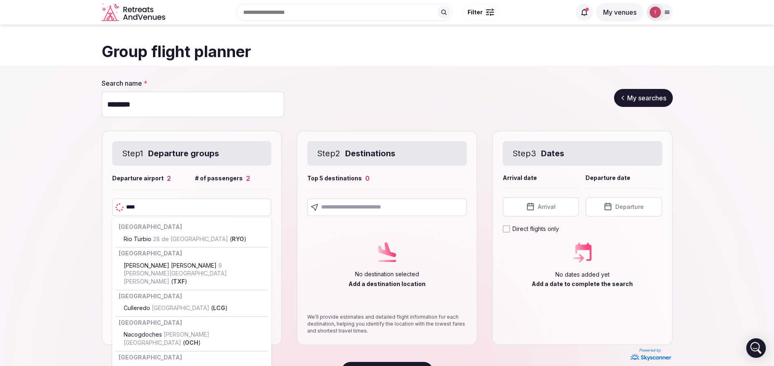
type input "*****"
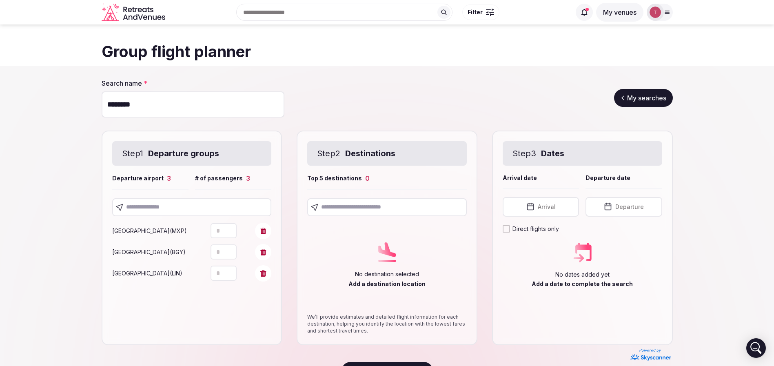
click at [54, 237] on section "Search name * ******** My searches Step 1 Departure groups Departure airport 3 …" at bounding box center [387, 229] width 774 height 327
click at [230, 225] on icon "Increment" at bounding box center [230, 227] width 7 height 7
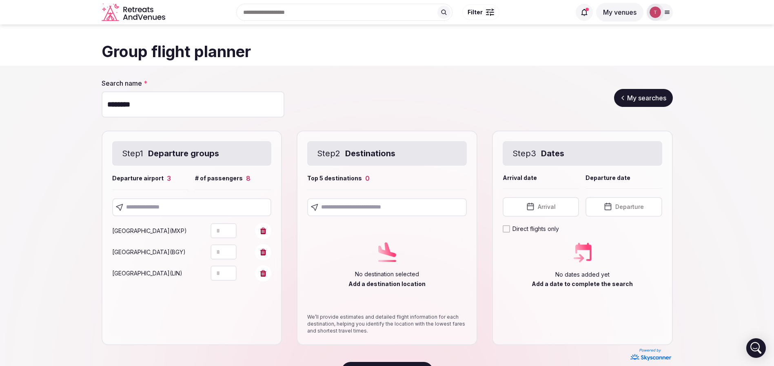
click at [230, 225] on icon "Increment" at bounding box center [230, 227] width 7 height 7
click at [230, 226] on icon "Increment" at bounding box center [230, 227] width 7 height 7
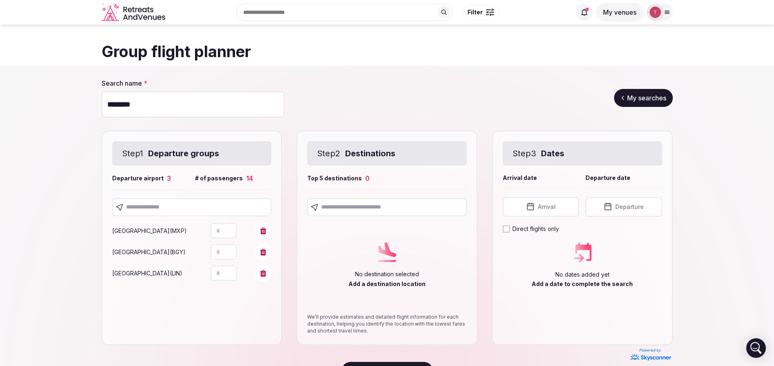
type input "**"
click at [231, 249] on icon "Increment" at bounding box center [230, 248] width 7 height 7
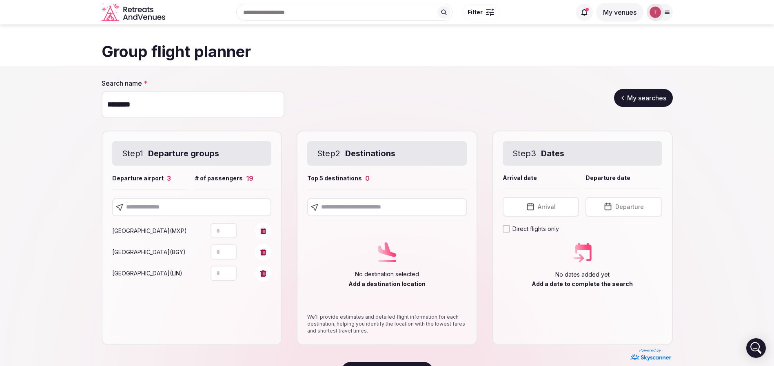
click at [231, 249] on icon "Increment" at bounding box center [230, 248] width 7 height 7
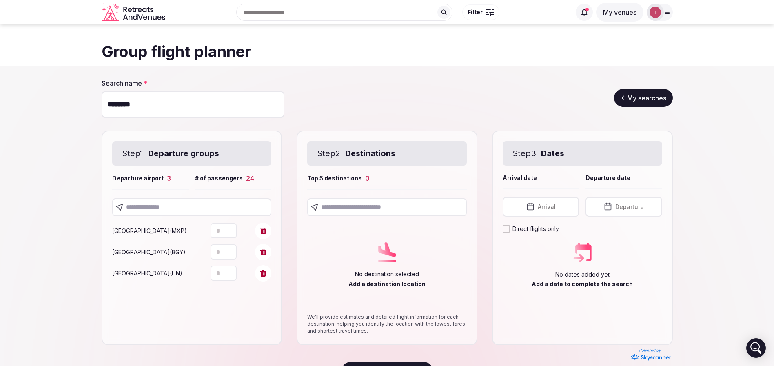
click at [231, 249] on icon "Increment" at bounding box center [230, 248] width 7 height 7
type input "**"
click at [231, 249] on icon "Increment" at bounding box center [230, 248] width 7 height 7
click at [230, 267] on icon "Increment" at bounding box center [230, 269] width 7 height 7
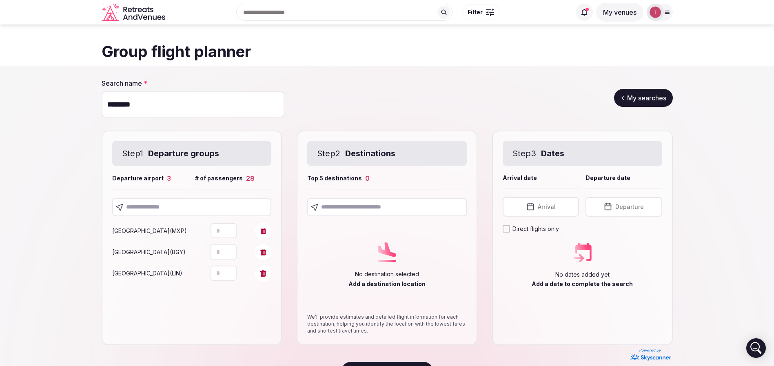
click at [230, 267] on icon "Increment" at bounding box center [230, 269] width 7 height 7
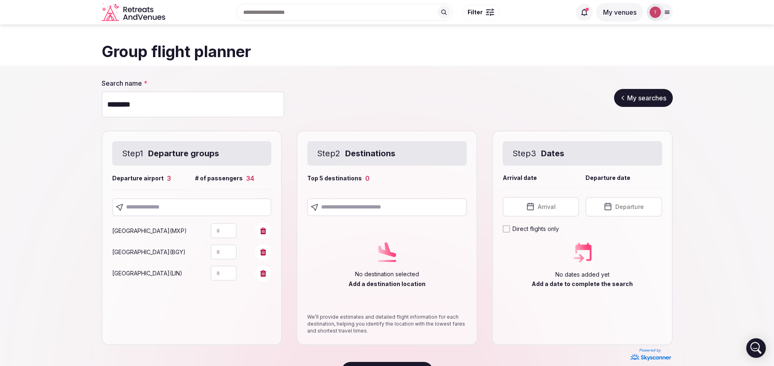
click at [230, 267] on icon "Increment" at bounding box center [230, 269] width 7 height 7
type input "**"
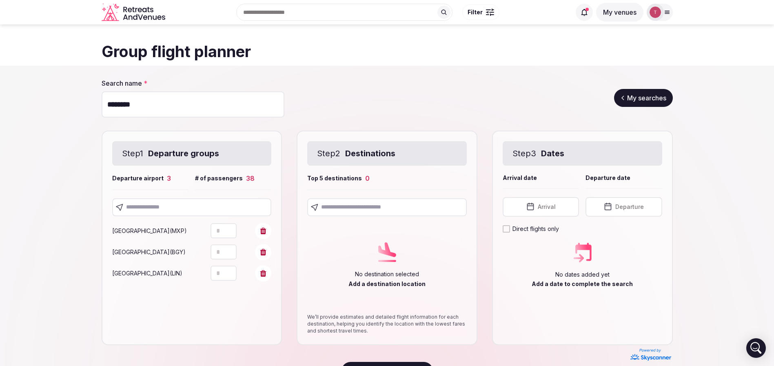
click at [230, 267] on icon "Increment" at bounding box center [230, 269] width 7 height 7
click at [82, 244] on section "Search name * ******** My searches Step 1 Departure groups Departure airport 3 …" at bounding box center [387, 229] width 774 height 327
click at [164, 206] on input "text" at bounding box center [192, 207] width 160 height 18
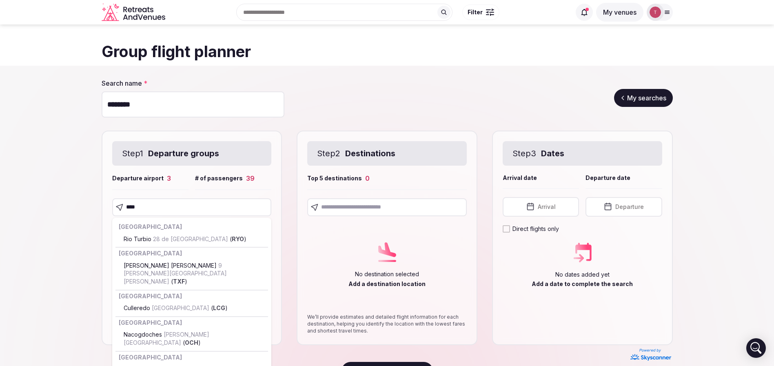
type input "*****"
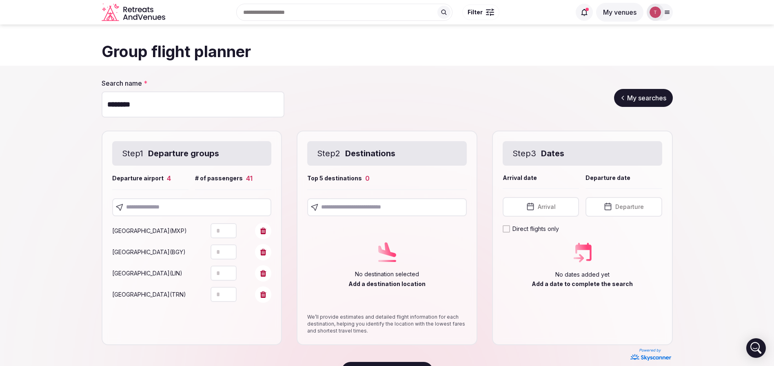
click at [230, 292] on icon "Increment" at bounding box center [230, 291] width 7 height 7
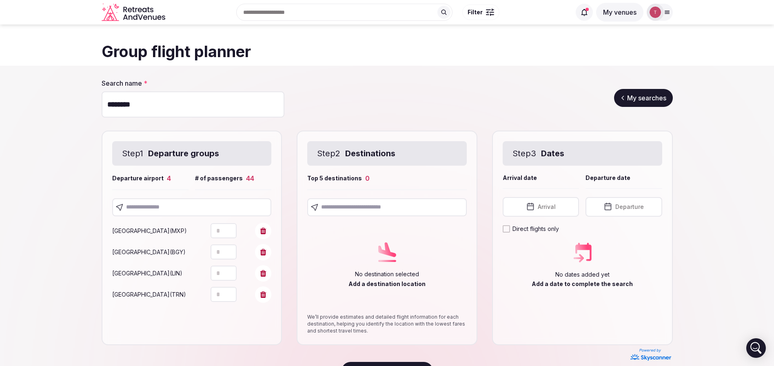
click at [230, 292] on icon "Increment" at bounding box center [230, 291] width 7 height 7
click at [230, 291] on icon "Increment" at bounding box center [230, 291] width 7 height 7
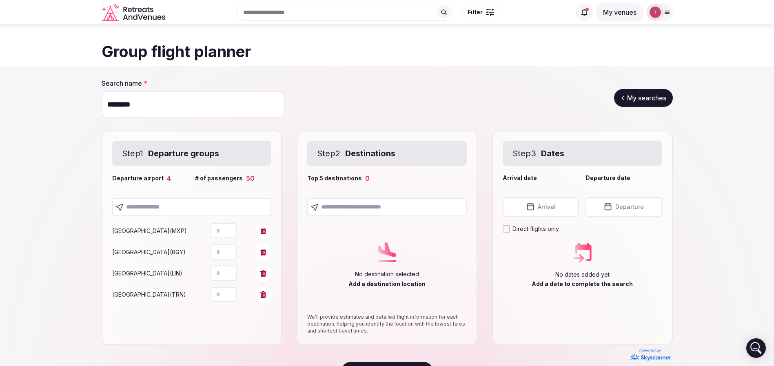
click at [230, 291] on icon "Increment" at bounding box center [230, 291] width 7 height 7
type input "**"
click at [230, 291] on icon "Increment" at bounding box center [230, 291] width 7 height 7
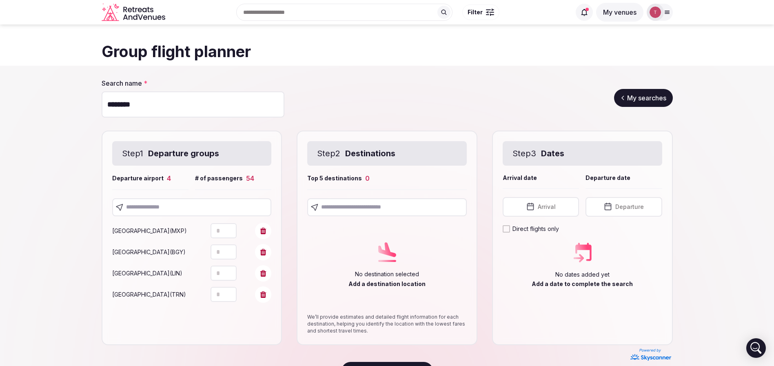
click at [51, 263] on section "Search name * ******** My searches Step 1 Departure groups Departure airport 4 …" at bounding box center [387, 229] width 774 height 327
click at [178, 201] on input "text" at bounding box center [192, 207] width 160 height 18
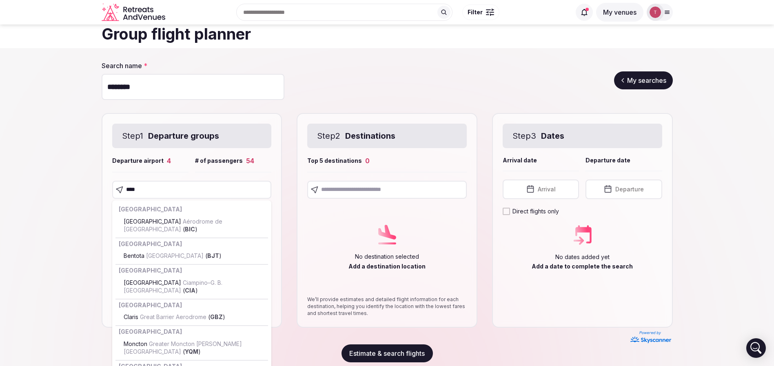
scroll to position [27, 0]
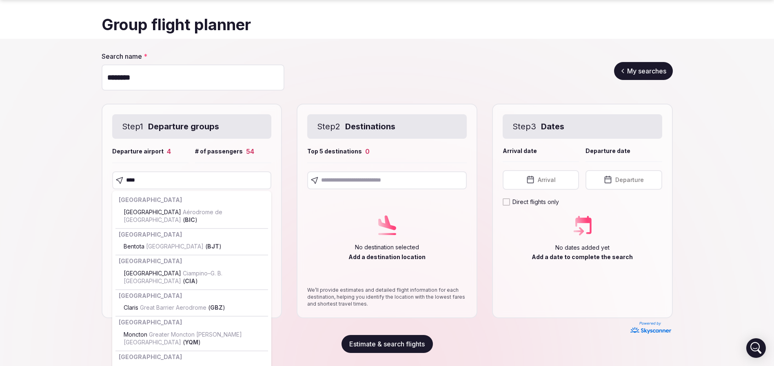
drag, startPoint x: 124, startPoint y: 179, endPoint x: 30, endPoint y: 175, distance: 93.9
click at [30, 175] on section "Search name * ******** My searches Step 1 Departure groups Departure airport 4 …" at bounding box center [387, 202] width 774 height 327
click at [23, 265] on section "Search name * ******** My searches Step 1 Departure groups Departure airport 4 …" at bounding box center [387, 202] width 774 height 327
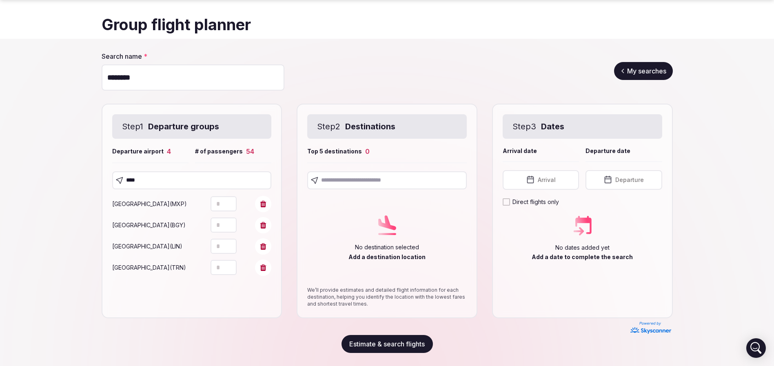
drag, startPoint x: 166, startPoint y: 183, endPoint x: 0, endPoint y: 168, distance: 167.1
click at [0, 168] on section "Search name * ******** My searches Step 1 Departure groups Departure airport 4 …" at bounding box center [387, 202] width 774 height 327
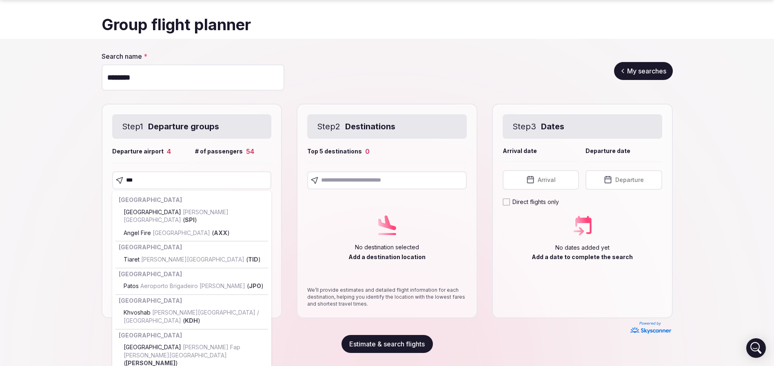
type input "****"
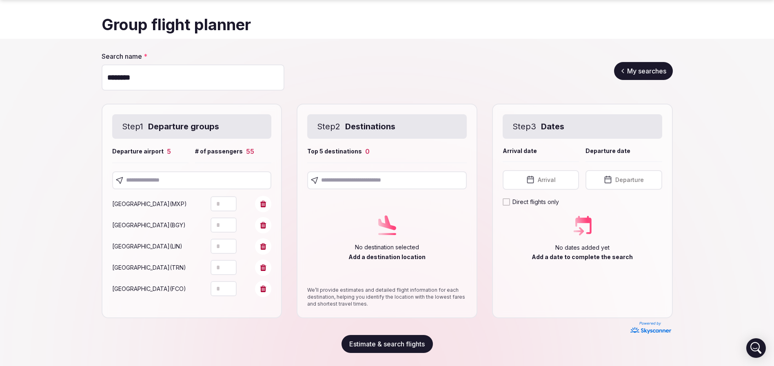
click at [152, 179] on input "text" at bounding box center [192, 180] width 160 height 18
paste input "***"
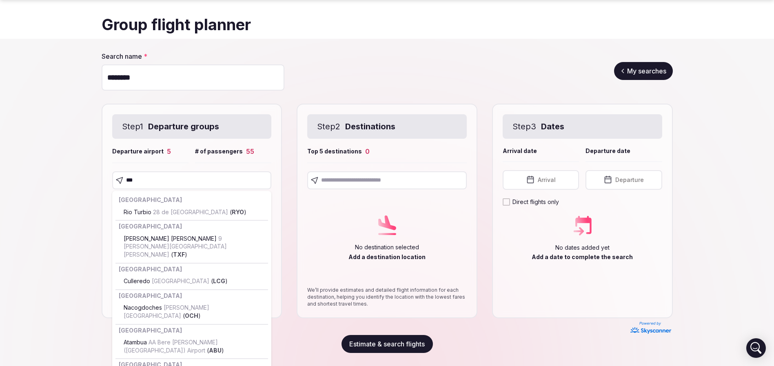
drag, startPoint x: 151, startPoint y: 179, endPoint x: 9, endPoint y: 167, distance: 142.8
click at [10, 168] on section "Search name * ******** My searches Step 1 Departure groups Departure airport 5 …" at bounding box center [387, 202] width 774 height 327
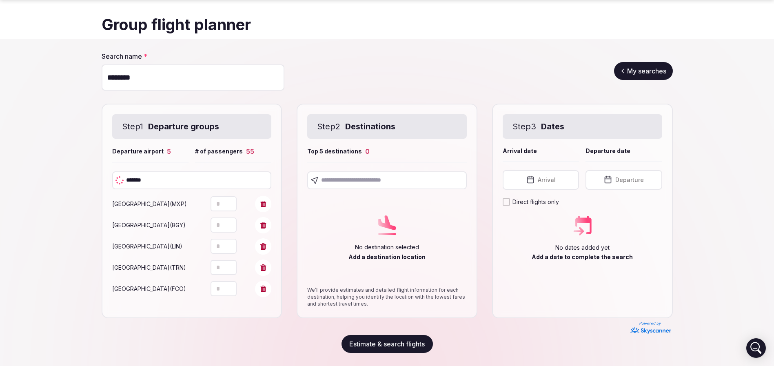
type input "********"
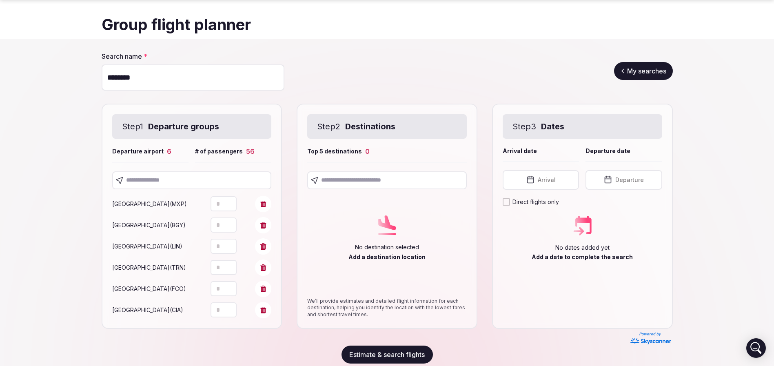
click at [62, 210] on section "Search name * ******** My searches Step 1 Departure groups Departure airport 6 …" at bounding box center [387, 208] width 774 height 338
click at [229, 286] on icon "Increment" at bounding box center [230, 285] width 7 height 7
type input "*"
click at [229, 286] on icon "Increment" at bounding box center [230, 285] width 7 height 7
click at [230, 306] on icon "Increment" at bounding box center [230, 306] width 7 height 7
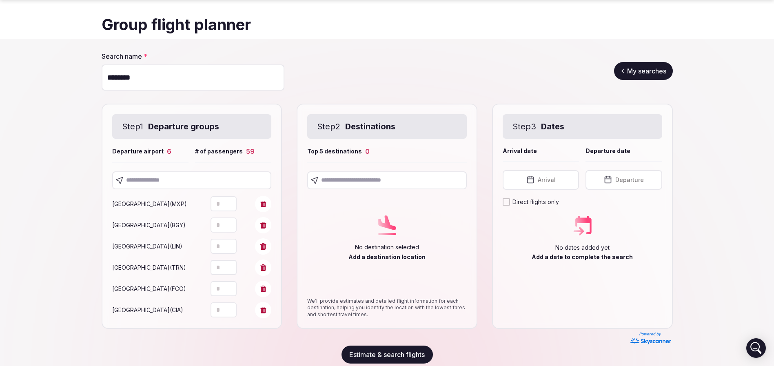
type input "*"
click at [230, 306] on icon "Increment" at bounding box center [230, 306] width 7 height 7
click at [149, 178] on input "text" at bounding box center [192, 180] width 160 height 18
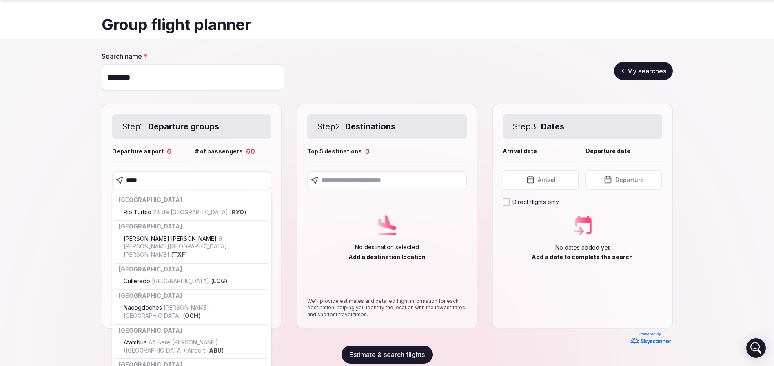
type input "******"
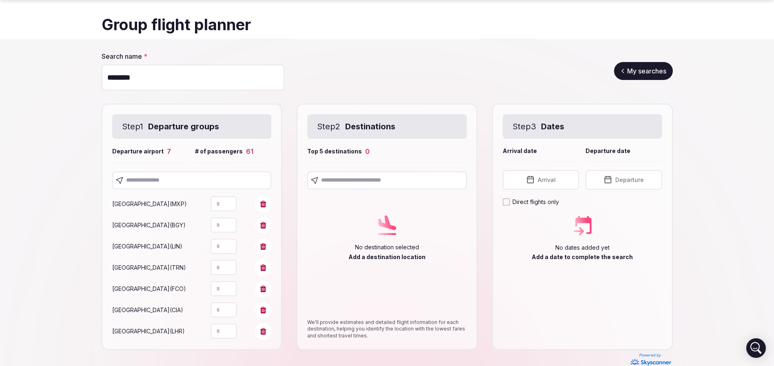
click at [0, 212] on section "Search name * ******** My searches Step 1 Departure groups Departure airport 7 …" at bounding box center [387, 218] width 774 height 359
click at [264, 223] on icon at bounding box center [263, 225] width 6 height 7
type input "**"
type input "*"
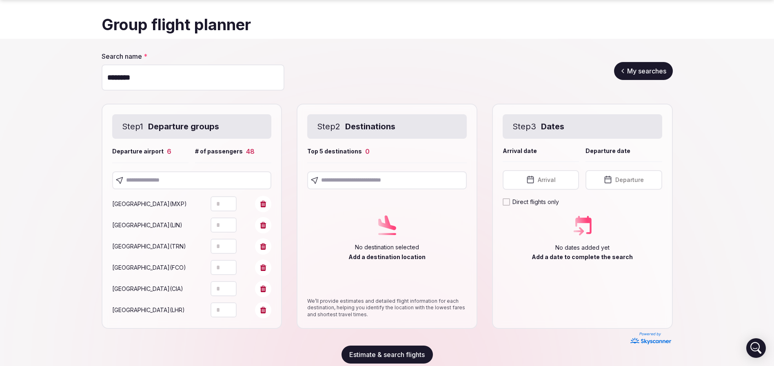
click at [265, 224] on icon at bounding box center [263, 225] width 6 height 7
type input "**"
type input "*"
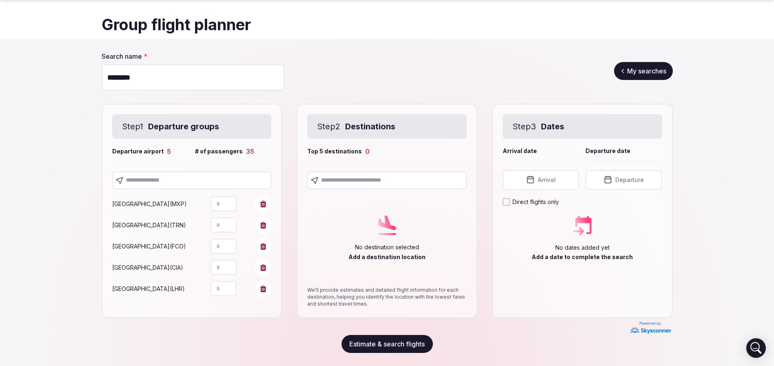
click at [269, 224] on span at bounding box center [263, 225] width 16 height 16
type input "*"
click at [214, 175] on input "text" at bounding box center [192, 180] width 160 height 18
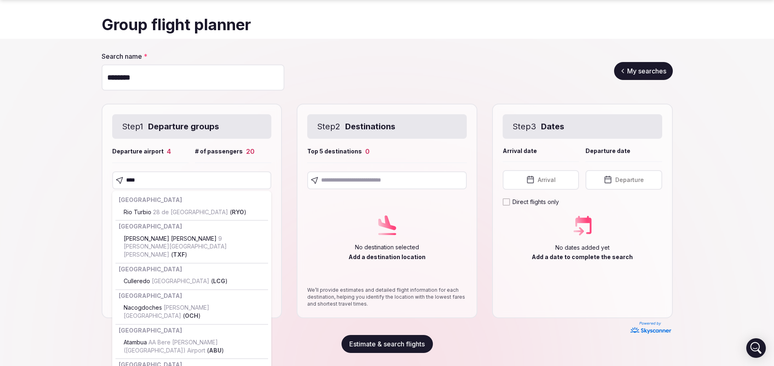
type input "*****"
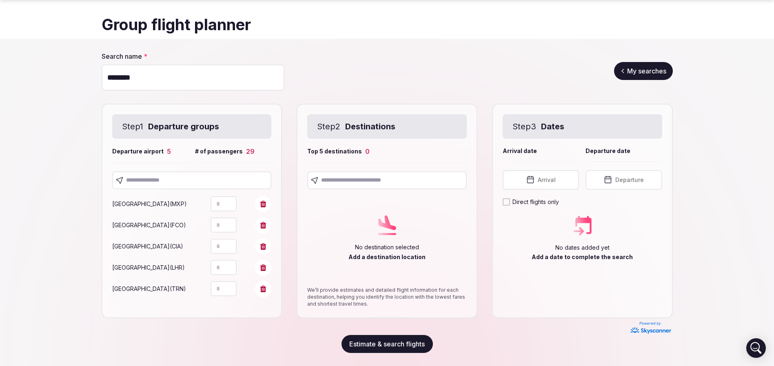
click at [233, 283] on icon "Increment" at bounding box center [230, 285] width 7 height 7
type input "**"
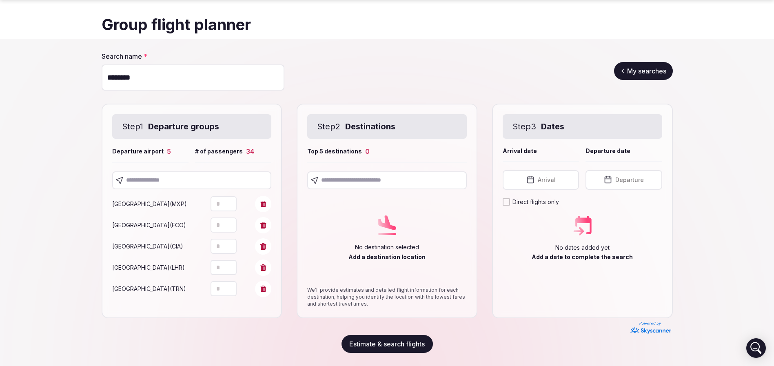
click at [233, 283] on icon "Increment" at bounding box center [230, 285] width 7 height 7
click at [20, 219] on section "Search name * ******** My searches Step 1 Departure groups Departure airport 5 …" at bounding box center [387, 202] width 774 height 327
click at [264, 246] on icon at bounding box center [263, 246] width 6 height 7
type input "*"
type input "**"
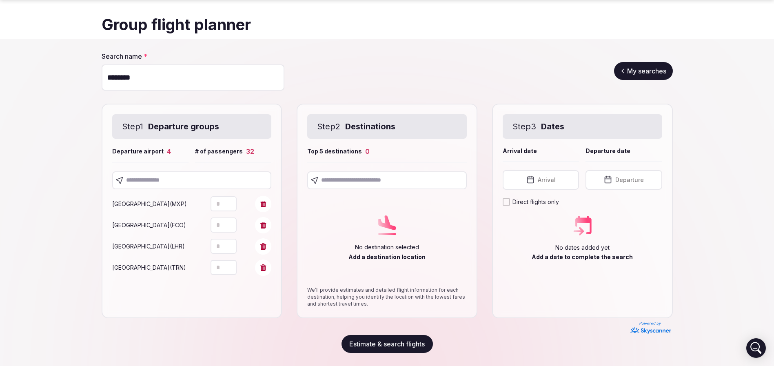
click at [231, 241] on icon "Increment" at bounding box center [230, 242] width 7 height 7
type input "*"
click at [231, 241] on icon "Increment" at bounding box center [230, 242] width 7 height 7
click at [69, 223] on section "Search name * ******** My searches Step 1 Departure groups Departure airport 4 …" at bounding box center [387, 202] width 774 height 327
click at [233, 228] on button "Decrement" at bounding box center [230, 229] width 13 height 8
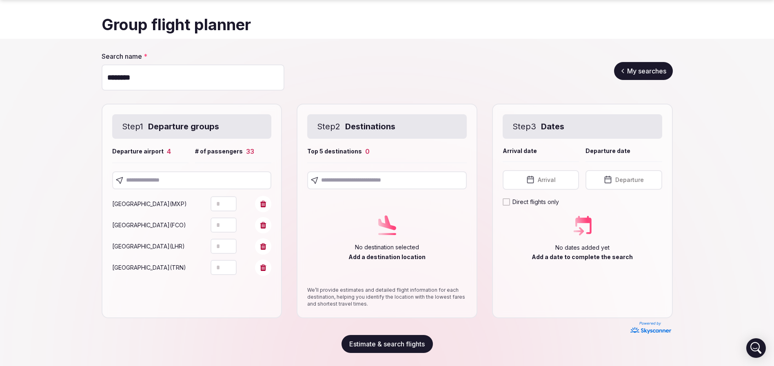
type input "*"
drag, startPoint x: 234, startPoint y: 220, endPoint x: 229, endPoint y: 232, distance: 12.3
click at [233, 220] on button "Increment" at bounding box center [230, 221] width 13 height 8
type input "*"
click at [231, 251] on icon "Decrement" at bounding box center [230, 250] width 7 height 7
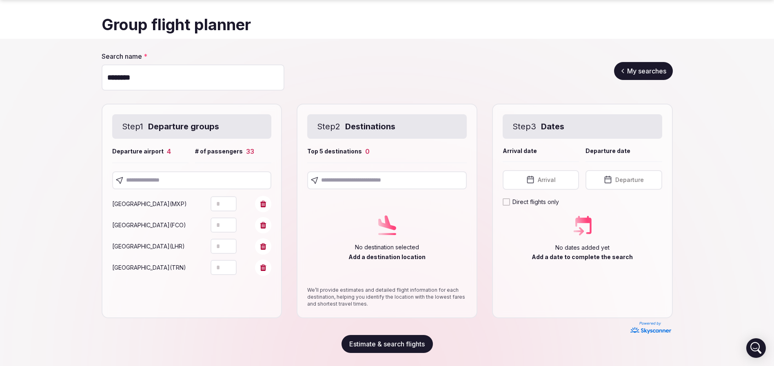
click at [88, 230] on section "Search name * ******** My searches Step 1 Departure groups Departure airport 4 …" at bounding box center [387, 202] width 774 height 327
click at [146, 175] on input "text" at bounding box center [192, 180] width 160 height 18
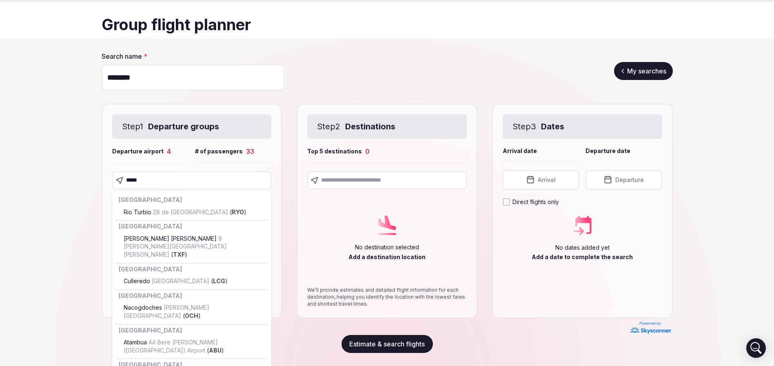
type input "******"
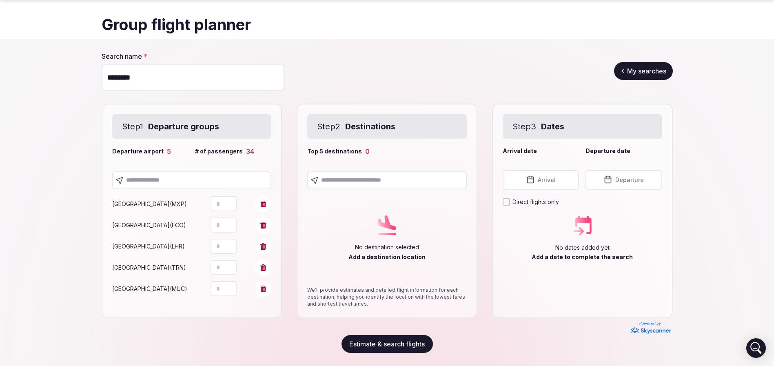
click at [233, 286] on button "Increment" at bounding box center [230, 285] width 13 height 8
type input "*"
click at [233, 286] on button "Increment" at bounding box center [230, 285] width 13 height 8
click at [82, 243] on section "Search name * ******** My searches Step 1 Departure groups Departure airport 5 …" at bounding box center [387, 202] width 774 height 327
click at [176, 179] on input "text" at bounding box center [192, 180] width 160 height 18
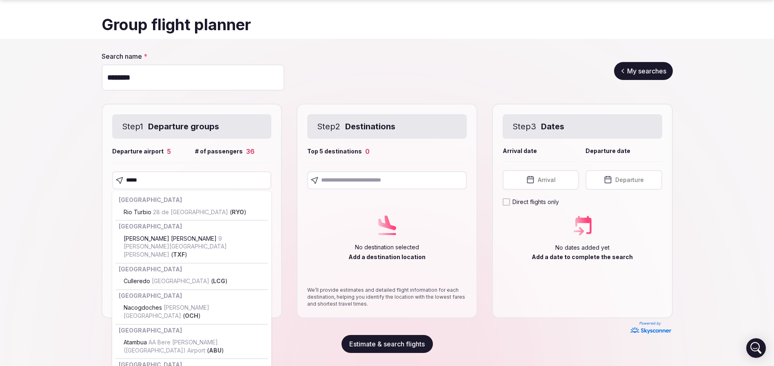
type input "******"
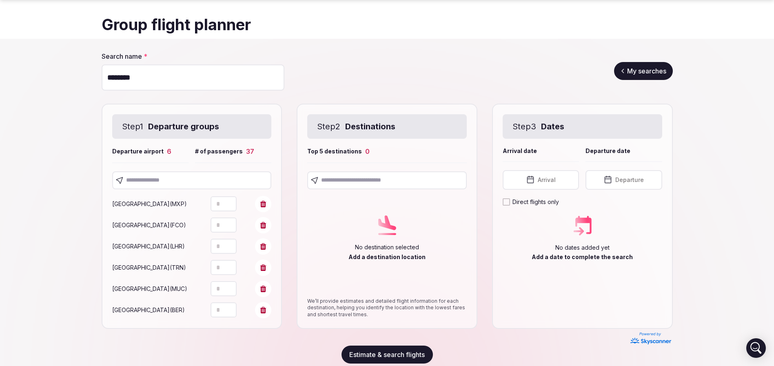
type input "*"
click at [229, 305] on icon "Increment" at bounding box center [230, 306] width 7 height 7
click at [42, 266] on section "Search name * ******** My searches Step 1 Departure groups Departure airport 6 …" at bounding box center [387, 208] width 774 height 338
click at [171, 179] on input "text" at bounding box center [192, 180] width 160 height 18
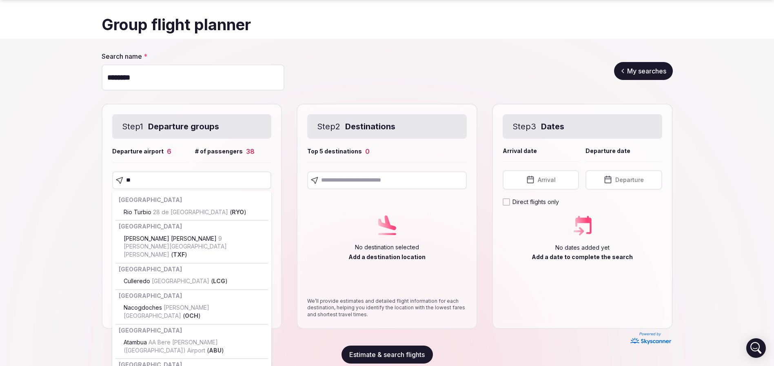
type input "*"
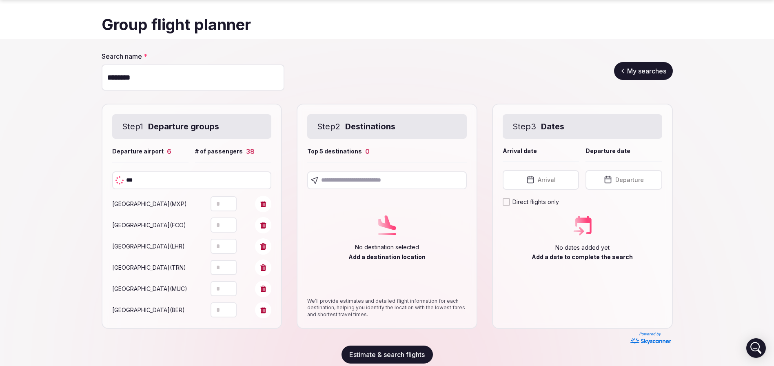
type input "****"
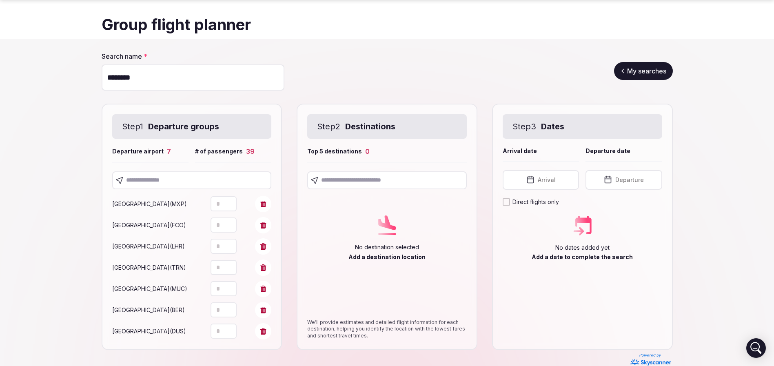
click at [233, 175] on input "text" at bounding box center [192, 180] width 160 height 18
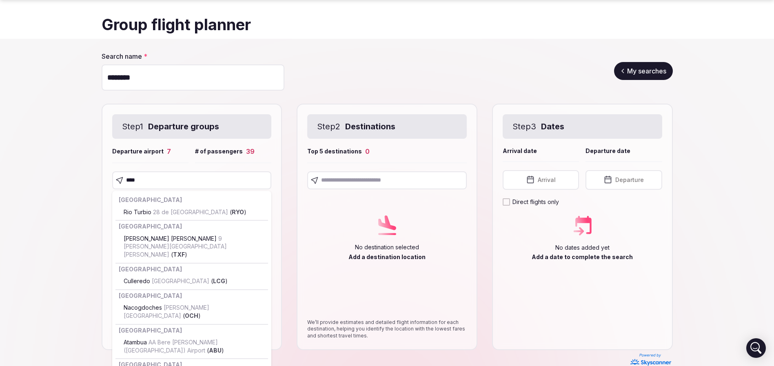
type input "*****"
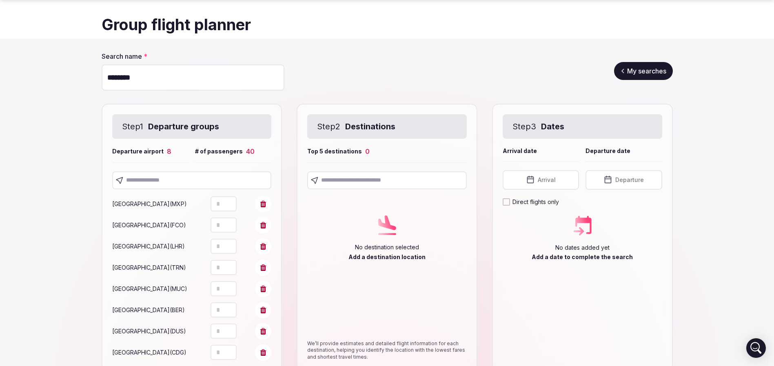
click at [0, 205] on section "Search name * ******** My searches Step 1 Departure groups Departure airport 8 …" at bounding box center [387, 229] width 774 height 380
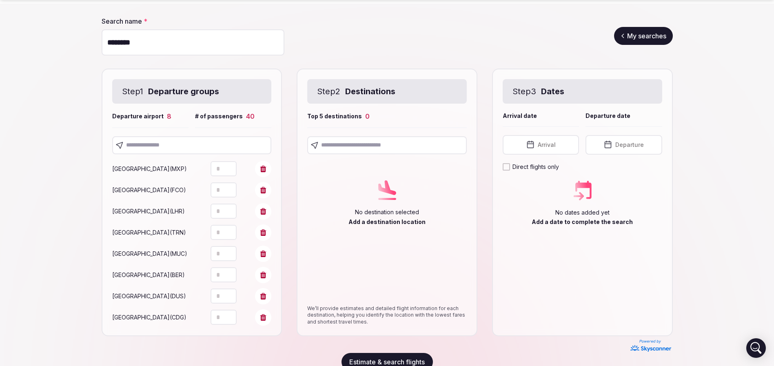
scroll to position [80, 0]
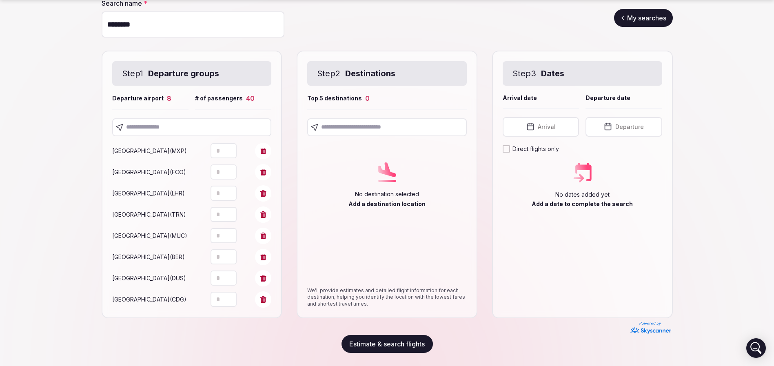
click at [17, 200] on section "Search name * ******** My searches Step 1 Departure groups Departure airport 8 …" at bounding box center [387, 176] width 774 height 380
click at [406, 129] on input "text" at bounding box center [387, 127] width 160 height 18
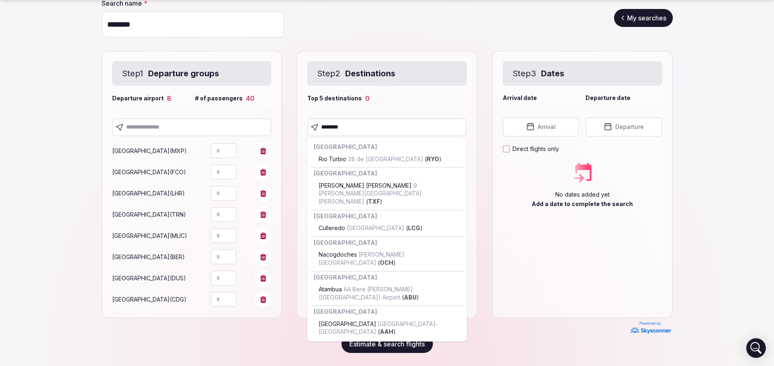
type input "*********"
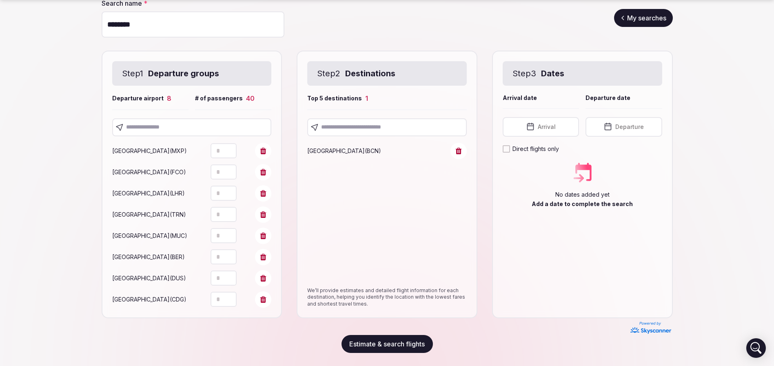
click at [395, 126] on input "text" at bounding box center [387, 127] width 160 height 18
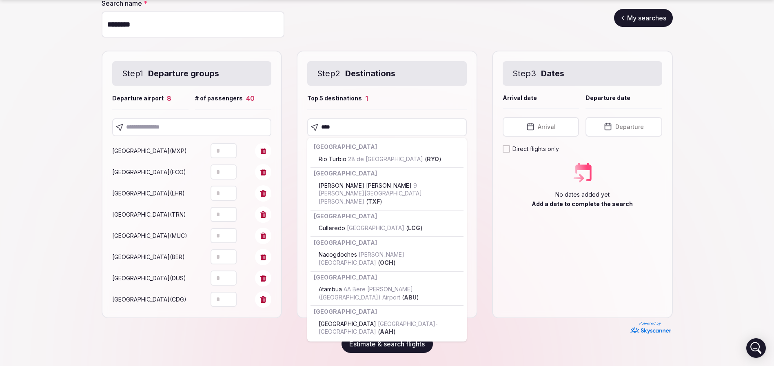
type input "*****"
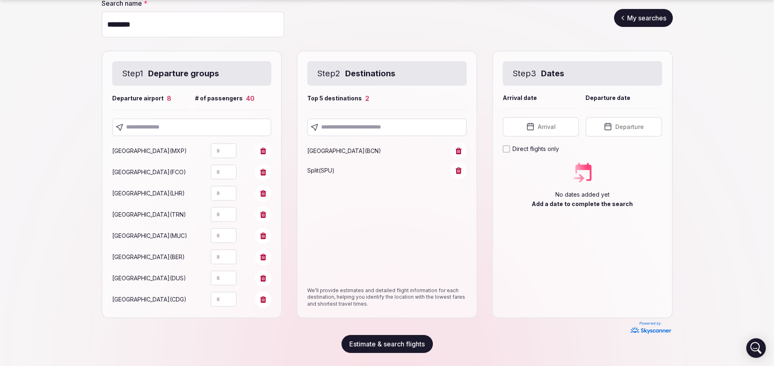
click at [359, 129] on input "text" at bounding box center [387, 127] width 160 height 18
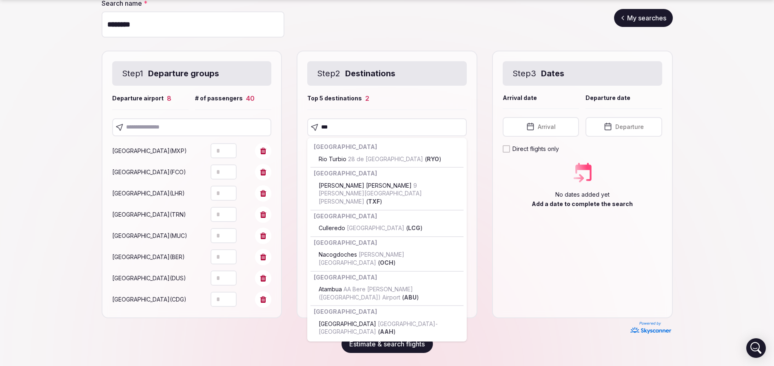
type input "****"
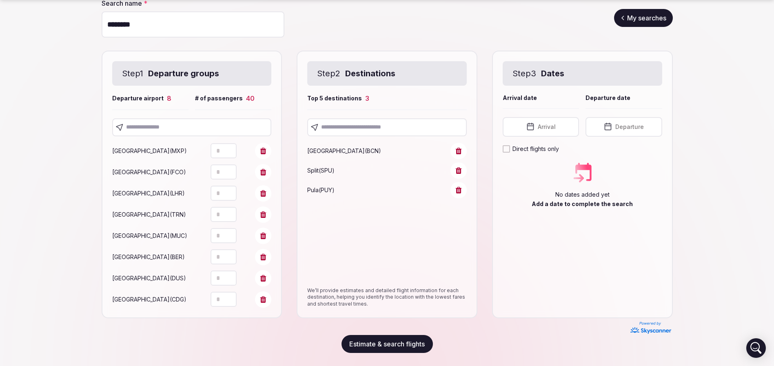
click at [380, 130] on input "text" at bounding box center [387, 127] width 160 height 18
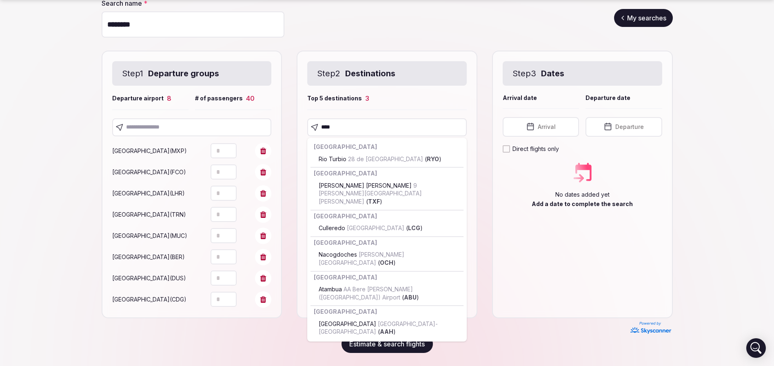
type input "*****"
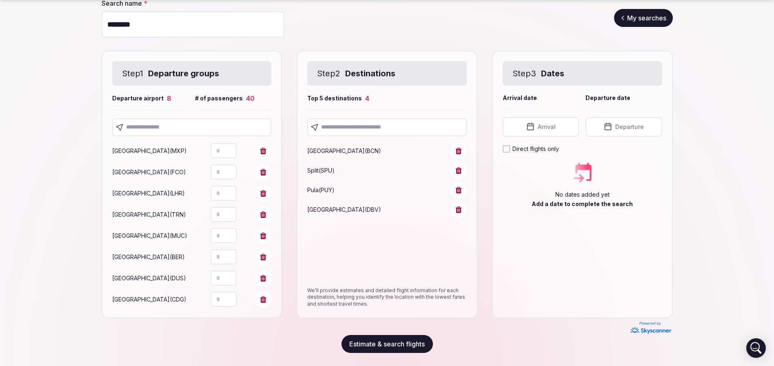
click at [391, 125] on input "text" at bounding box center [387, 127] width 160 height 18
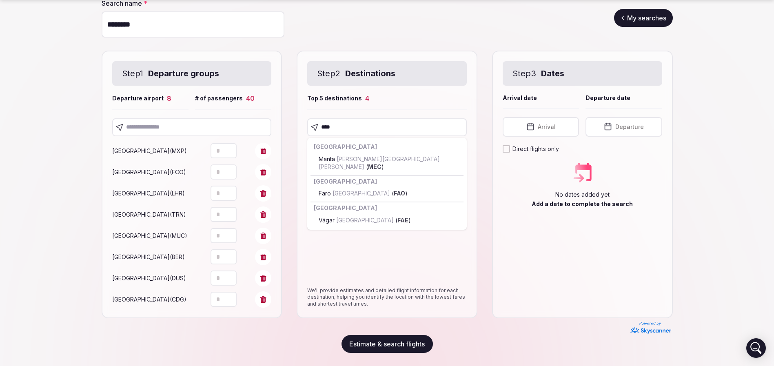
type input "****"
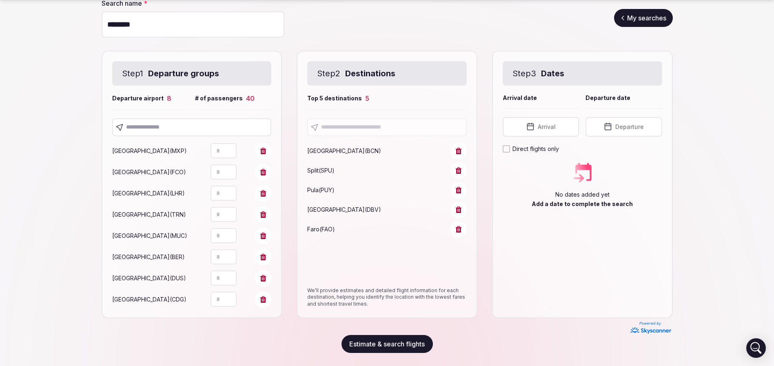
click at [555, 128] on span "Arrival" at bounding box center [547, 127] width 18 height 8
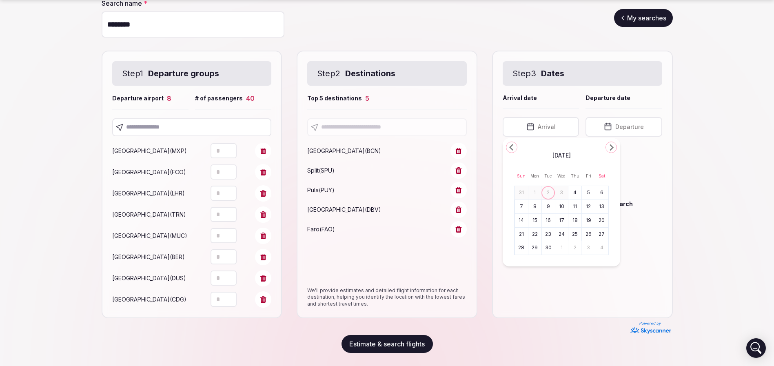
click at [614, 148] on icon "Go to the Next Month" at bounding box center [611, 147] width 10 height 10
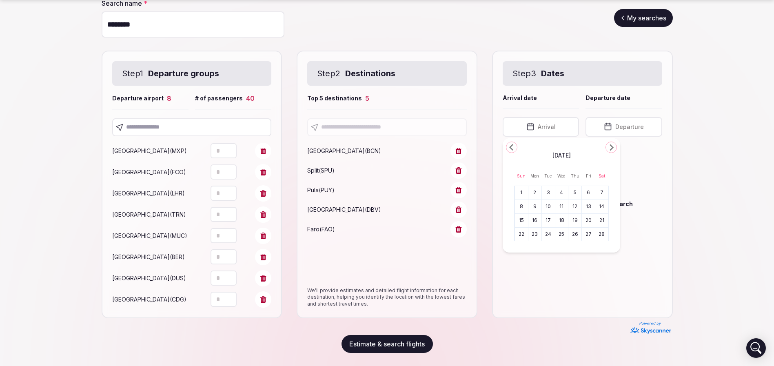
click at [614, 148] on icon "Go to the Next Month" at bounding box center [611, 147] width 10 height 10
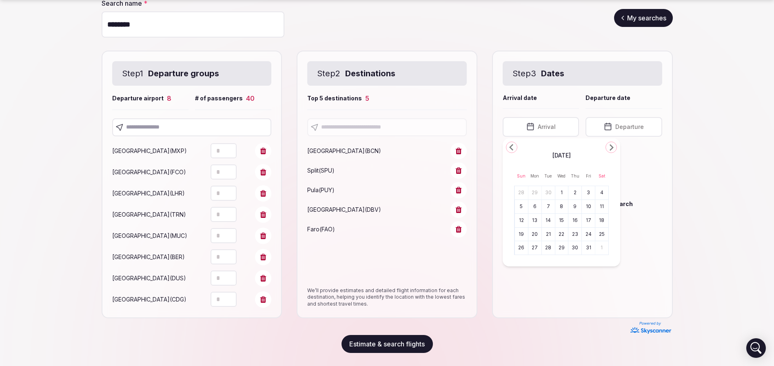
click at [614, 148] on icon "Go to the Next Month" at bounding box center [611, 147] width 10 height 10
click at [514, 147] on icon "Go to the Previous Month" at bounding box center [512, 147] width 10 height 10
click at [592, 218] on button "17" at bounding box center [588, 221] width 11 height 12
click at [631, 125] on button "[DATE]" at bounding box center [623, 127] width 76 height 20
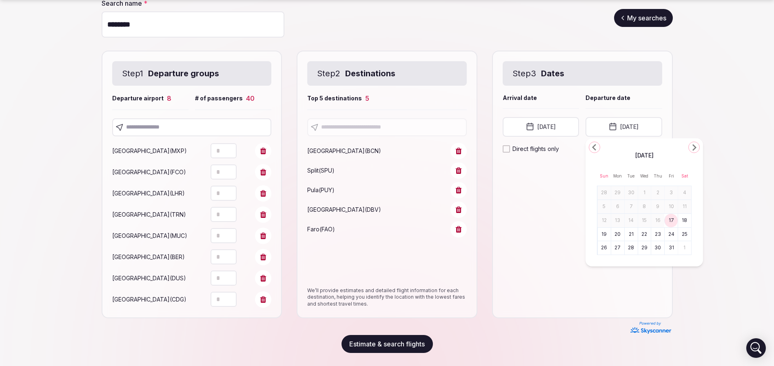
click at [604, 234] on button "19" at bounding box center [603, 234] width 11 height 12
click at [691, 228] on section "Search name * ******** My searches Step 1 Departure groups Departure airport 8 …" at bounding box center [387, 176] width 774 height 380
click at [457, 209] on icon at bounding box center [458, 209] width 7 height 7
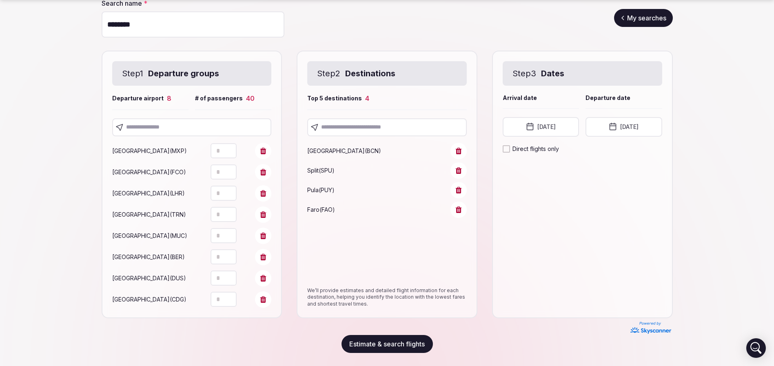
click at [367, 129] on input "text" at bounding box center [387, 127] width 160 height 18
drag, startPoint x: 395, startPoint y: 130, endPoint x: 182, endPoint y: 121, distance: 213.1
click at [182, 122] on div "Step 1 Departure groups Departure airport 8 # of passengers 40 [GEOGRAPHIC_DATA…" at bounding box center [387, 185] width 571 height 268
type input "******"
click at [484, 261] on div "Step 1 Departure groups Departure airport 8 # of passengers 40 [GEOGRAPHIC_DATA…" at bounding box center [387, 185] width 571 height 268
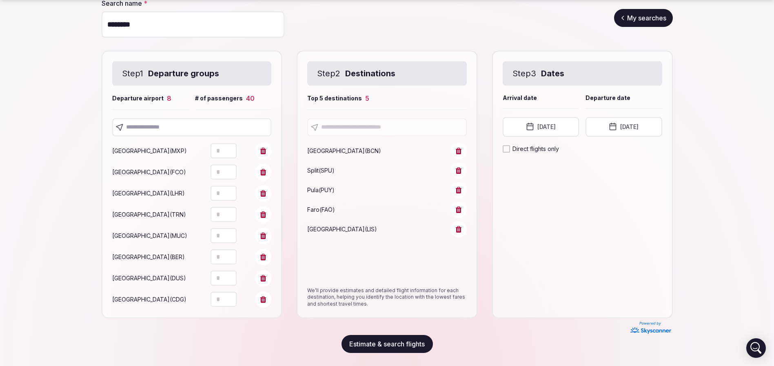
click at [456, 170] on icon at bounding box center [459, 170] width 6 height 7
click at [459, 168] on icon at bounding box center [458, 170] width 7 height 7
click at [384, 125] on input "text" at bounding box center [387, 127] width 160 height 18
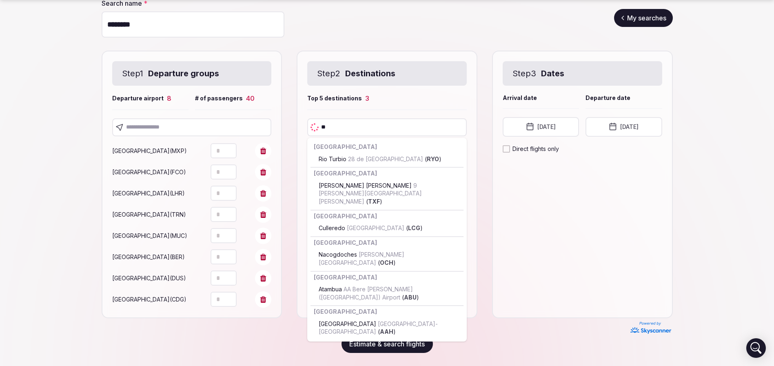
type input "***"
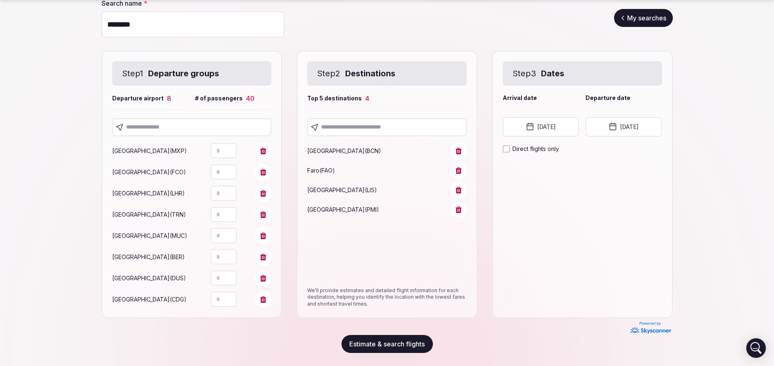
click at [566, 253] on div "Step 3 Dates Arrival date Departure date Arrival date [DATE] Departure date [DA…" at bounding box center [582, 185] width 181 height 268
click at [366, 132] on input "text" at bounding box center [387, 127] width 160 height 18
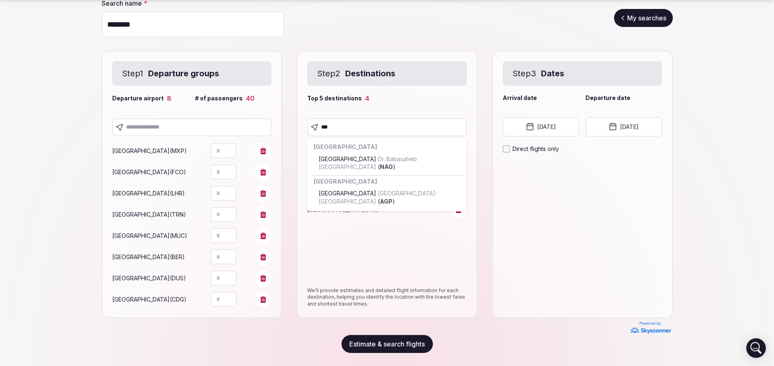
type input "***"
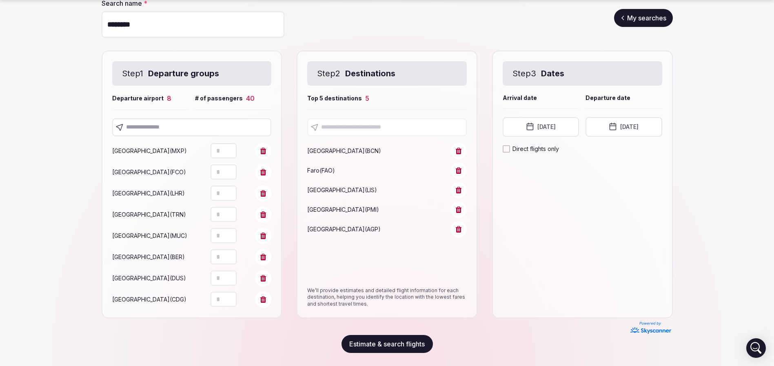
click at [563, 224] on div "Step 3 Dates Arrival date Departure date Arrival date [DATE] Departure date [DA…" at bounding box center [582, 185] width 181 height 268
click at [0, 133] on section "Search name * ******** My searches Step 1 Departure groups Departure airport 8 …" at bounding box center [387, 176] width 774 height 380
click at [680, 210] on section "Search name * ******** My searches Step 1 Departure groups Departure airport 8 …" at bounding box center [387, 176] width 774 height 380
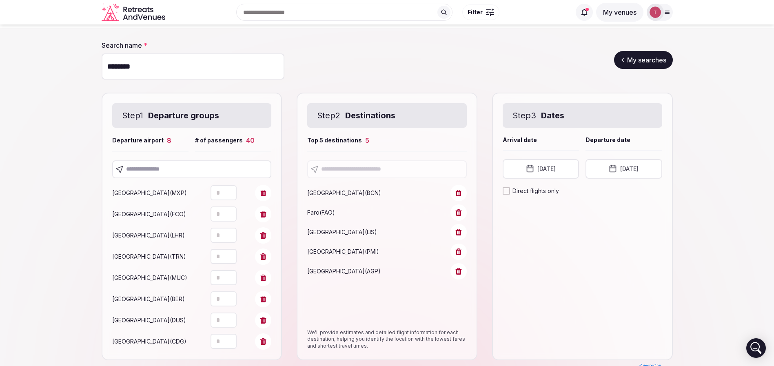
scroll to position [0, 0]
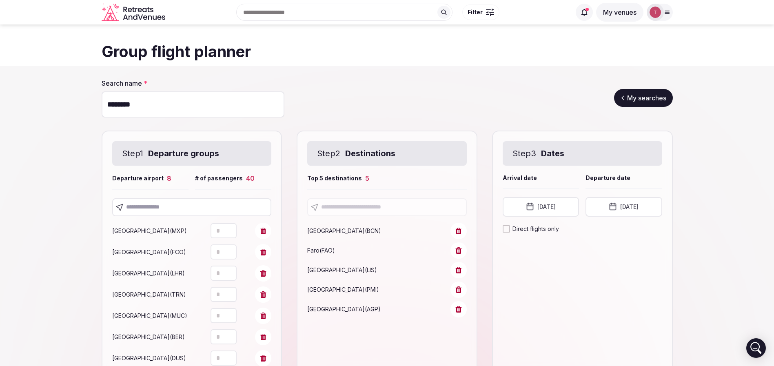
click at [205, 109] on input "********" at bounding box center [193, 104] width 183 height 26
type input "**********"
click at [0, 136] on section "**********" at bounding box center [387, 256] width 774 height 380
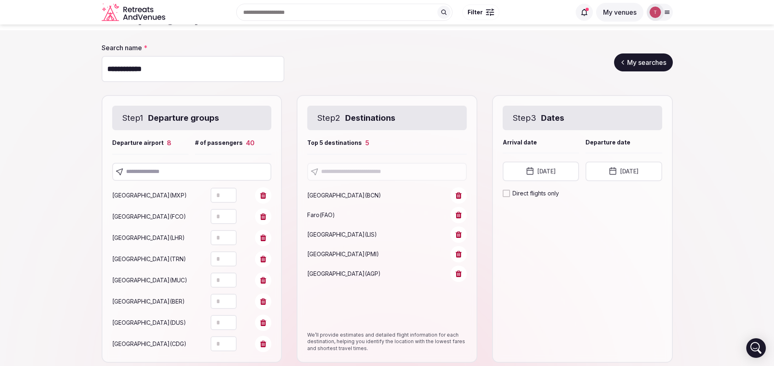
scroll to position [61, 0]
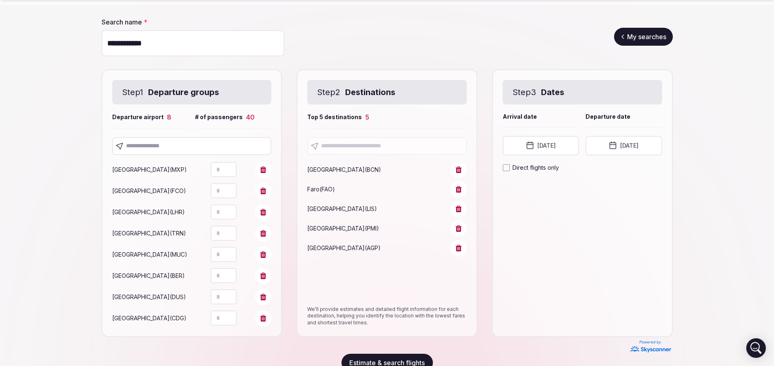
drag, startPoint x: 197, startPoint y: 39, endPoint x: 0, endPoint y: 32, distance: 197.1
click at [0, 32] on section "**********" at bounding box center [387, 194] width 774 height 380
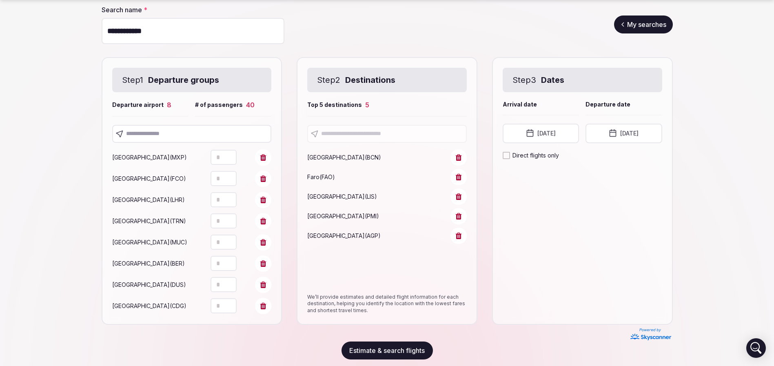
scroll to position [80, 0]
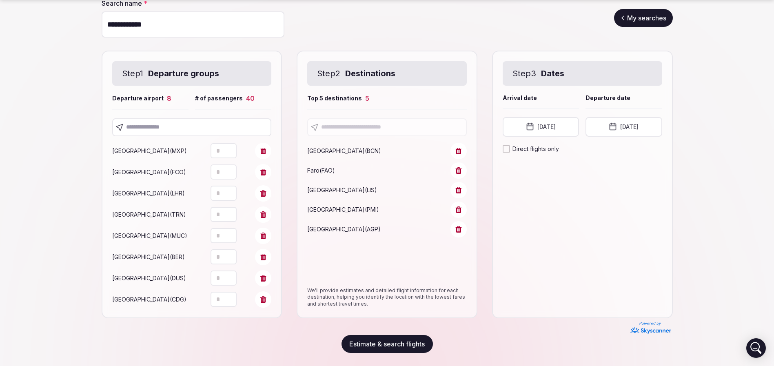
click at [402, 351] on button "Estimate & search flights" at bounding box center [386, 344] width 91 height 18
click at [401, 346] on button "Estimate & search flights" at bounding box center [386, 344] width 91 height 18
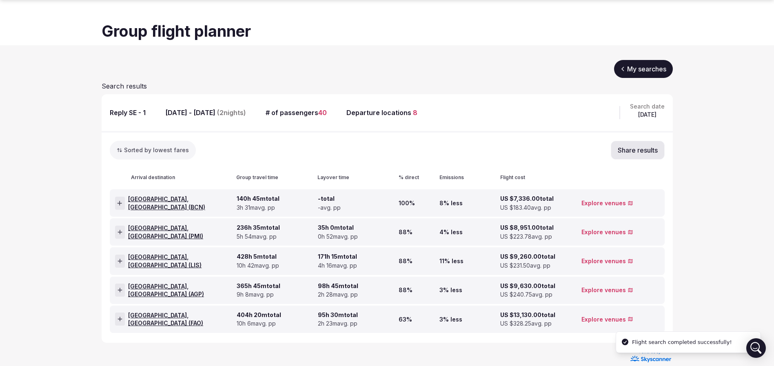
scroll to position [31, 0]
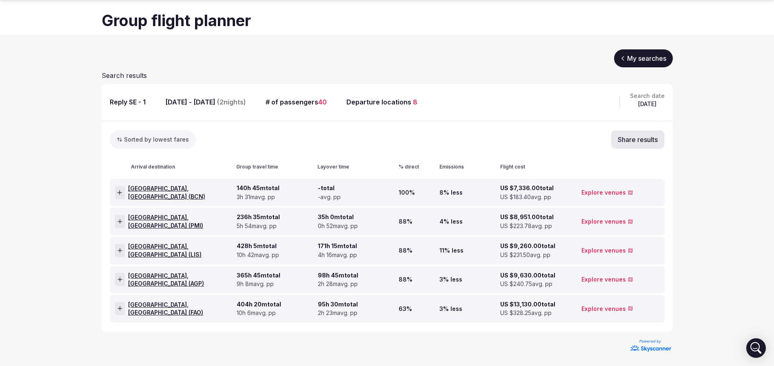
click at [122, 193] on icon at bounding box center [119, 193] width 5 height 6
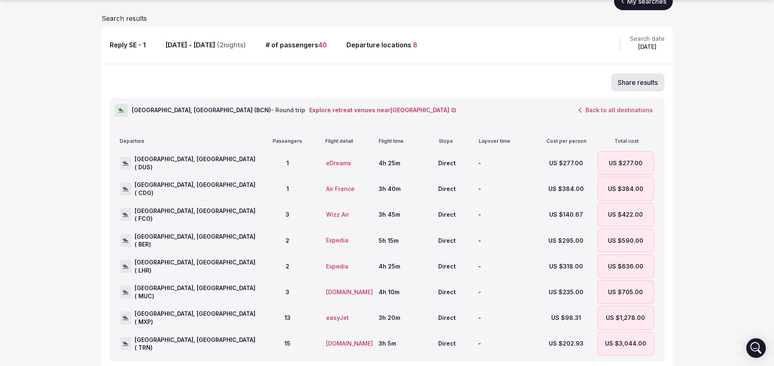
scroll to position [122, 0]
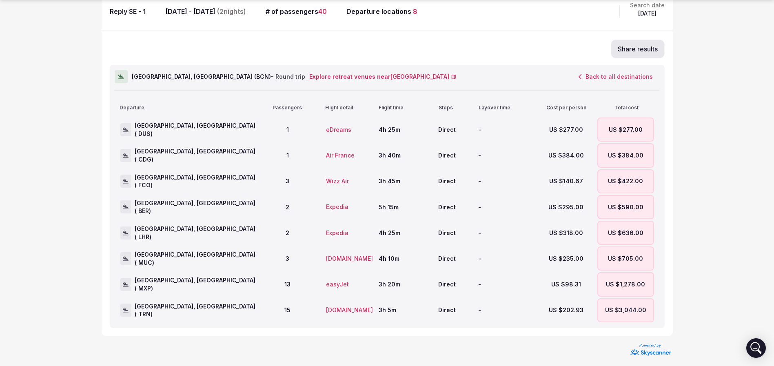
click at [123, 75] on icon at bounding box center [121, 76] width 6 height 7
drag, startPoint x: 624, startPoint y: 77, endPoint x: 386, endPoint y: 76, distance: 238.2
click at [624, 77] on button "Back to all destinations" at bounding box center [616, 77] width 88 height 14
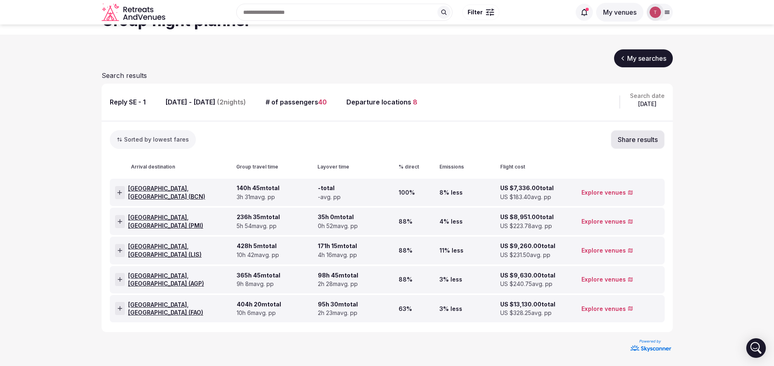
click at [121, 311] on div at bounding box center [120, 308] width 10 height 13
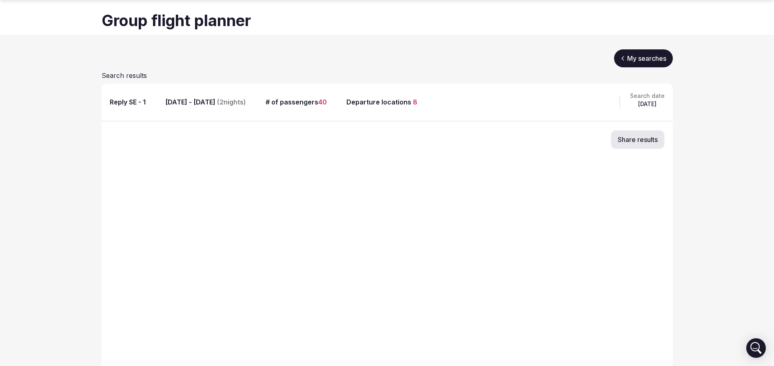
scroll to position [122, 0]
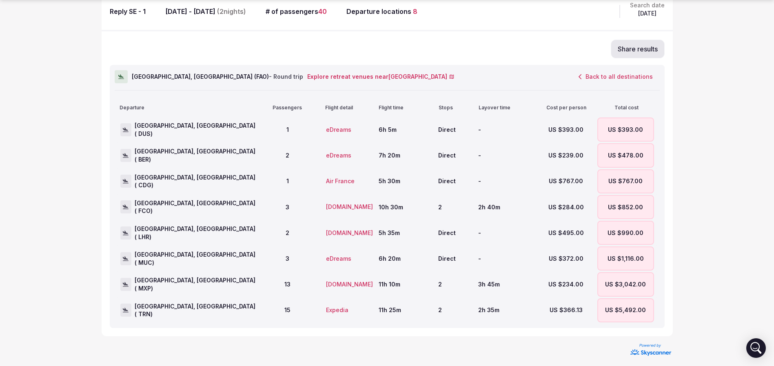
click at [616, 75] on button "Back to all destinations" at bounding box center [616, 77] width 88 height 14
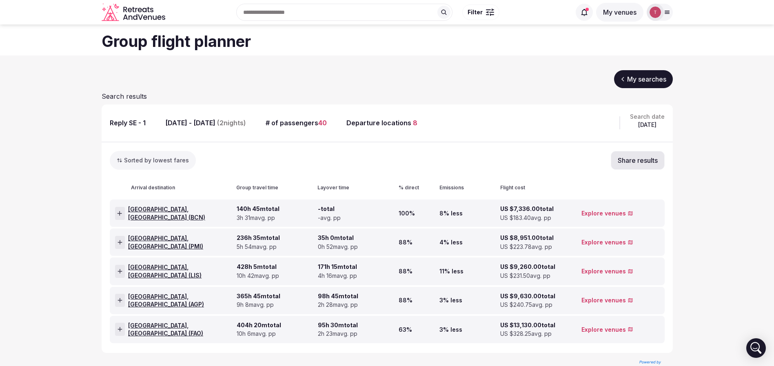
scroll to position [0, 0]
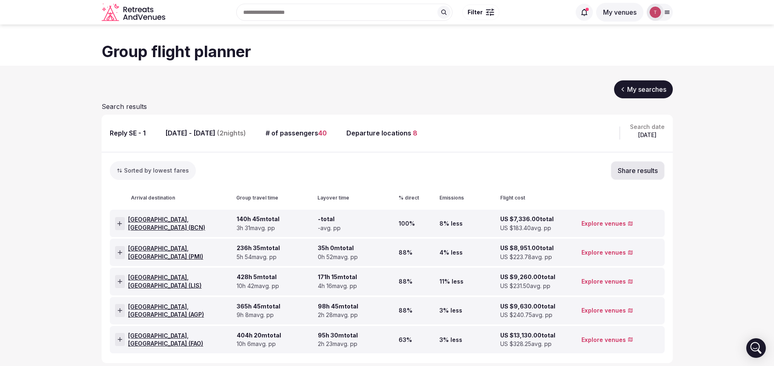
click at [637, 87] on link "My searches" at bounding box center [643, 89] width 59 height 18
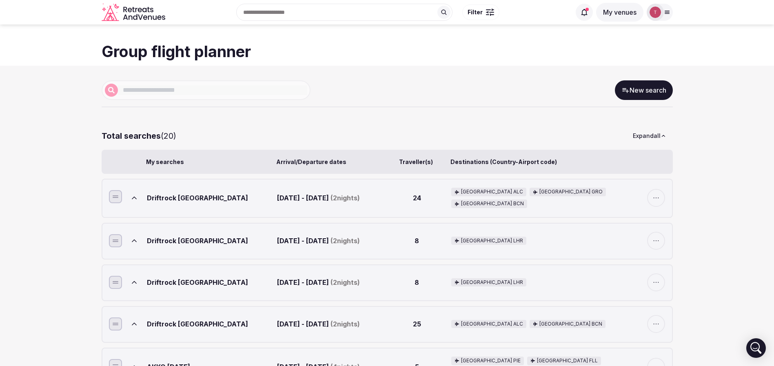
click at [659, 85] on link "New search" at bounding box center [644, 90] width 58 height 20
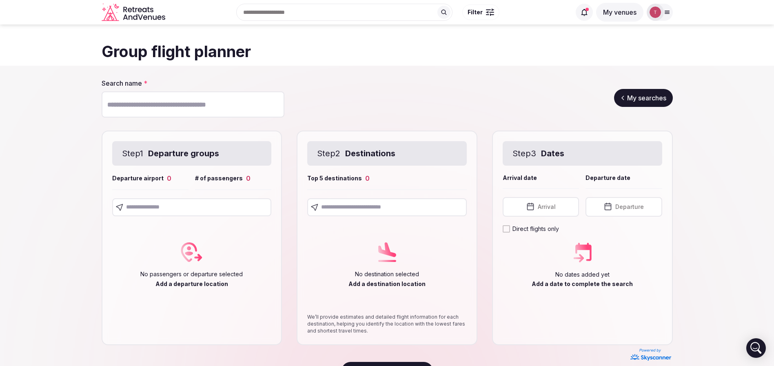
click at [252, 108] on input "Search name *" at bounding box center [193, 104] width 183 height 26
paste input "**********"
click at [176, 104] on input "**********" at bounding box center [193, 104] width 183 height 26
type input "**********"
click at [24, 146] on section "**********" at bounding box center [387, 229] width 774 height 327
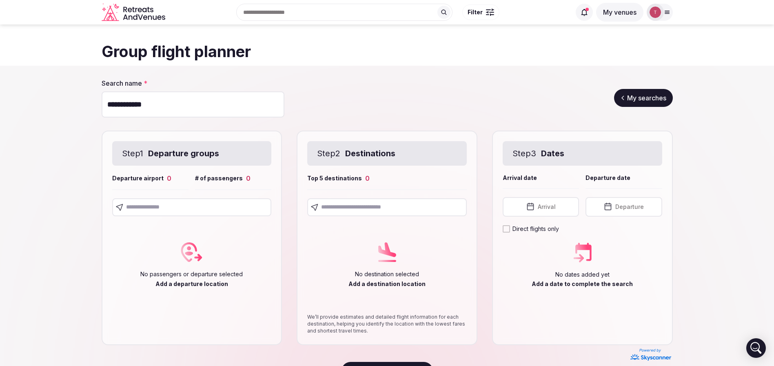
click at [202, 204] on input "text" at bounding box center [192, 207] width 160 height 18
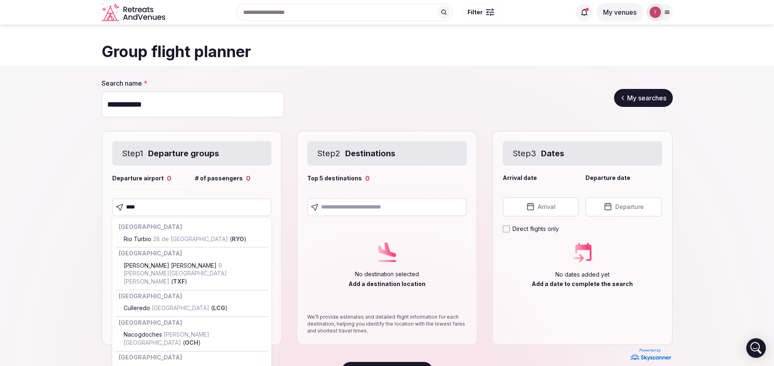
type input "*****"
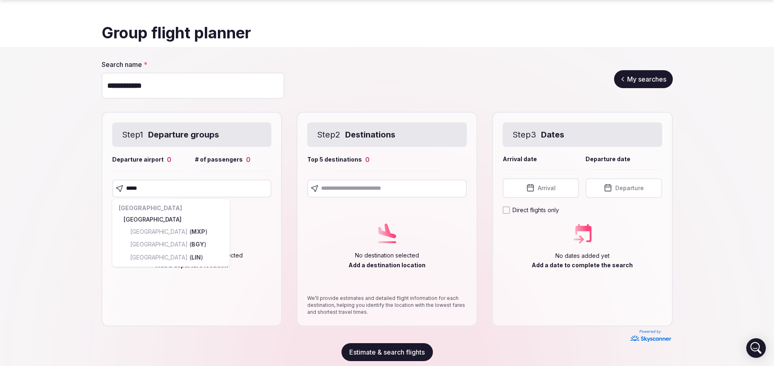
scroll to position [27, 0]
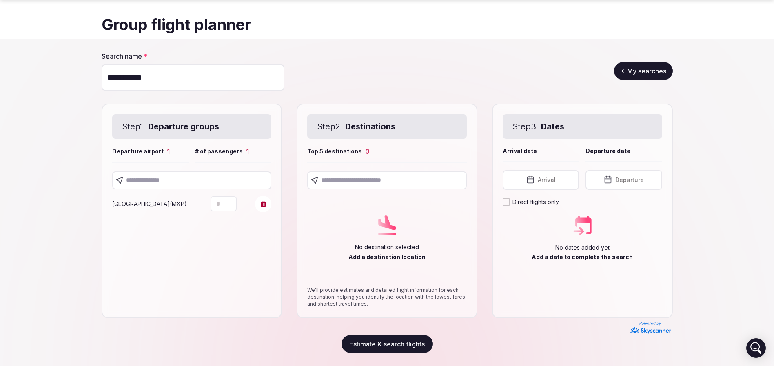
click at [231, 198] on icon "Increment" at bounding box center [230, 200] width 7 height 7
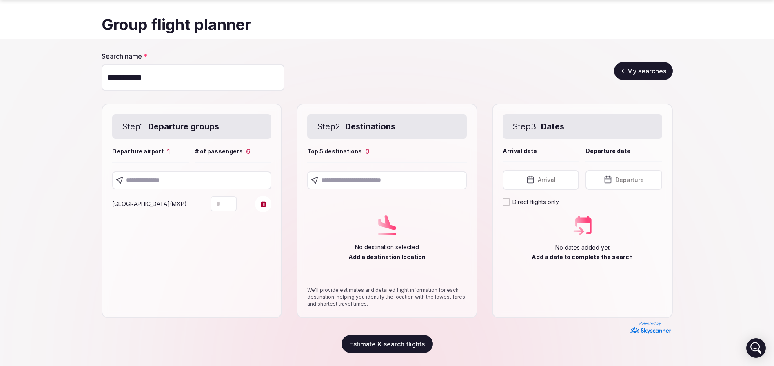
click at [231, 198] on icon "Increment" at bounding box center [230, 200] width 7 height 7
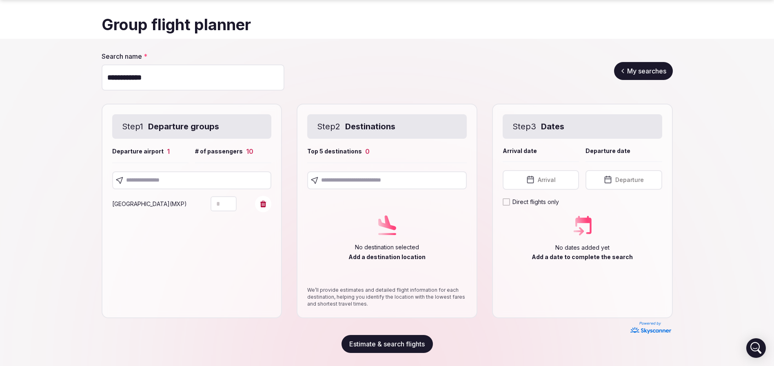
click at [231, 198] on icon "Increment" at bounding box center [230, 200] width 7 height 7
type input "**"
click at [233, 209] on button "Decrement" at bounding box center [230, 208] width 13 height 8
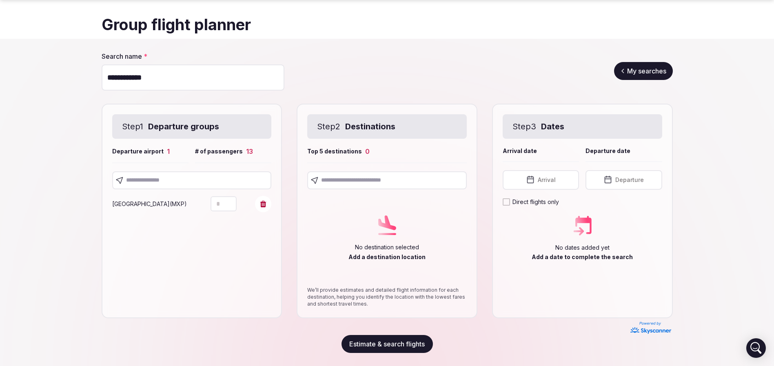
click at [234, 185] on input "text" at bounding box center [192, 180] width 160 height 18
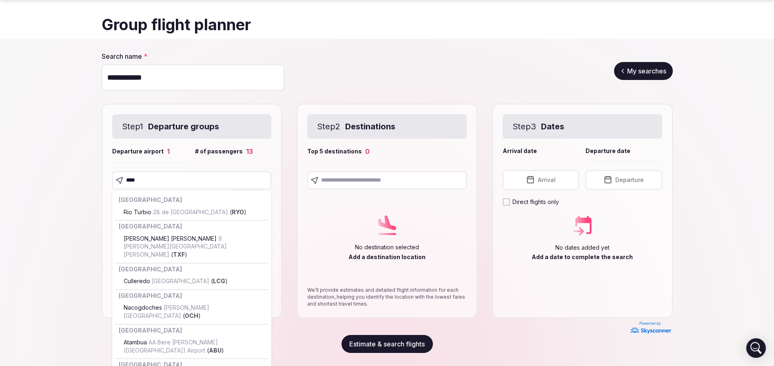
type input "*****"
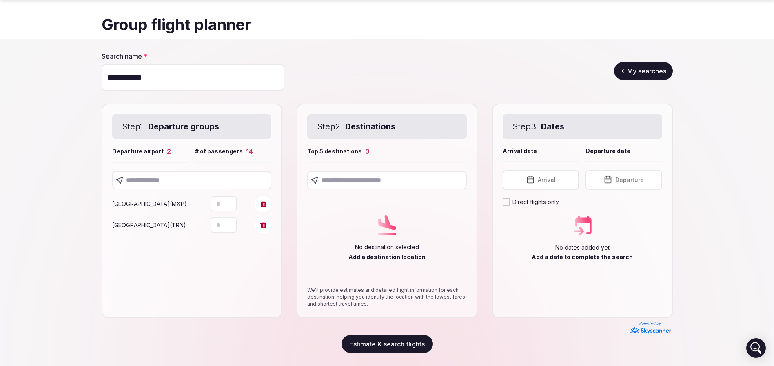
click at [229, 222] on icon "Increment" at bounding box center [230, 221] width 7 height 7
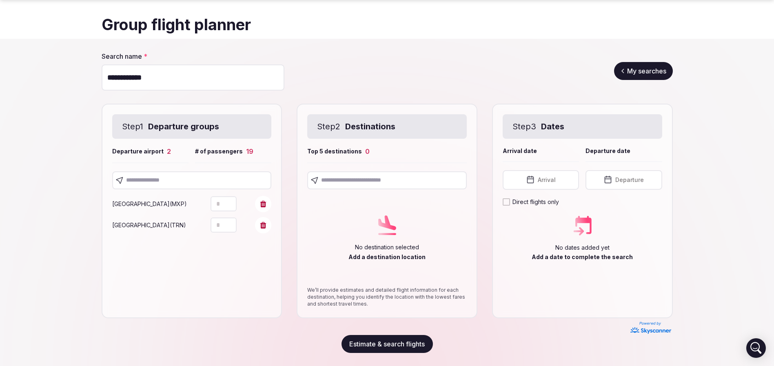
click at [229, 222] on icon "Increment" at bounding box center [230, 221] width 7 height 7
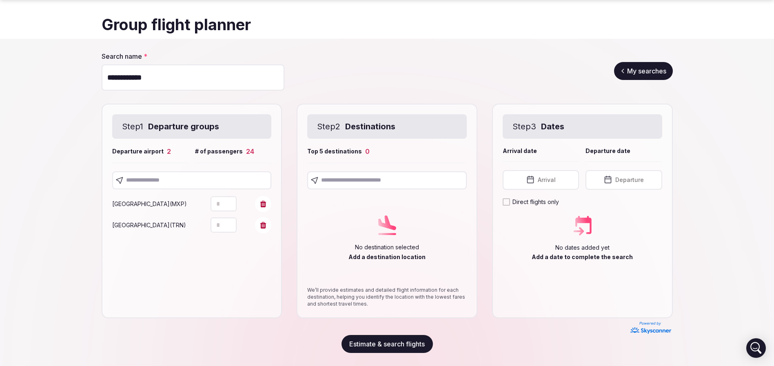
click at [229, 222] on icon "Increment" at bounding box center [230, 221] width 7 height 7
type input "**"
click at [229, 222] on icon "Increment" at bounding box center [230, 221] width 7 height 7
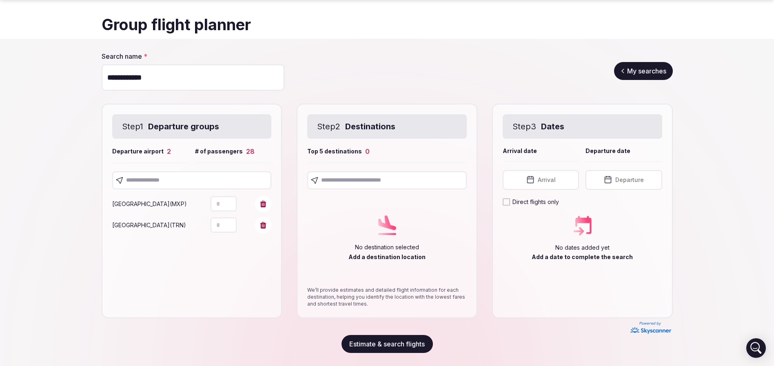
click at [136, 222] on span "Torino ( TRN )" at bounding box center [149, 225] width 74 height 7
click at [184, 176] on input "text" at bounding box center [192, 180] width 160 height 18
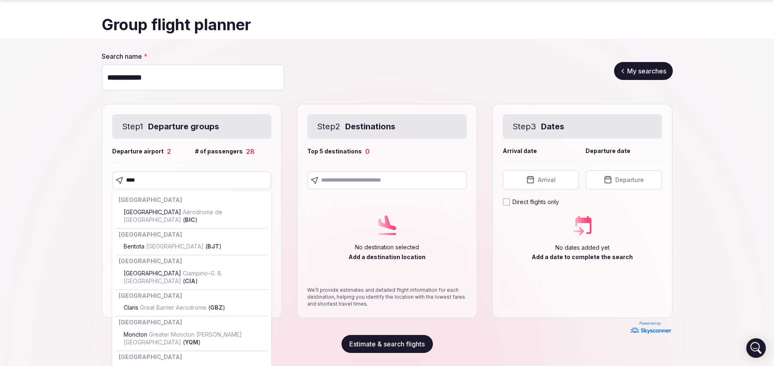
drag, startPoint x: 183, startPoint y: 182, endPoint x: 53, endPoint y: 168, distance: 130.5
click at [53, 168] on section "**********" at bounding box center [387, 202] width 774 height 327
type input "***"
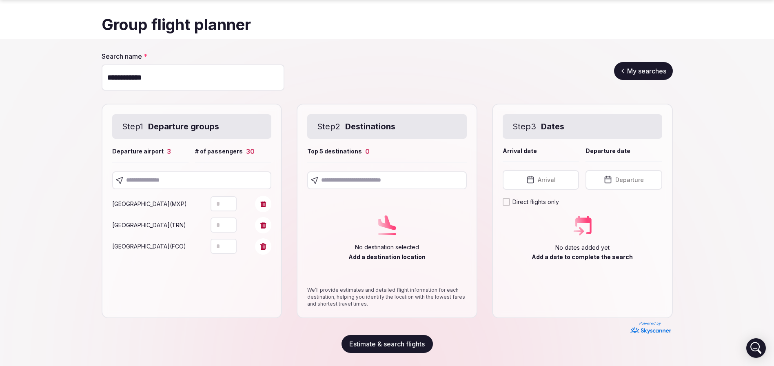
click at [231, 246] on button "Increment" at bounding box center [230, 243] width 13 height 8
type input "*"
click at [233, 242] on icon "Increment" at bounding box center [230, 242] width 7 height 7
click at [162, 180] on input "text" at bounding box center [192, 180] width 160 height 18
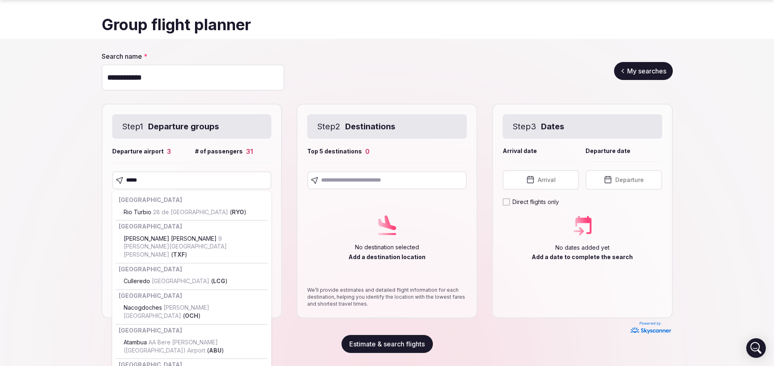
type input "******"
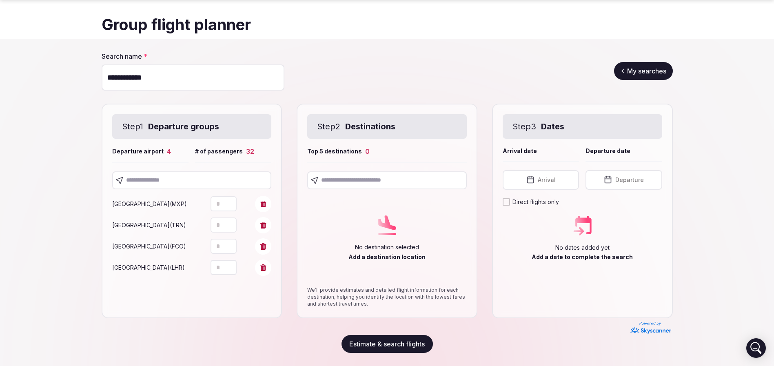
click at [233, 264] on icon "Increment" at bounding box center [230, 264] width 7 height 7
click at [36, 226] on section "**********" at bounding box center [387, 202] width 774 height 327
type input "*"
click at [227, 270] on icon "Decrement" at bounding box center [230, 271] width 7 height 7
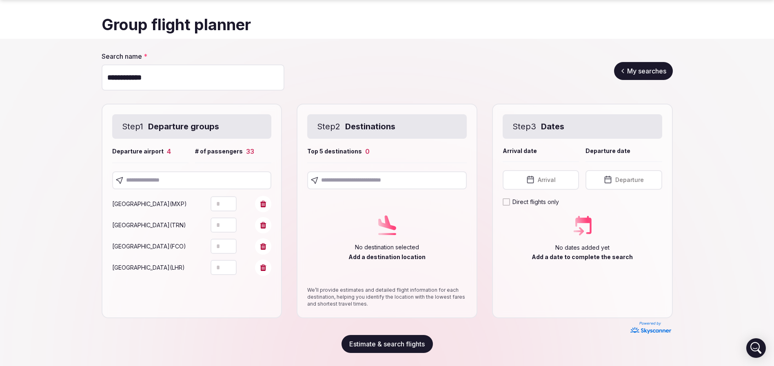
click at [205, 182] on input "text" at bounding box center [192, 180] width 160 height 18
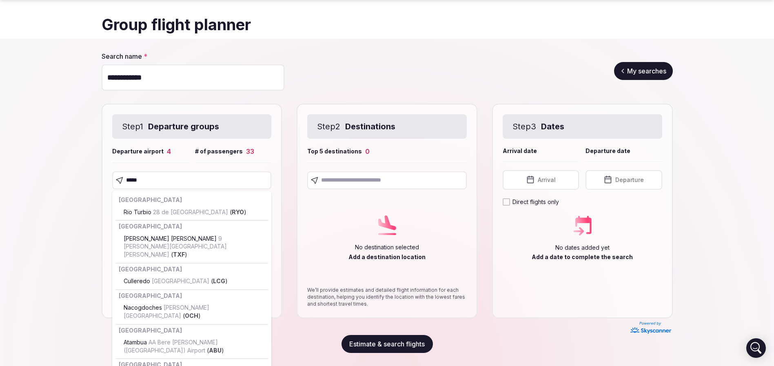
type input "******"
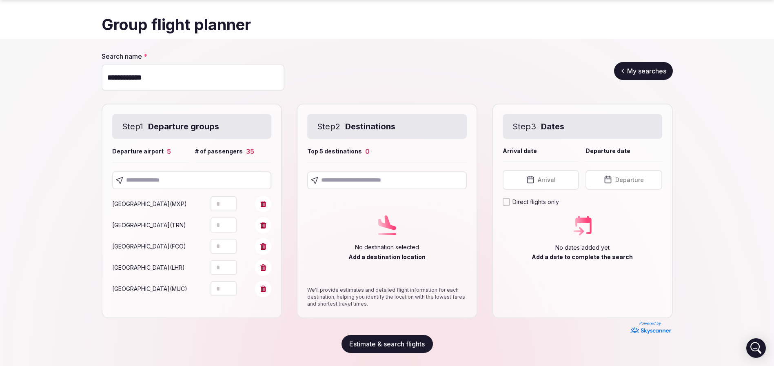
click at [232, 286] on icon "Increment" at bounding box center [230, 285] width 7 height 7
type input "*"
click at [232, 286] on icon "Increment" at bounding box center [230, 285] width 7 height 7
click at [61, 265] on section "**********" at bounding box center [387, 202] width 774 height 327
click at [218, 175] on input "text" at bounding box center [192, 180] width 160 height 18
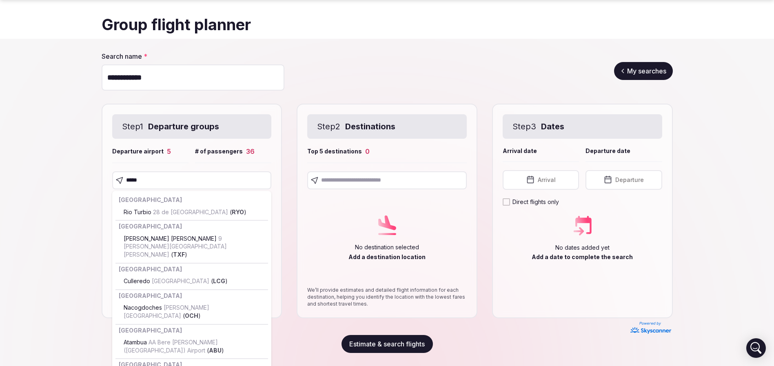
type input "******"
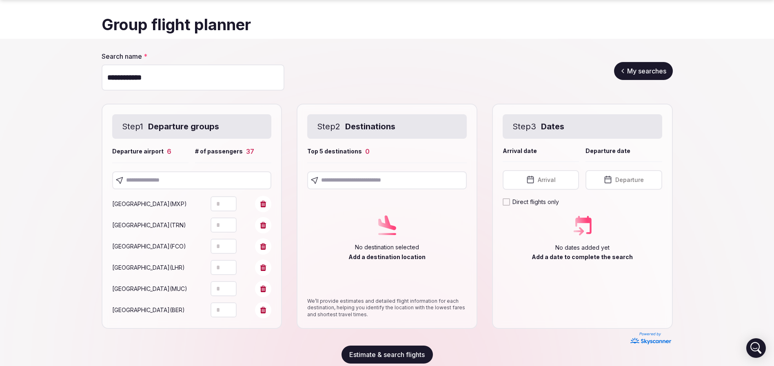
type input "*"
click at [232, 307] on icon "Increment" at bounding box center [230, 306] width 7 height 7
click at [69, 271] on section "**********" at bounding box center [387, 208] width 774 height 338
click at [198, 179] on input "text" at bounding box center [192, 180] width 160 height 18
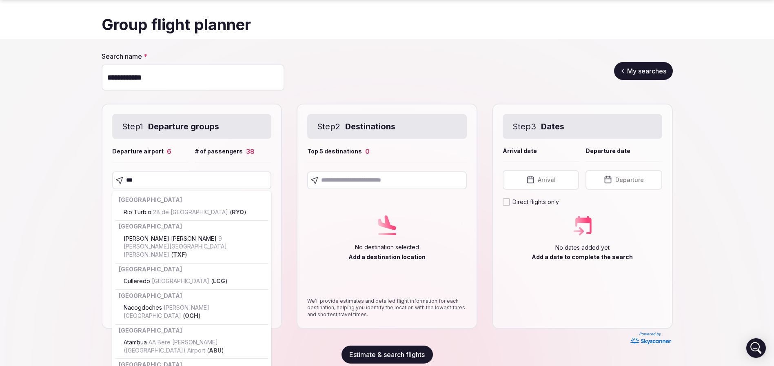
type input "****"
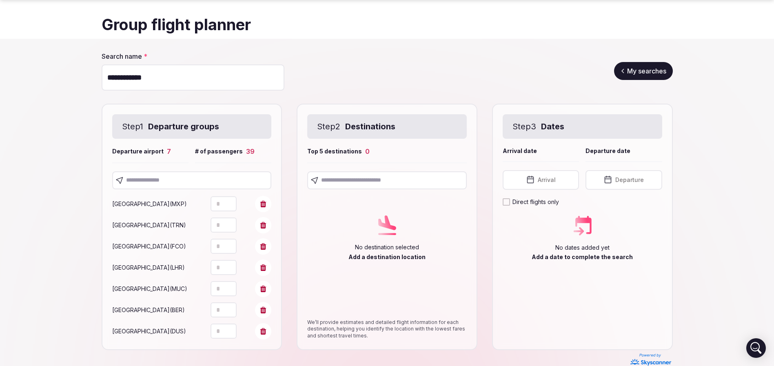
click at [220, 182] on input "text" at bounding box center [192, 180] width 160 height 18
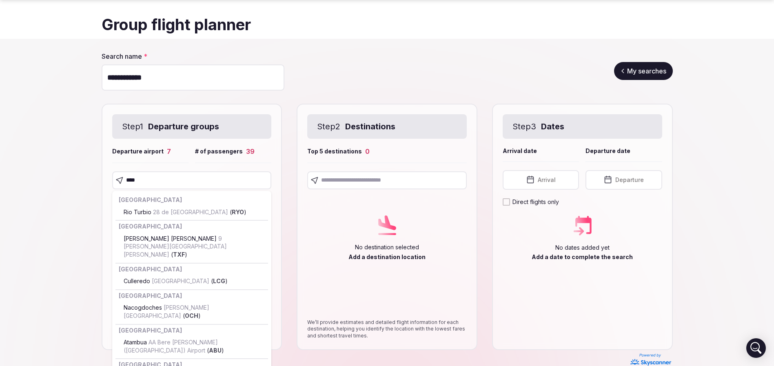
type input "*****"
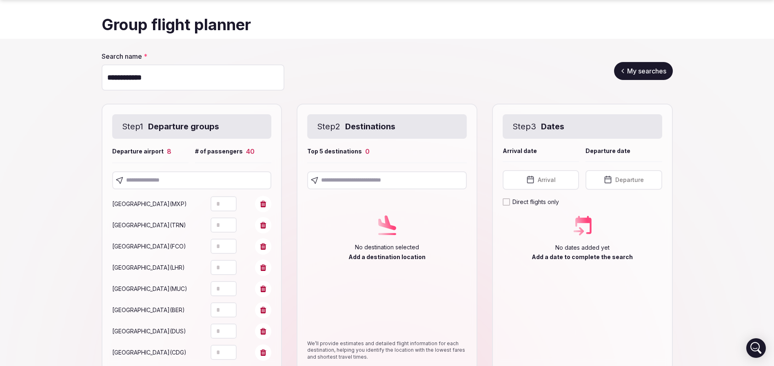
click at [36, 247] on section "**********" at bounding box center [387, 229] width 774 height 380
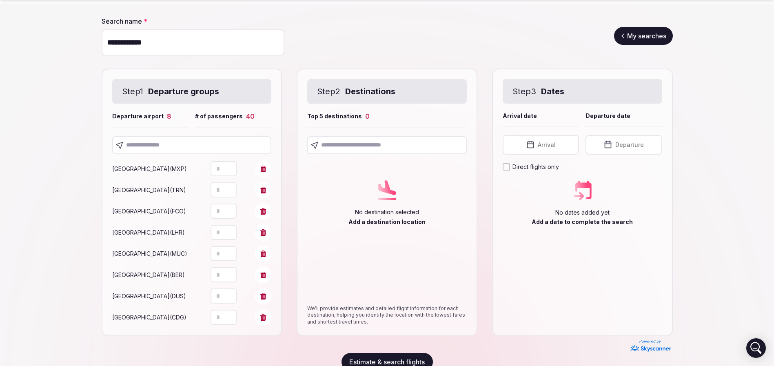
scroll to position [80, 0]
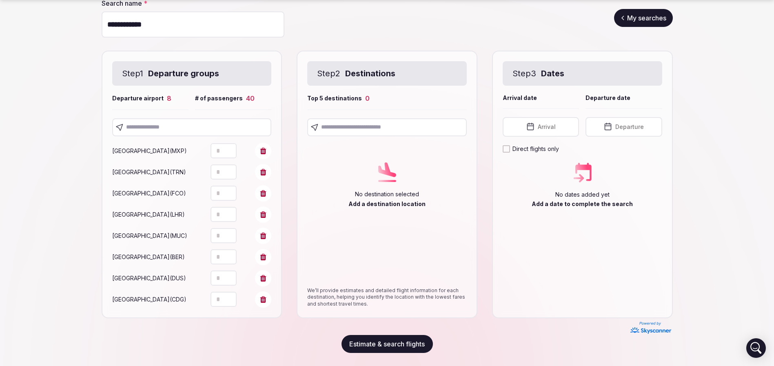
click at [406, 131] on input "text" at bounding box center [387, 127] width 160 height 18
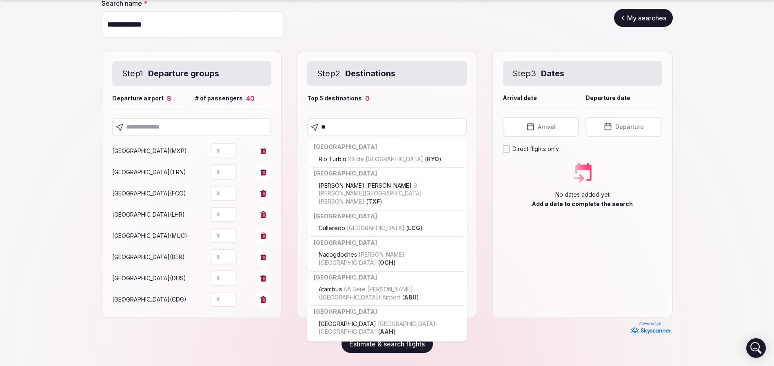
type input "***"
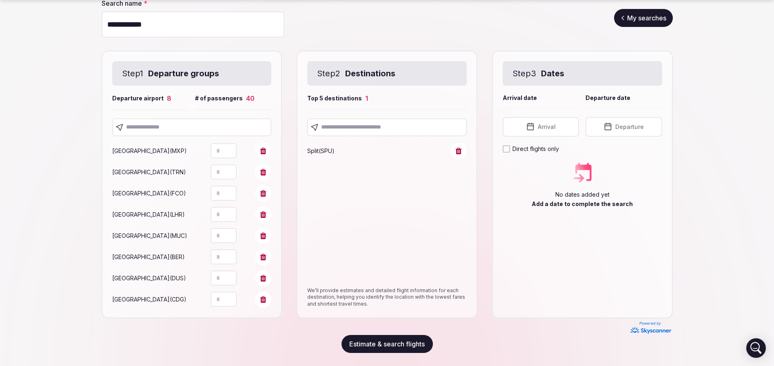
click at [347, 129] on input "text" at bounding box center [387, 127] width 160 height 18
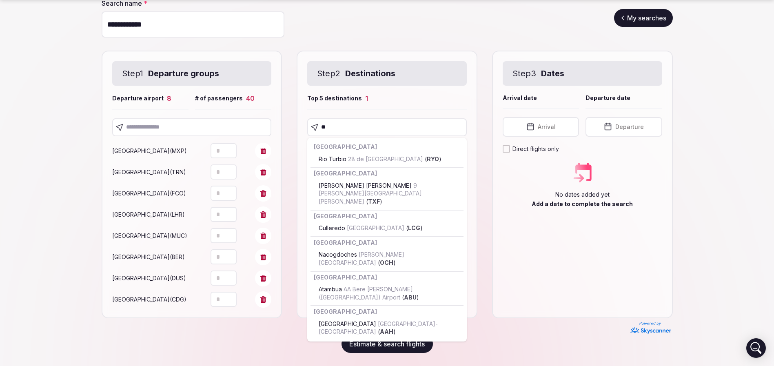
type input "***"
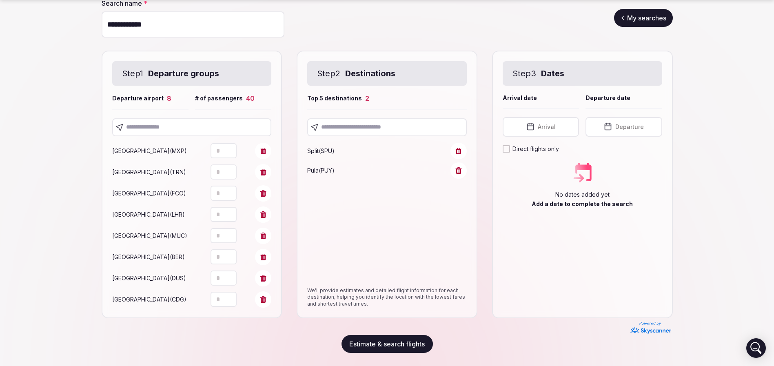
click at [377, 130] on input "text" at bounding box center [387, 127] width 160 height 18
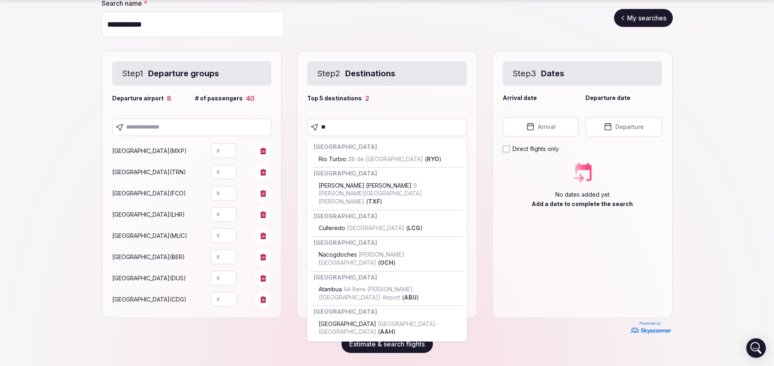
type input "***"
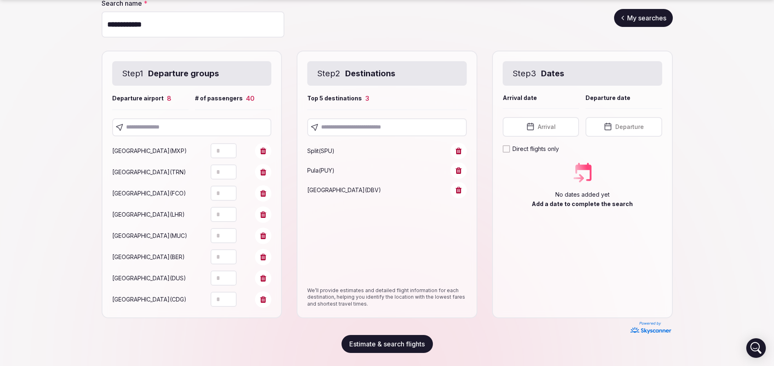
click at [354, 131] on input "text" at bounding box center [387, 127] width 160 height 18
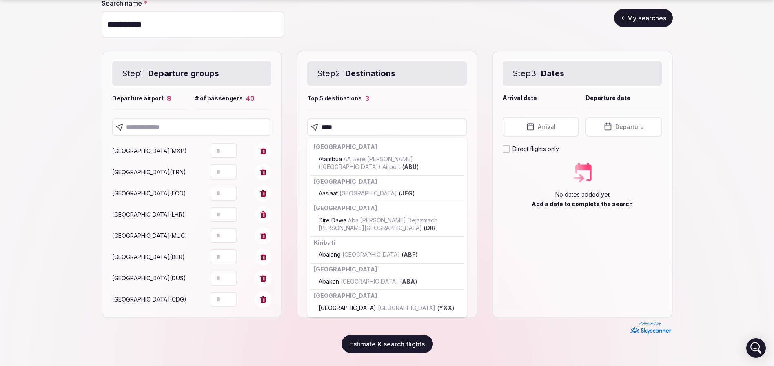
type input "******"
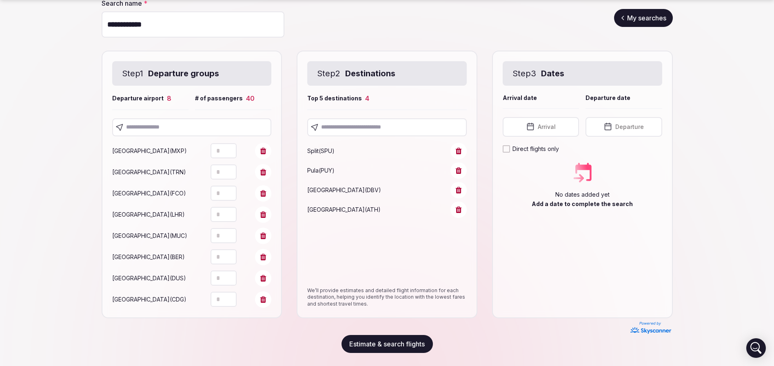
click at [555, 127] on span "Arrival" at bounding box center [547, 127] width 18 height 8
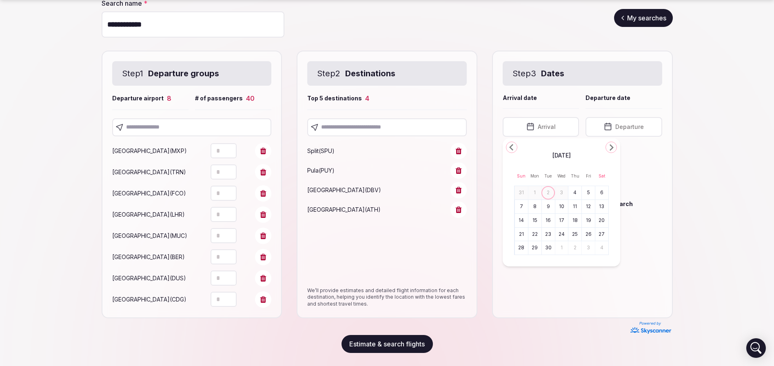
click at [611, 146] on polygon "Go to the Next Month" at bounding box center [611, 147] width 4 height 7
click at [611, 145] on polygon "Go to the Next Month" at bounding box center [611, 147] width 4 height 7
click at [611, 144] on icon "Go to the Next Month" at bounding box center [611, 147] width 10 height 10
click at [610, 144] on icon "Go to the Next Month" at bounding box center [611, 147] width 10 height 10
click at [610, 144] on polygon "Go to the Next Month" at bounding box center [611, 147] width 4 height 7
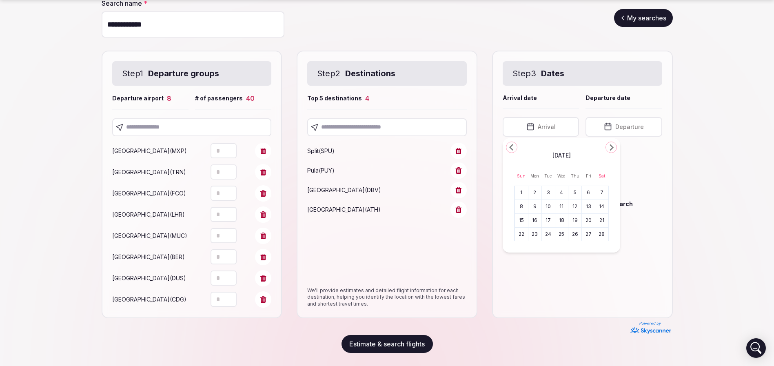
click at [610, 144] on polygon "Go to the Next Month" at bounding box center [611, 147] width 4 height 7
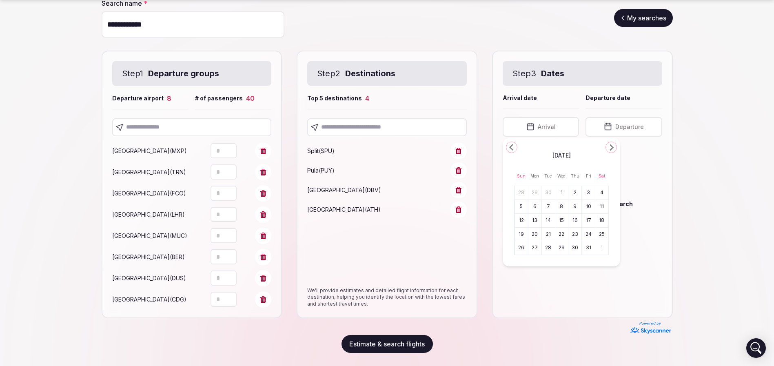
click at [610, 144] on polygon "Go to the Next Month" at bounding box center [611, 147] width 4 height 7
click at [509, 146] on icon "Go to the Previous Month" at bounding box center [512, 147] width 10 height 10
click at [592, 219] on button "17" at bounding box center [588, 221] width 11 height 12
drag, startPoint x: 635, startPoint y: 126, endPoint x: 632, endPoint y: 133, distance: 7.7
click at [635, 126] on button "[DATE]" at bounding box center [623, 127] width 76 height 20
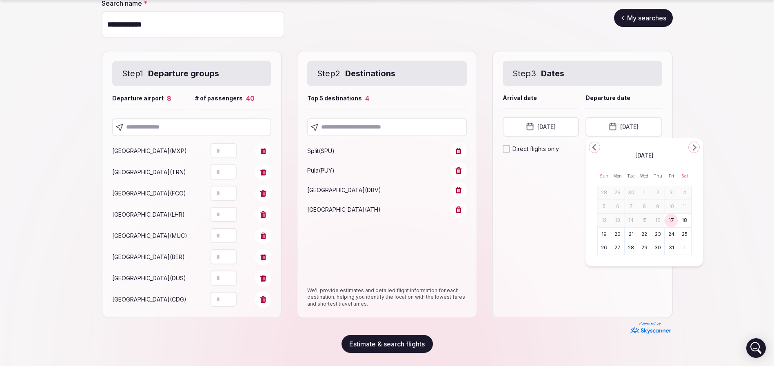
click at [601, 233] on button "19" at bounding box center [603, 234] width 11 height 12
click at [556, 238] on div "Step 3 Dates Arrival date Departure date Arrival date [DATE] Departure date [DA…" at bounding box center [582, 185] width 181 height 268
click at [406, 342] on button "Estimate & search flights" at bounding box center [386, 344] width 91 height 18
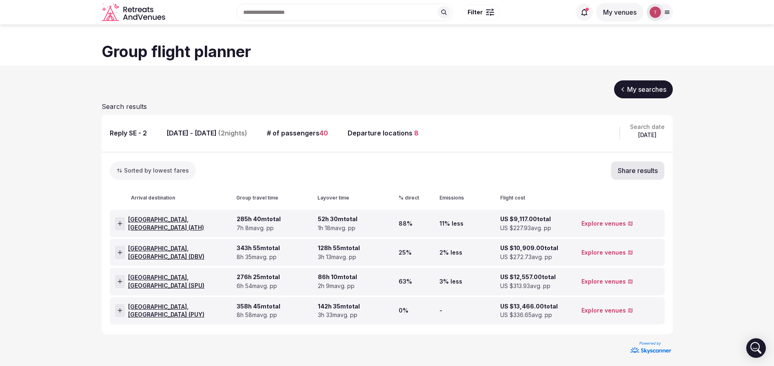
click at [656, 169] on button "Share results" at bounding box center [638, 170] width 54 height 19
click at [656, 130] on button at bounding box center [651, 128] width 18 height 18
click at [653, 172] on button "Share results" at bounding box center [638, 170] width 54 height 19
click at [655, 126] on button at bounding box center [651, 128] width 18 height 18
click at [654, 91] on link "My searches" at bounding box center [643, 89] width 59 height 18
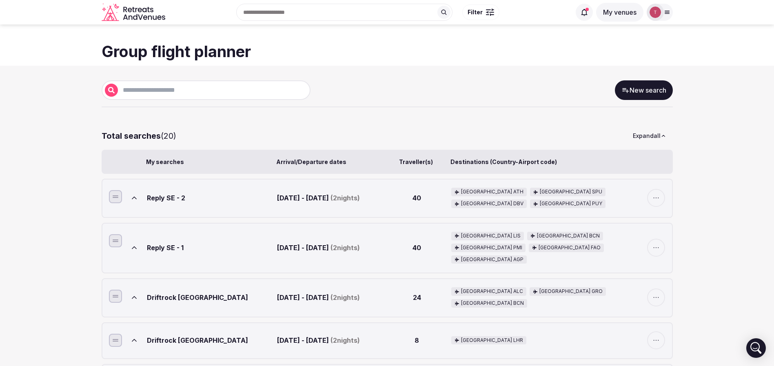
click at [666, 241] on li "Reply SE - 1 [DATE] - [DATE] ( 2 nights) 40 [GEOGRAPHIC_DATA] LIS [GEOGRAPHIC_D…" at bounding box center [387, 248] width 571 height 51
click at [659, 244] on icon "button" at bounding box center [656, 248] width 8 height 8
click at [132, 244] on icon at bounding box center [134, 248] width 8 height 8
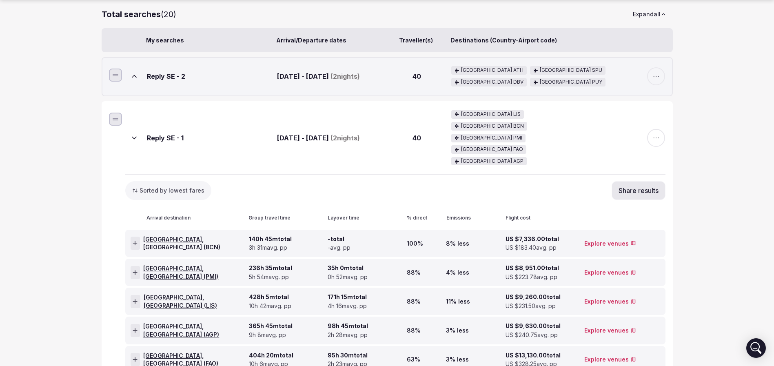
scroll to position [122, 0]
click at [651, 180] on button "Share results" at bounding box center [638, 189] width 54 height 19
click at [658, 112] on button at bounding box center [652, 112] width 18 height 18
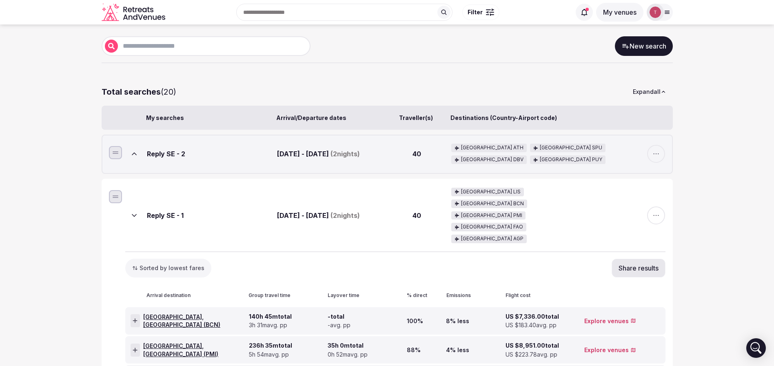
scroll to position [0, 0]
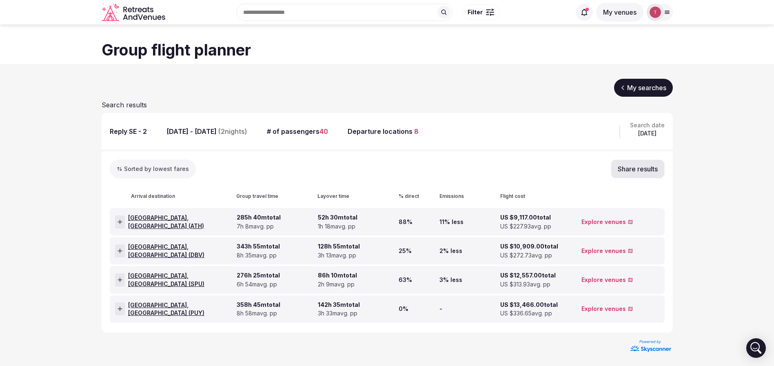
scroll to position [2, 0]
click at [660, 89] on link "My searches" at bounding box center [643, 87] width 59 height 18
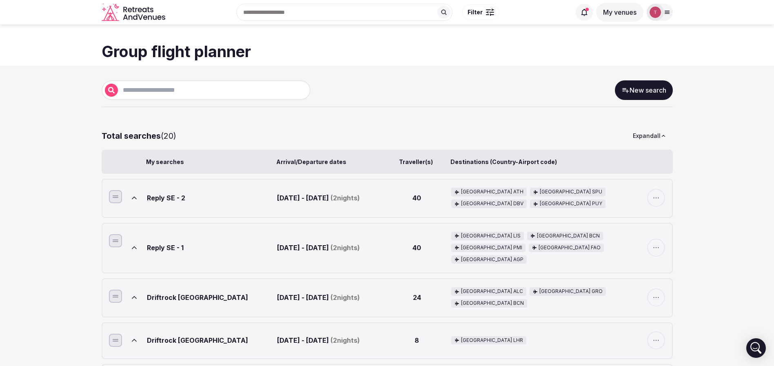
click at [202, 96] on div at bounding box center [206, 90] width 209 height 20
click at [204, 93] on input "text" at bounding box center [212, 90] width 189 height 10
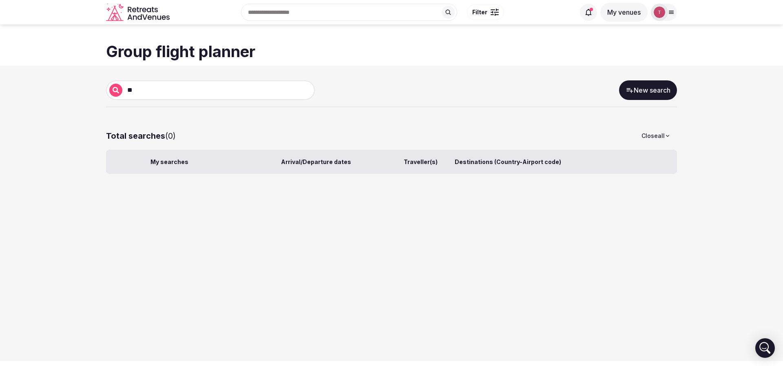
type input "*"
click at [0, 170] on section "New search Total searches ( 0 ) Close all My searches Arrival/Departure dates T…" at bounding box center [391, 129] width 783 height 126
click at [700, 143] on section "New search Total searches ( 0 ) Close all My searches Arrival/Departure dates T…" at bounding box center [391, 129] width 783 height 126
click at [662, 136] on button "Close all" at bounding box center [656, 136] width 42 height 18
click at [712, 140] on section "New search Total searches ( 0 ) Close all My searches Arrival/Departure dates T…" at bounding box center [391, 129] width 783 height 126
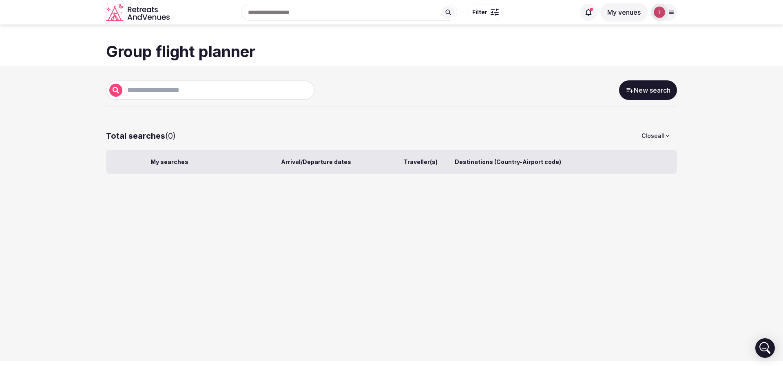
click at [192, 80] on div at bounding box center [210, 90] width 209 height 20
click at [156, 96] on div at bounding box center [210, 90] width 209 height 20
click at [170, 88] on input "text" at bounding box center [216, 90] width 189 height 10
click at [73, 163] on section "New search Total searches ( 0 ) Close all My searches Arrival/Departure dates T…" at bounding box center [391, 129] width 783 height 126
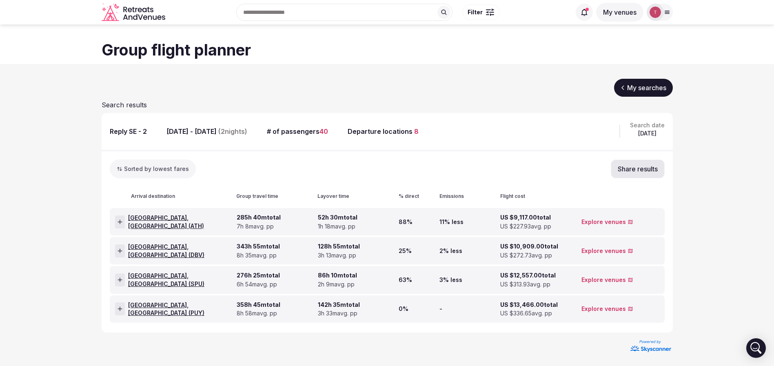
scroll to position [2, 0]
click at [651, 87] on link "My searches" at bounding box center [643, 87] width 59 height 18
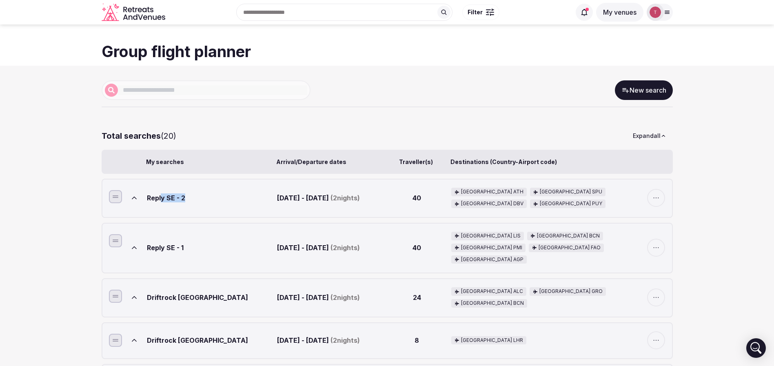
drag, startPoint x: 161, startPoint y: 198, endPoint x: 190, endPoint y: 197, distance: 29.0
click at [190, 197] on div "Reply SE - 2" at bounding box center [210, 198] width 127 height 20
click at [212, 89] on input "text" at bounding box center [212, 90] width 189 height 10
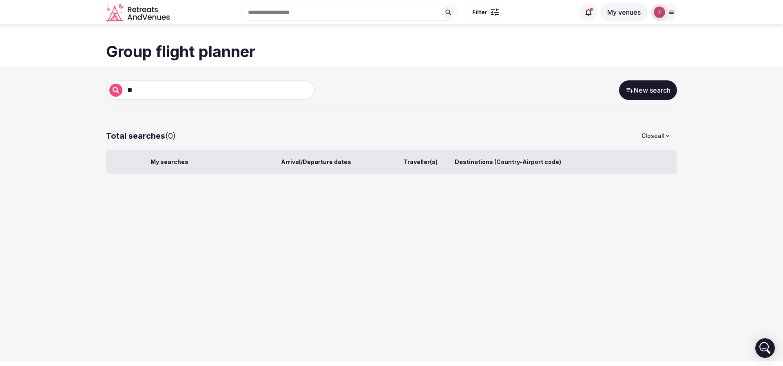
type input "*"
click at [45, 117] on section "New search Total searches ( 0 ) Close all My searches Arrival/Departure dates T…" at bounding box center [391, 129] width 783 height 126
click at [98, 167] on section "New search Total searches ( 0 ) Close all My searches Arrival/Departure dates T…" at bounding box center [391, 129] width 783 height 126
